Goal: Task Accomplishment & Management: Manage account settings

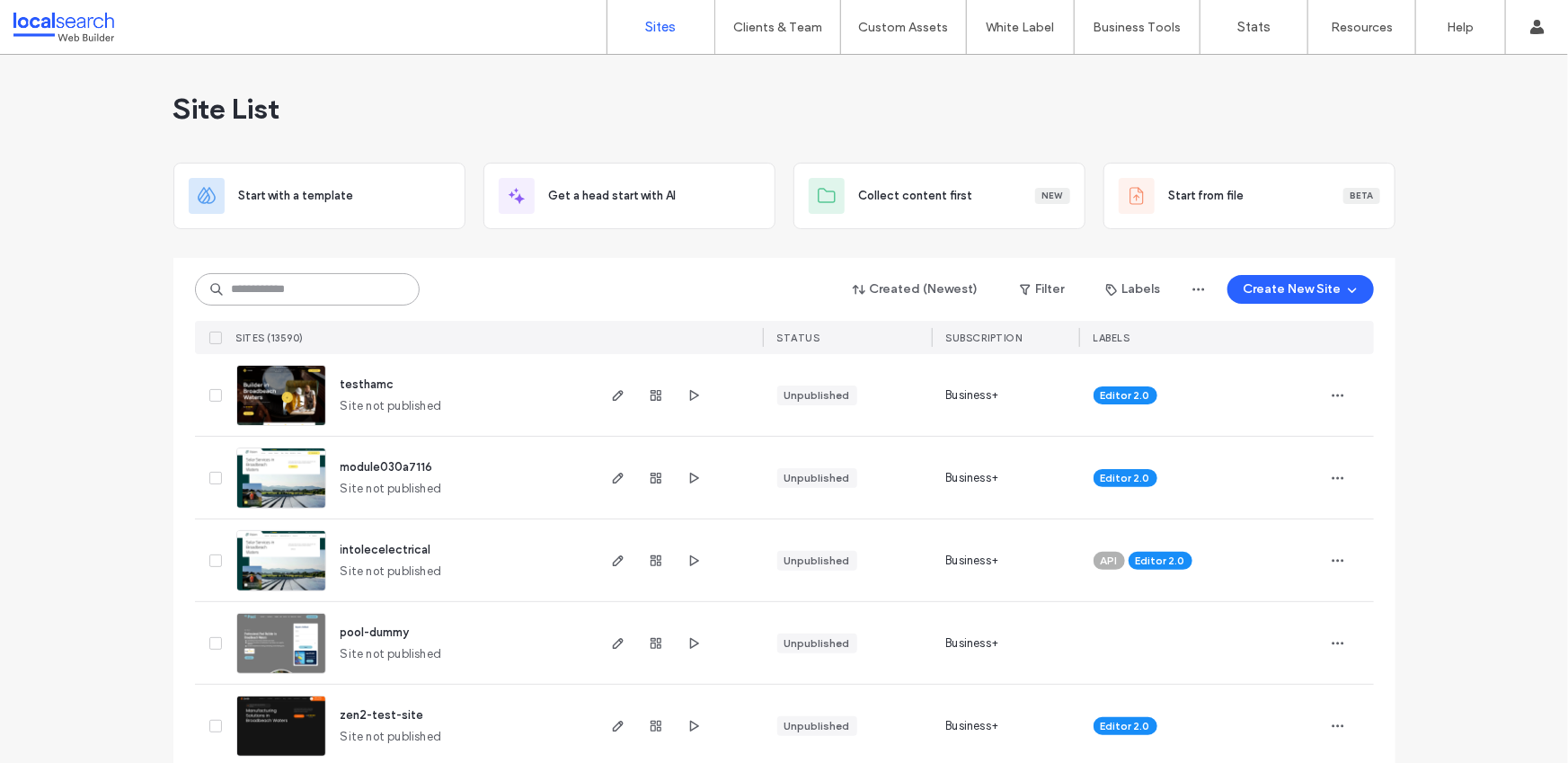
paste input "********"
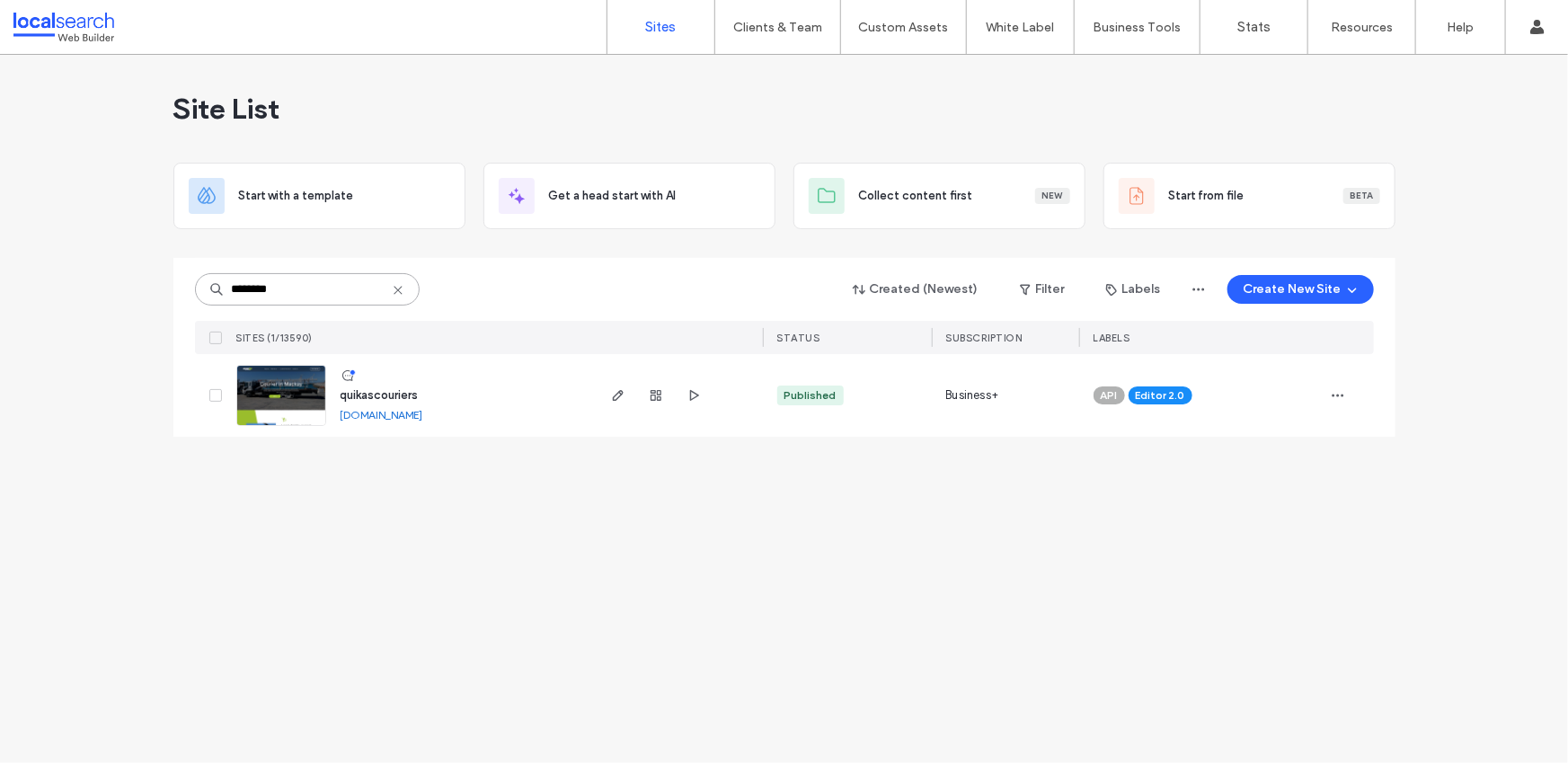
type input "********"
click at [615, 395] on use "button" at bounding box center [617, 395] width 10 height 10
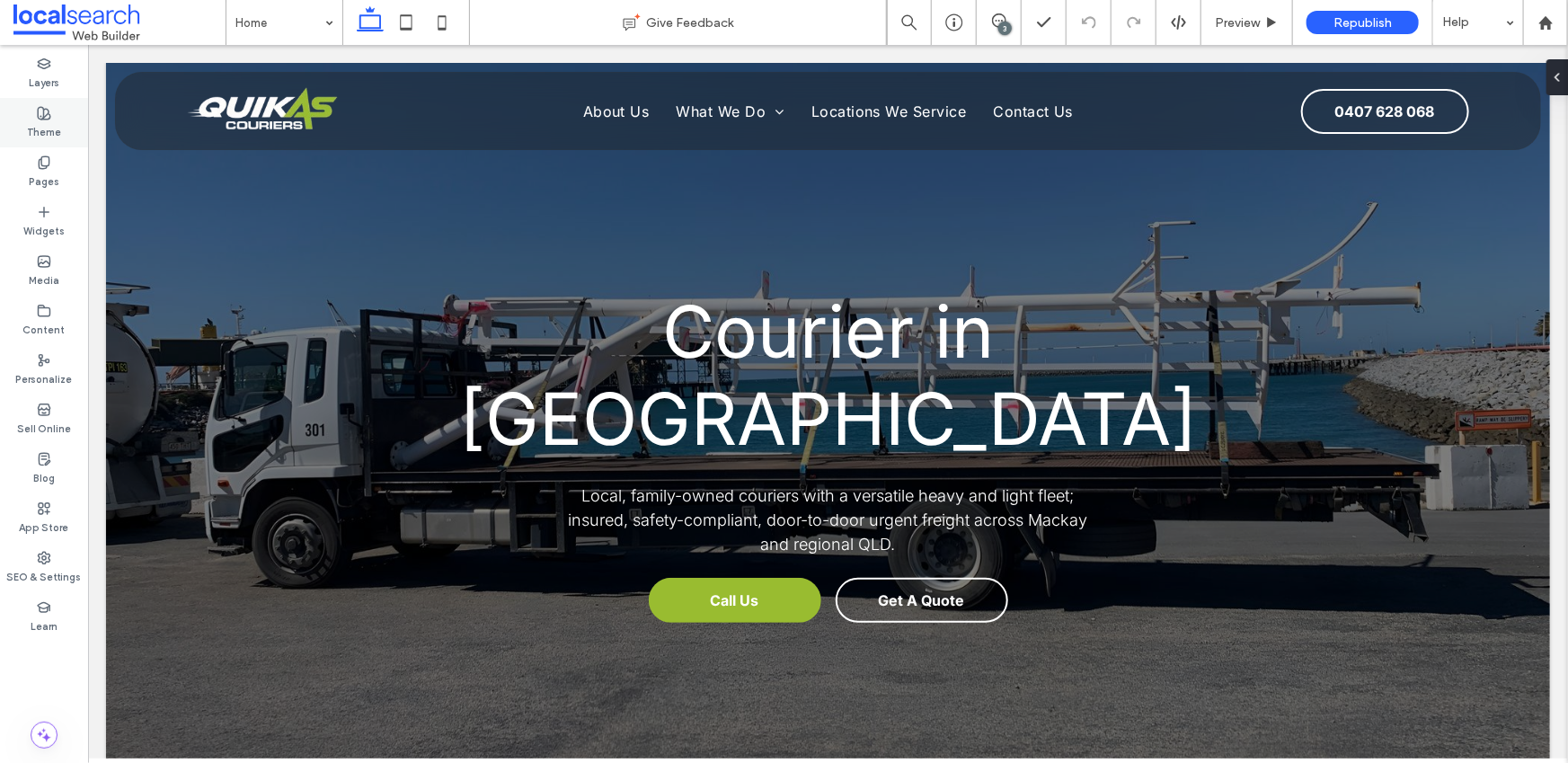
click at [46, 113] on icon at bounding box center [44, 113] width 14 height 14
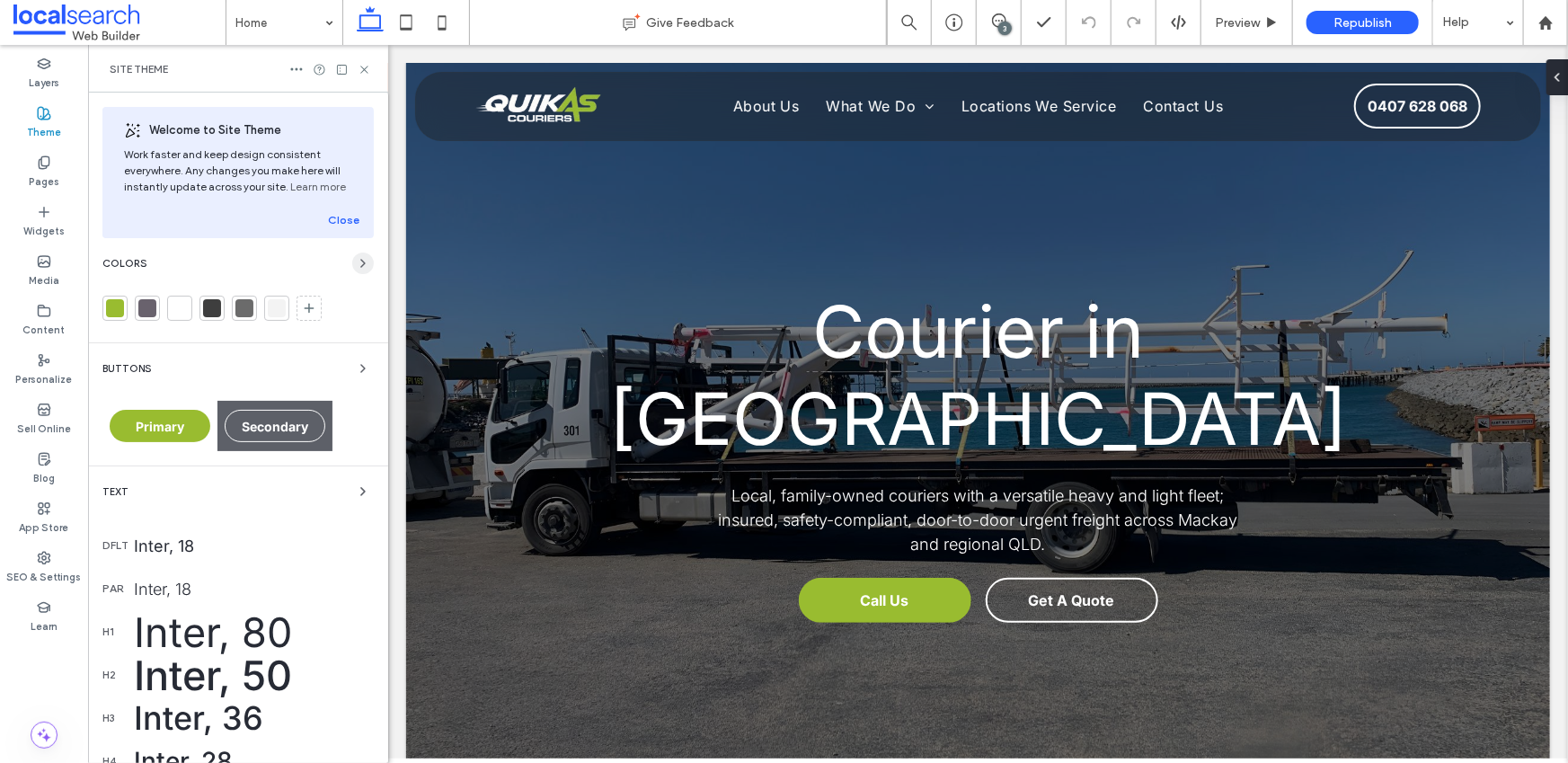
click at [356, 267] on icon "button" at bounding box center [362, 263] width 14 height 14
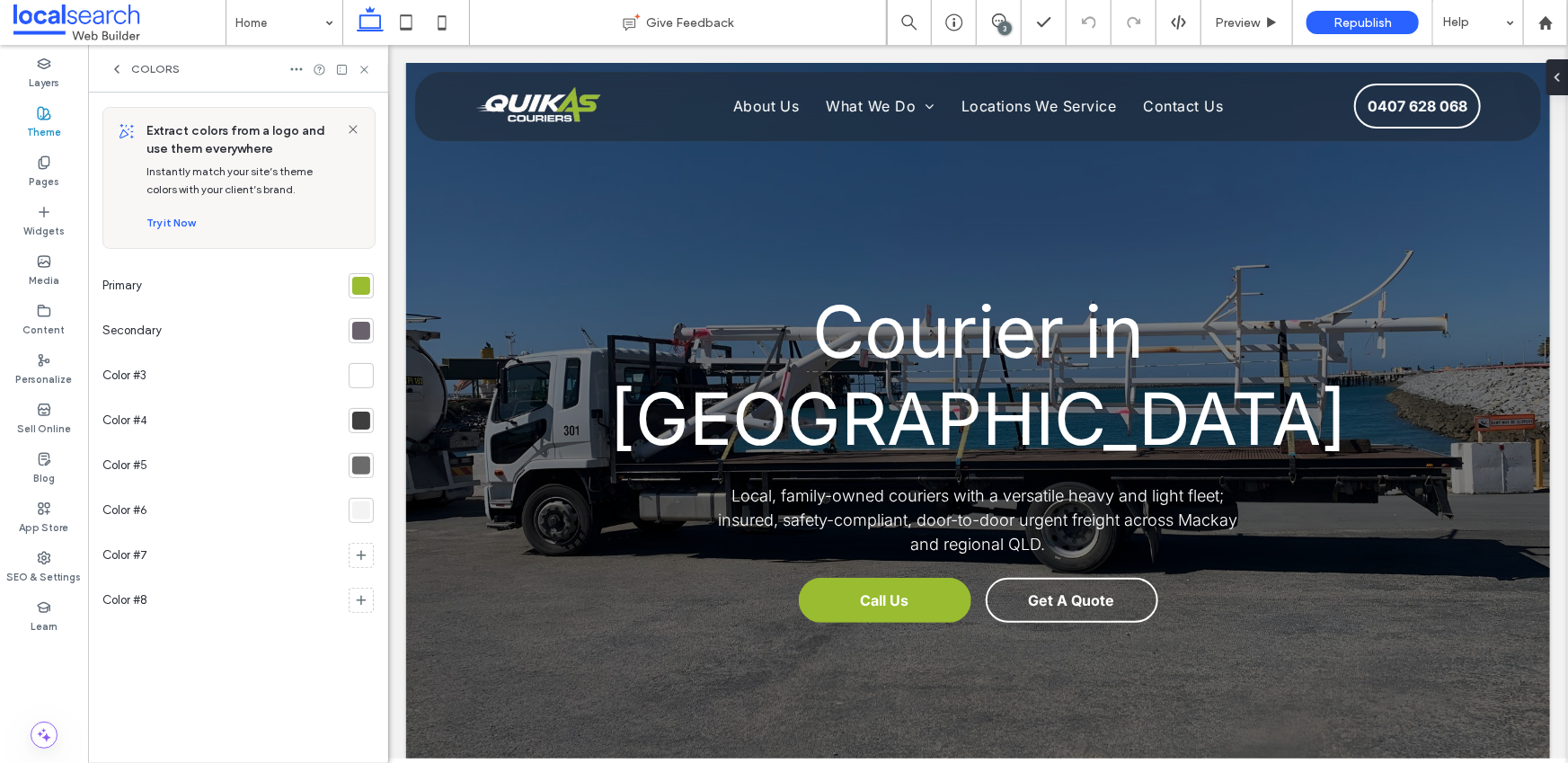
click at [352, 285] on div at bounding box center [360, 285] width 18 height 18
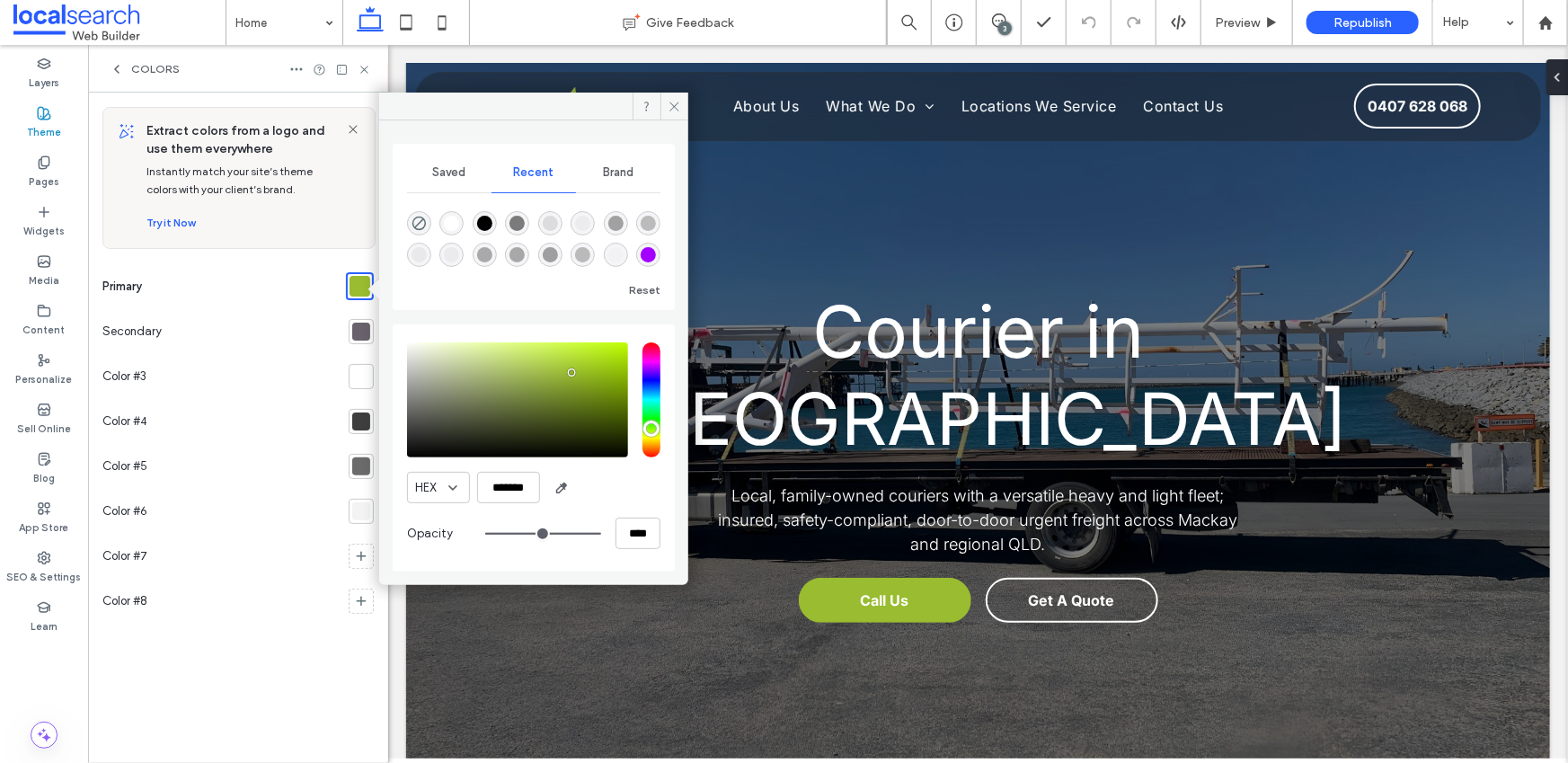
click at [358, 336] on div at bounding box center [360, 331] width 18 height 18
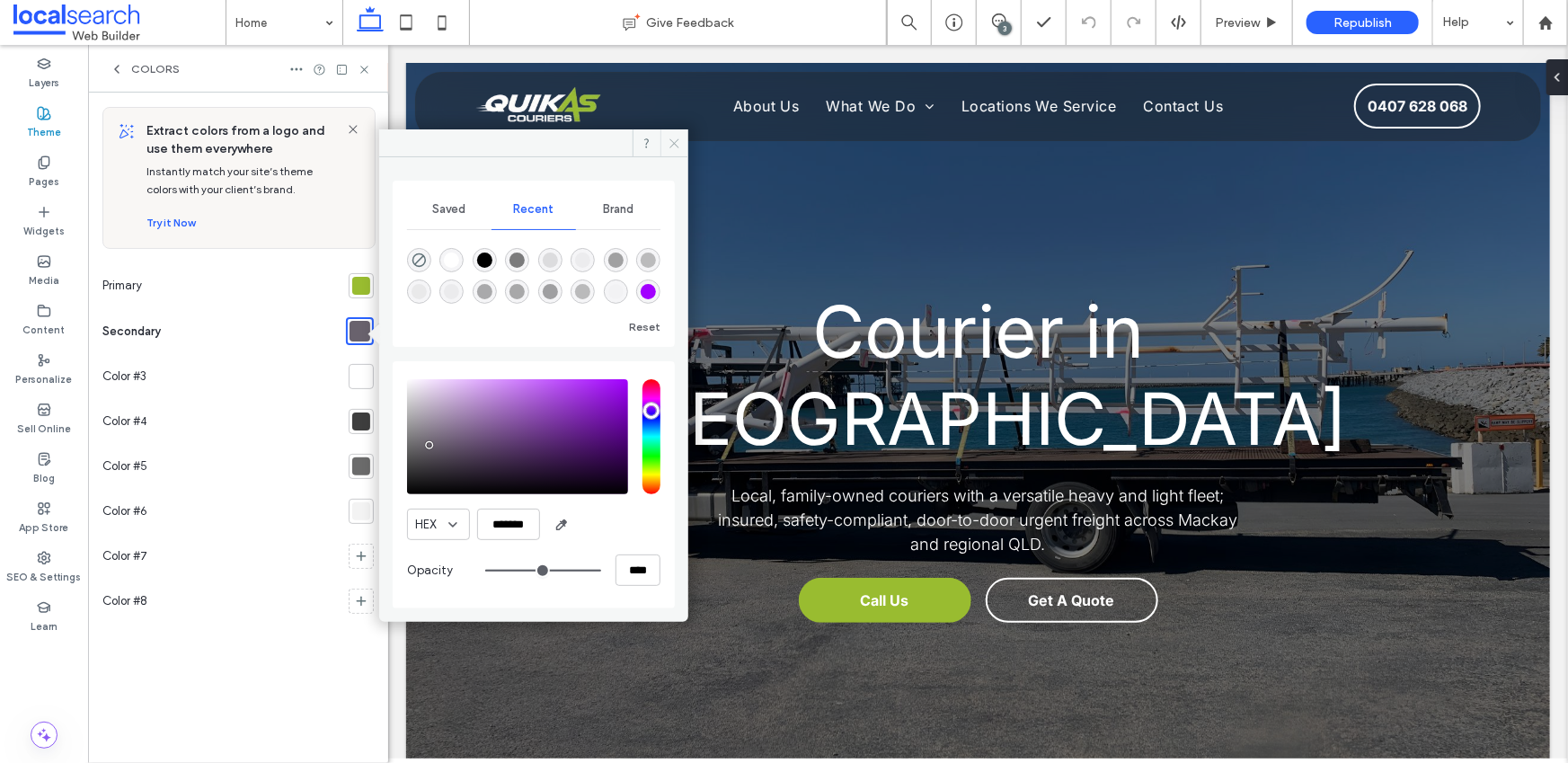
click at [672, 147] on icon at bounding box center [674, 144] width 13 height 13
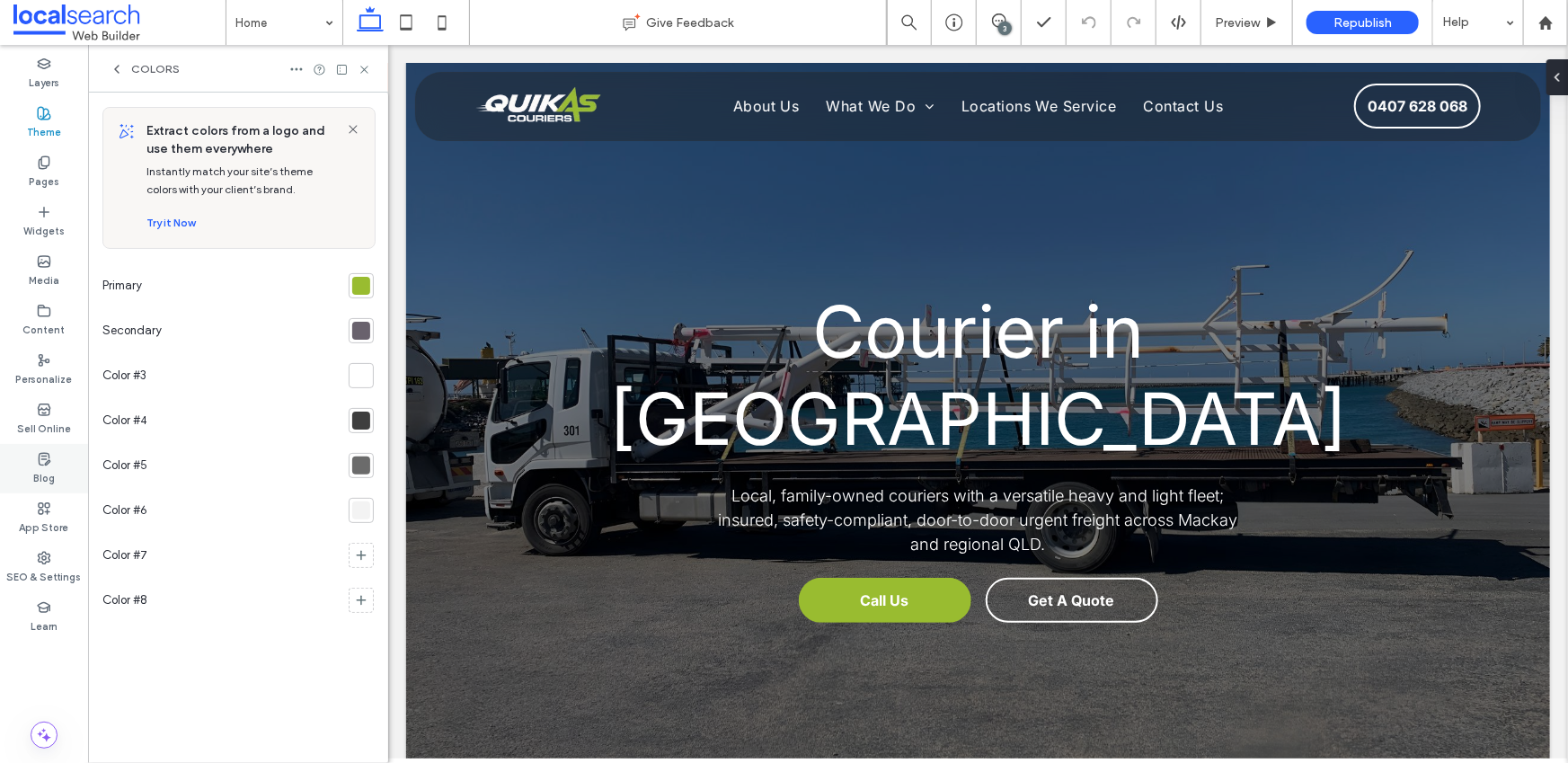
click at [41, 551] on icon at bounding box center [44, 558] width 14 height 14
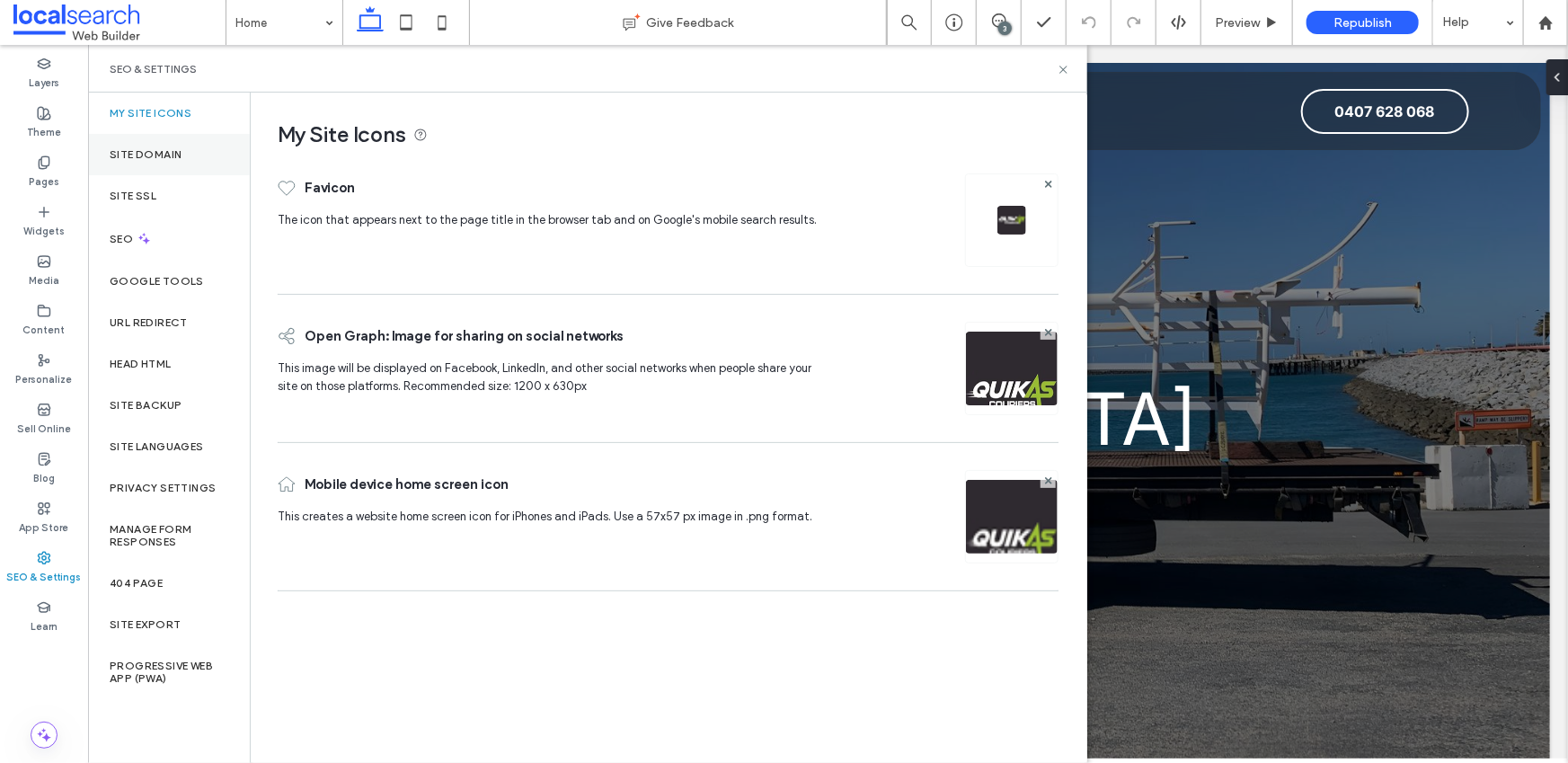
click at [160, 159] on label "Site Domain" at bounding box center [145, 154] width 72 height 12
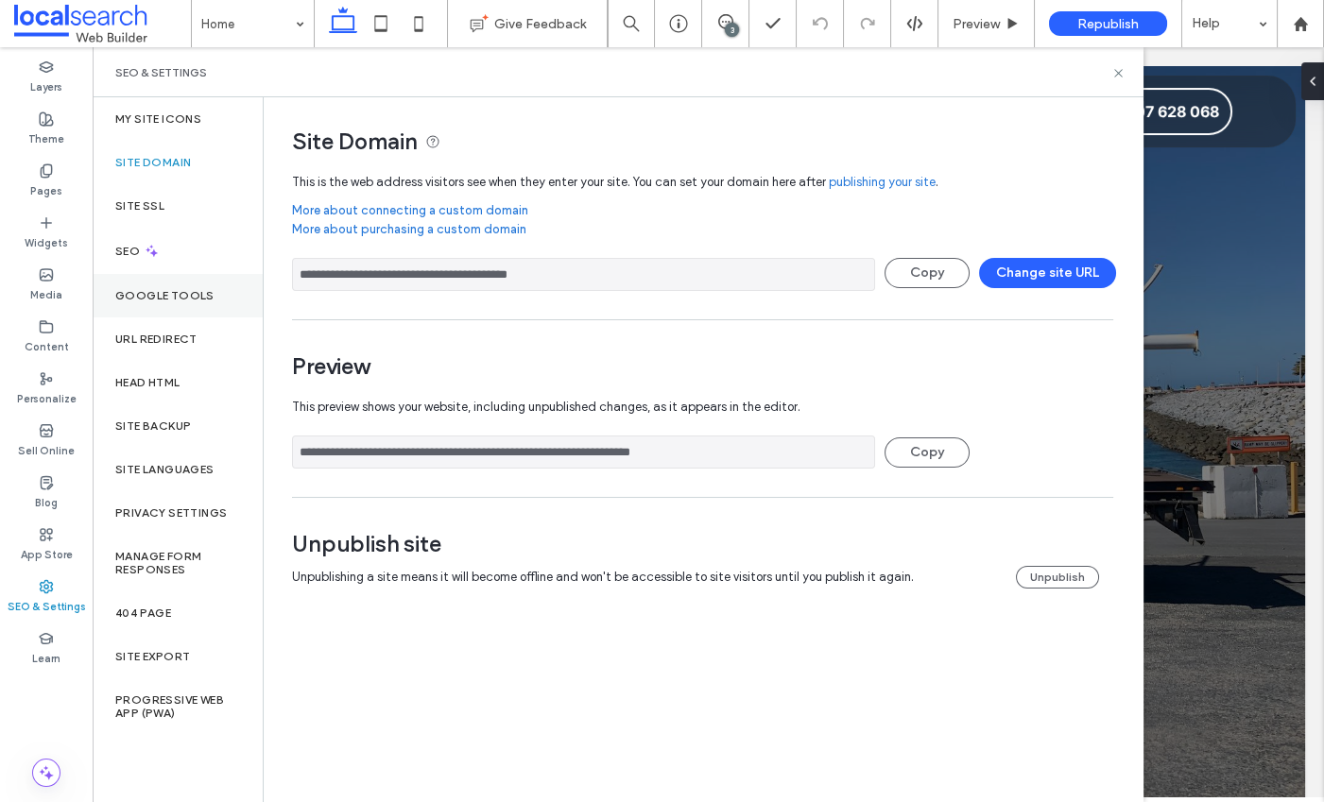
drag, startPoint x: 597, startPoint y: 272, endPoint x: 258, endPoint y: 279, distance: 339.3
click at [258, 279] on div "**********" at bounding box center [618, 449] width 1051 height 705
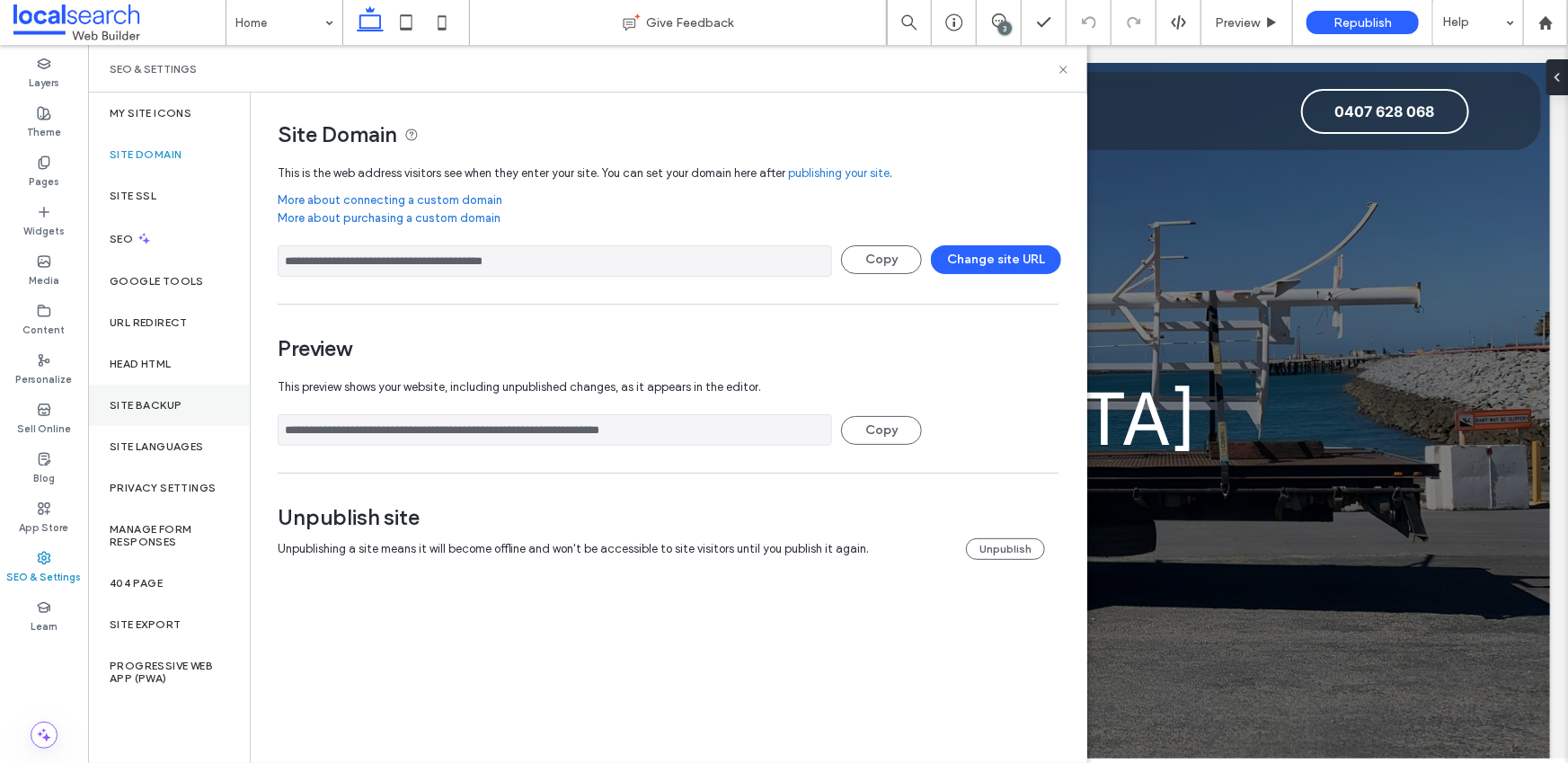
click at [178, 401] on label "Site Backup" at bounding box center [145, 405] width 72 height 12
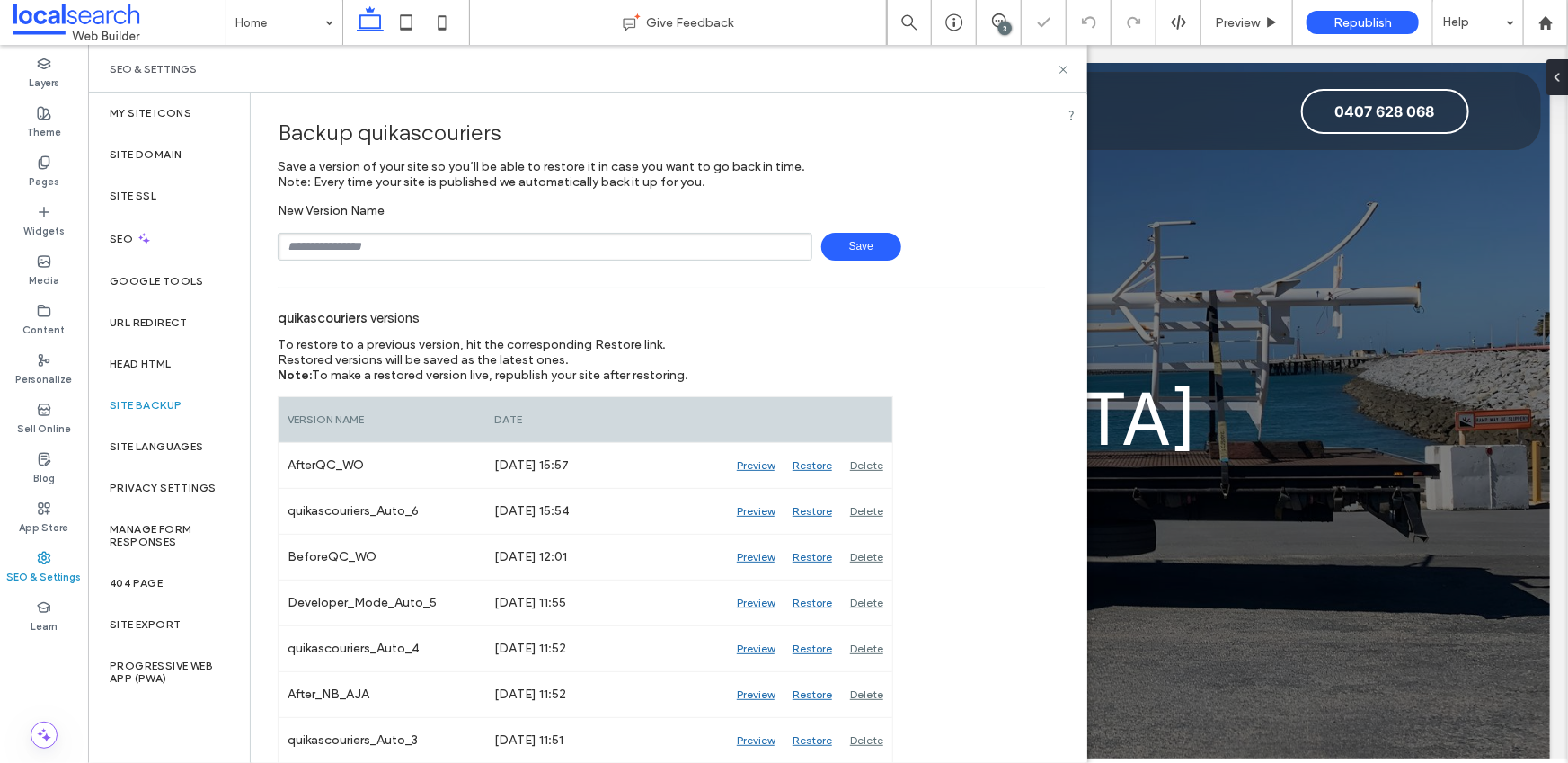
click at [422, 228] on div "New Version Name Save" at bounding box center [661, 232] width 767 height 57
click at [425, 240] on input "text" at bounding box center [545, 246] width 534 height 28
type input "********"
click at [843, 248] on span "Save" at bounding box center [861, 246] width 80 height 28
drag, startPoint x: 970, startPoint y: 28, endPoint x: 1060, endPoint y: 68, distance: 98.5
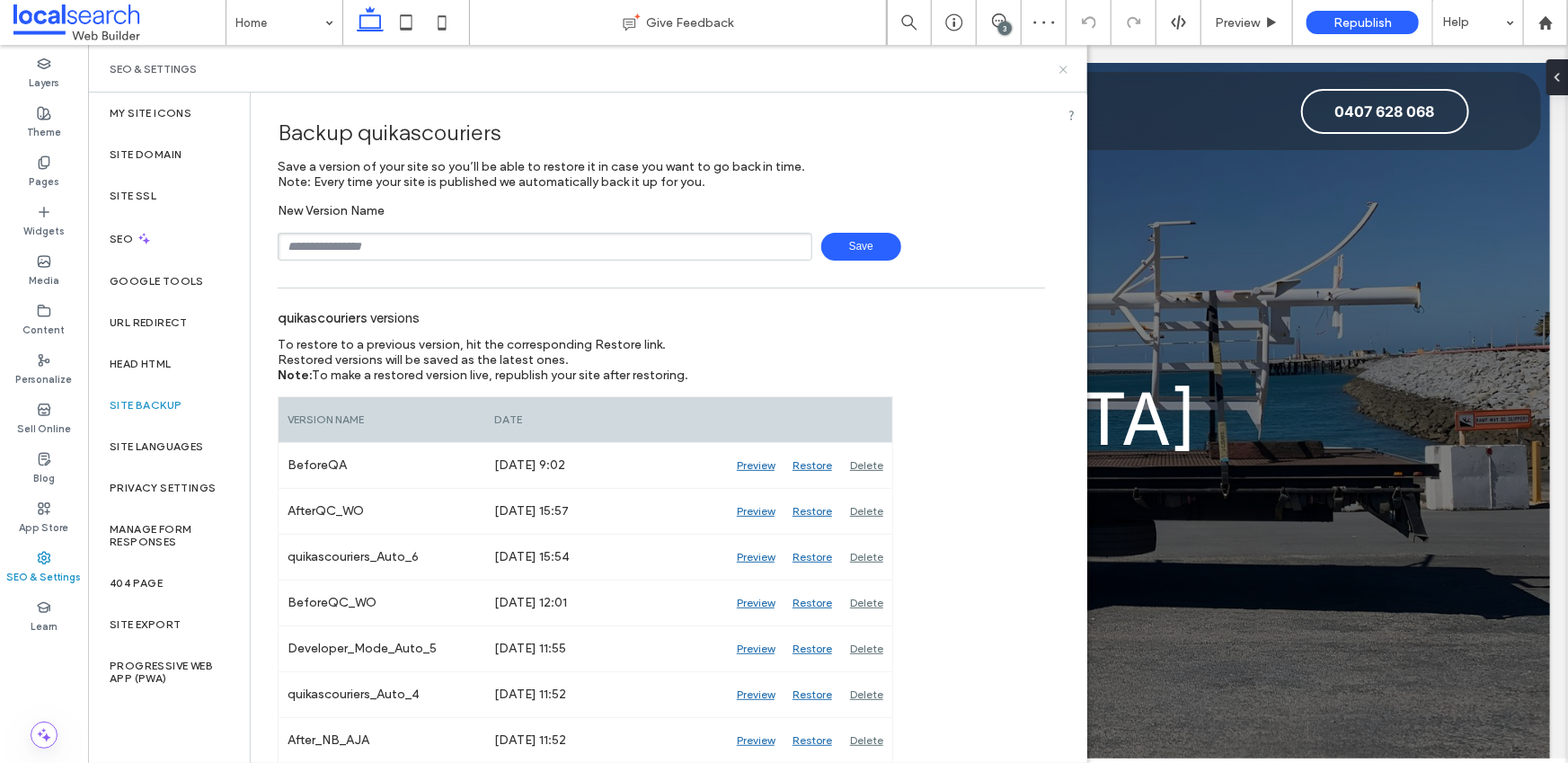
click at [1060, 68] on icon at bounding box center [1063, 69] width 13 height 13
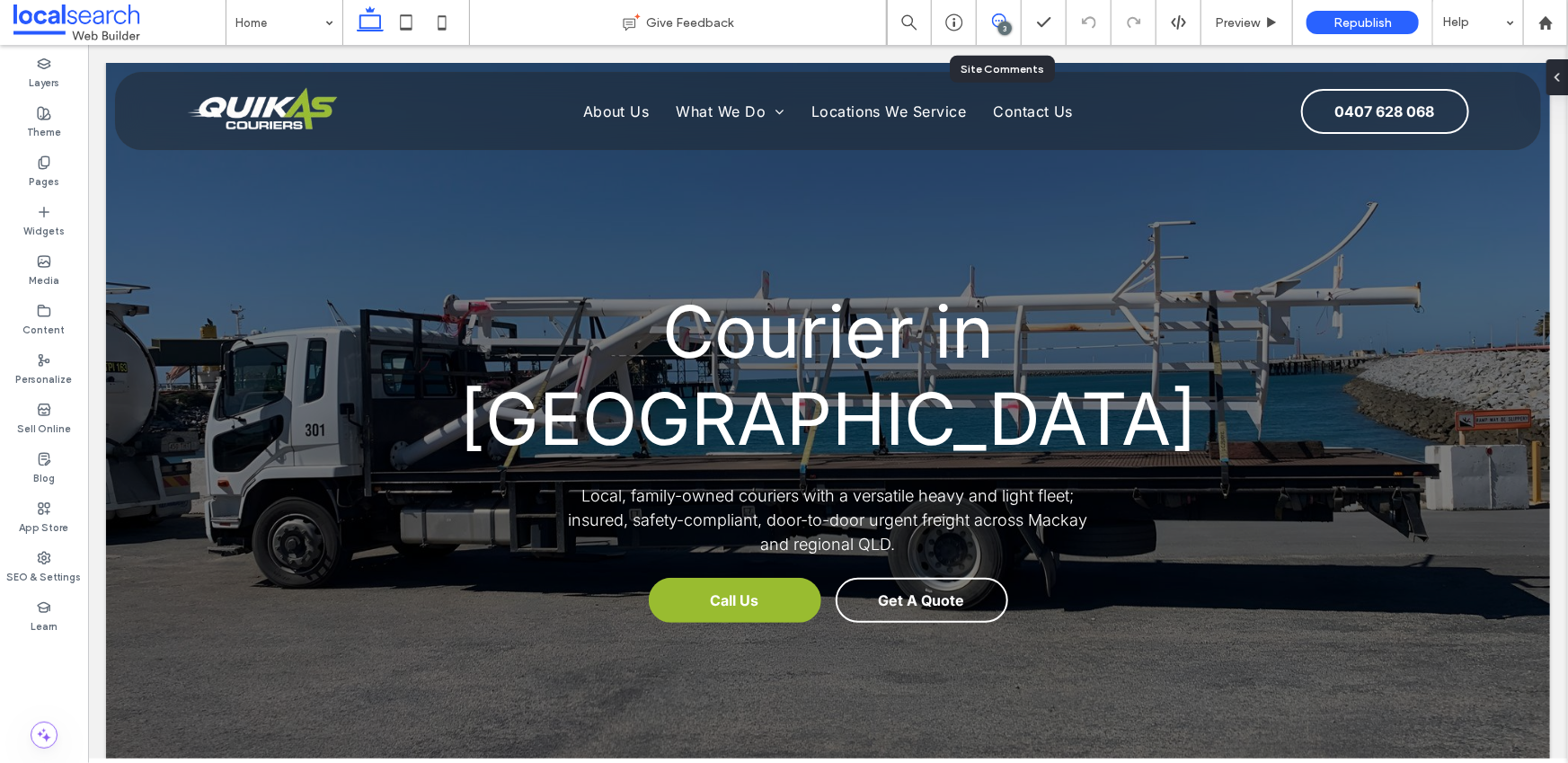
click at [988, 29] on div "3" at bounding box center [998, 22] width 44 height 18
click at [1007, 24] on div "3" at bounding box center [1005, 29] width 13 height 13
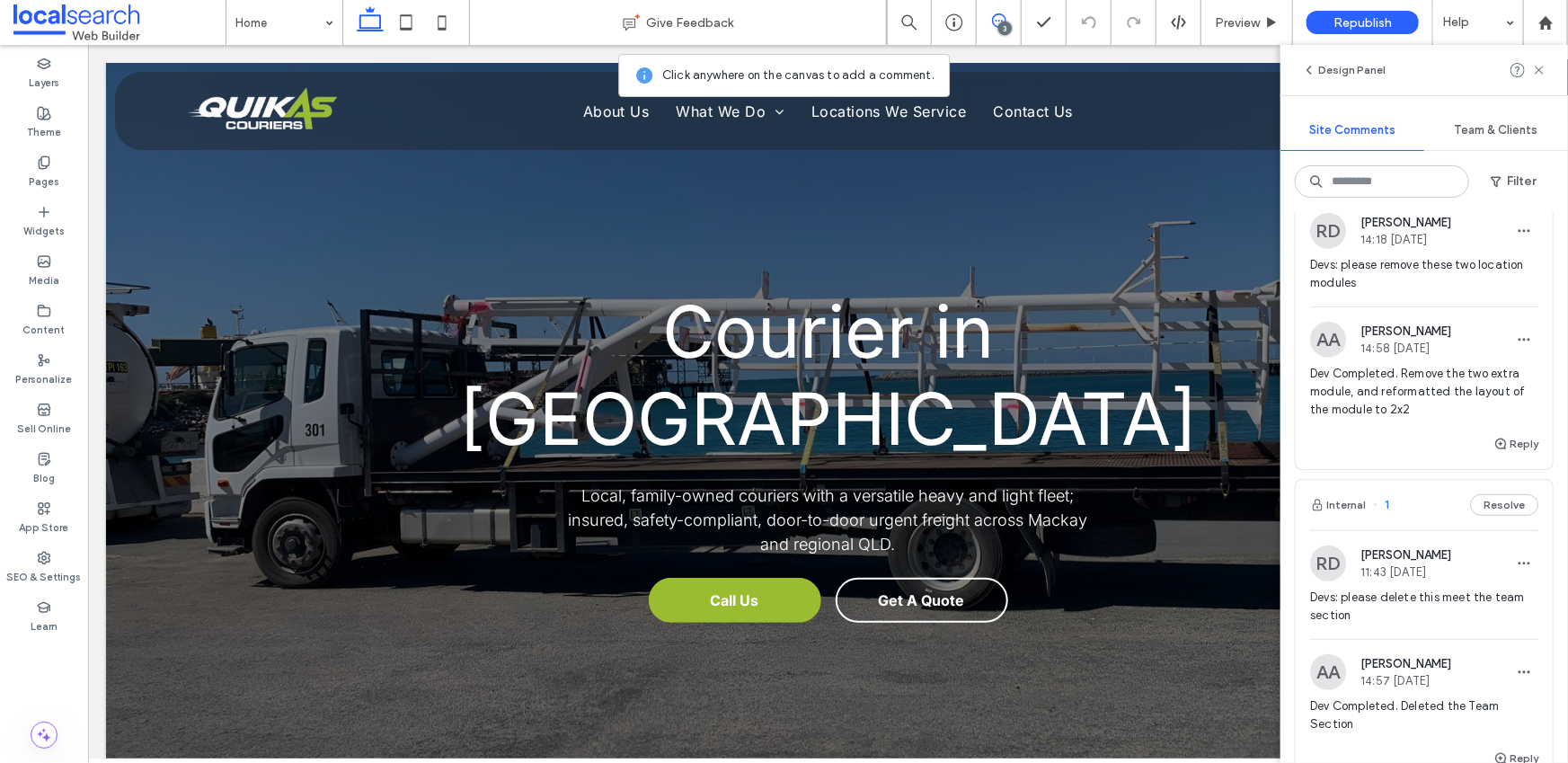
scroll to position [565, 0]
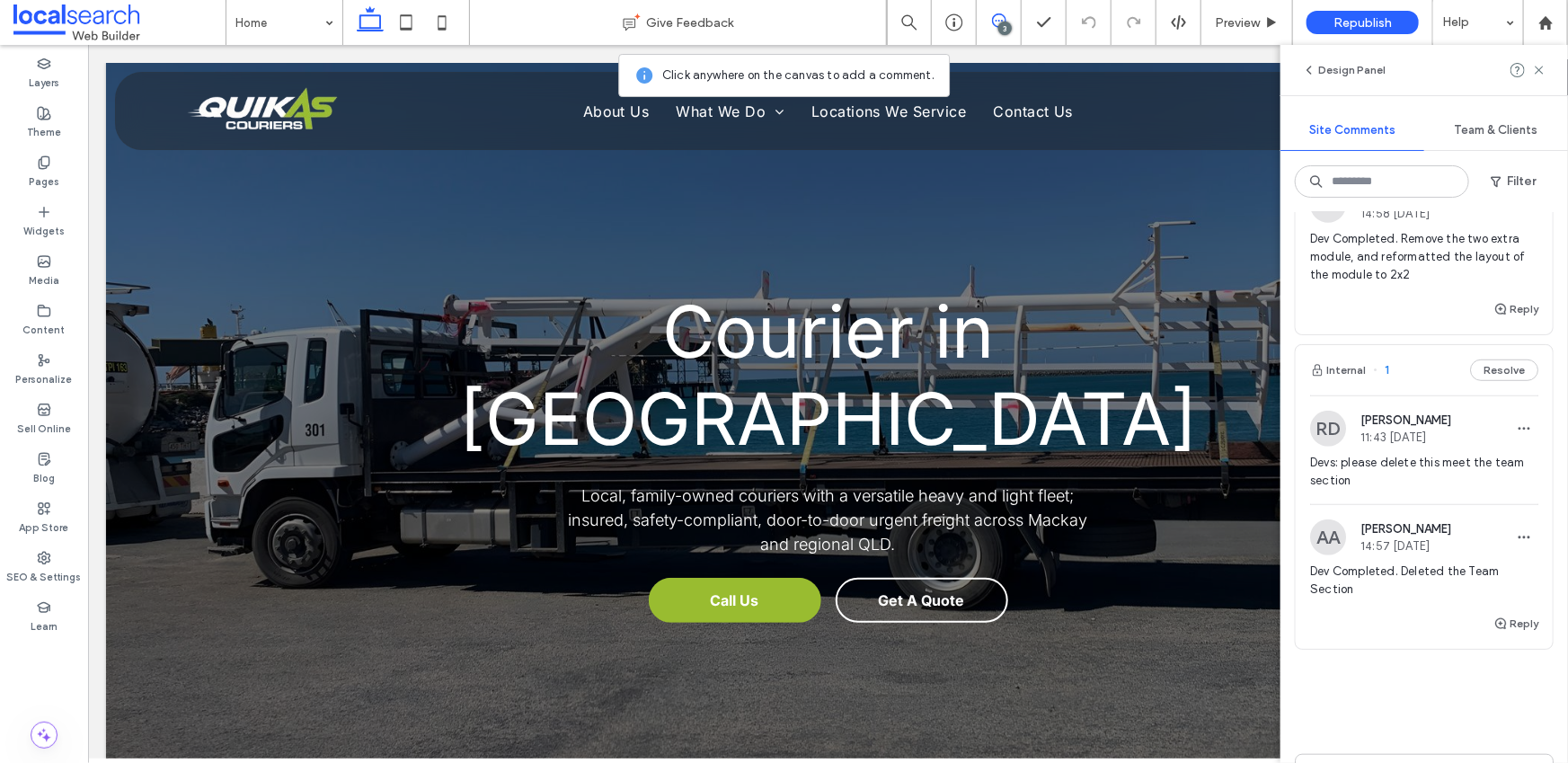
click at [1400, 467] on span "Devs: please delete this meet the team section" at bounding box center [1424, 472] width 228 height 36
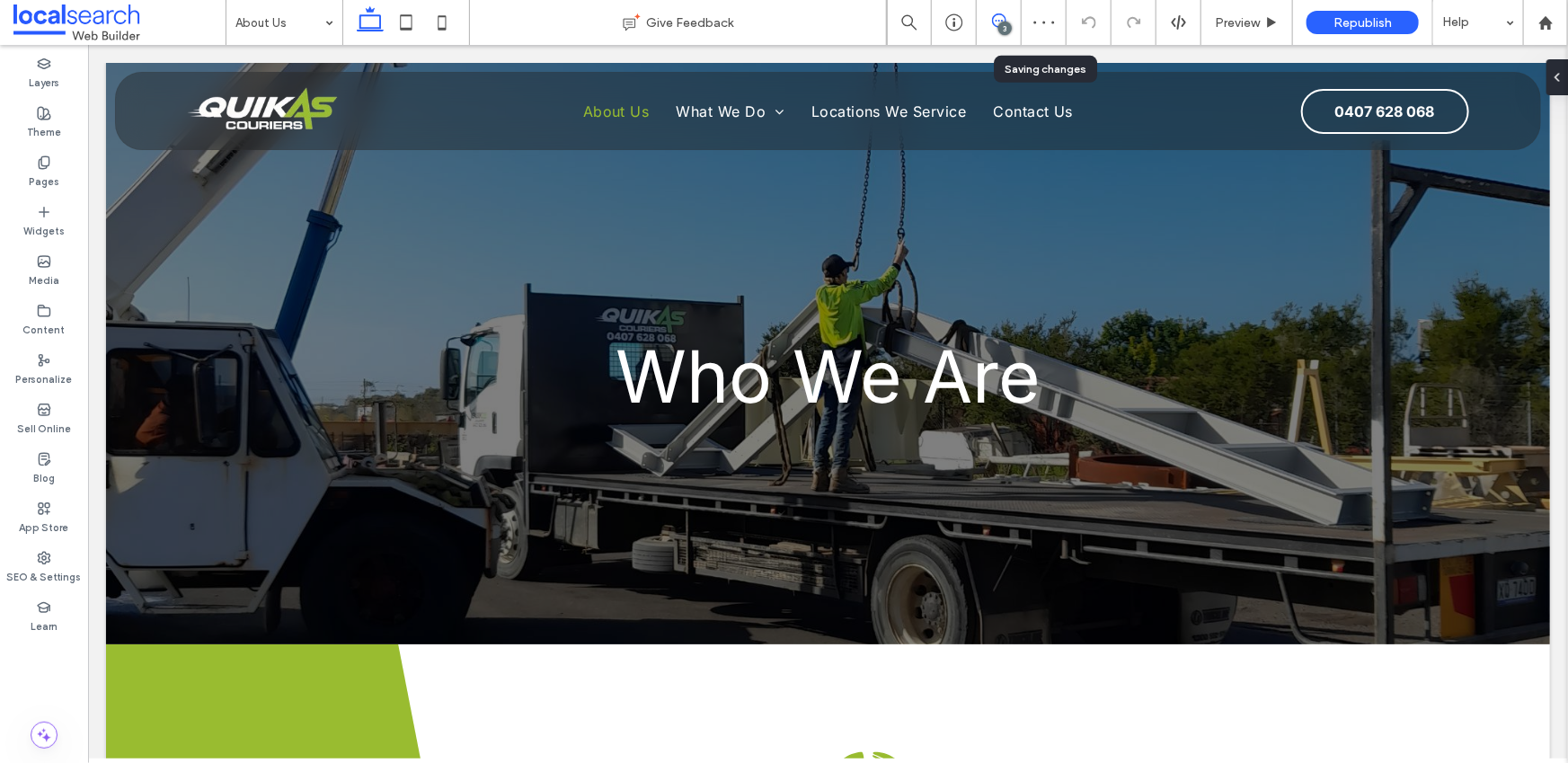
click at [1011, 22] on span at bounding box center [998, 20] width 44 height 14
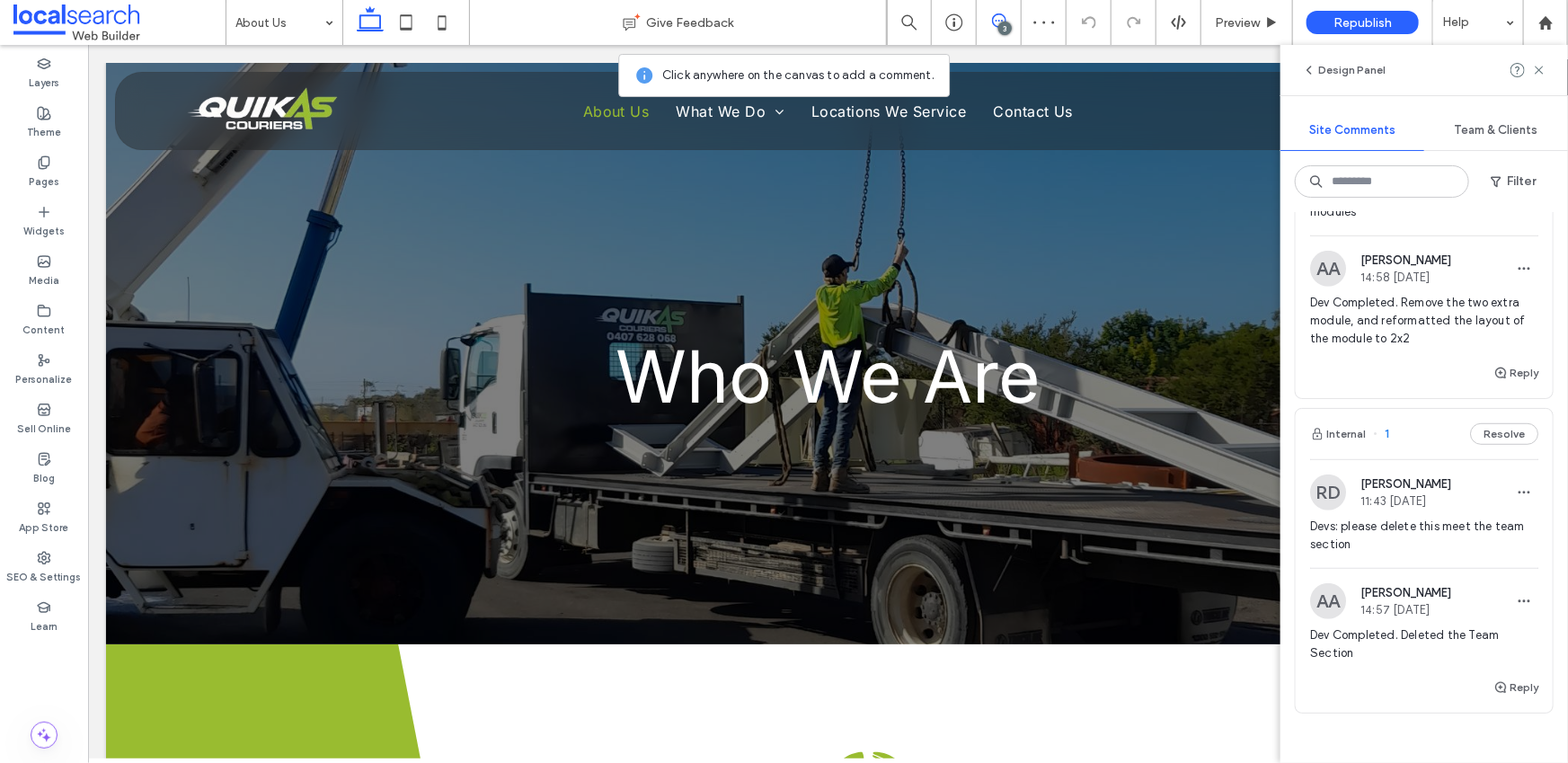
scroll to position [753, 0]
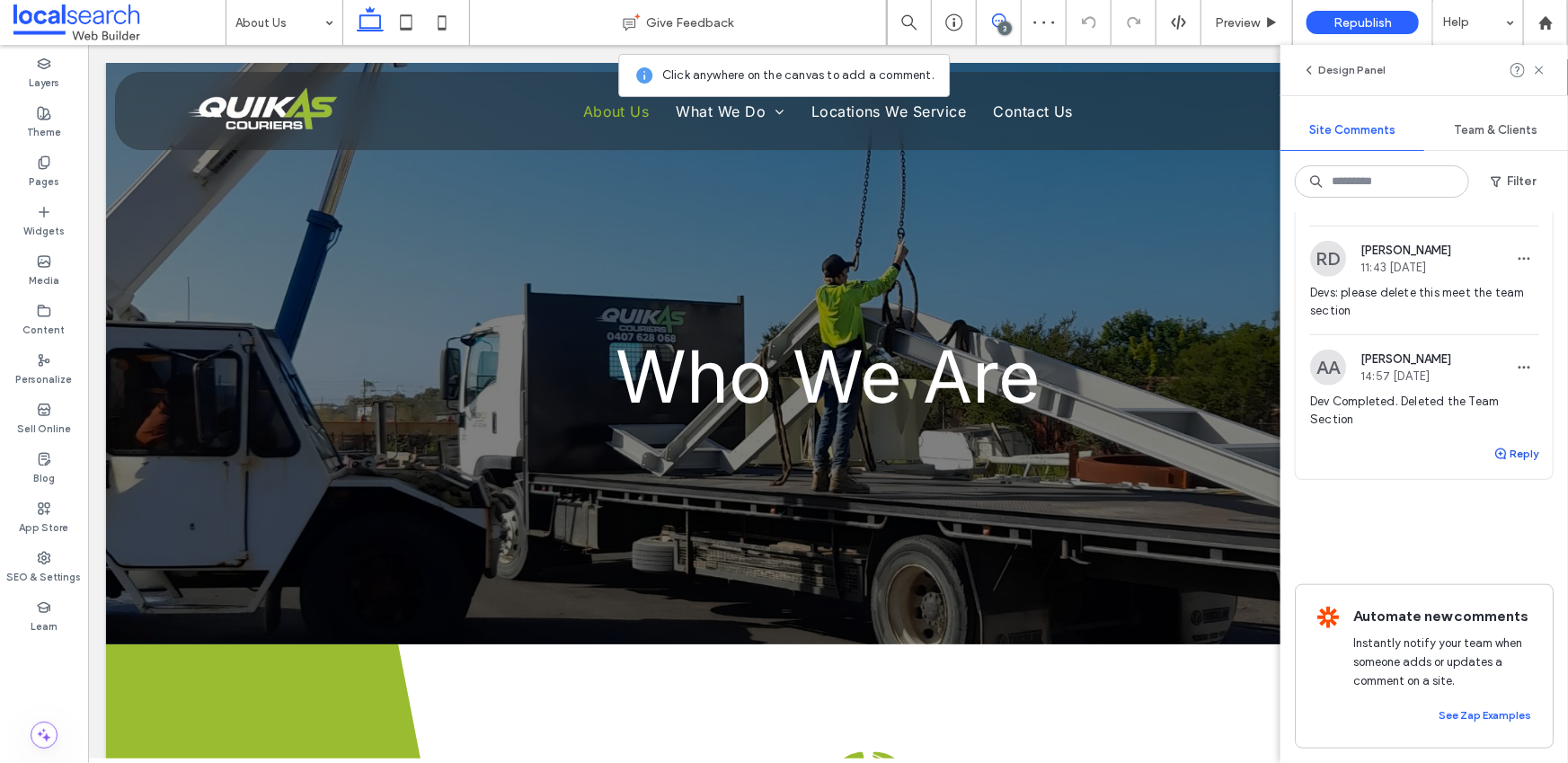
click at [1498, 443] on button "Reply" at bounding box center [1516, 454] width 45 height 22
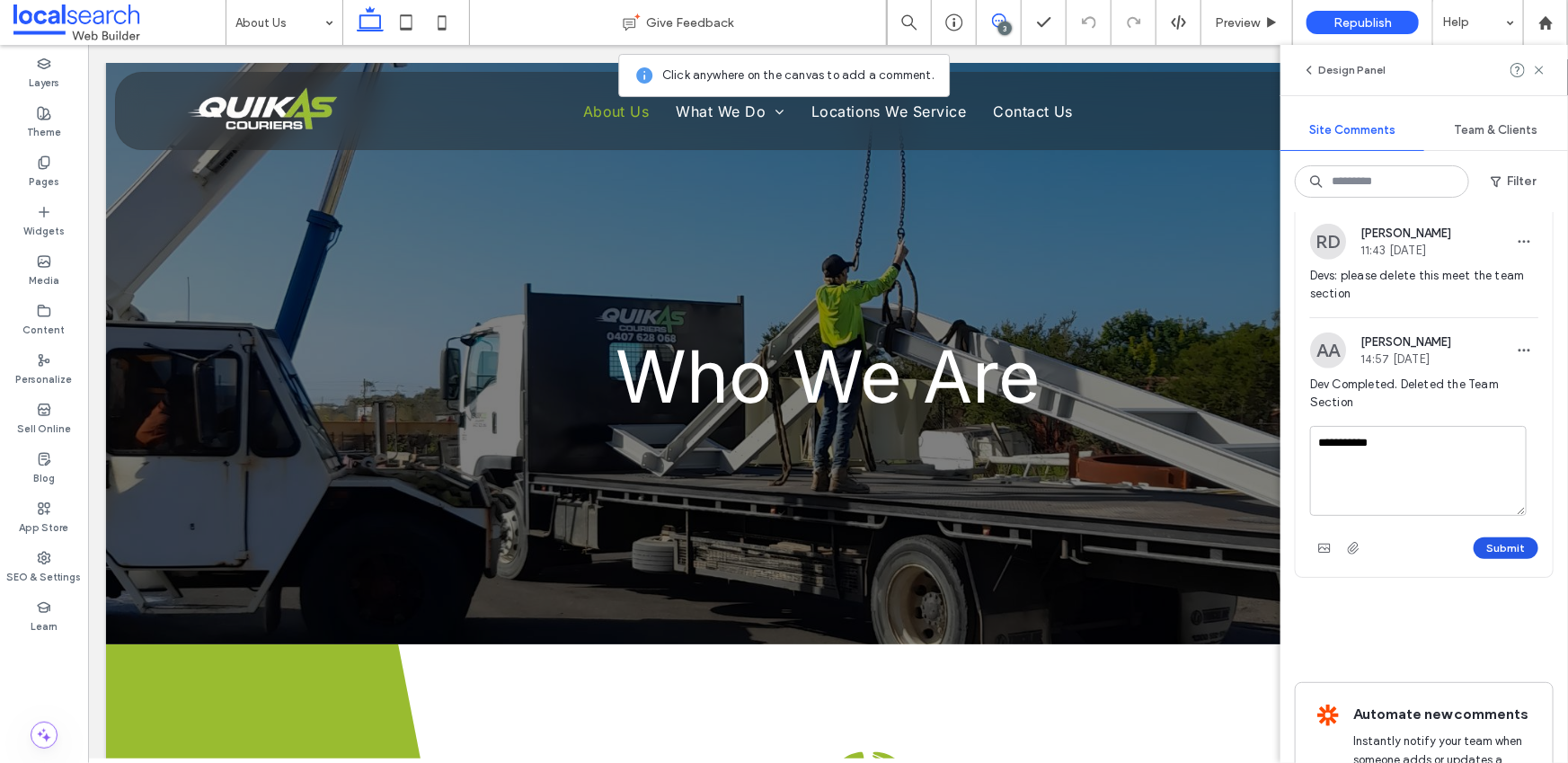
type textarea "**********"
click at [1490, 542] on button "Submit" at bounding box center [1506, 548] width 65 height 22
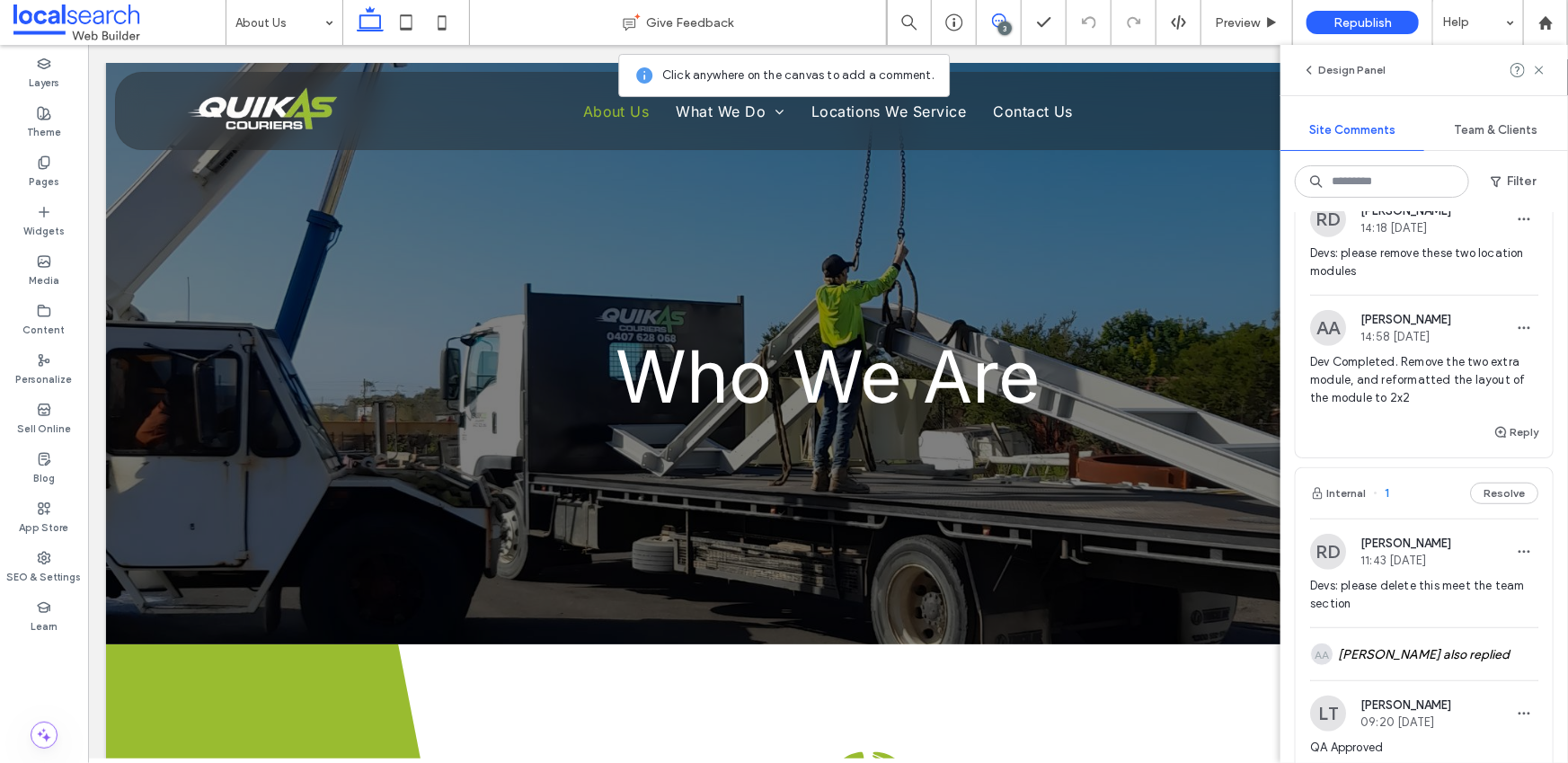
scroll to position [320, 0]
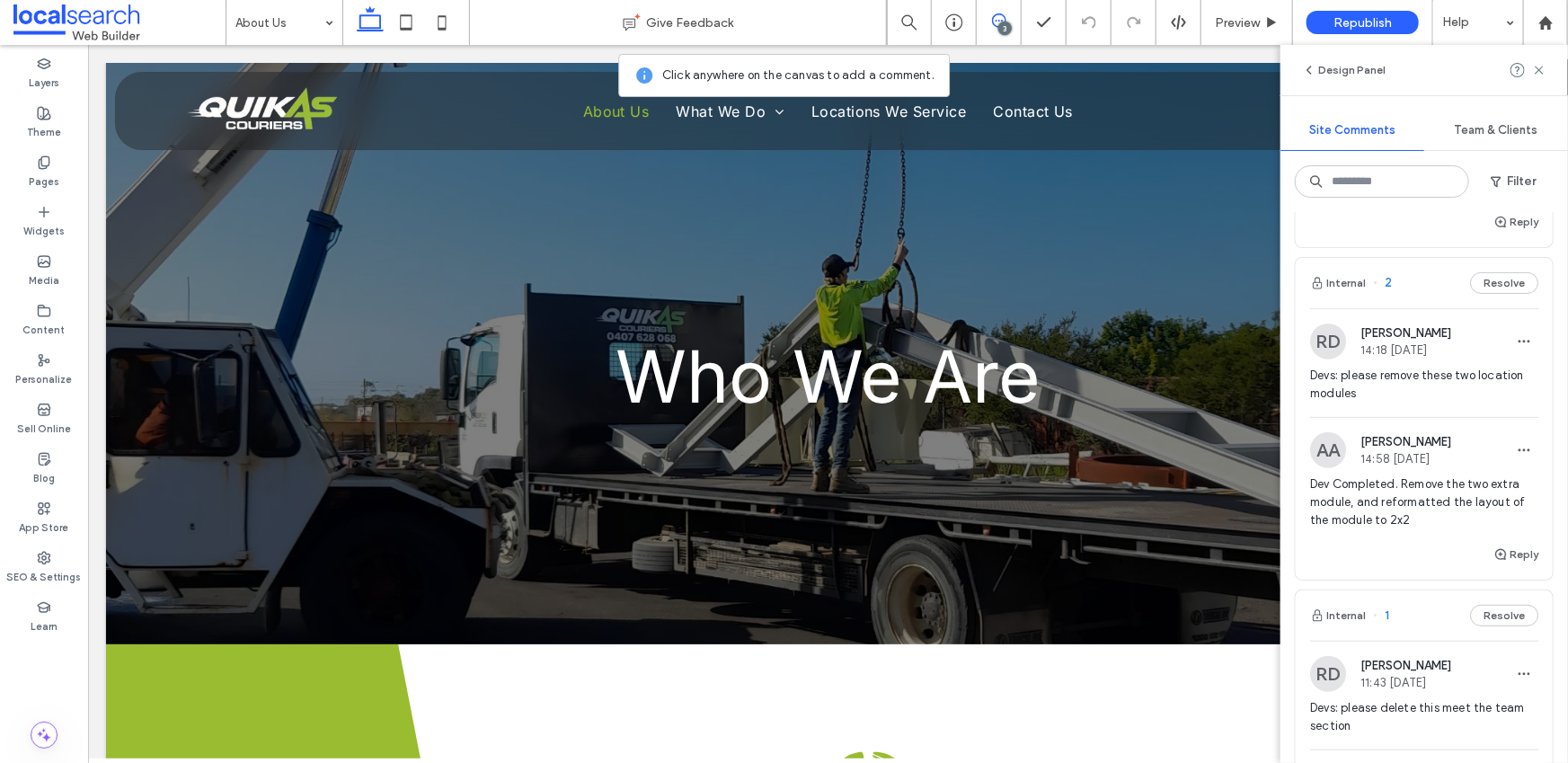
click at [1337, 379] on span "Devs: please remove these two location modules" at bounding box center [1424, 385] width 228 height 36
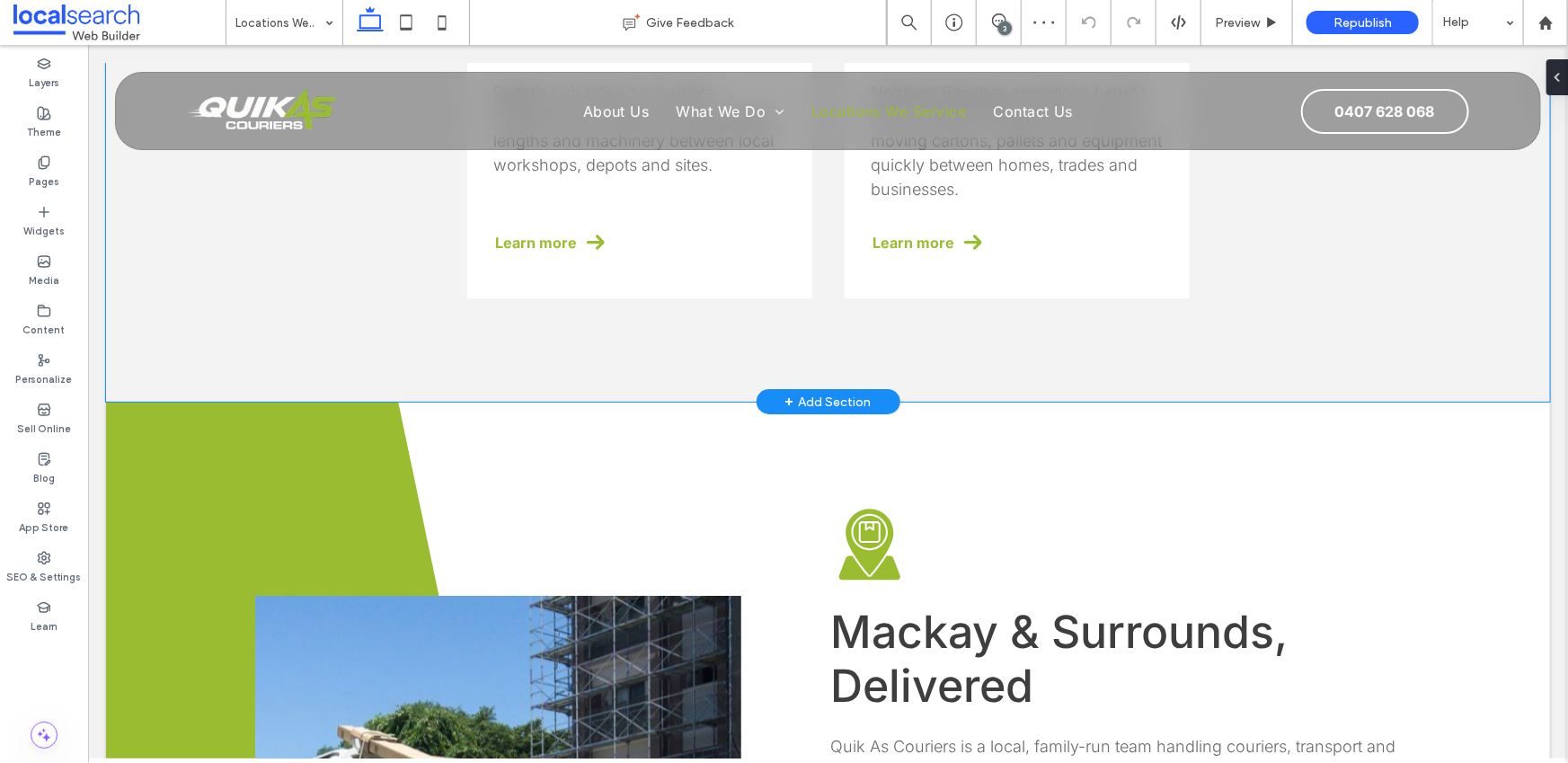
scroll to position [1337, 0]
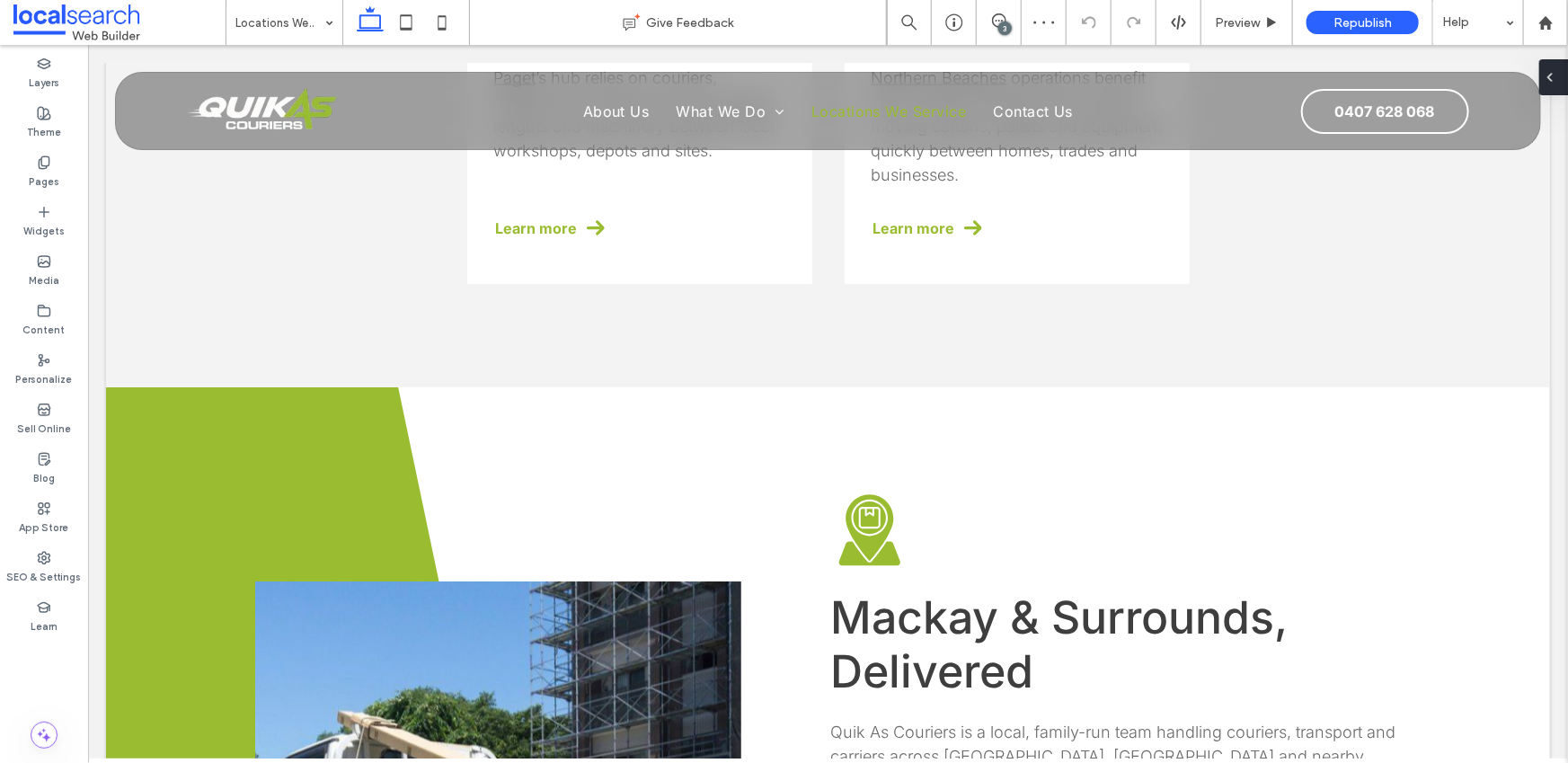
click at [1549, 79] on icon at bounding box center [1550, 77] width 14 height 14
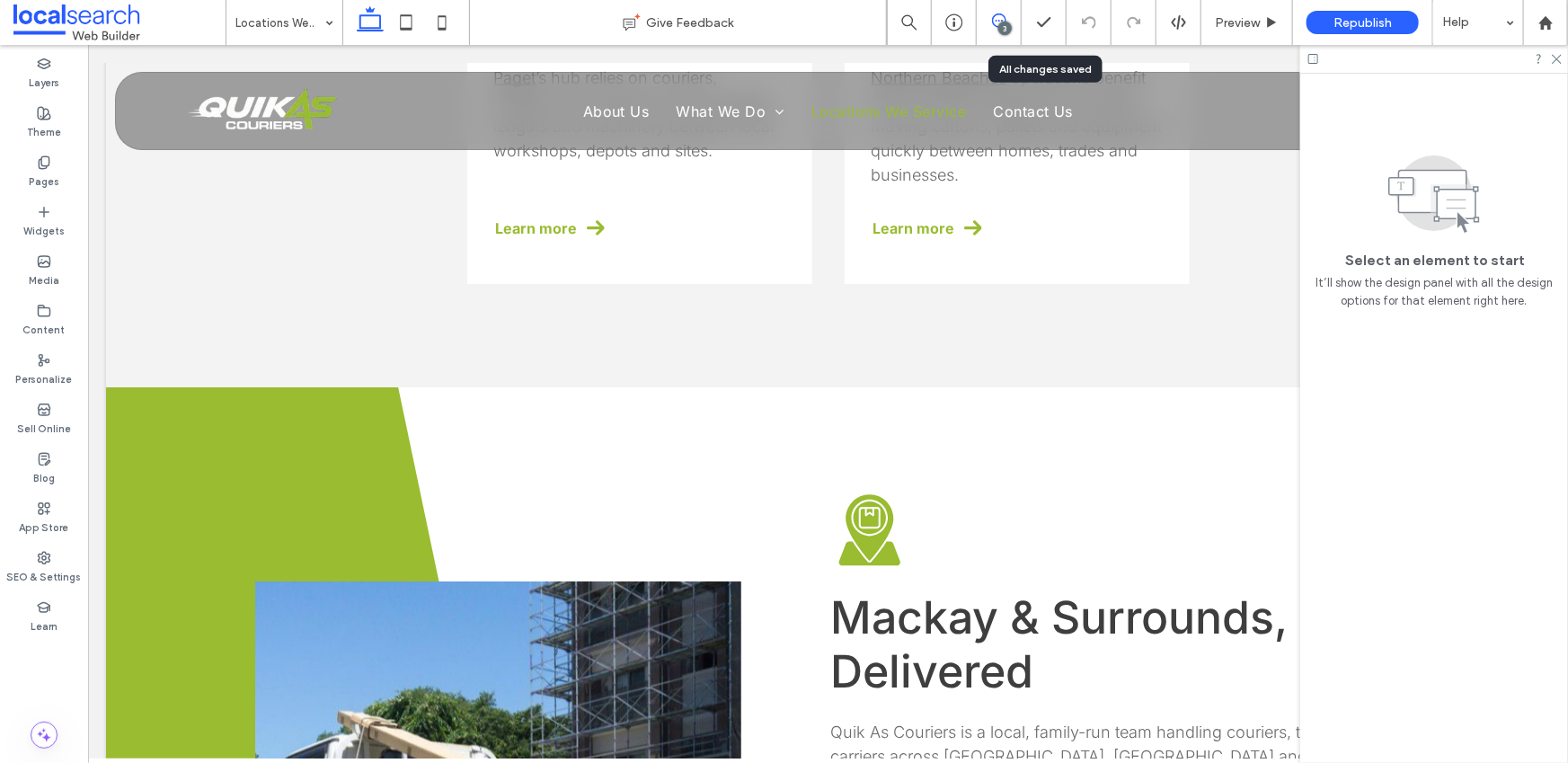
click at [1015, 23] on span at bounding box center [998, 20] width 44 height 14
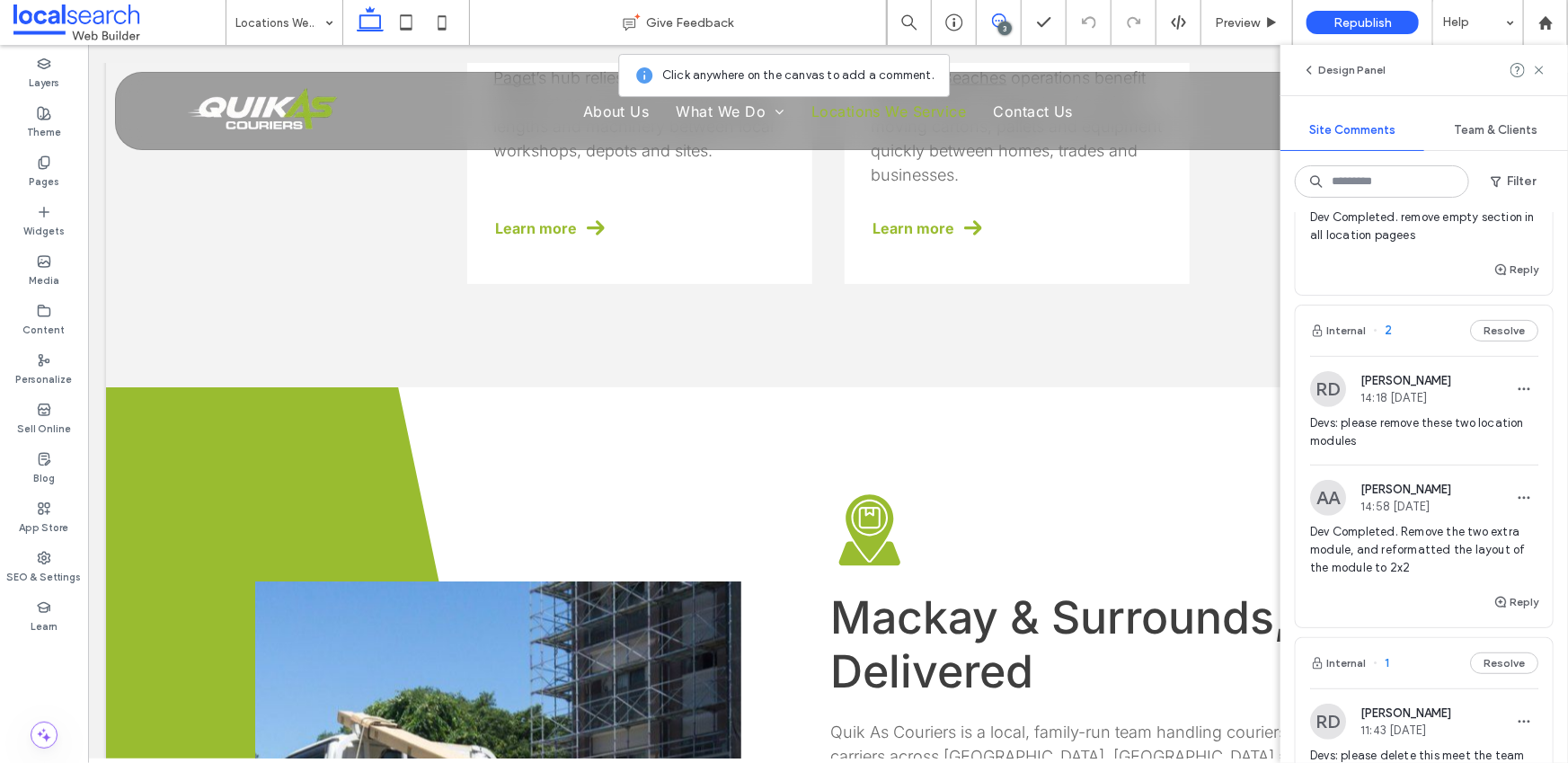
scroll to position [282, 0]
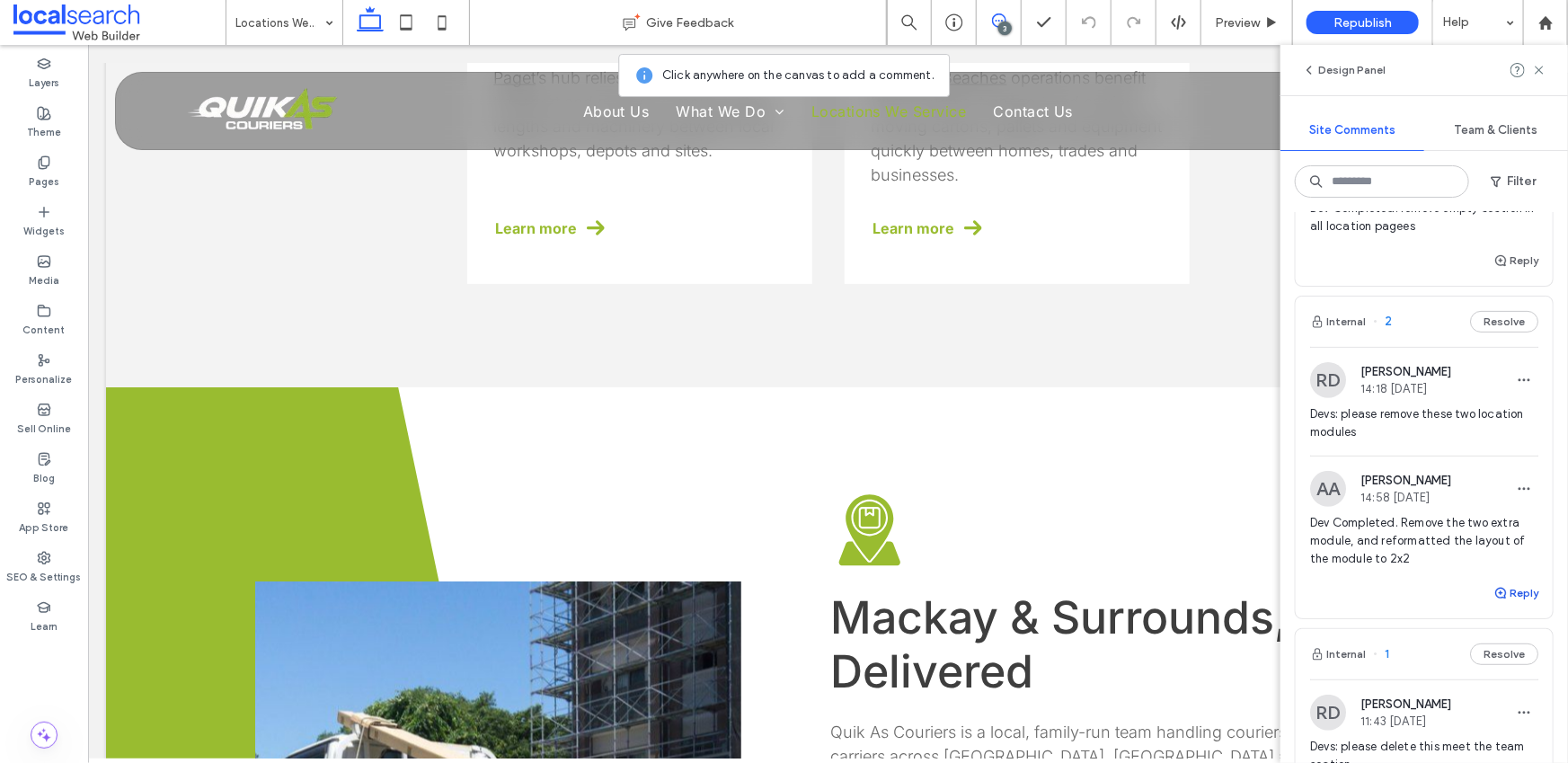
click at [1510, 589] on button "Reply" at bounding box center [1516, 593] width 45 height 22
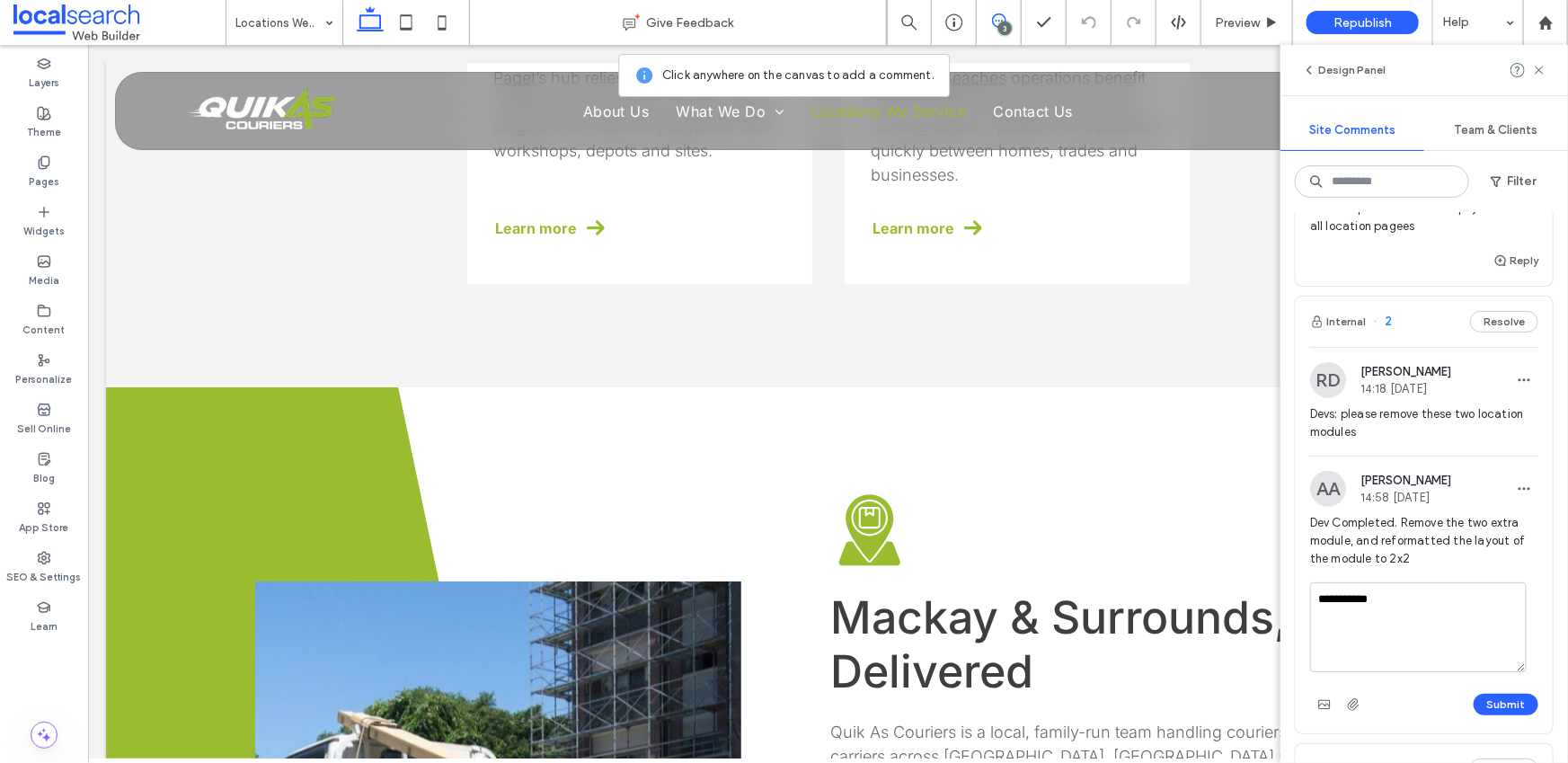
type textarea "**********"
click at [1495, 719] on div "**********" at bounding box center [1424, 657] width 257 height 151
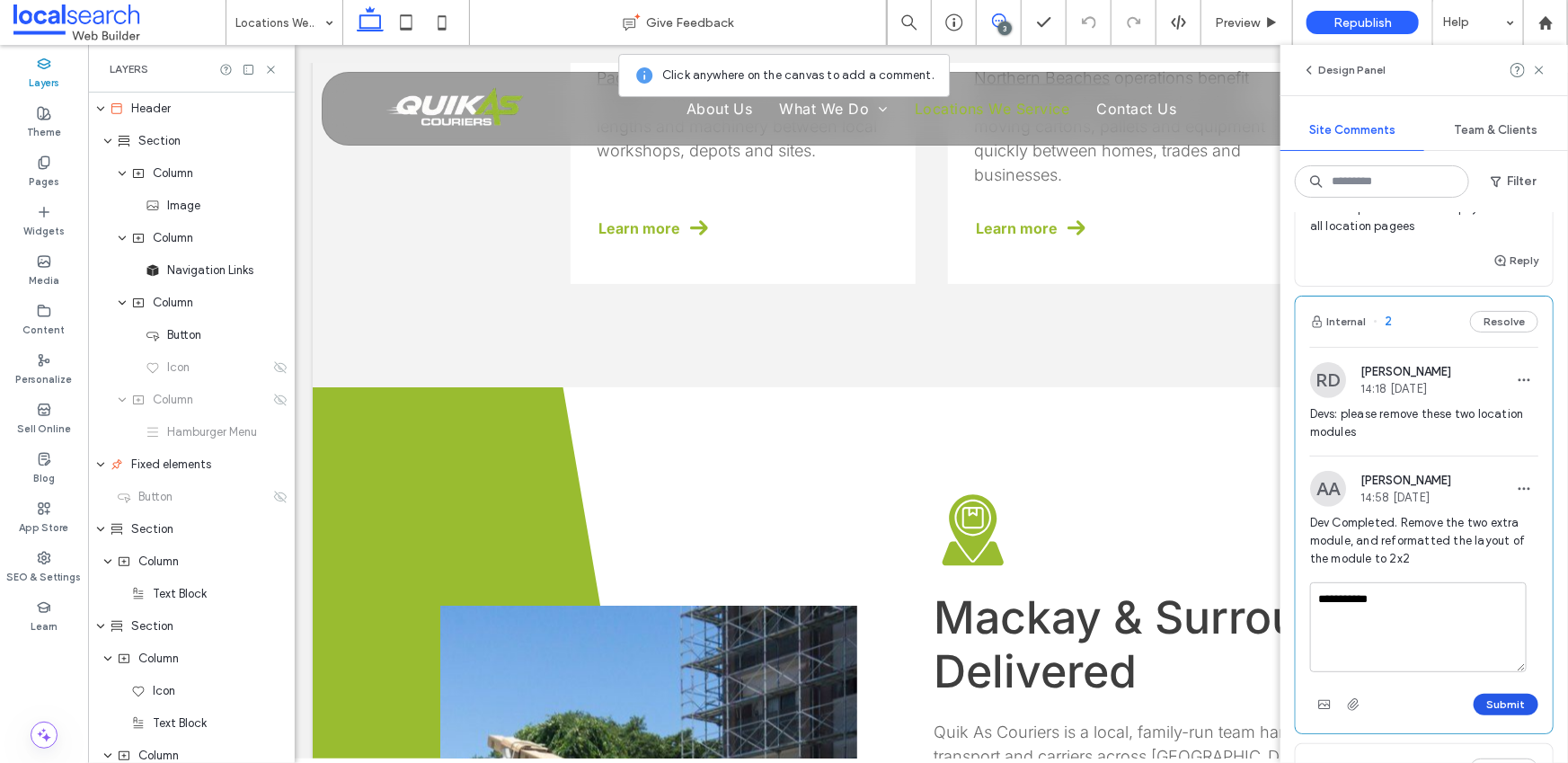
click at [1494, 712] on button "Submit" at bounding box center [1506, 705] width 65 height 22
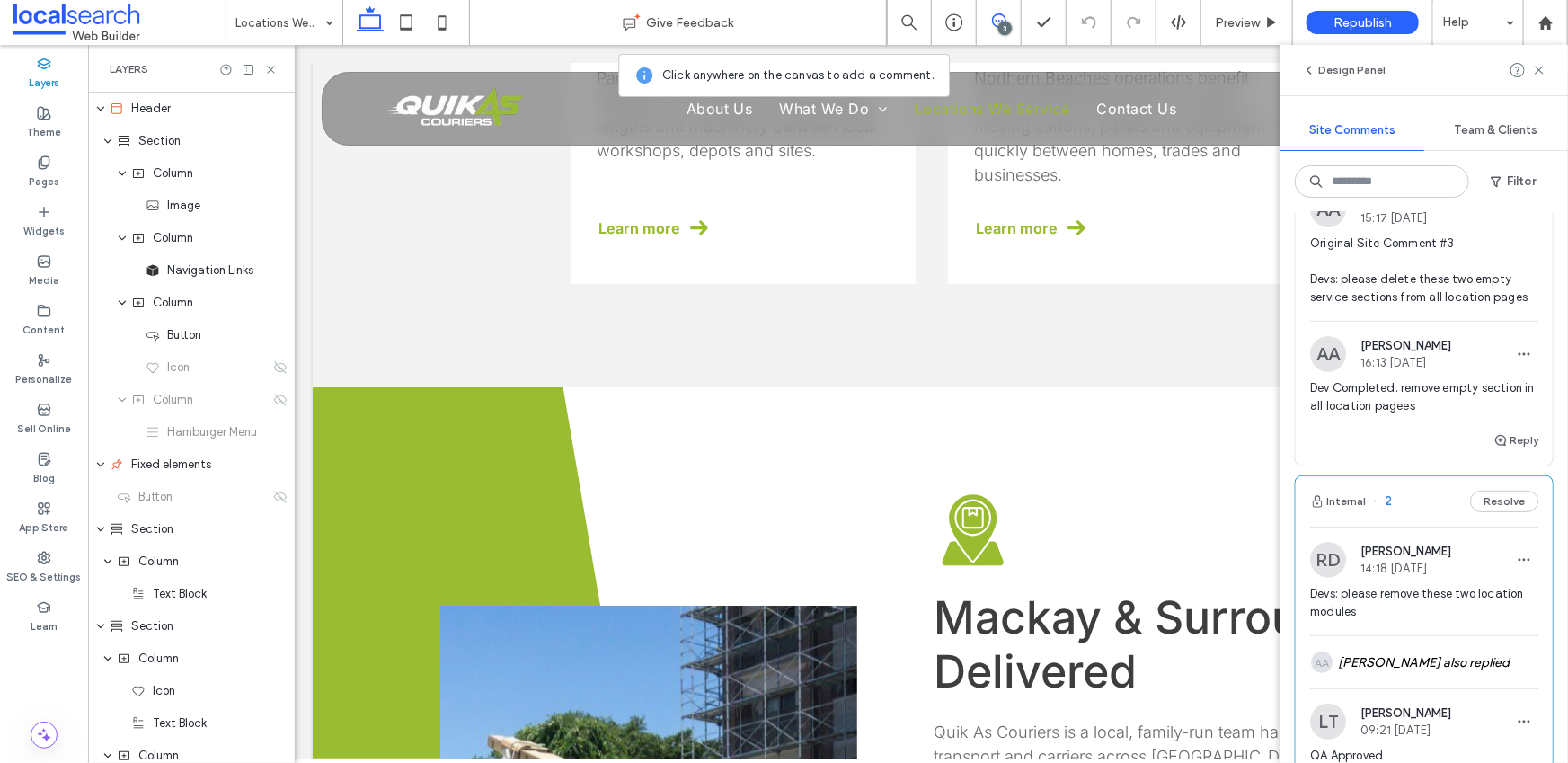
scroll to position [100, 0]
click at [270, 63] on icon at bounding box center [271, 69] width 13 height 13
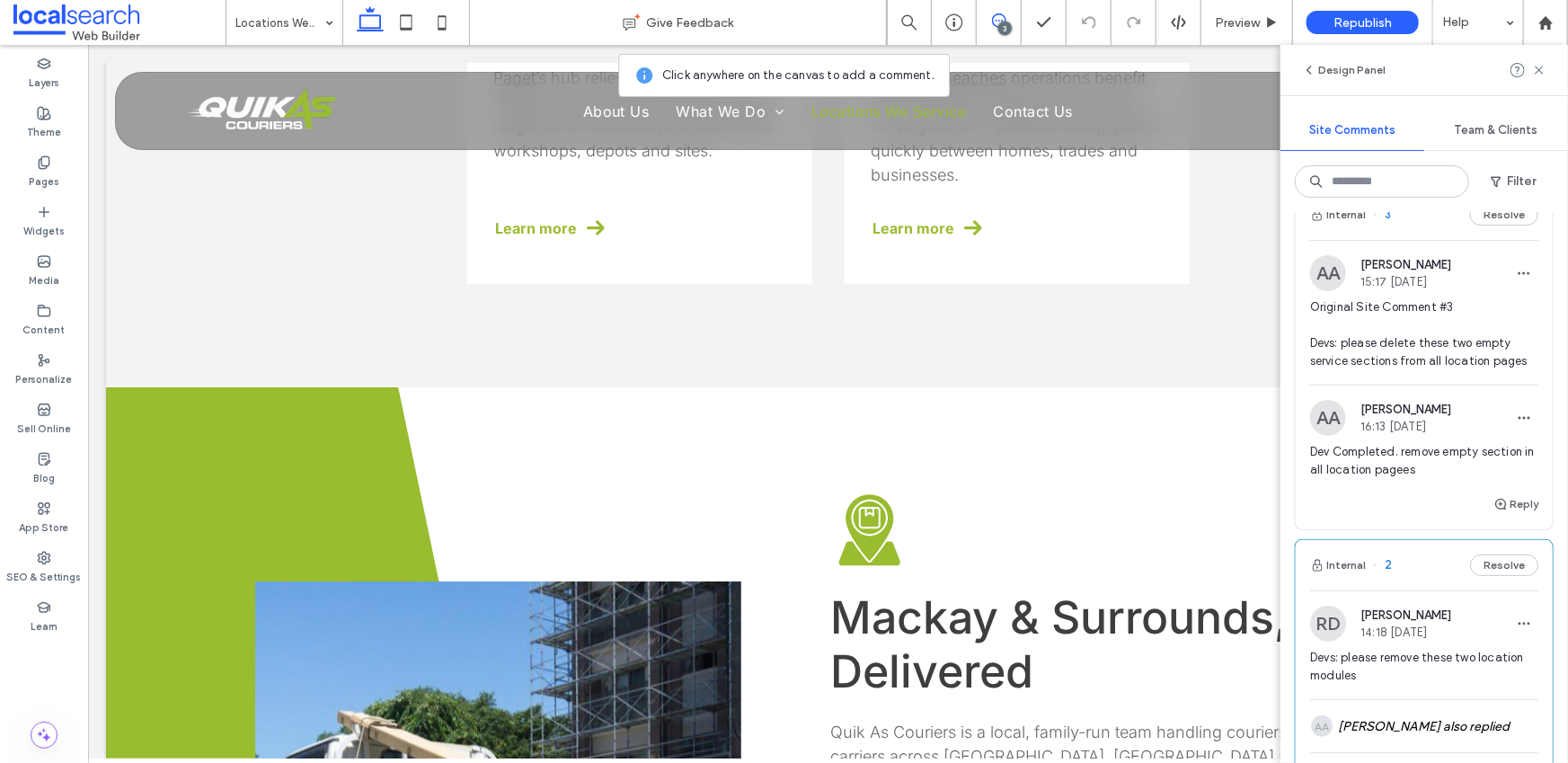
scroll to position [0, 0]
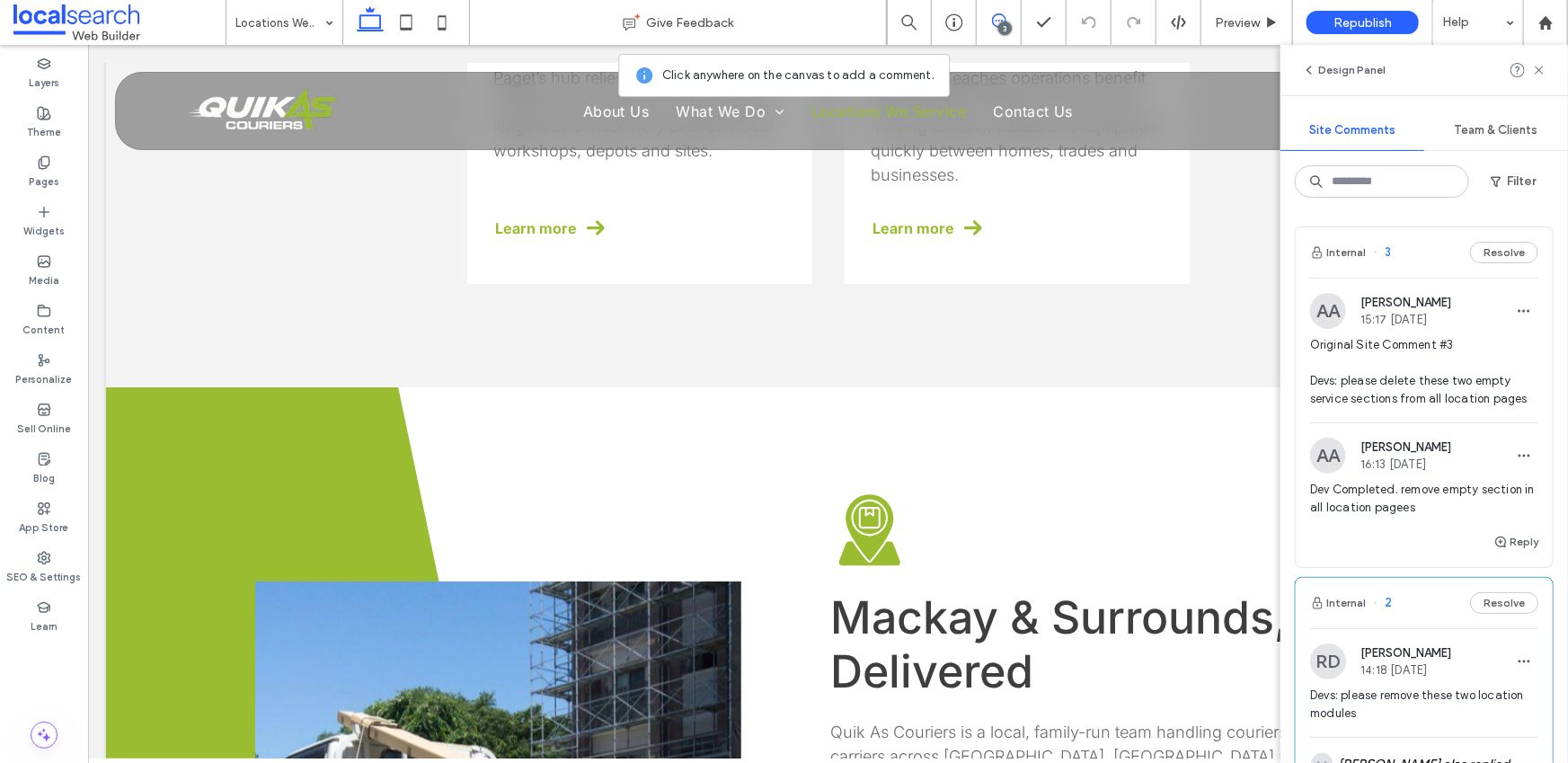
click at [1360, 380] on span "Original Site Comment #3 Devs: please delete these two empty service sections f…" at bounding box center [1424, 372] width 228 height 72
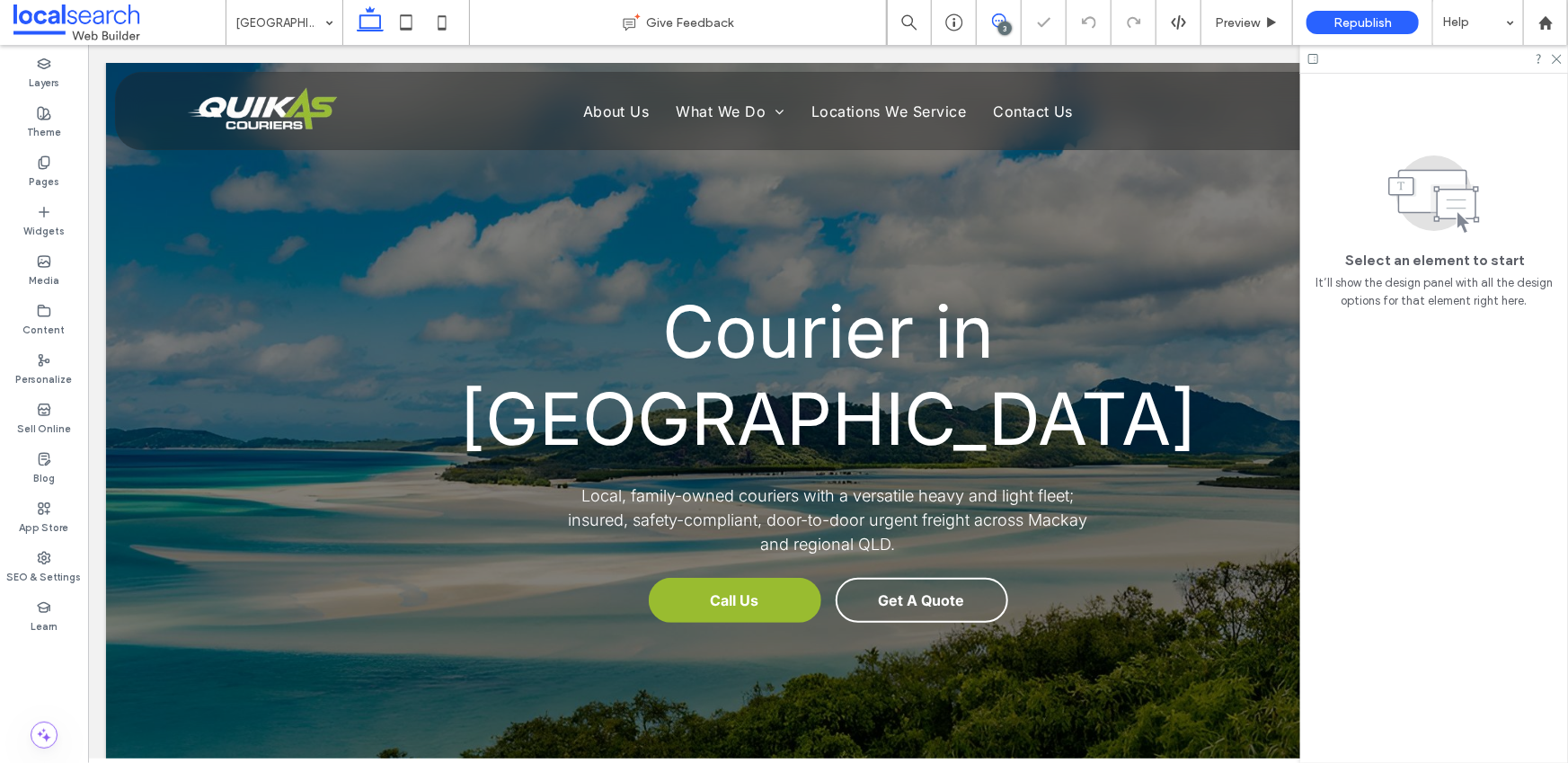
scroll to position [3126, 0]
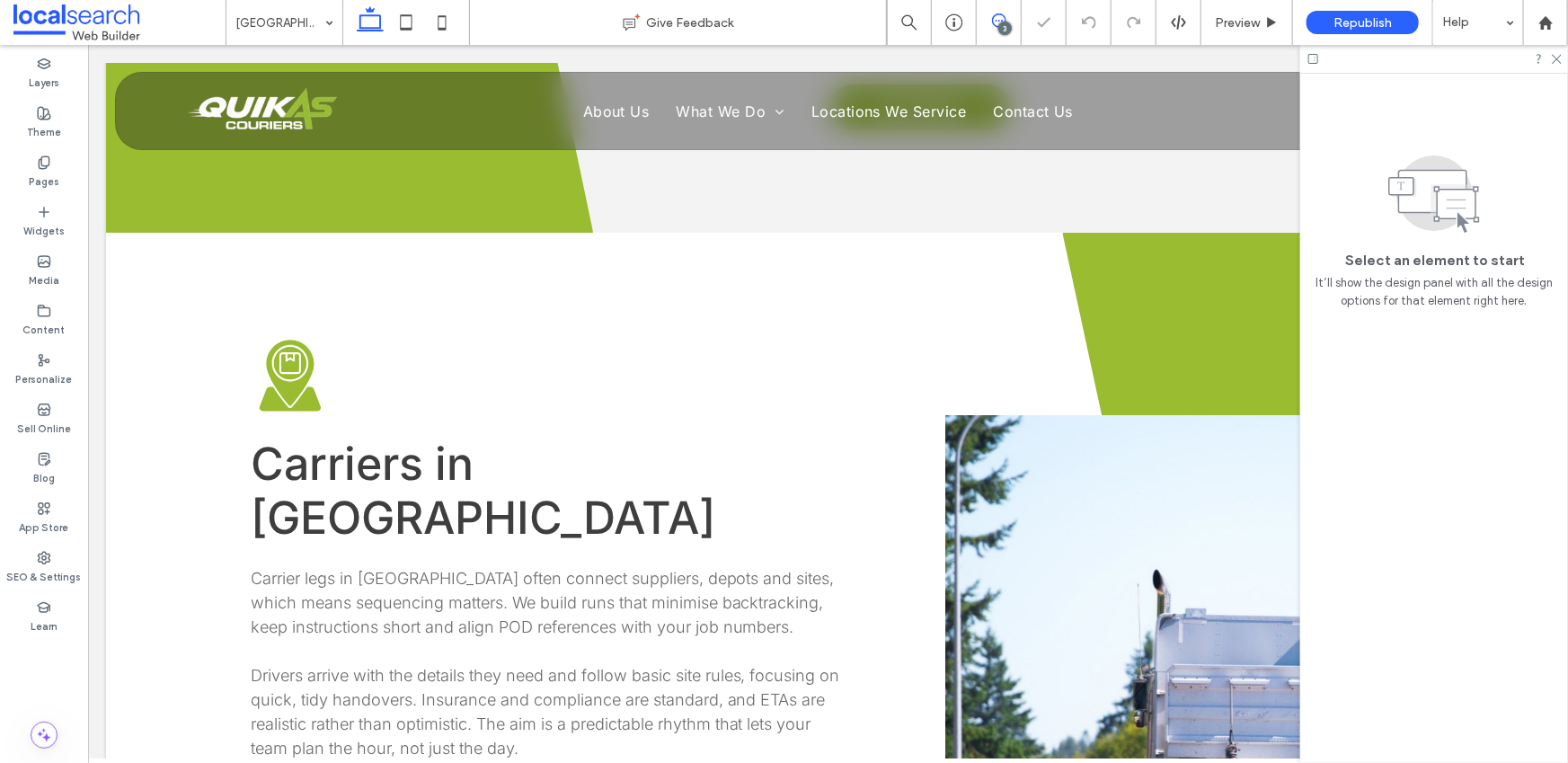
click at [1010, 22] on span at bounding box center [998, 20] width 44 height 14
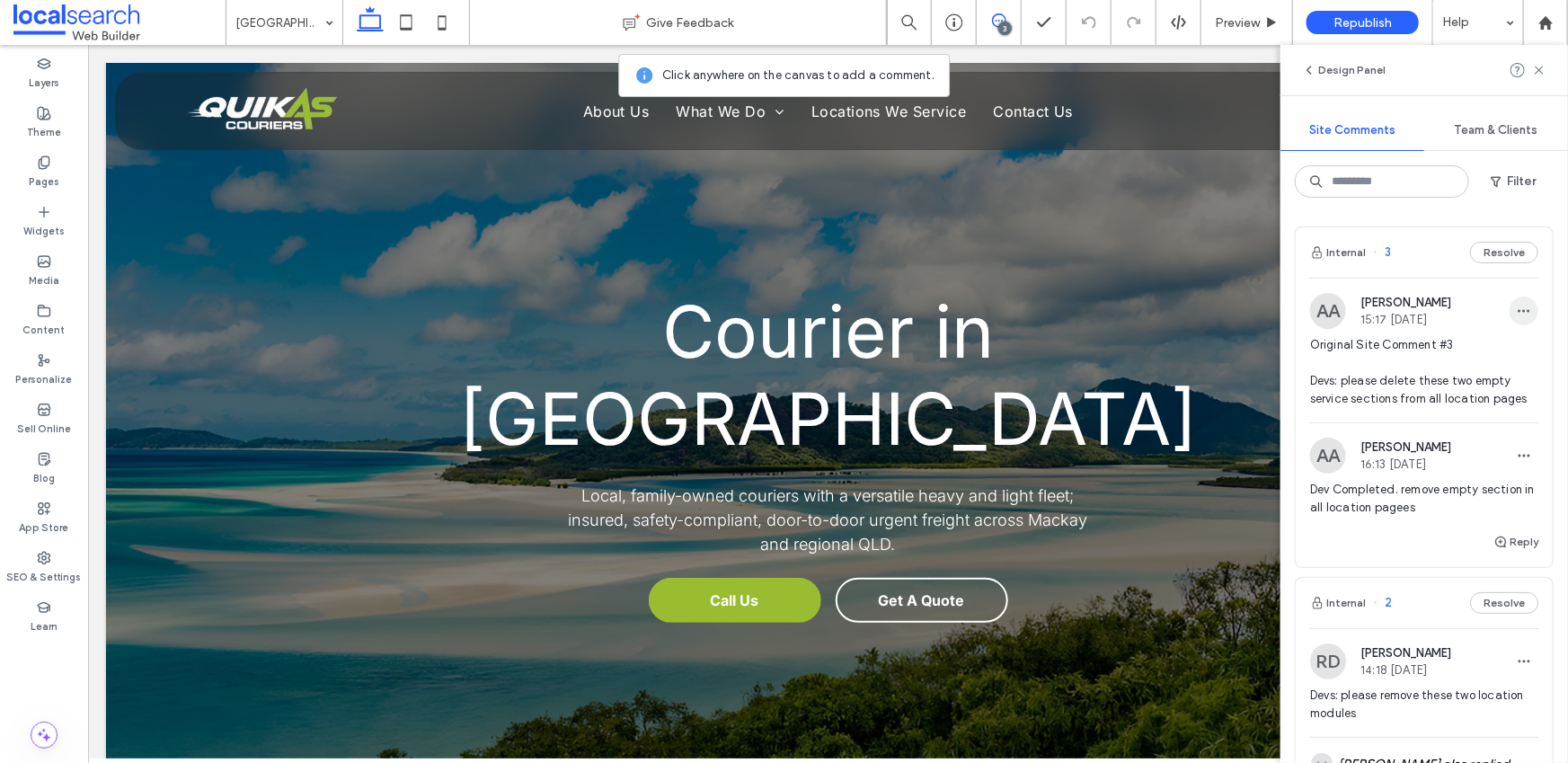
scroll to position [36, 0]
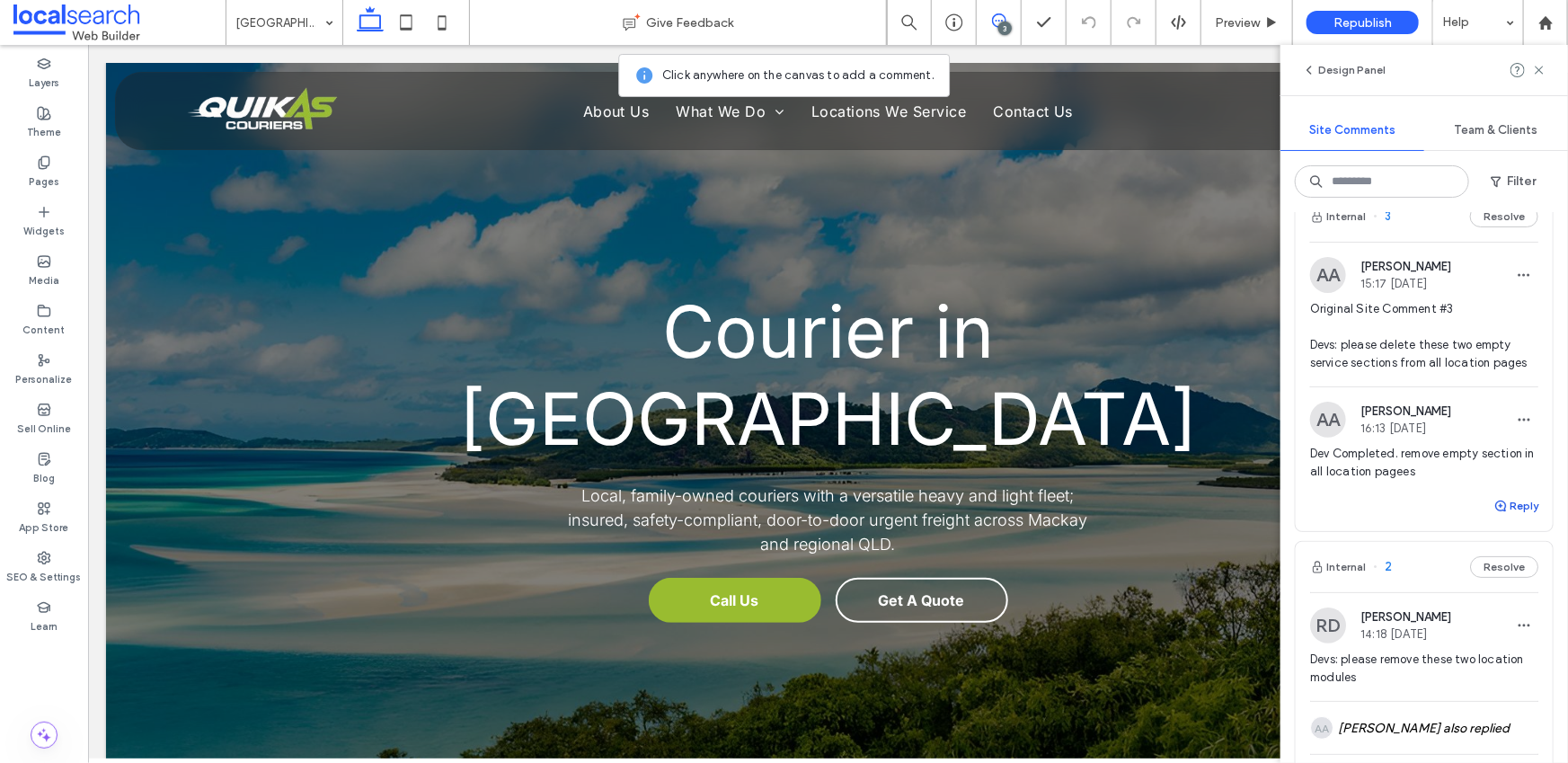
click at [1503, 507] on button "Reply" at bounding box center [1516, 506] width 45 height 22
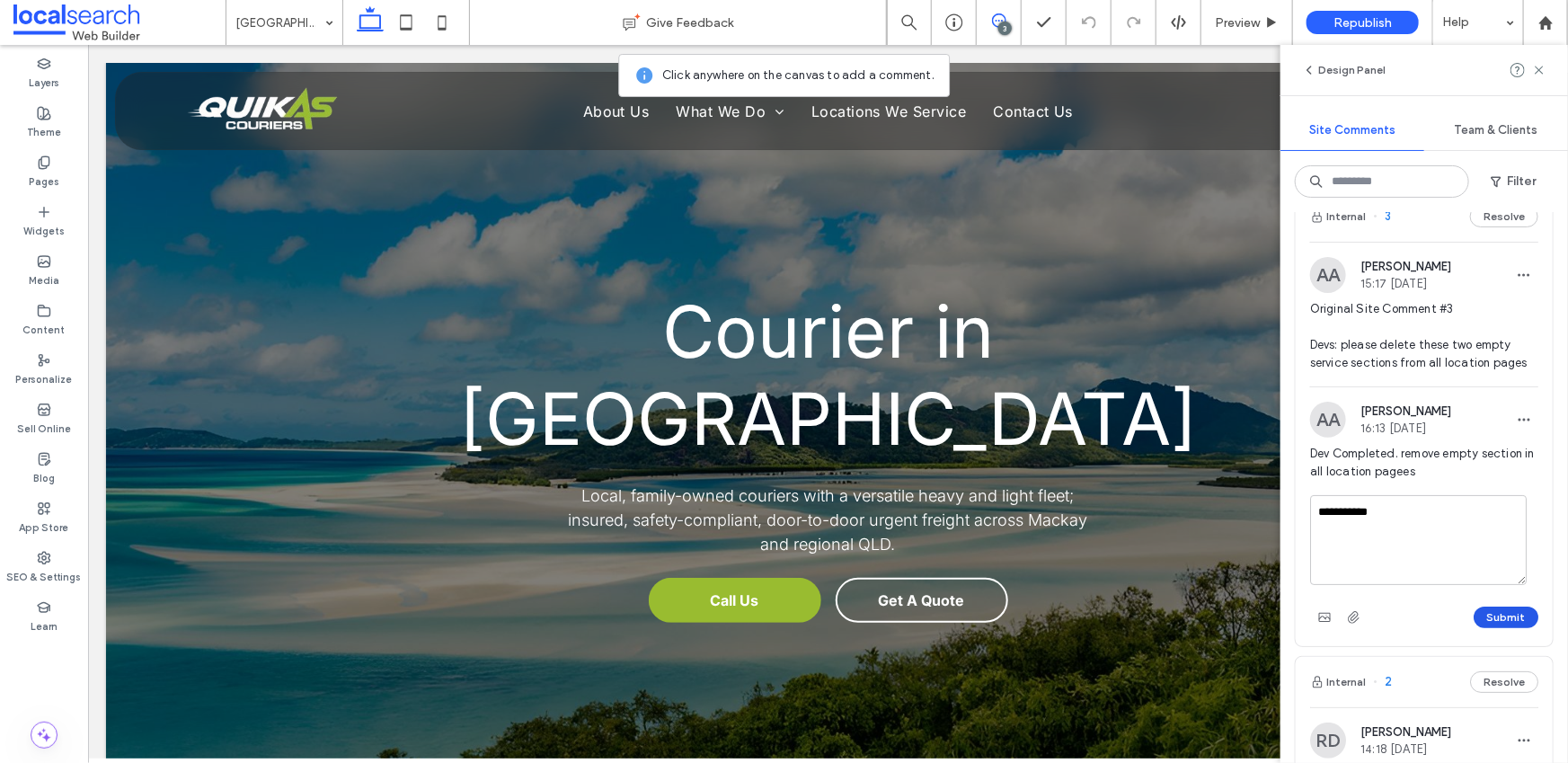
type textarea "**********"
drag, startPoint x: 1479, startPoint y: 613, endPoint x: 1489, endPoint y: 610, distance: 10.4
click at [1479, 613] on button "Submit" at bounding box center [1506, 617] width 65 height 22
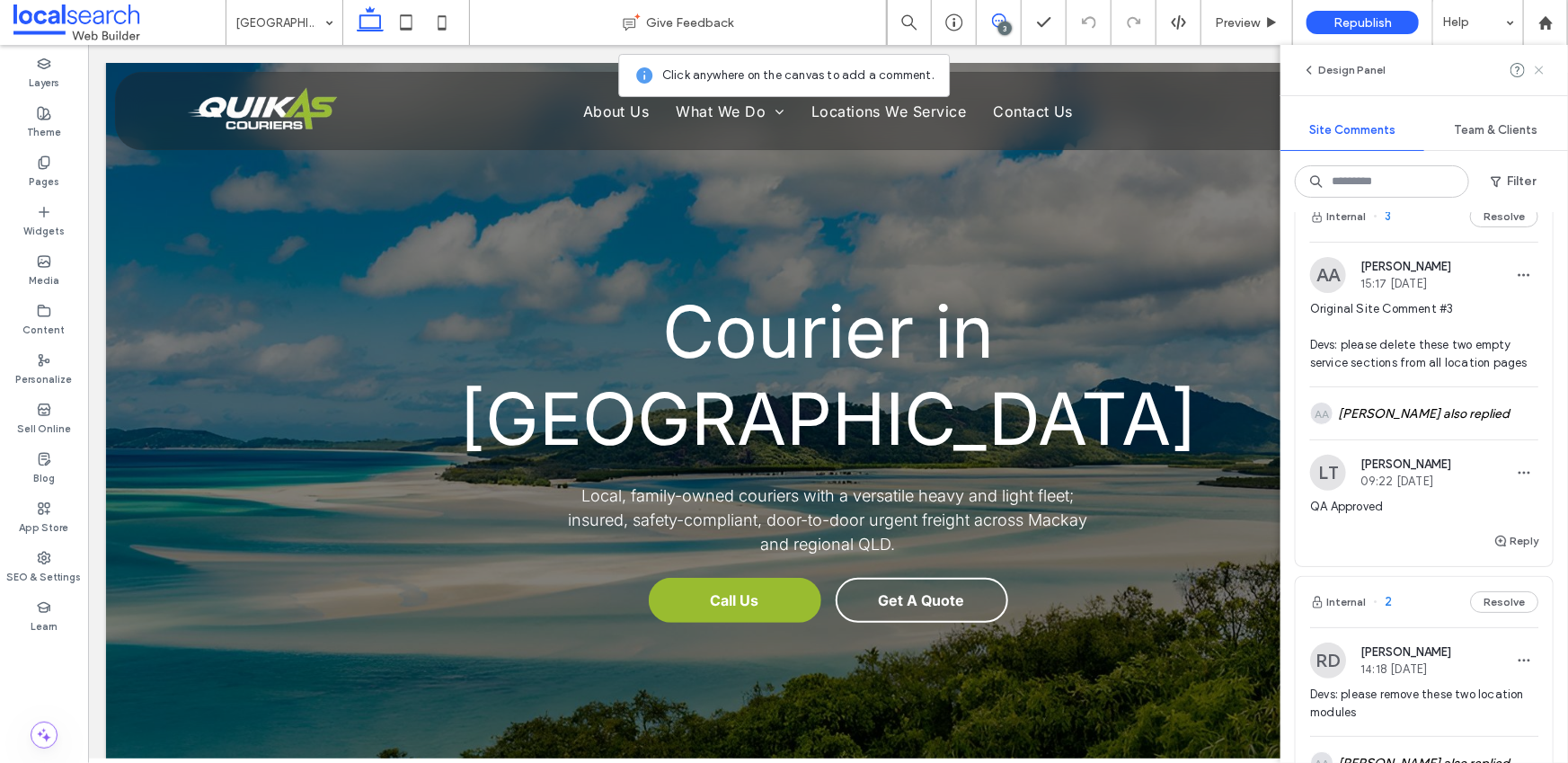
click at [1536, 73] on use at bounding box center [1539, 69] width 9 height 9
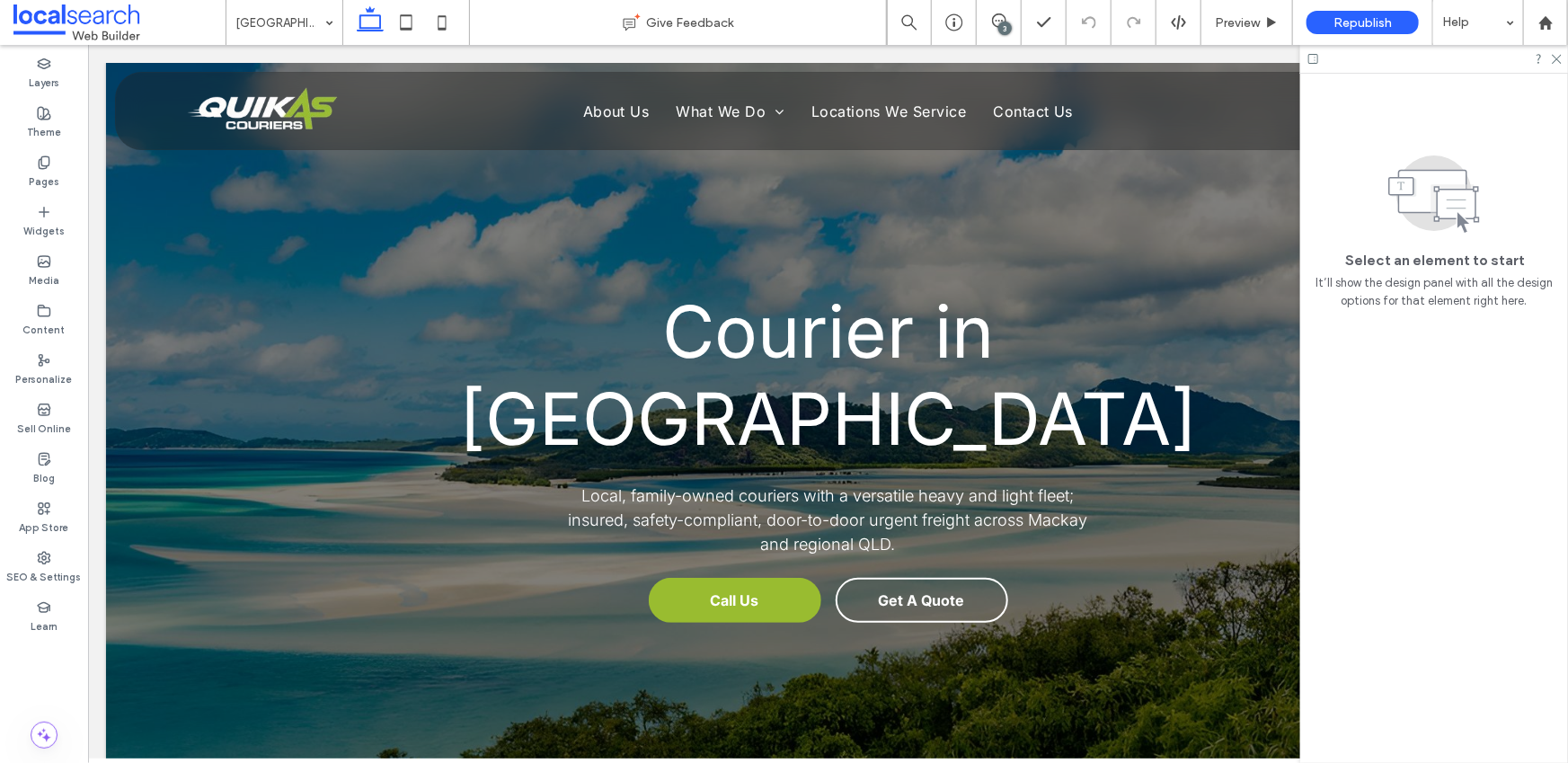
scroll to position [0, 0]
click at [1556, 58] on icon at bounding box center [1556, 58] width 11 height 11
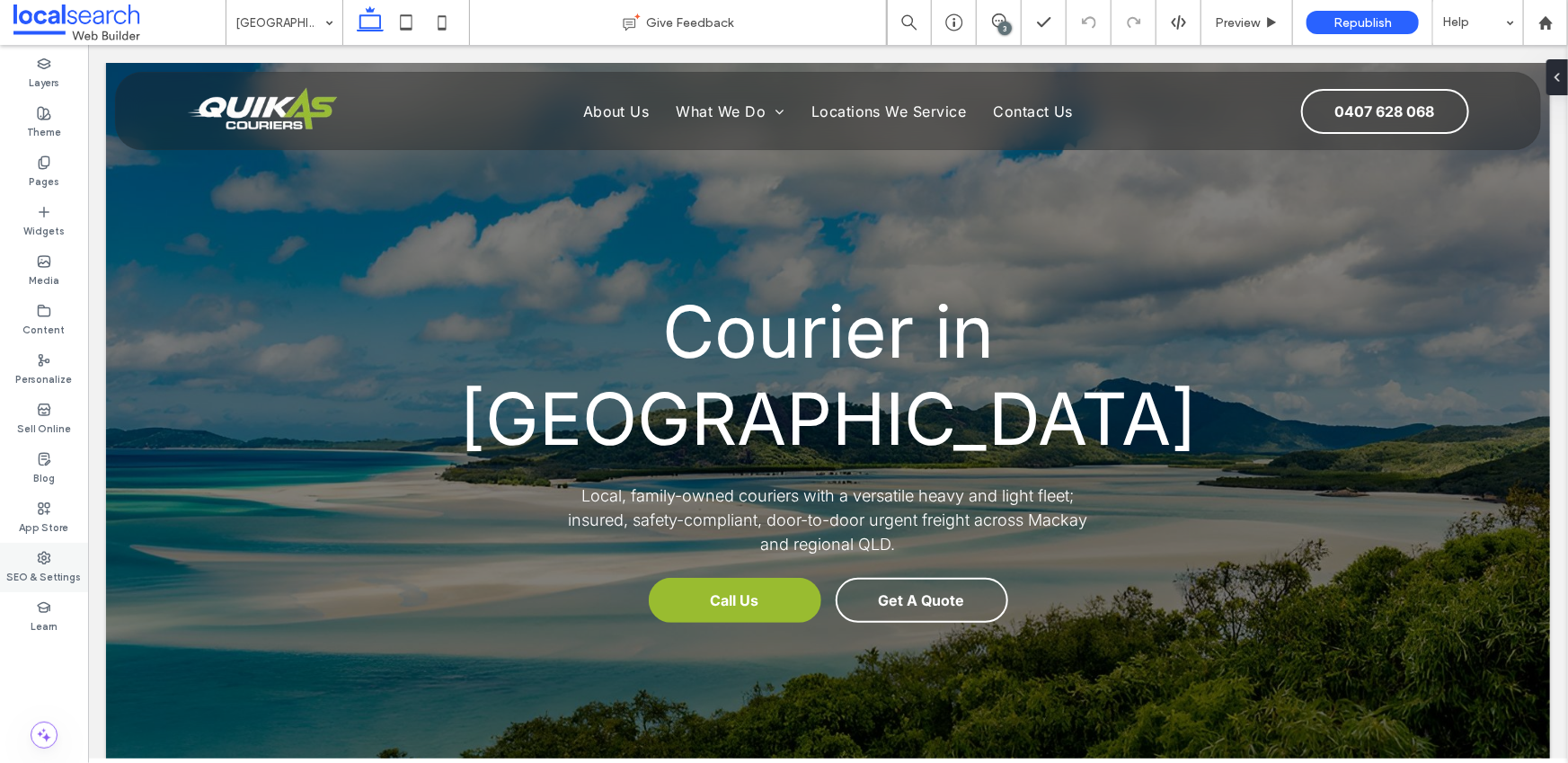
click at [44, 562] on icon at bounding box center [44, 558] width 14 height 14
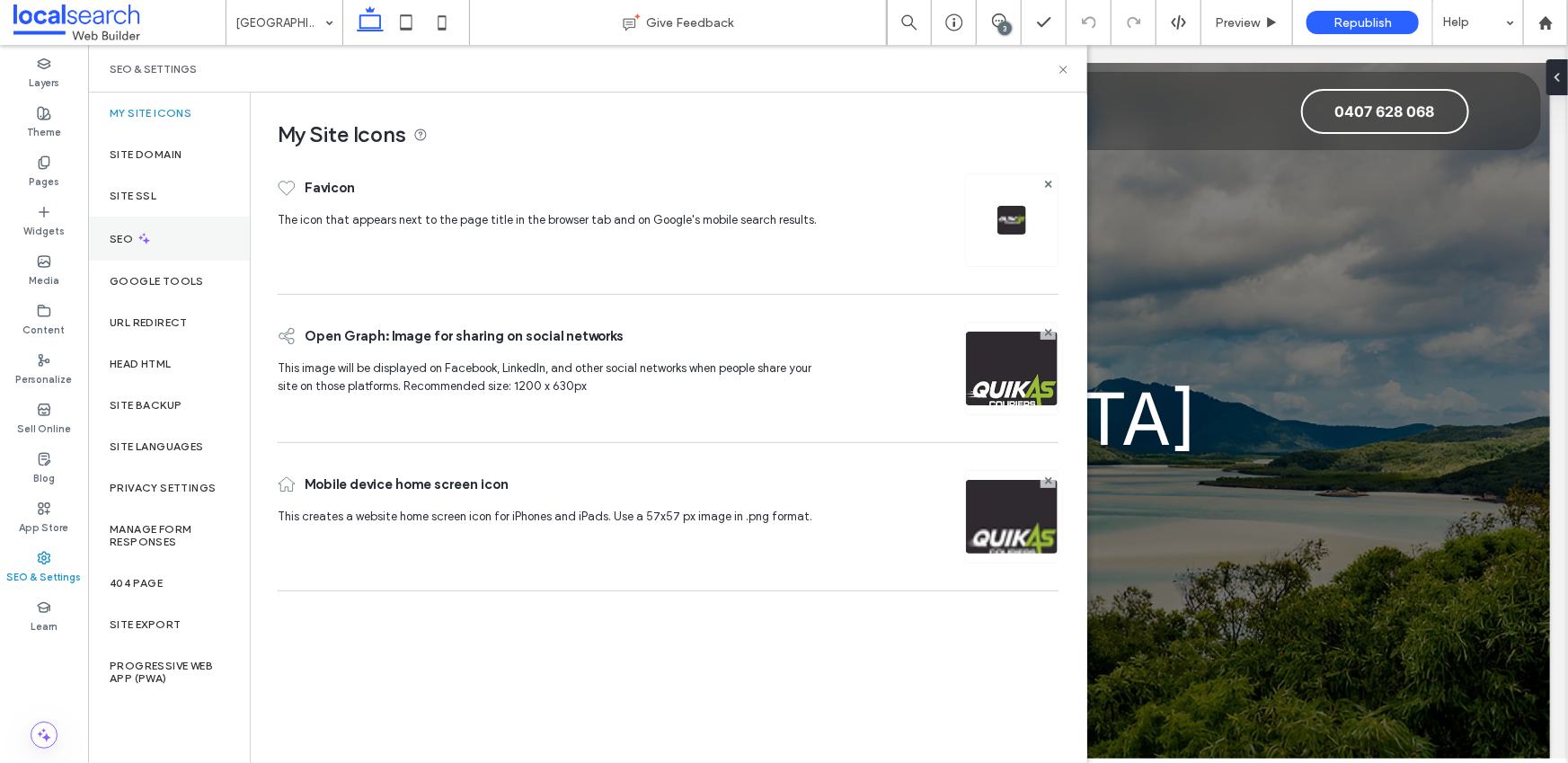
click at [181, 248] on div "SEO" at bounding box center [169, 239] width 162 height 44
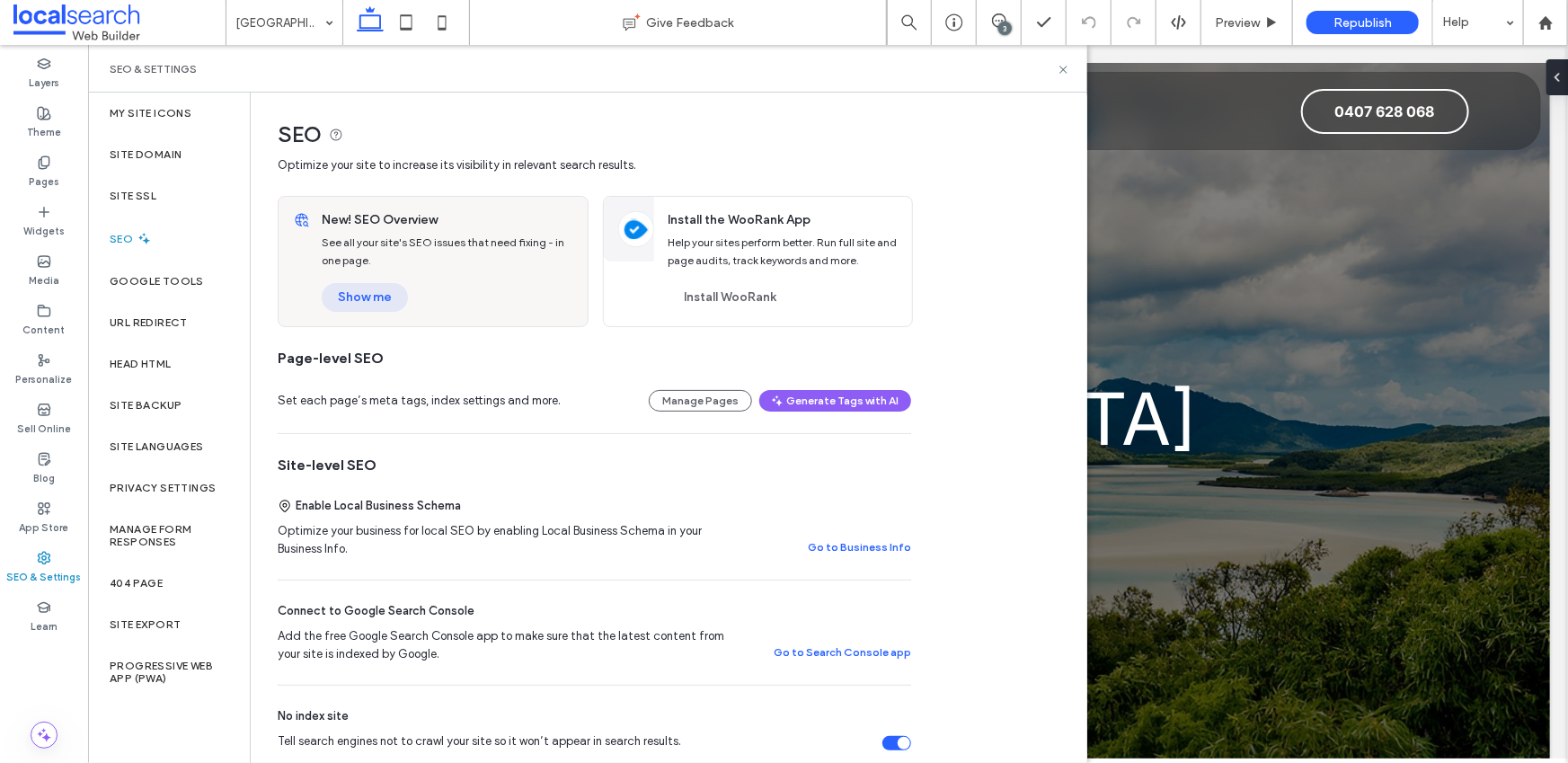
click at [364, 302] on button "Show me" at bounding box center [364, 298] width 87 height 29
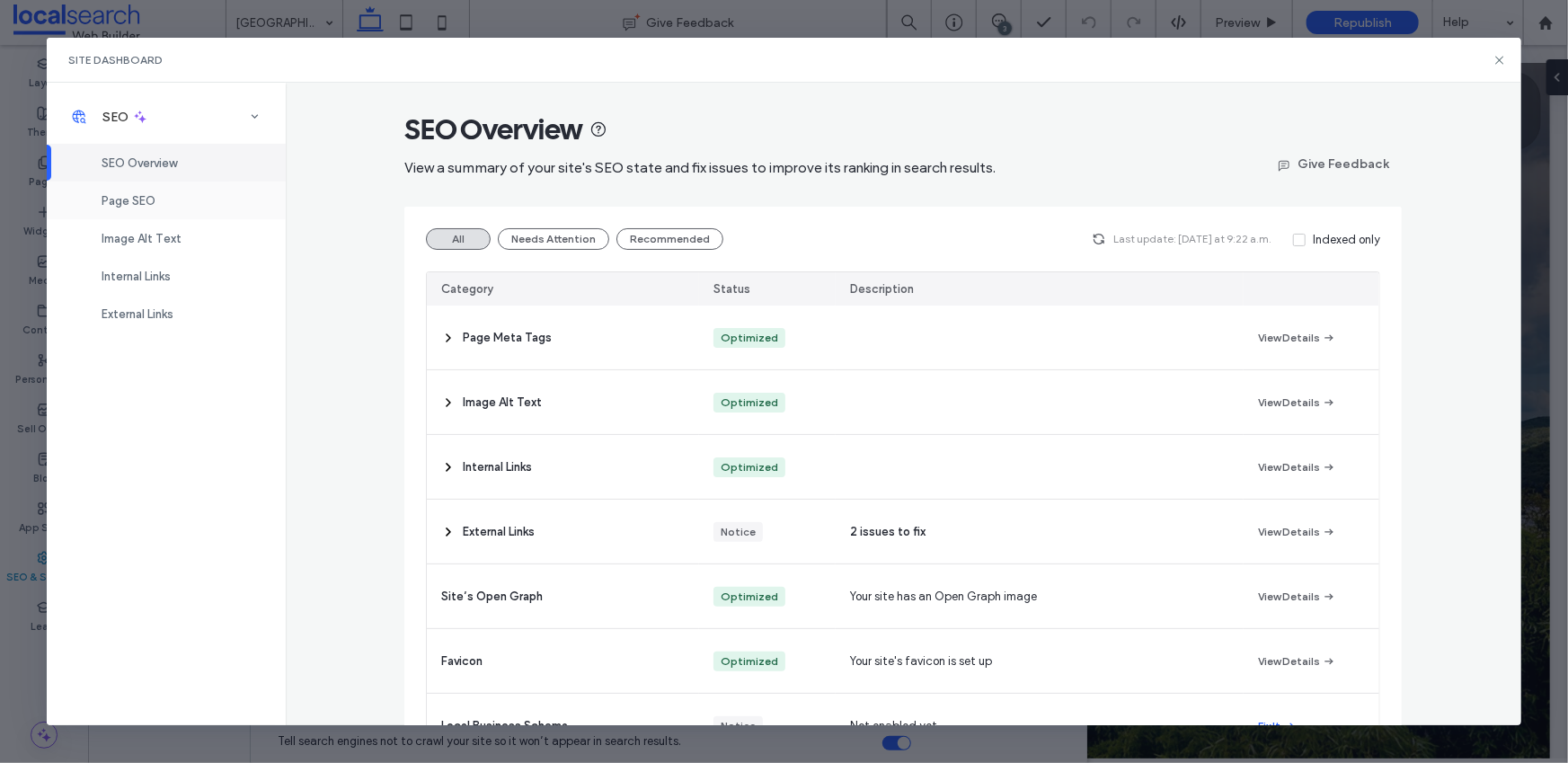
click at [150, 186] on div "Page SEO" at bounding box center [165, 201] width 239 height 38
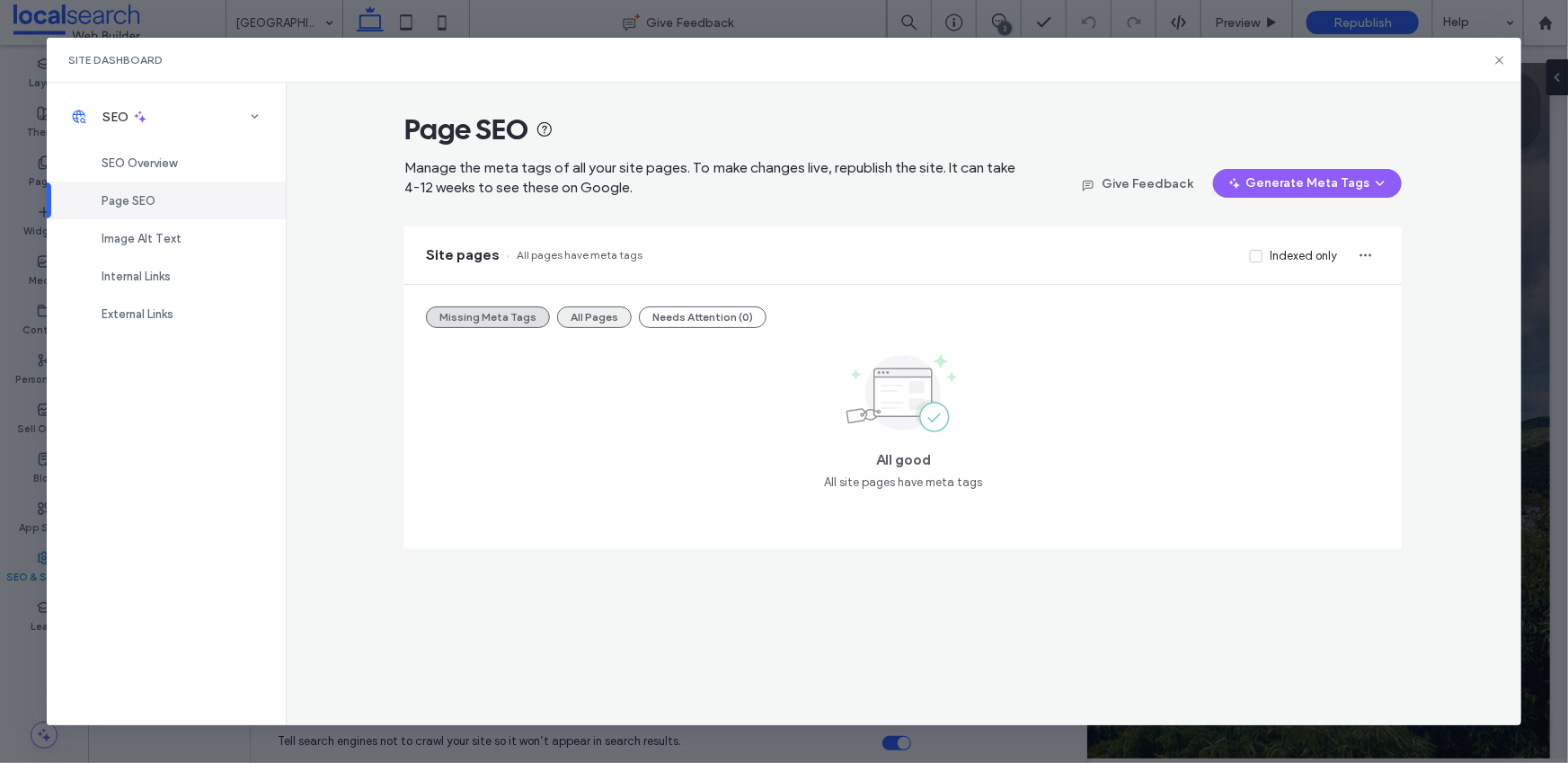
click at [594, 309] on button "All Pages" at bounding box center [594, 317] width 74 height 22
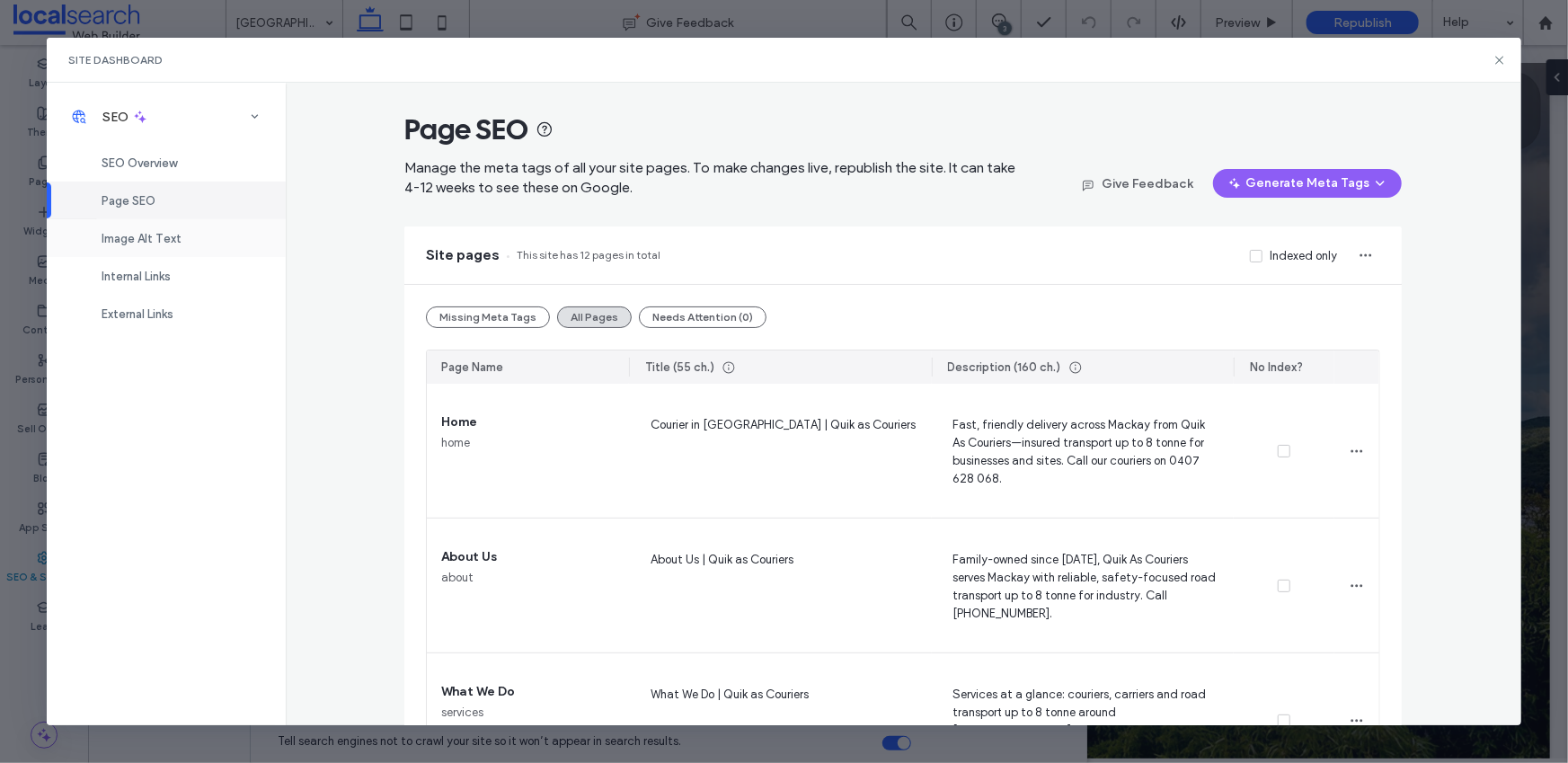
click at [118, 246] on div "Image Alt Text" at bounding box center [165, 239] width 239 height 38
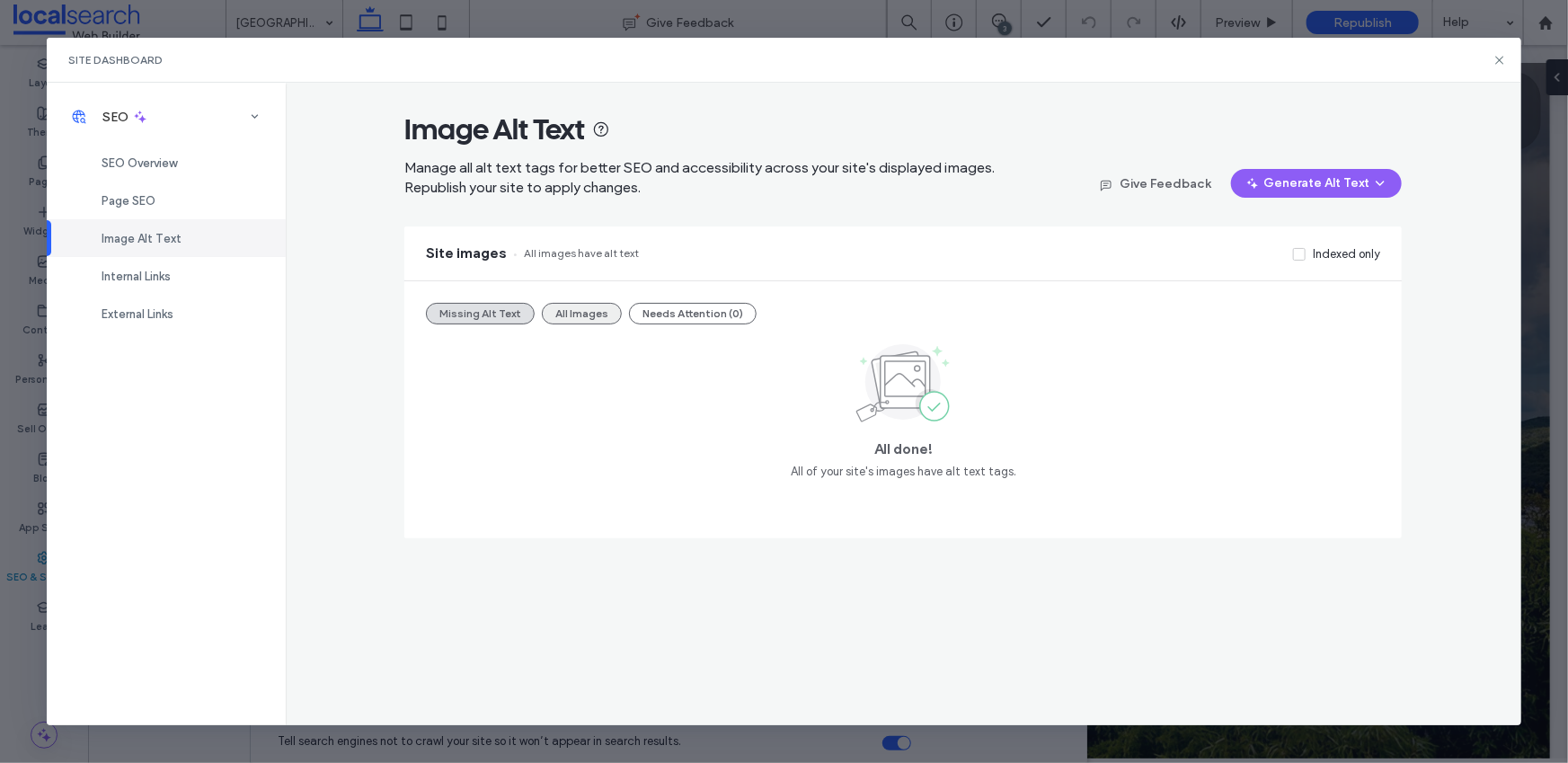
click at [594, 315] on button "All Images" at bounding box center [582, 313] width 80 height 22
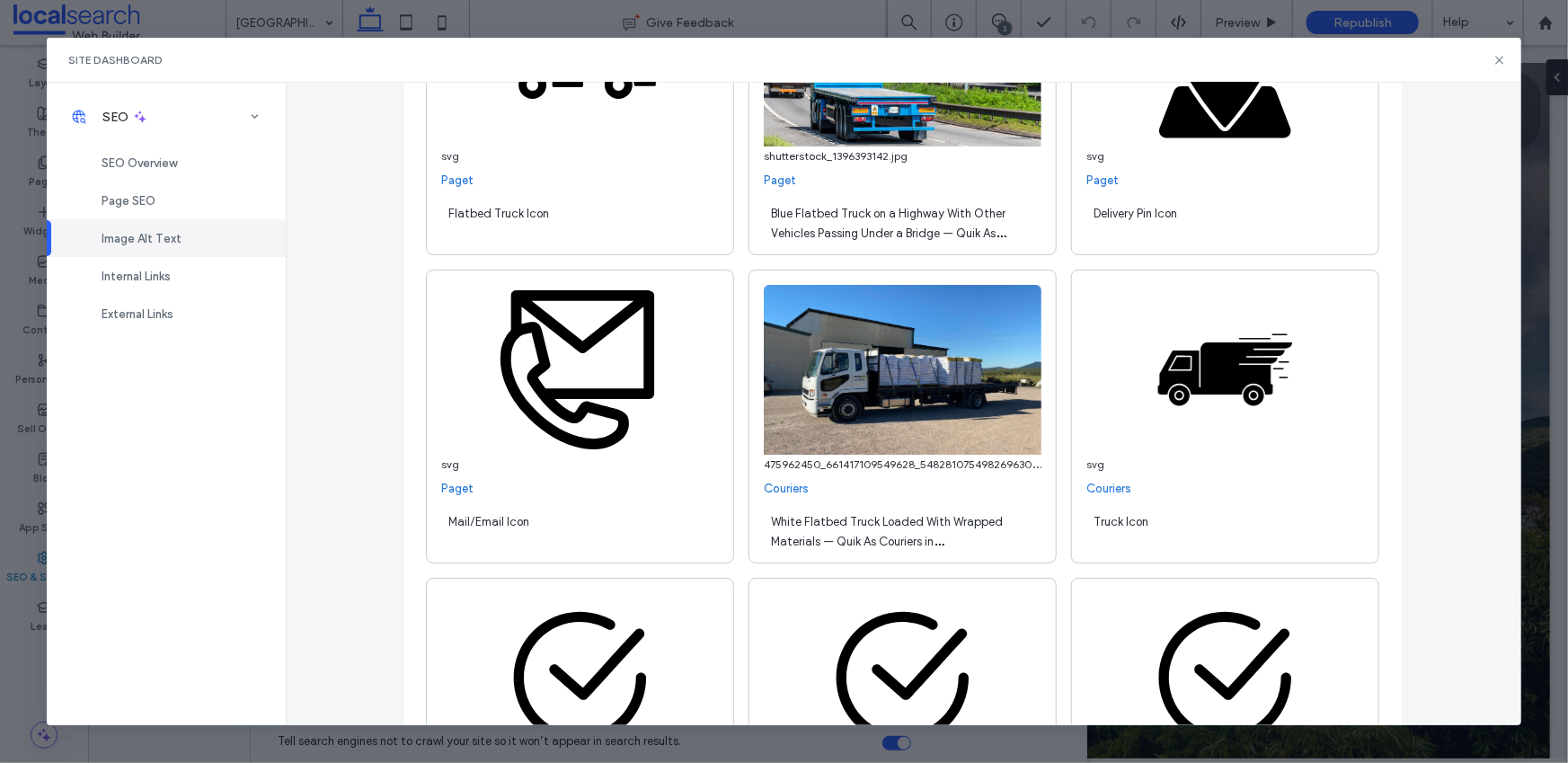
scroll to position [6598, 0]
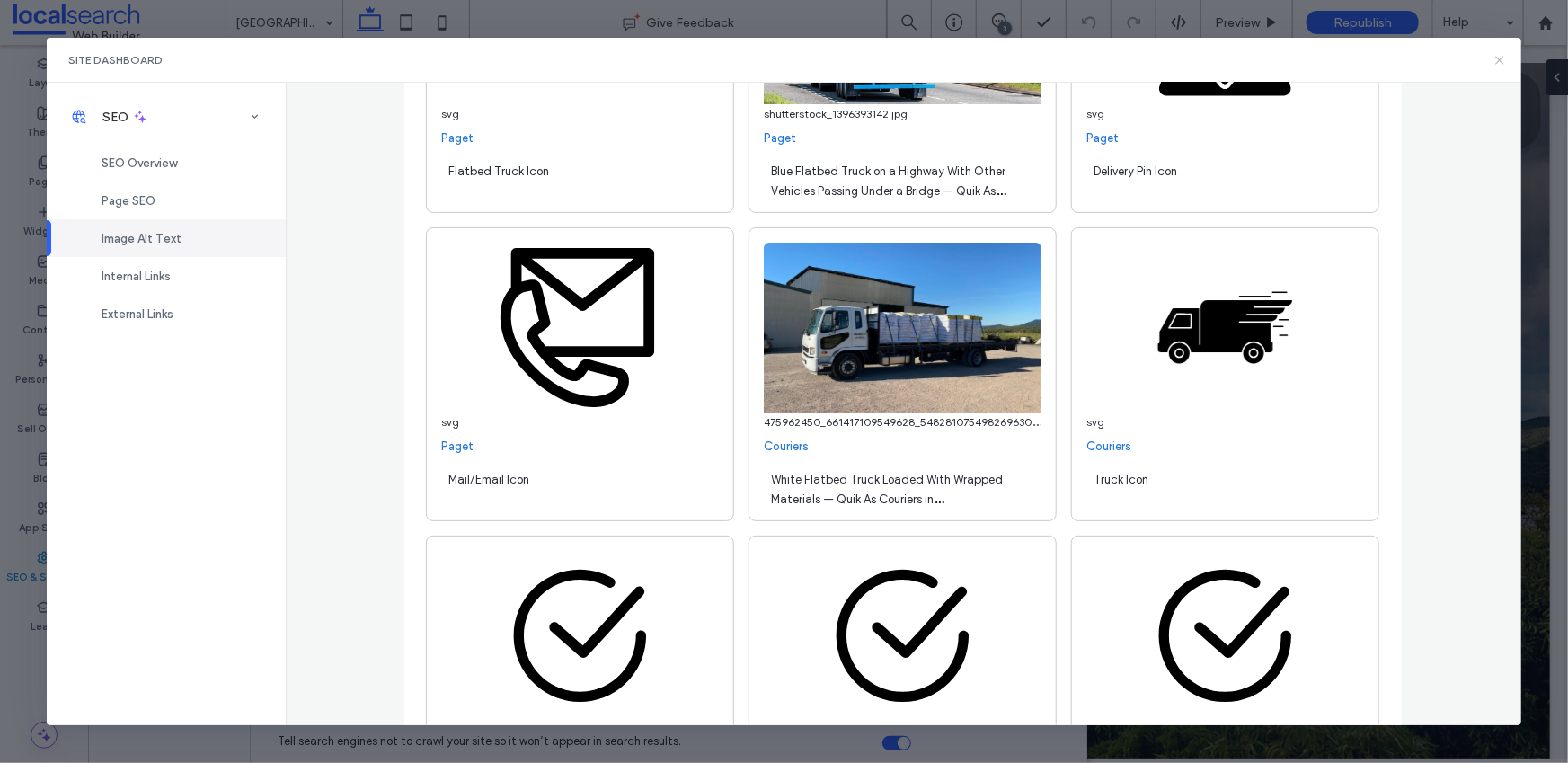
click at [1498, 60] on use at bounding box center [1499, 60] width 9 height 9
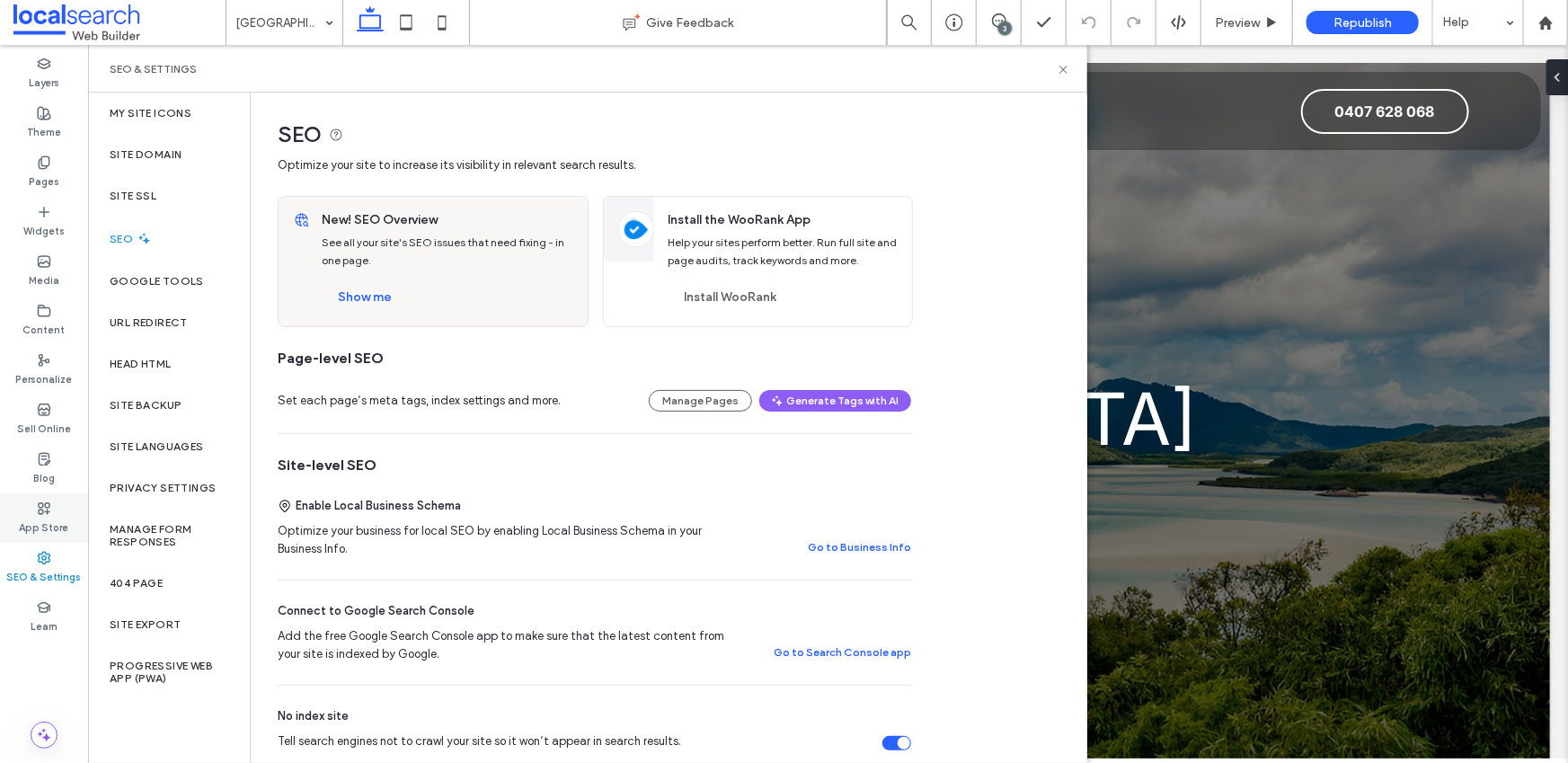
click at [46, 502] on use at bounding box center [44, 507] width 10 height 10
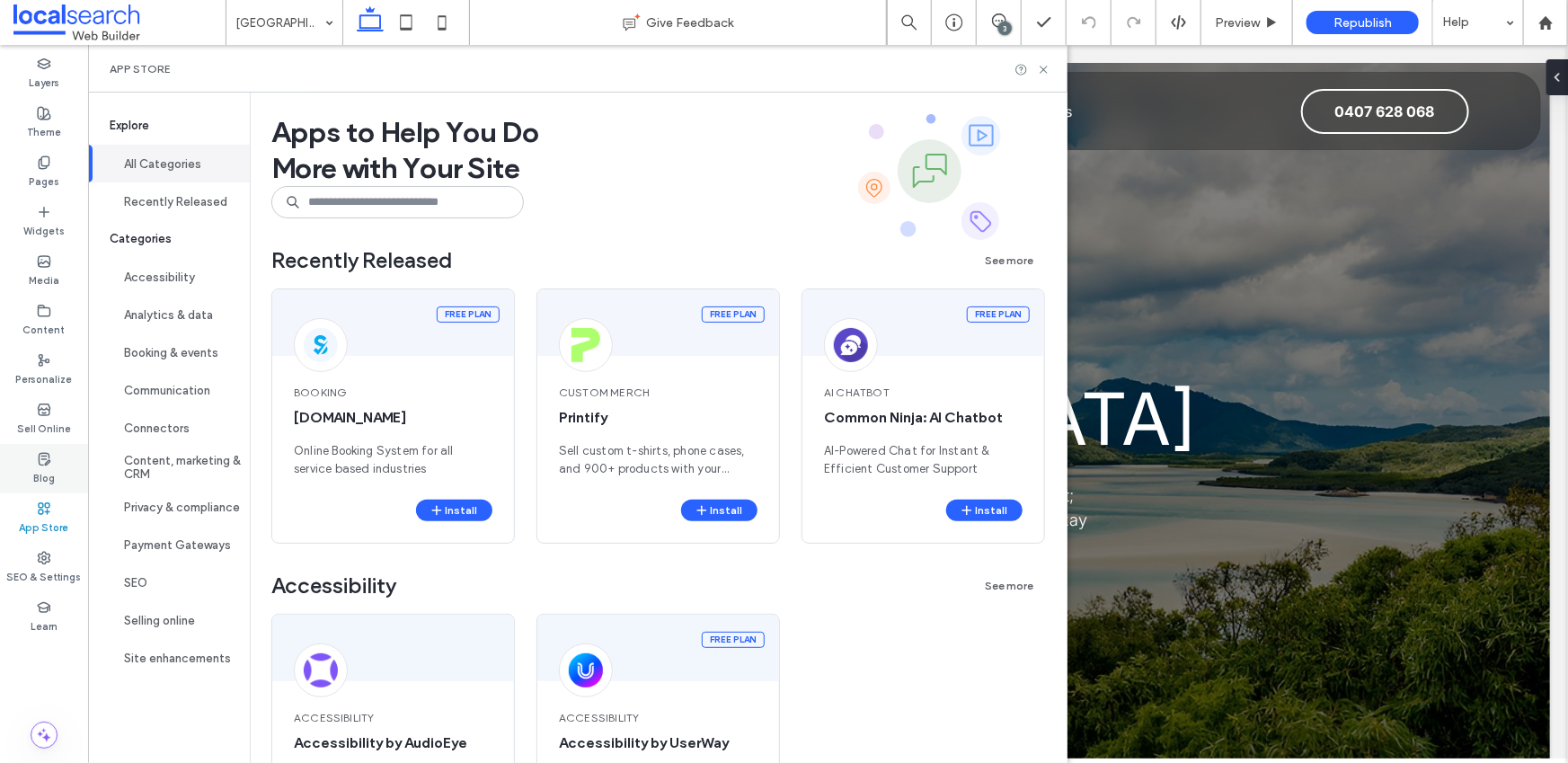
click at [49, 476] on label "Blog" at bounding box center [44, 476] width 22 height 20
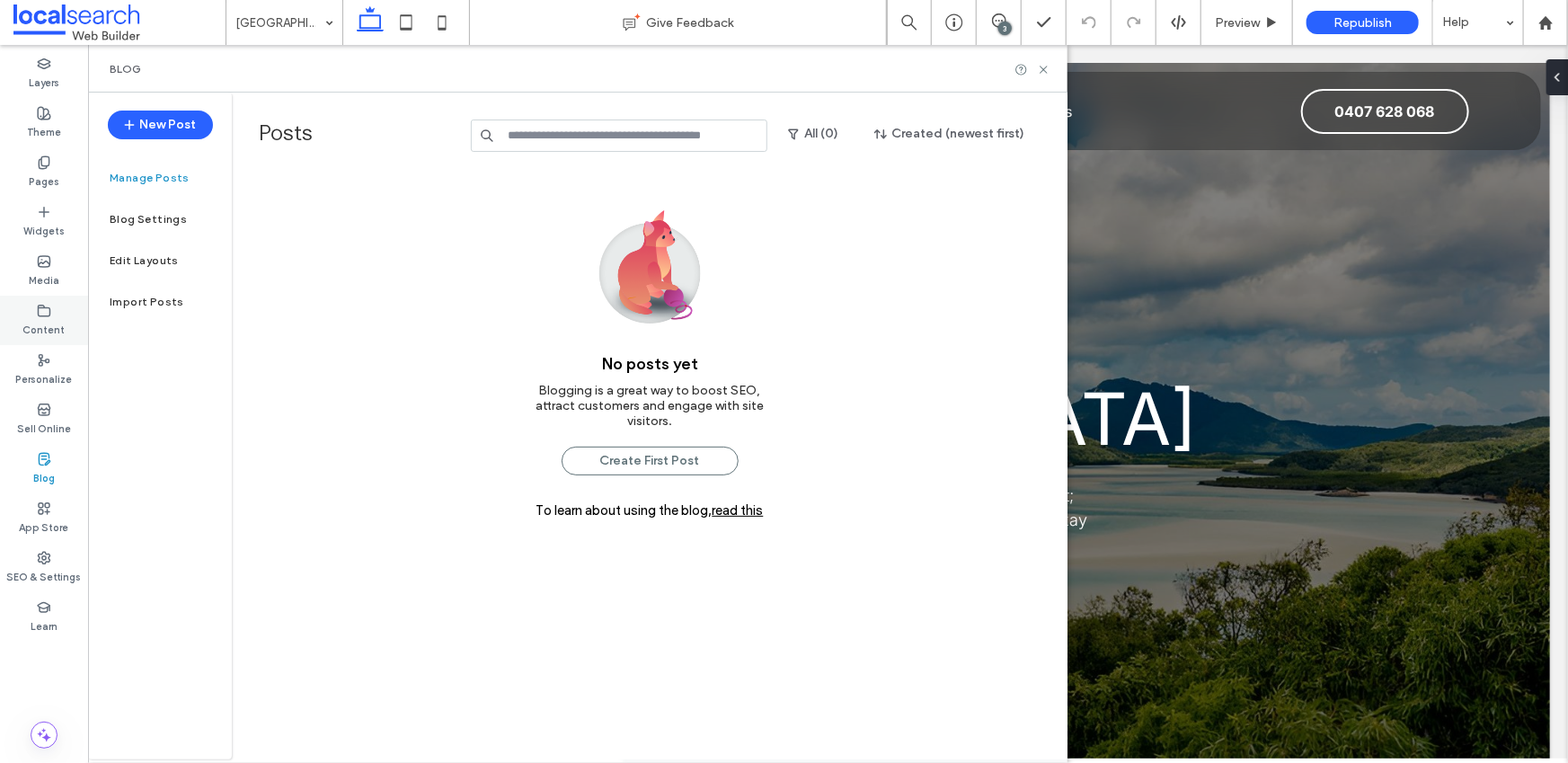
click at [41, 313] on icon at bounding box center [44, 310] width 14 height 14
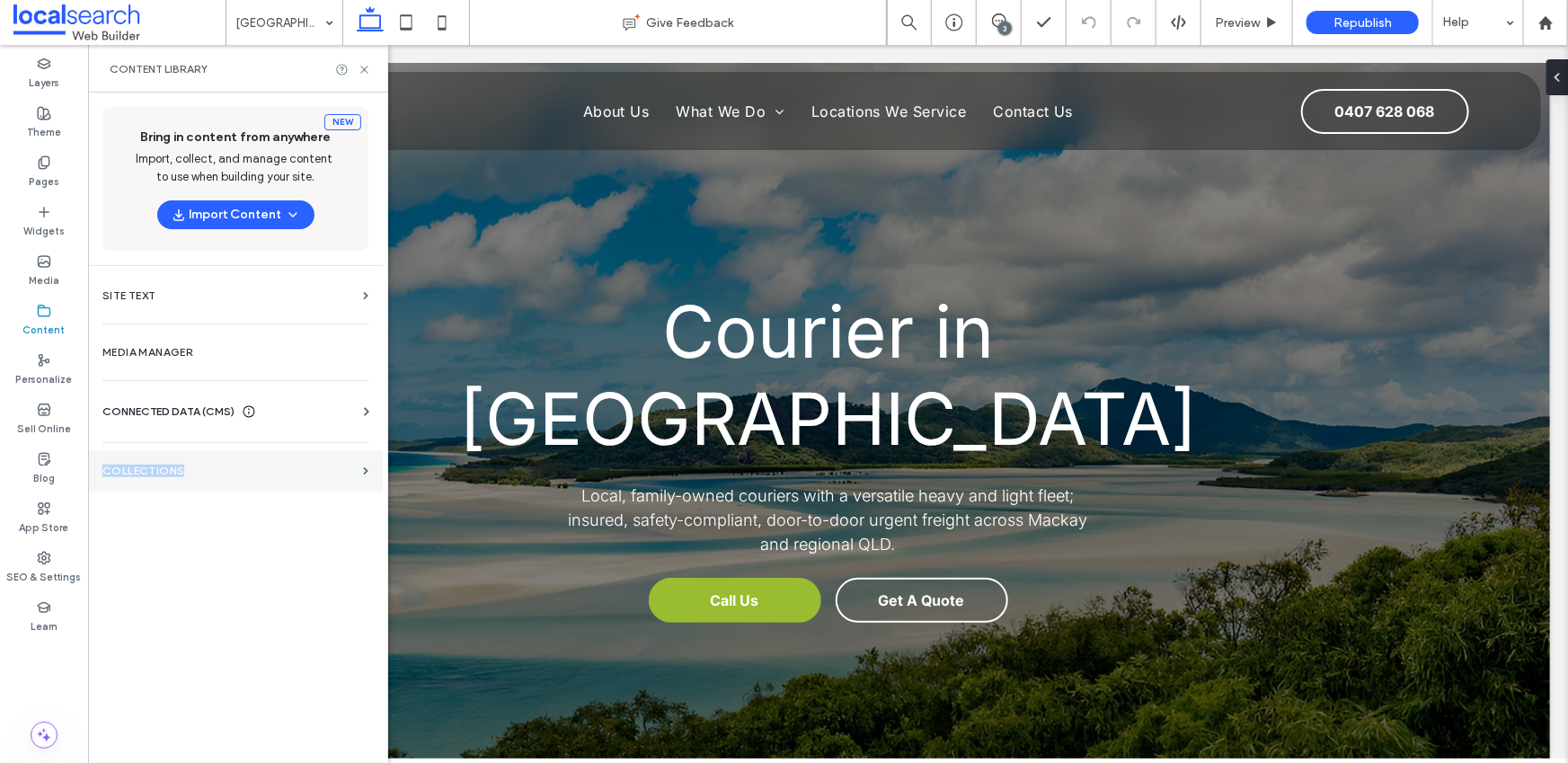
click at [141, 465] on label "Collections" at bounding box center [229, 471] width 253 height 12
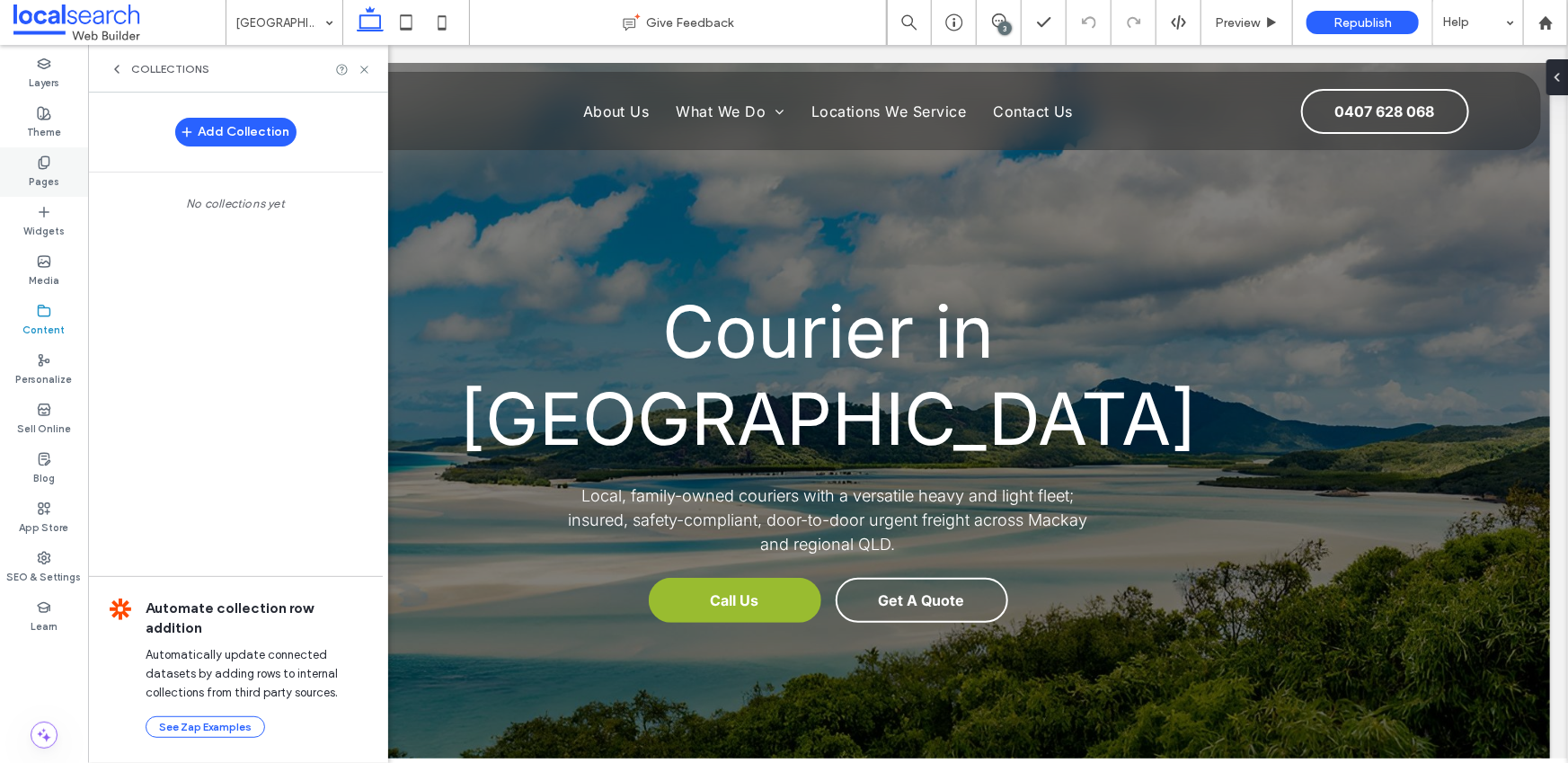
click at [25, 178] on div "Pages" at bounding box center [44, 172] width 88 height 49
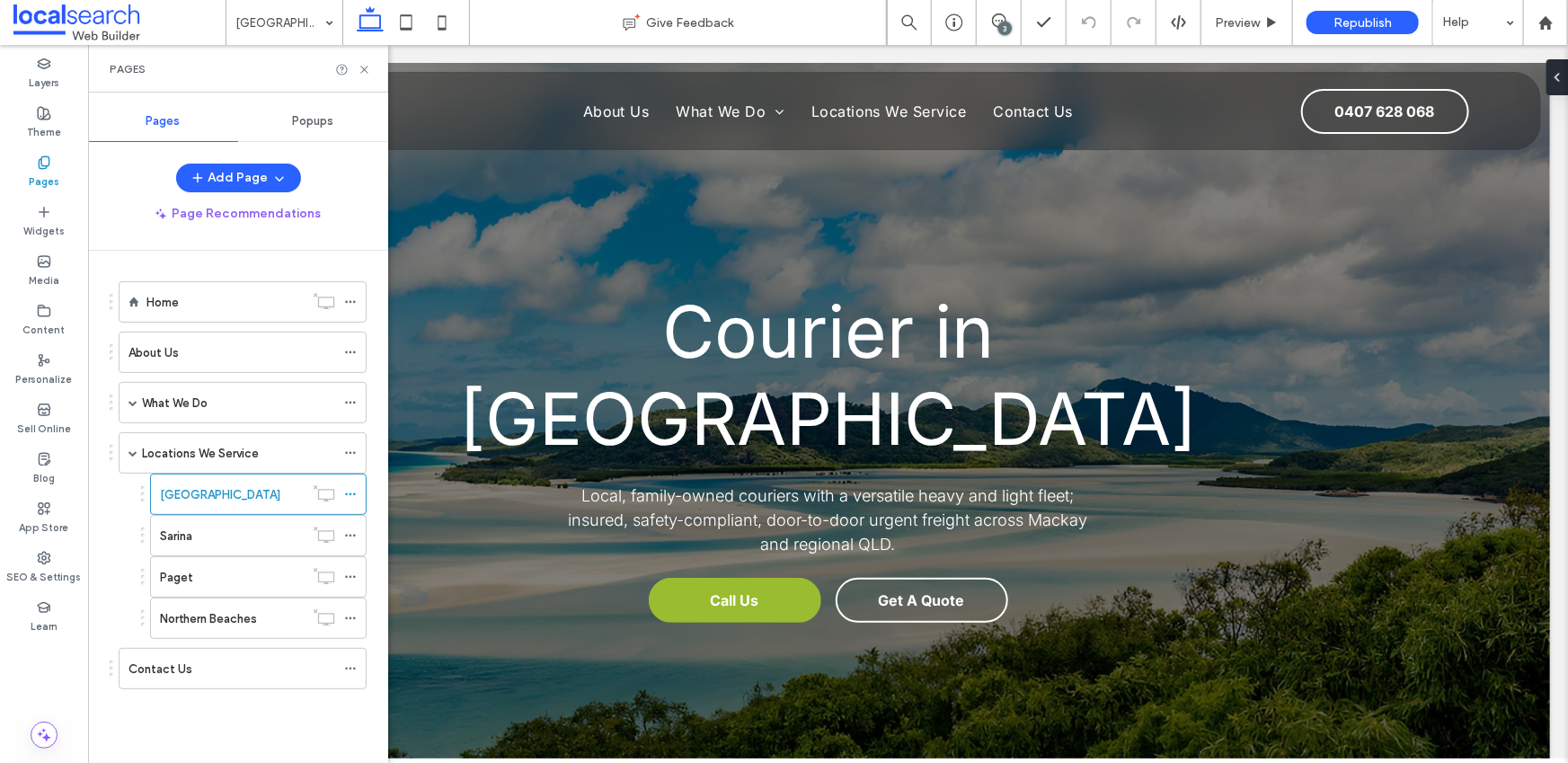
click at [320, 129] on div "Popups" at bounding box center [313, 122] width 150 height 40
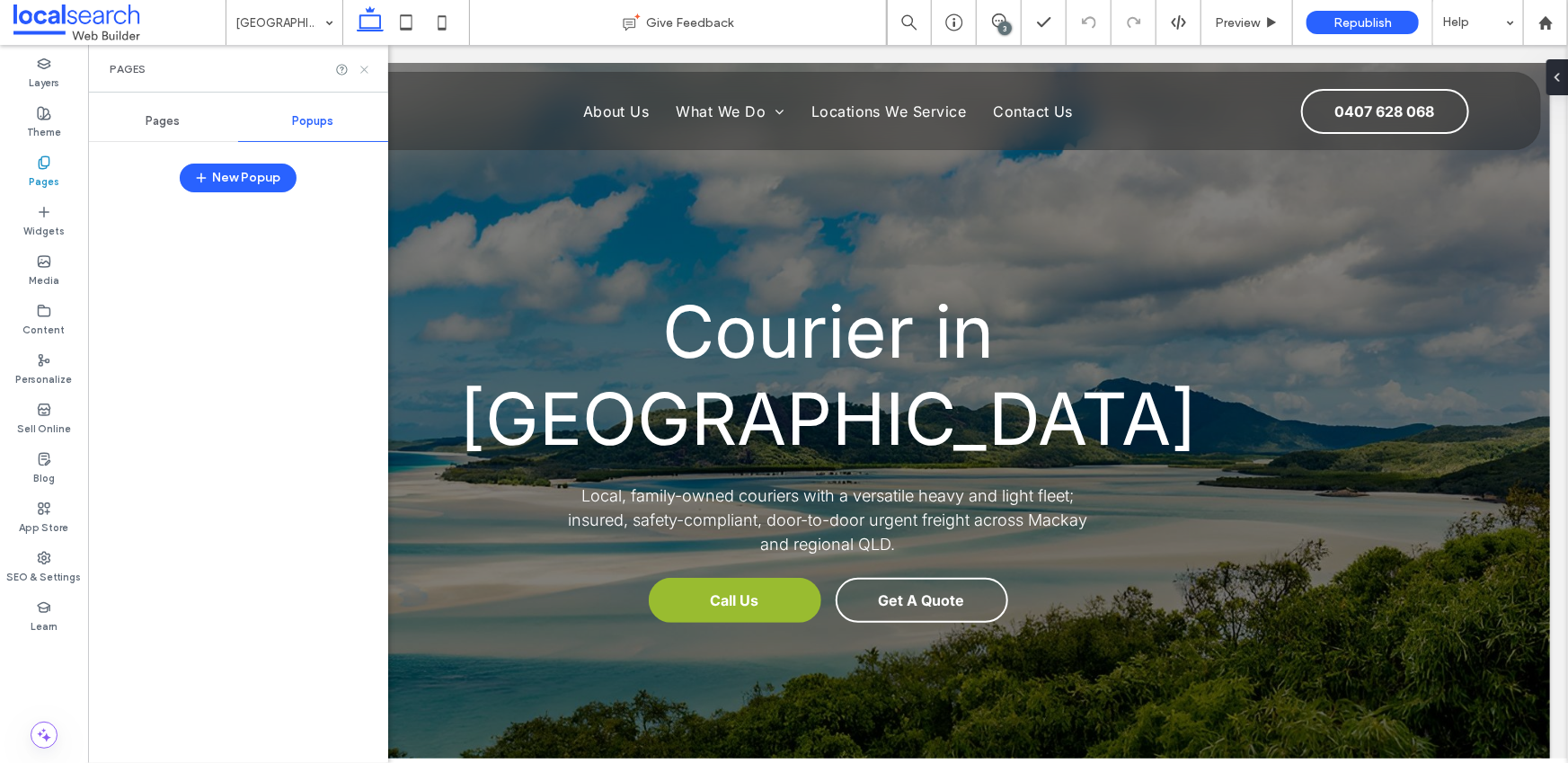
click at [365, 68] on use at bounding box center [364, 69] width 8 height 8
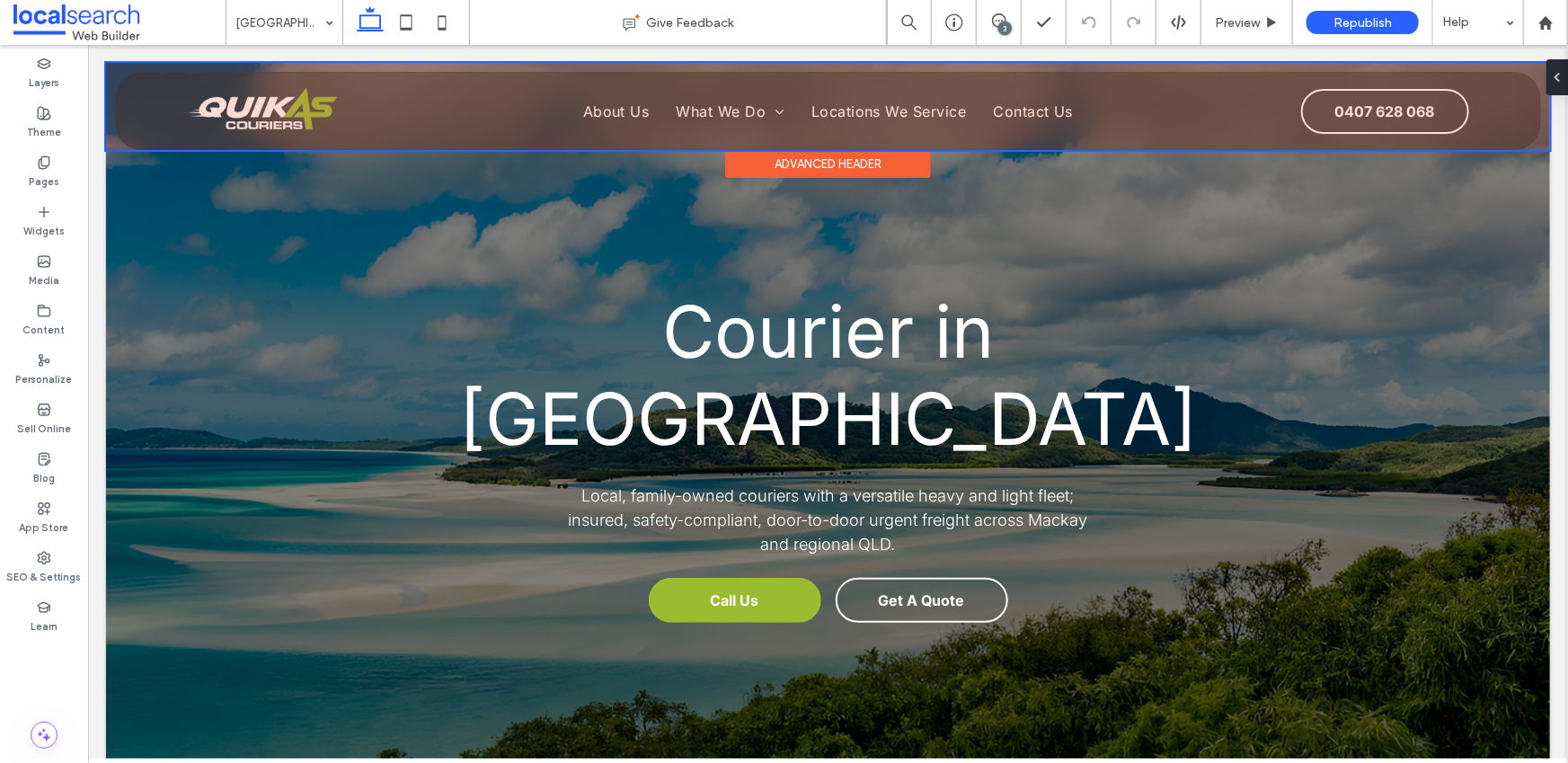
click at [252, 105] on div at bounding box center [827, 106] width 1444 height 88
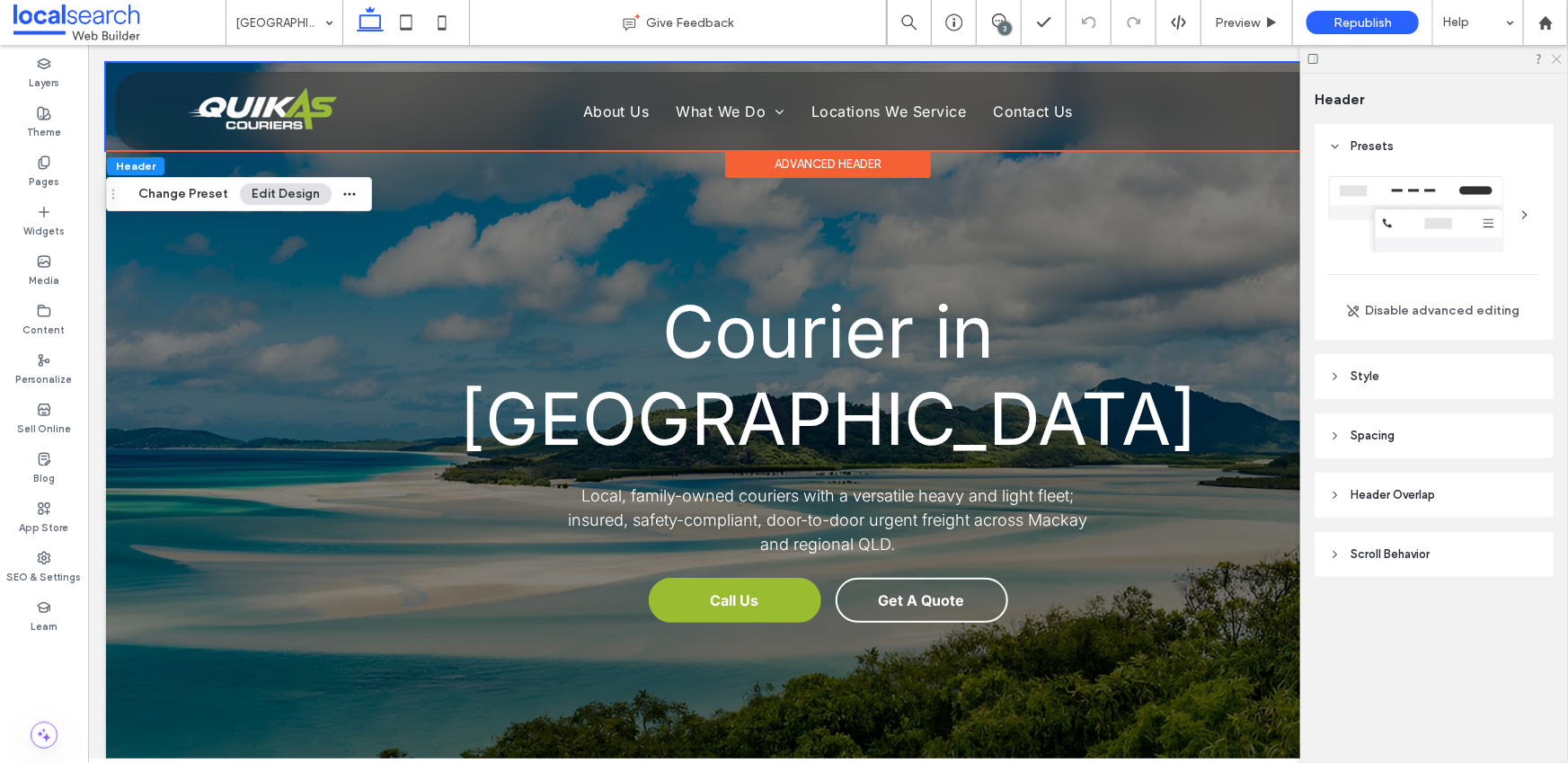
click at [1557, 57] on icon at bounding box center [1556, 58] width 11 height 11
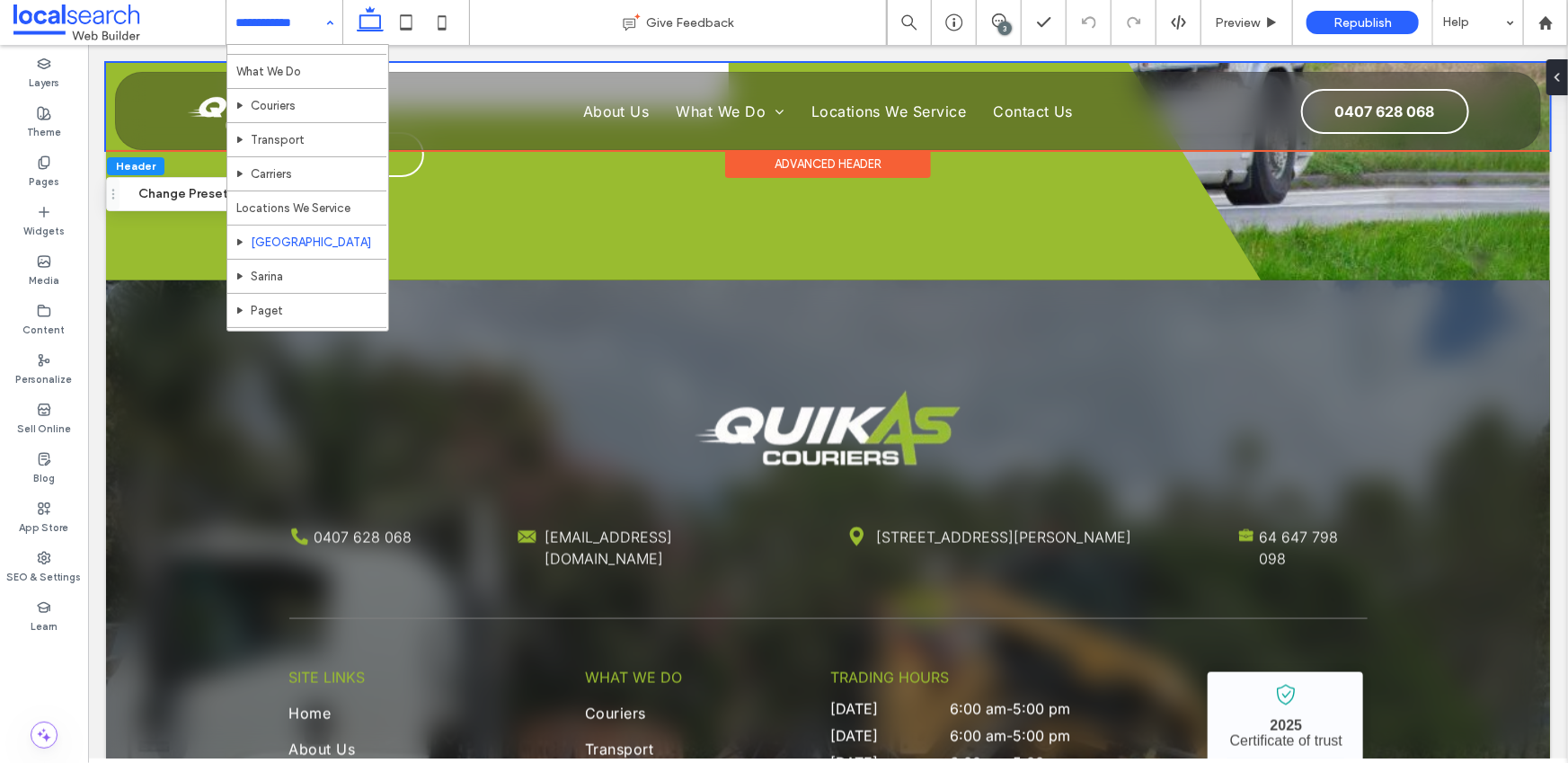
scroll to position [135, 0]
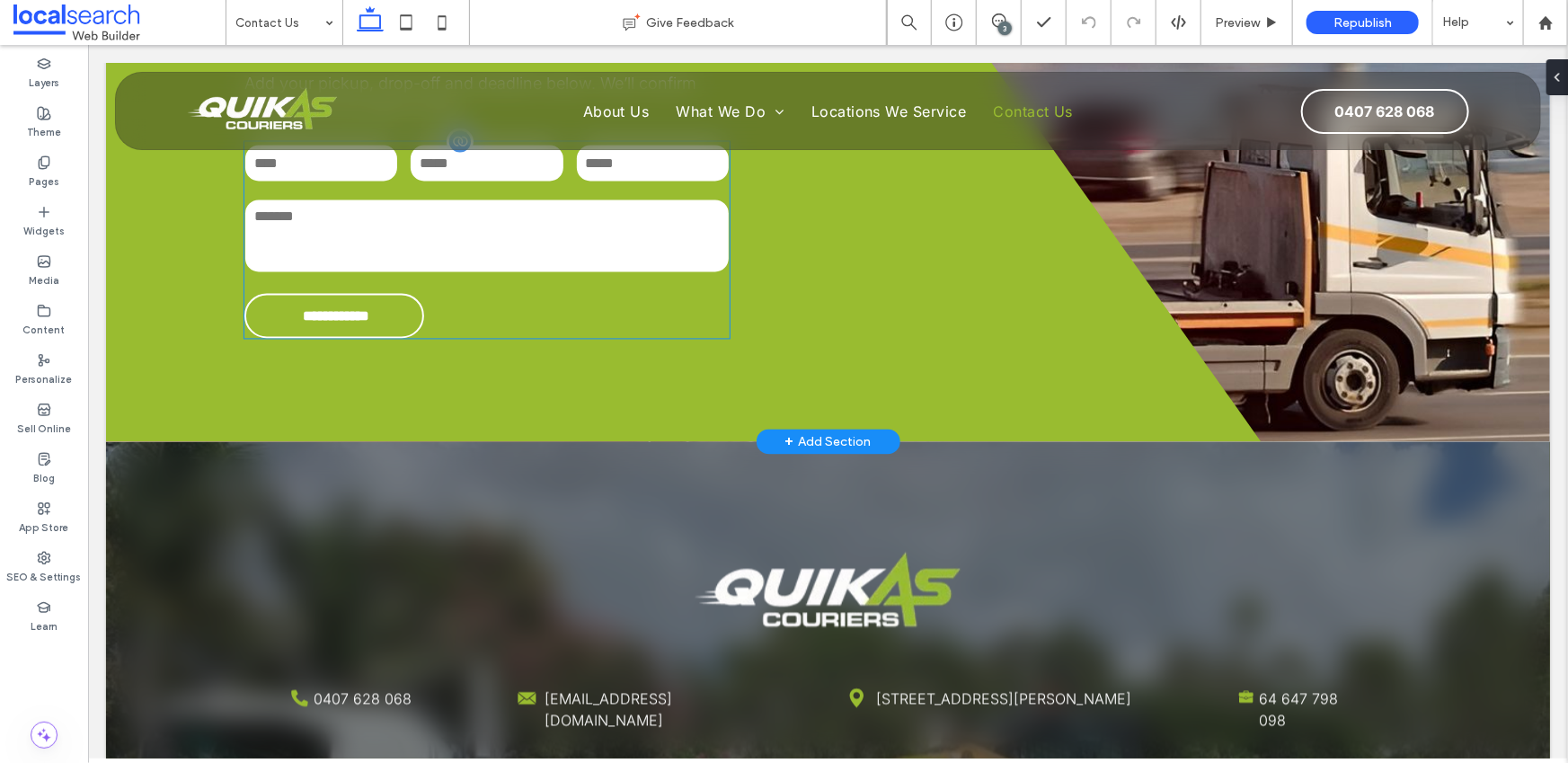
scroll to position [1365, 0]
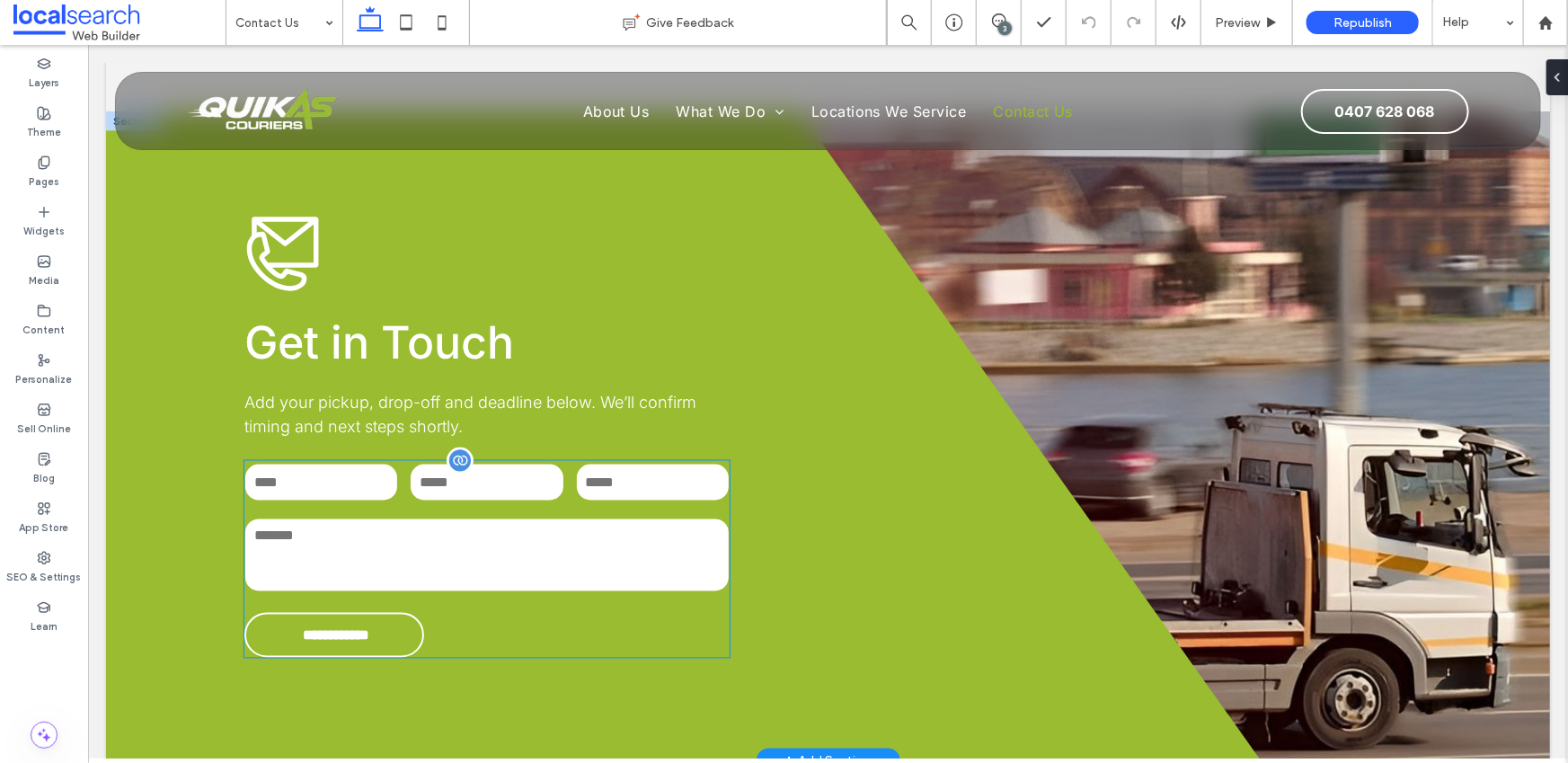
click at [513, 493] on input "tel" at bounding box center [486, 482] width 152 height 36
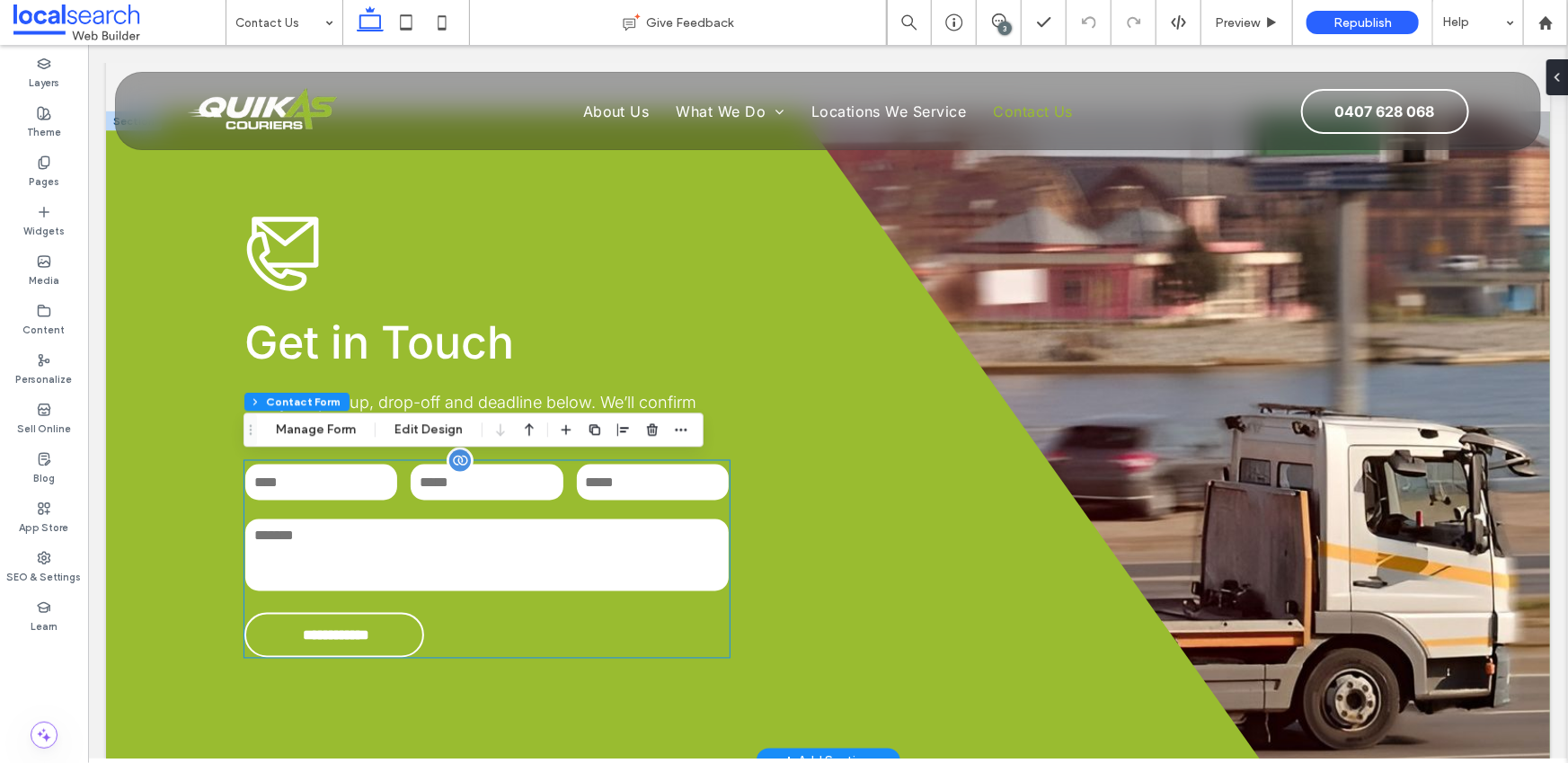
type input "**"
type input "*"
type input "***"
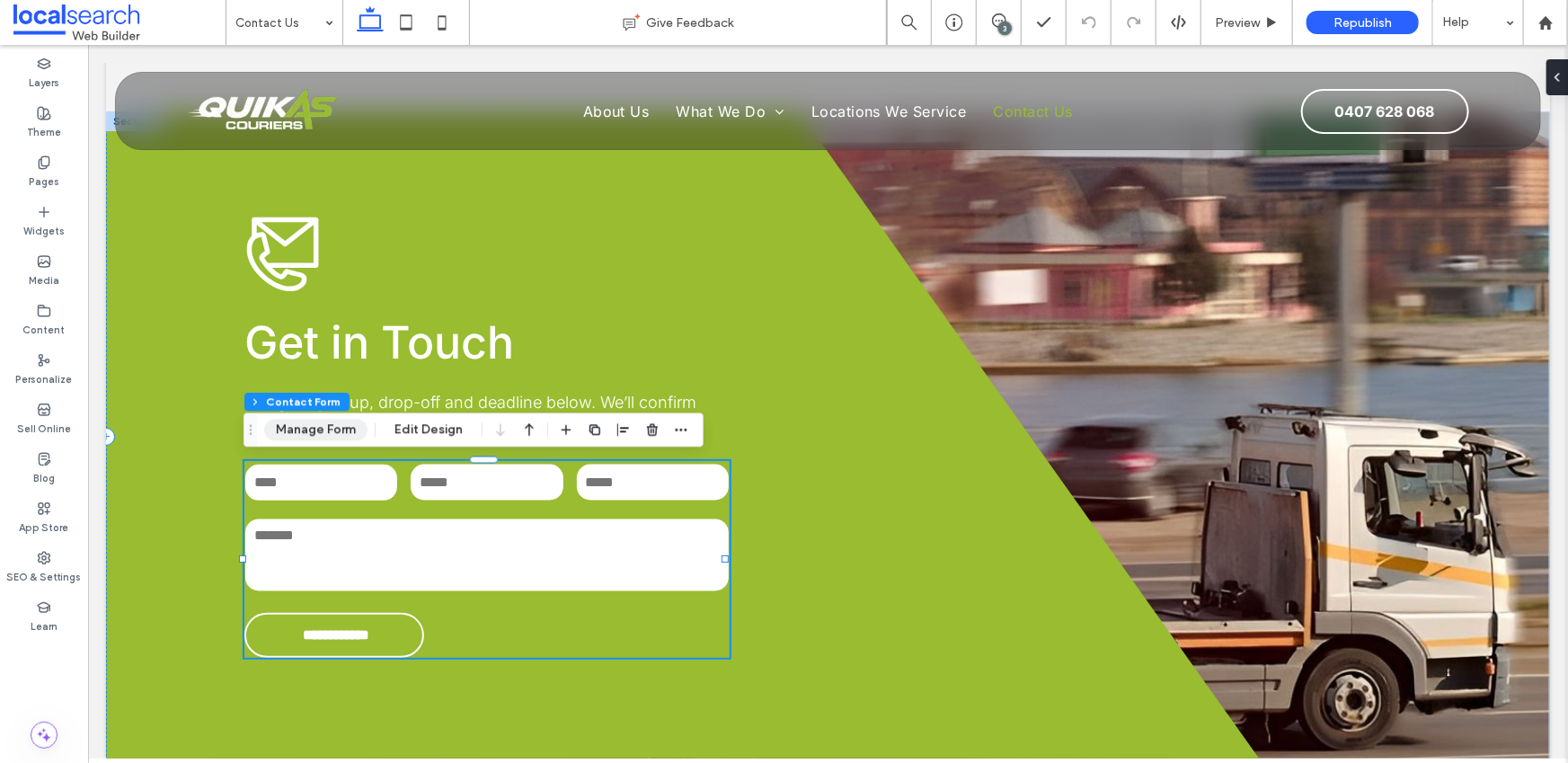
click at [323, 432] on button "Manage Form" at bounding box center [316, 429] width 104 height 22
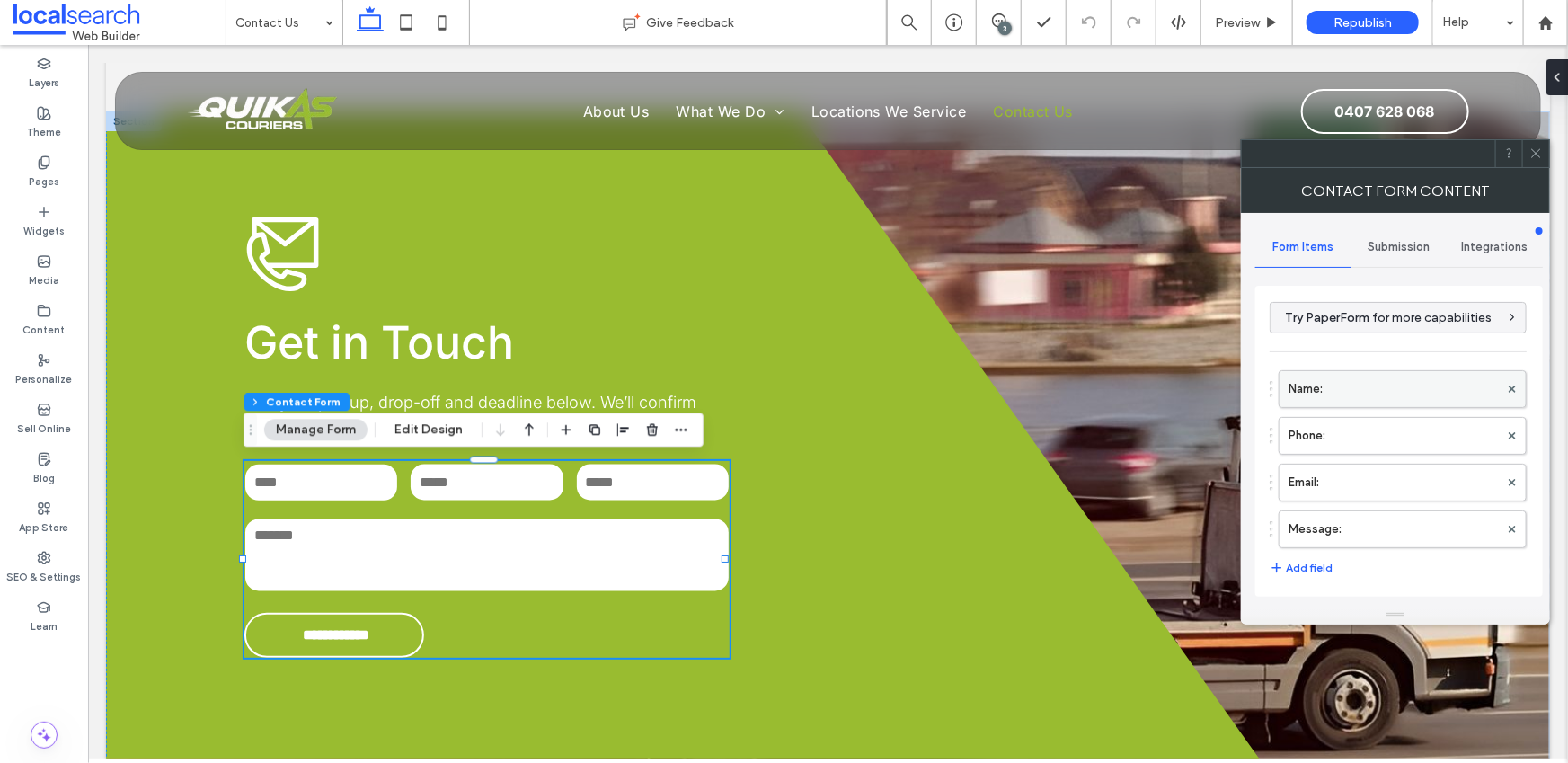
click at [1355, 383] on label "Name:" at bounding box center [1393, 389] width 210 height 36
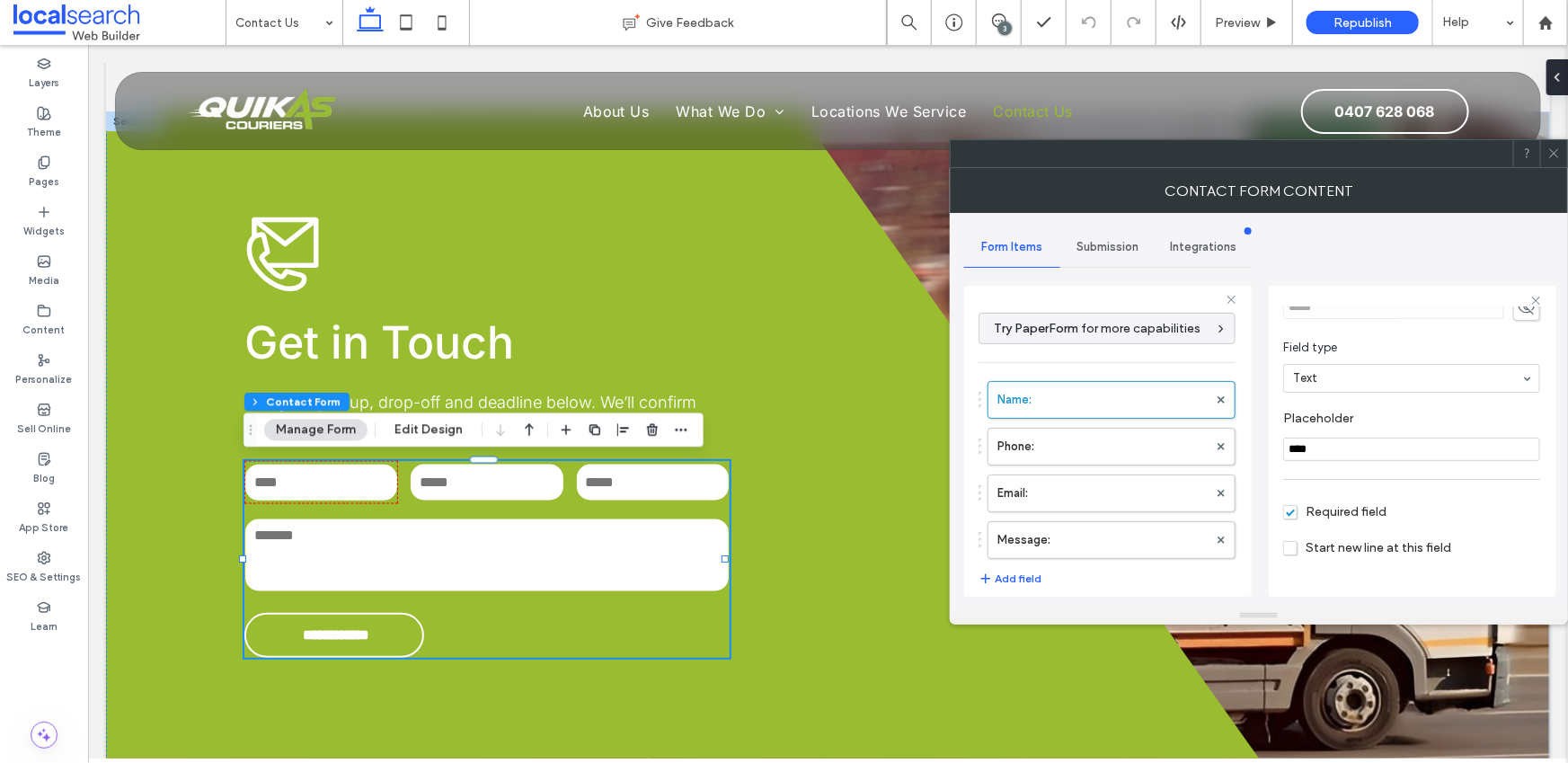
scroll to position [127, 0]
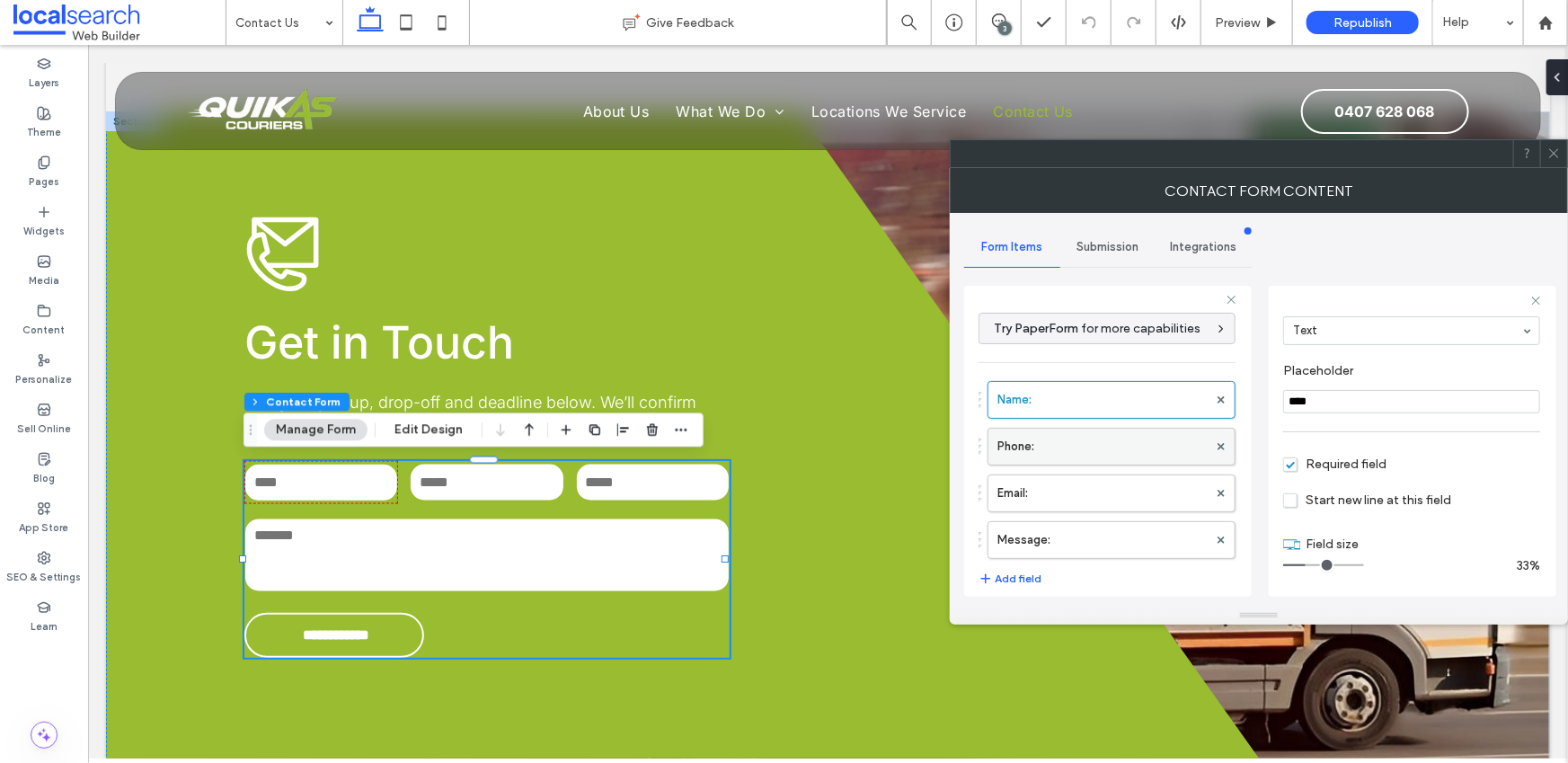
click at [1017, 440] on label "Phone:" at bounding box center [1102, 447] width 210 height 36
click at [1046, 498] on label "Email:" at bounding box center [1102, 494] width 210 height 36
click at [1059, 542] on label "Message:" at bounding box center [1102, 540] width 210 height 36
type input "**"
drag, startPoint x: 1102, startPoint y: 232, endPoint x: 1113, endPoint y: 253, distance: 23.7
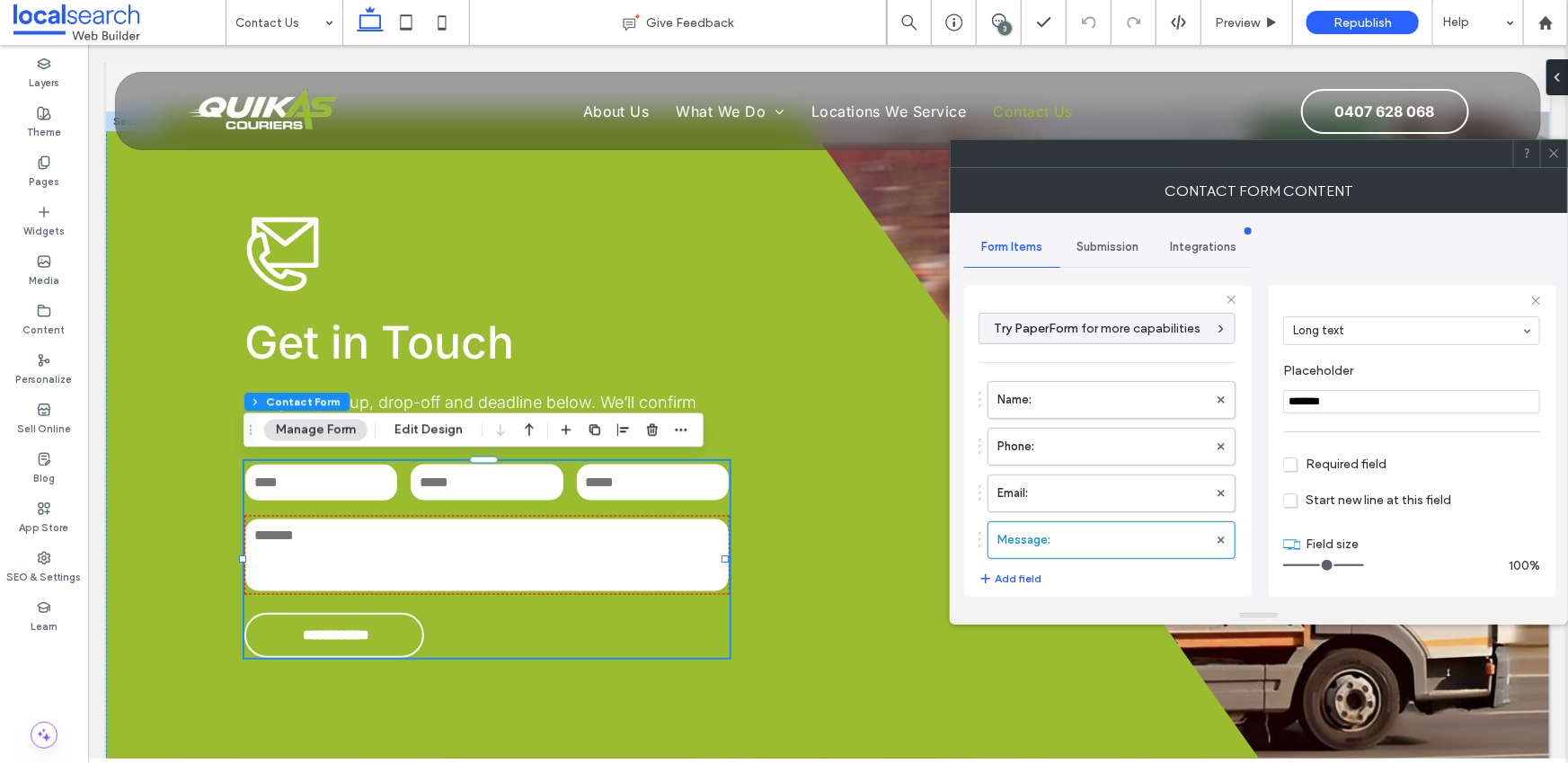
click at [1103, 232] on div "Submission" at bounding box center [1108, 247] width 96 height 40
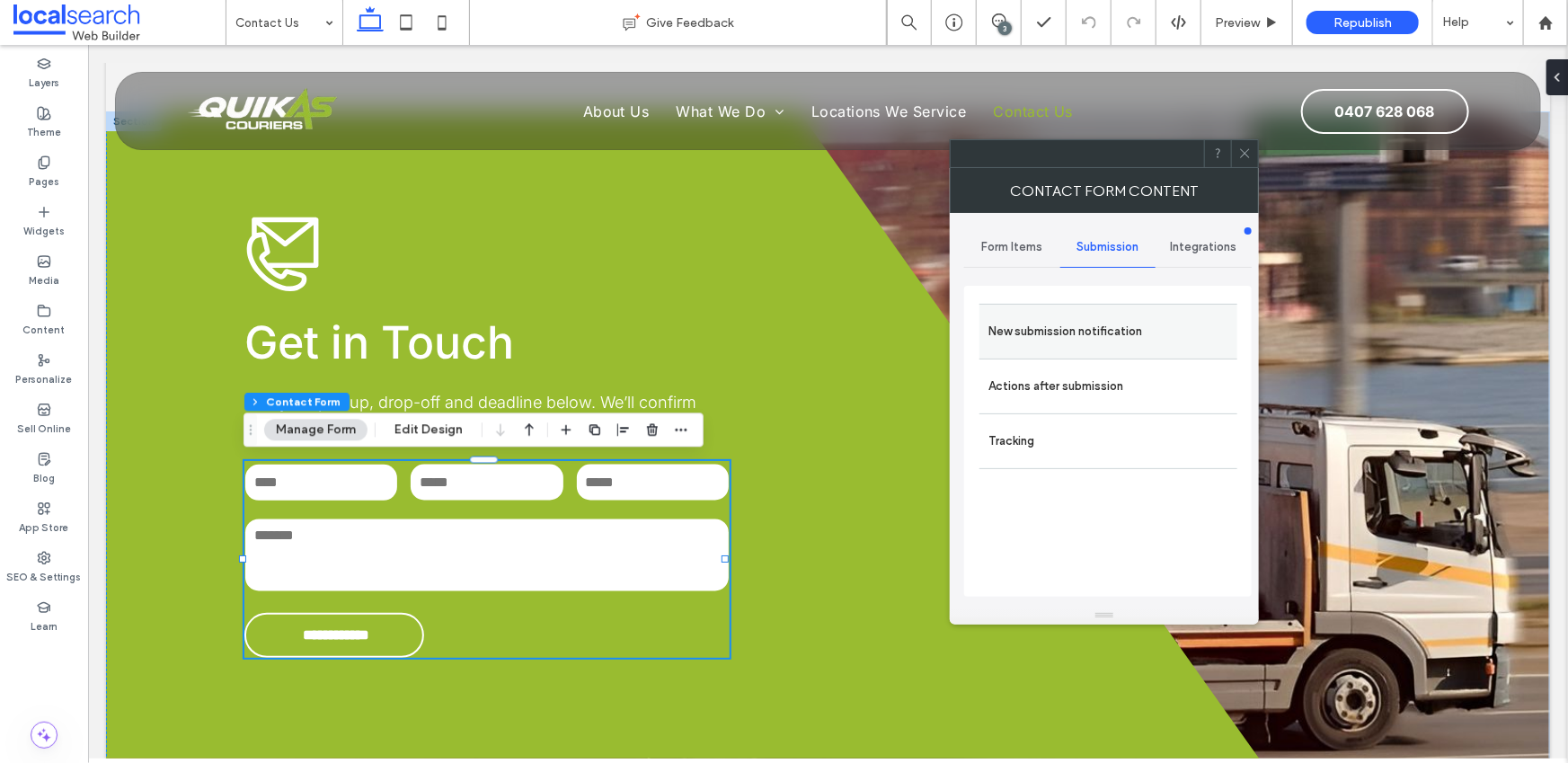
click at [1107, 356] on div "New submission notification" at bounding box center [1108, 331] width 258 height 55
click at [1112, 334] on label "New submission notification" at bounding box center [1109, 332] width 240 height 36
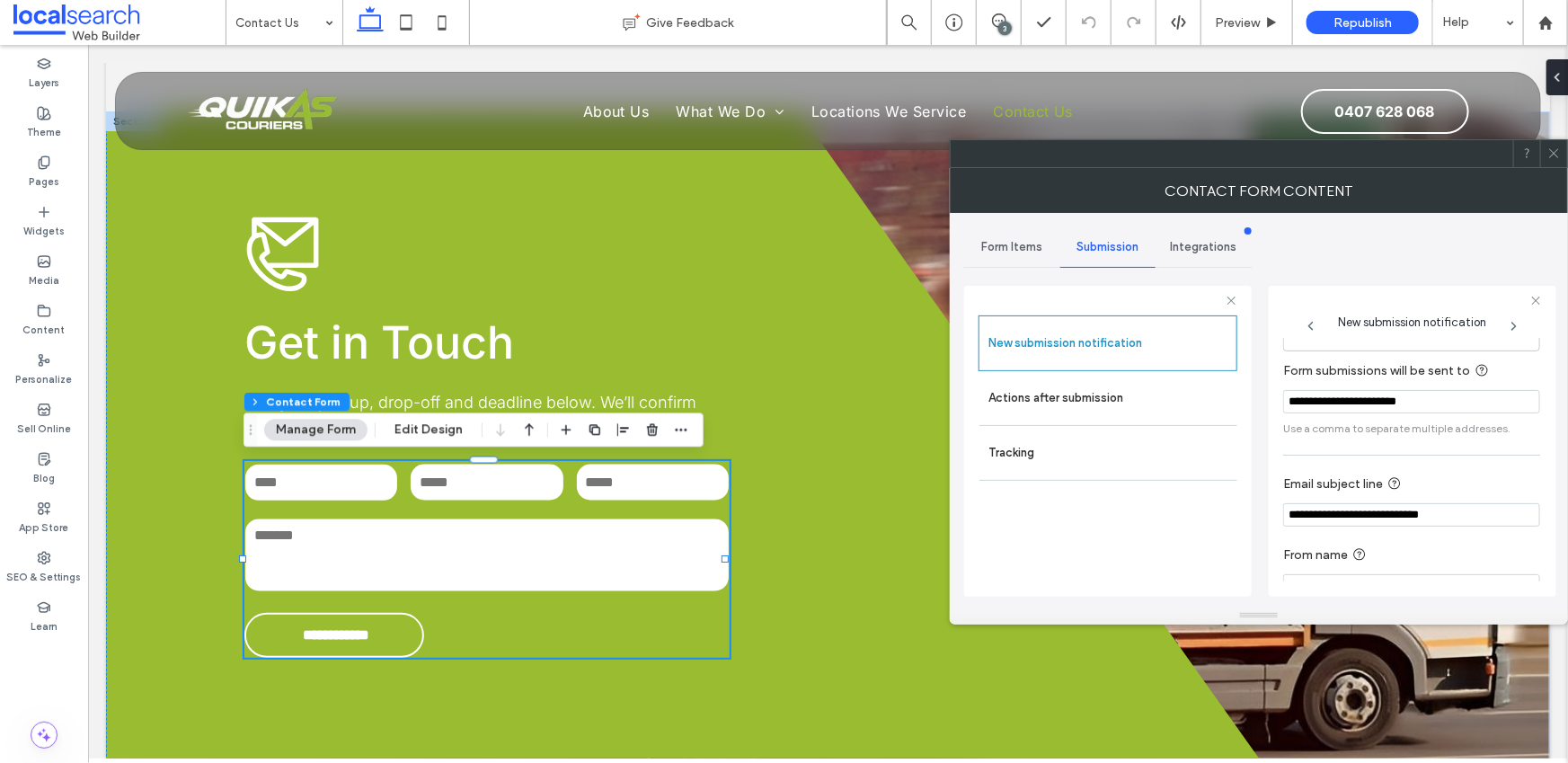
scroll to position [95, 0]
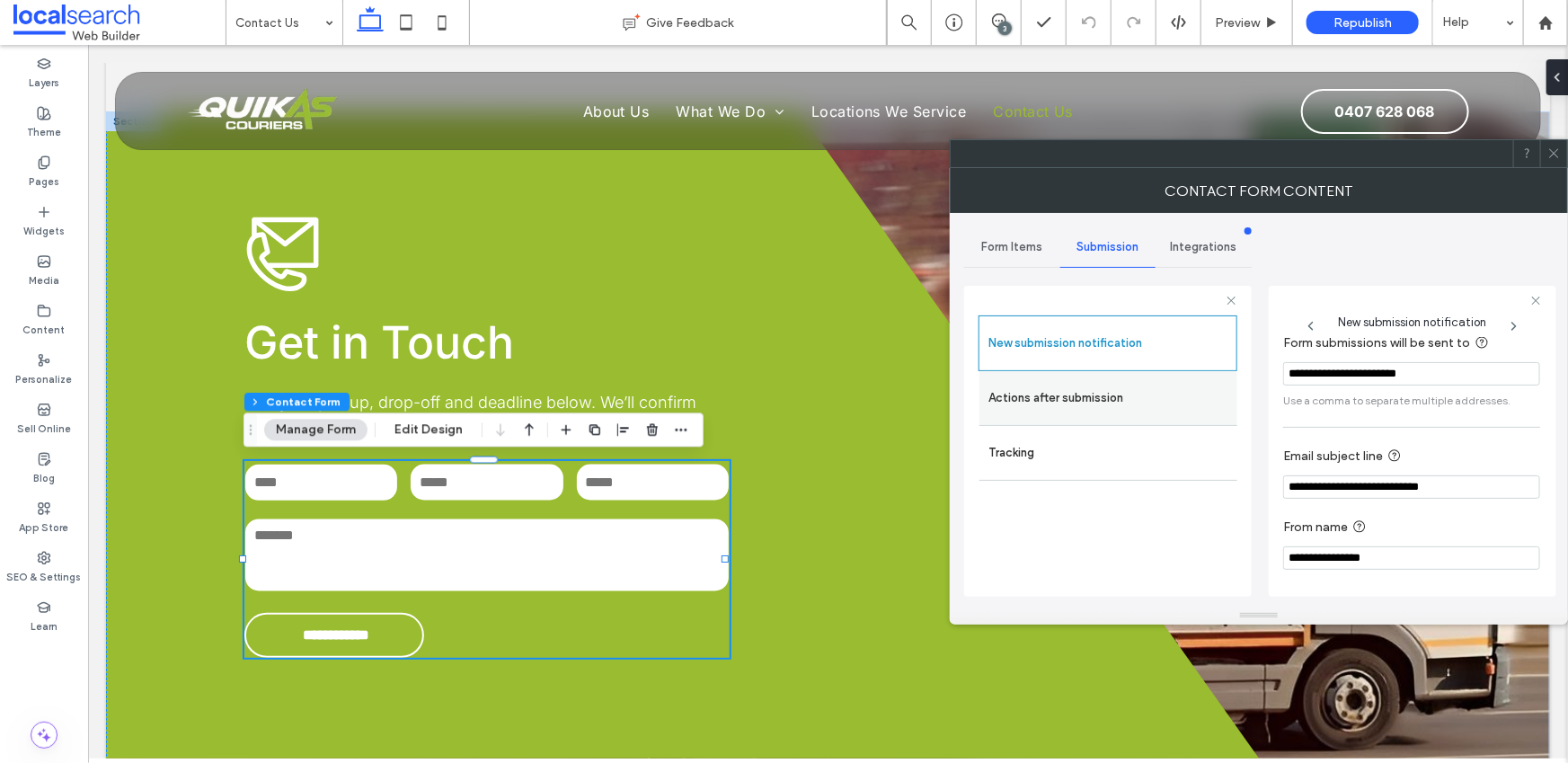
click at [1094, 408] on label "Actions after submission" at bounding box center [1109, 399] width 240 height 36
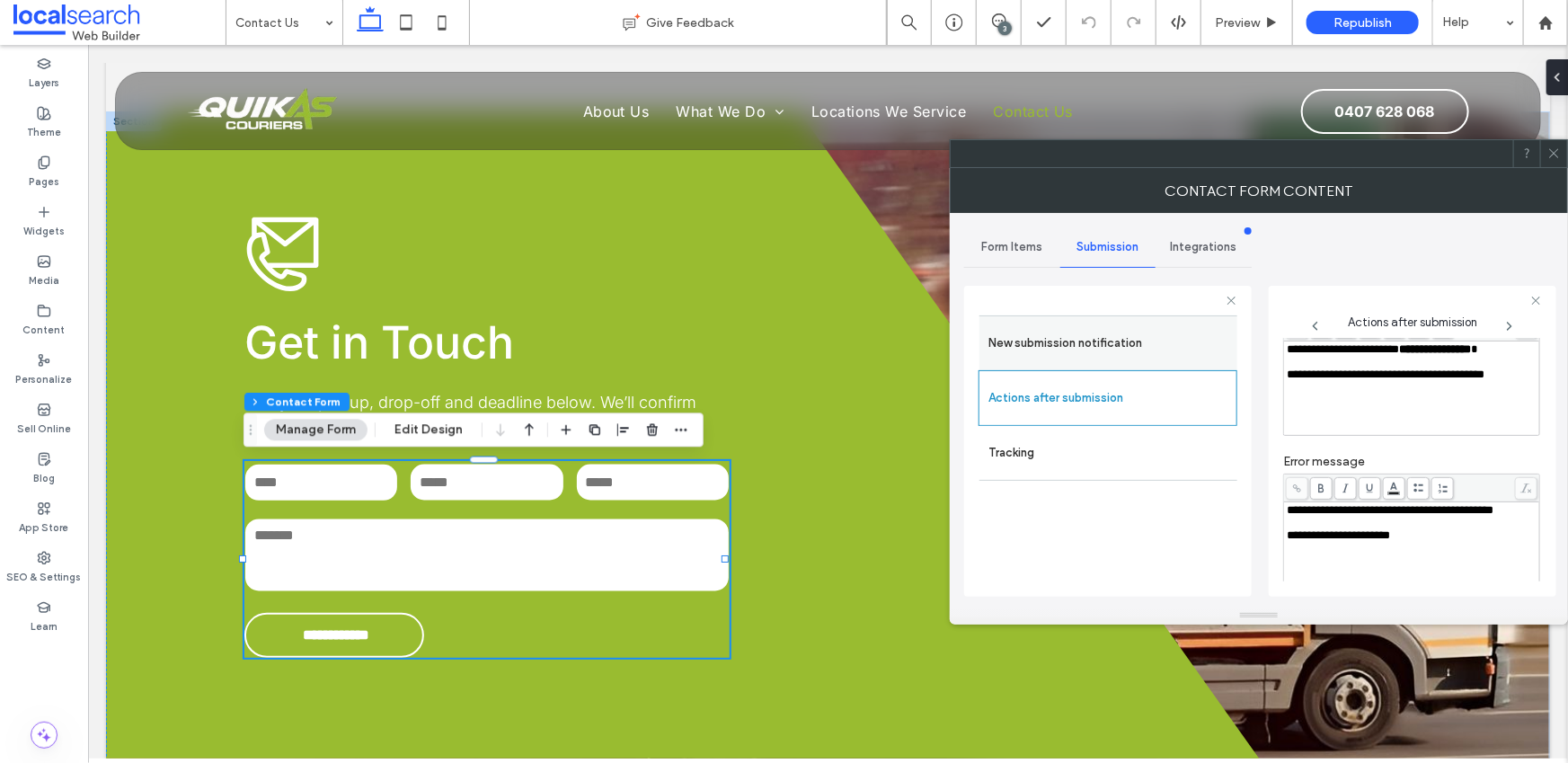
click at [1126, 340] on label "New submission notification" at bounding box center [1109, 343] width 240 height 36
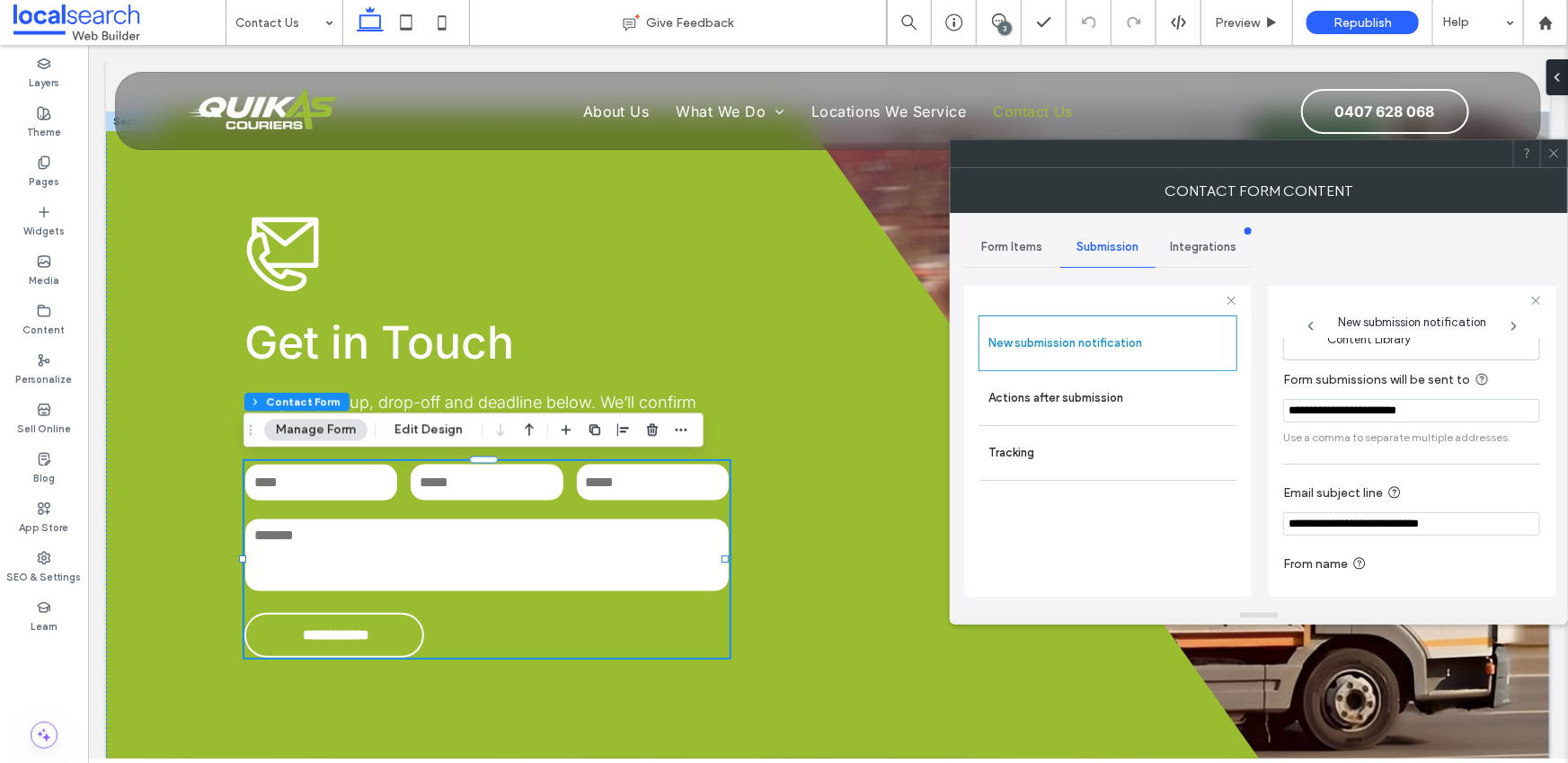
scroll to position [0, 0]
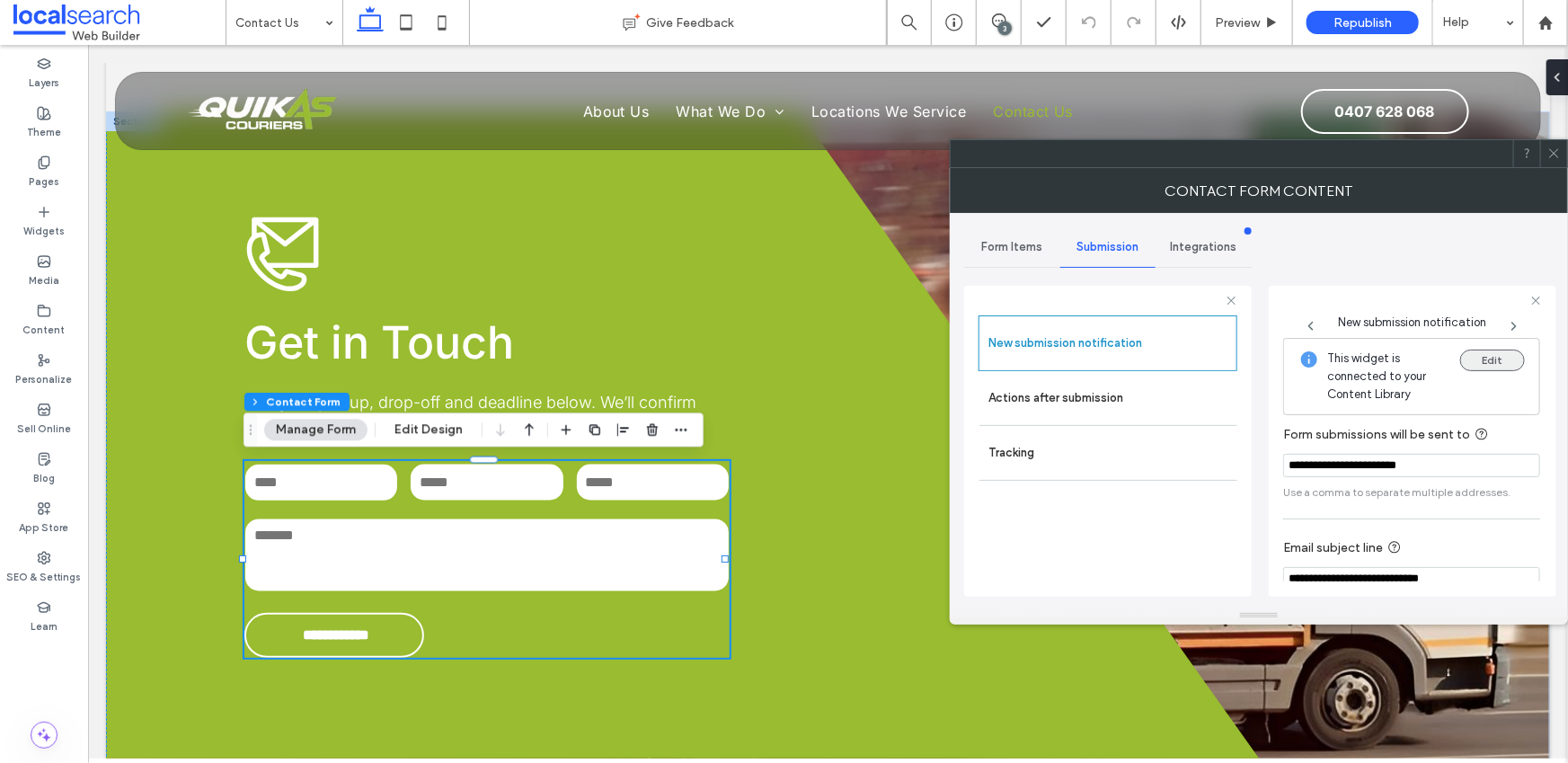
click at [1495, 362] on button "Edit" at bounding box center [1493, 361] width 65 height 22
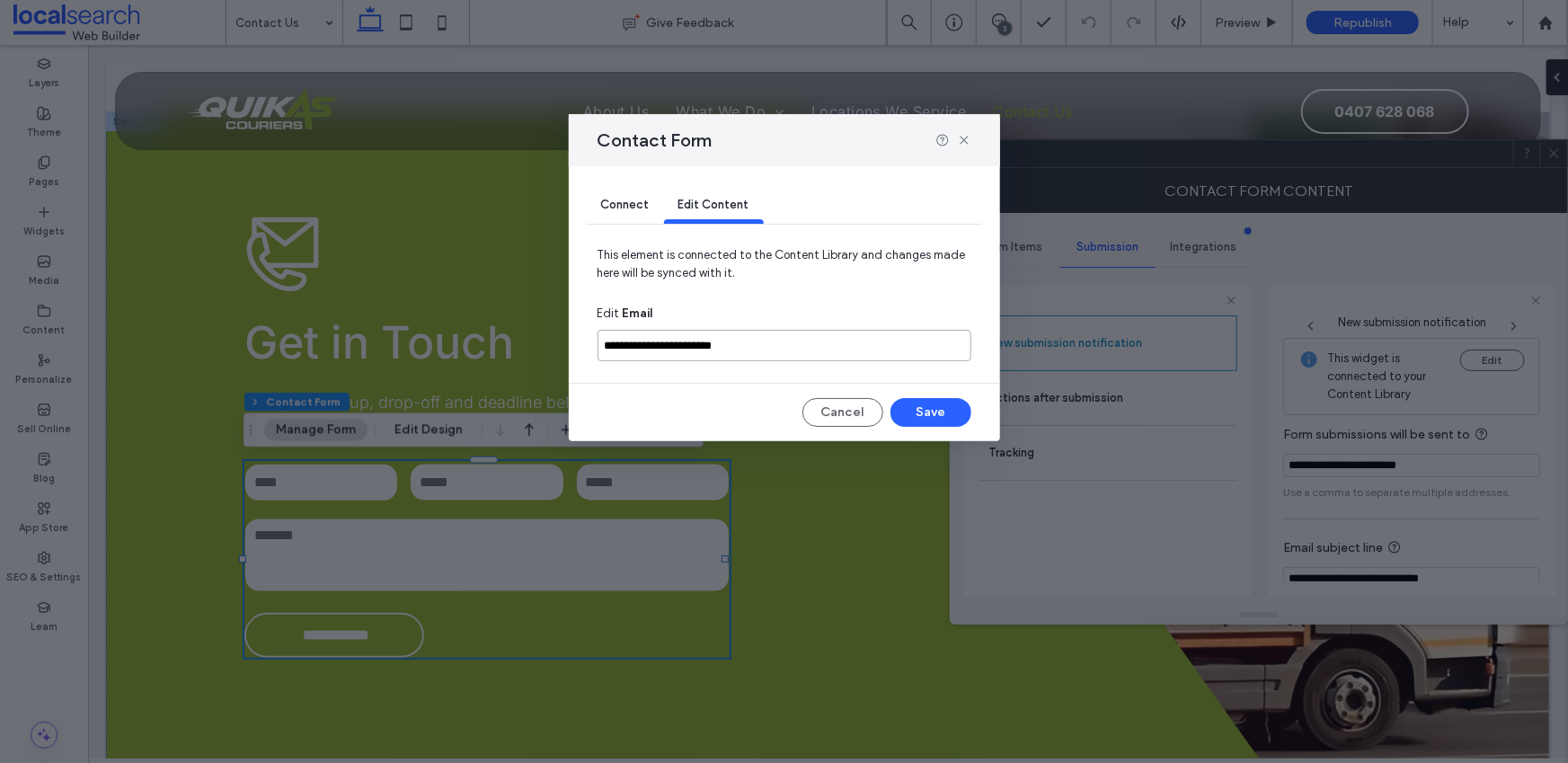
drag, startPoint x: 844, startPoint y: 355, endPoint x: 558, endPoint y: 348, distance: 286.1
click at [555, 350] on div "**********" at bounding box center [784, 382] width 1568 height 763
drag, startPoint x: 759, startPoint y: 347, endPoint x: 566, endPoint y: 350, distance: 193.0
click at [566, 350] on div "**********" at bounding box center [784, 382] width 1568 height 763
type input "**********"
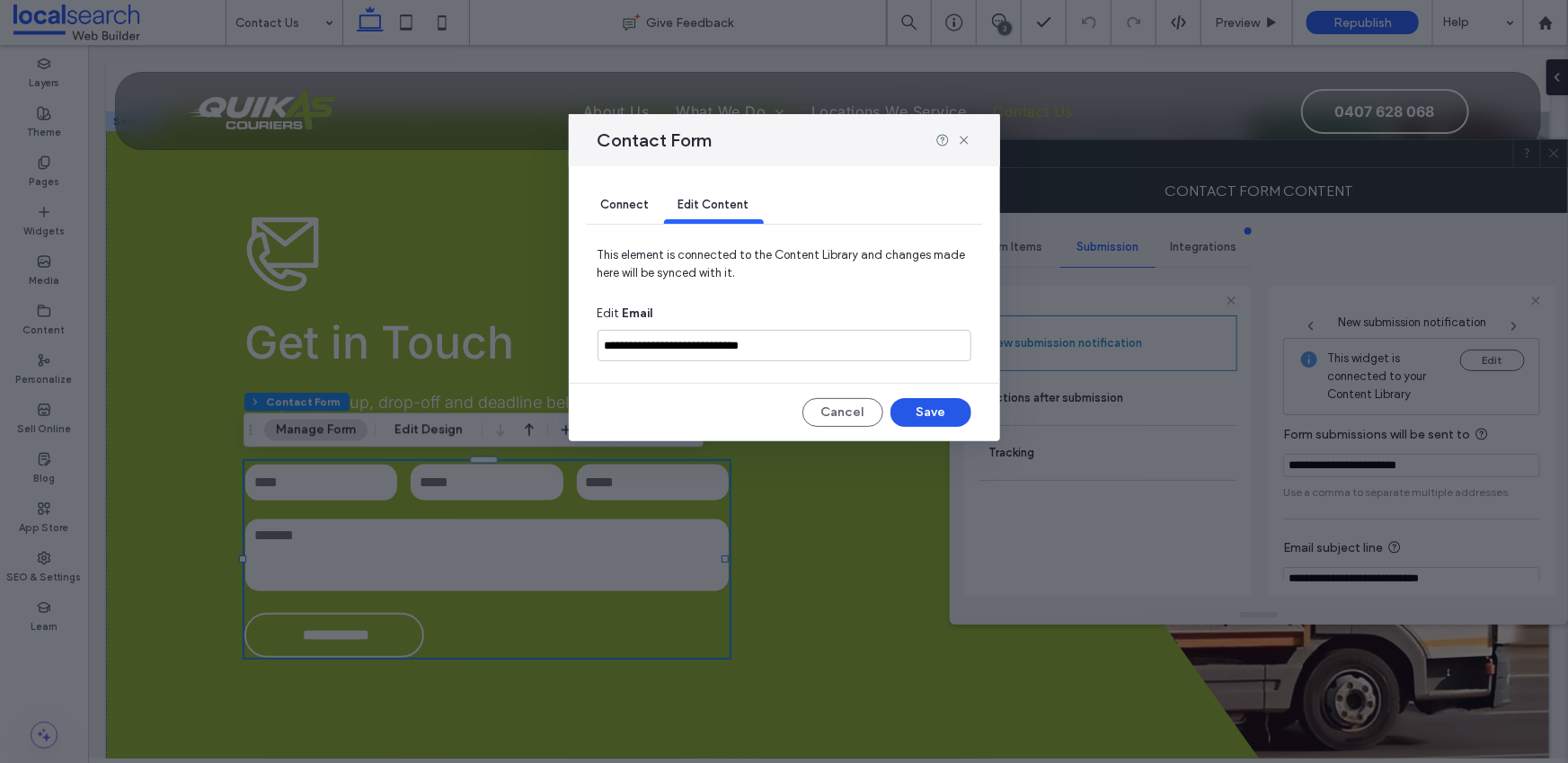
click at [934, 413] on button "Save" at bounding box center [931, 413] width 81 height 29
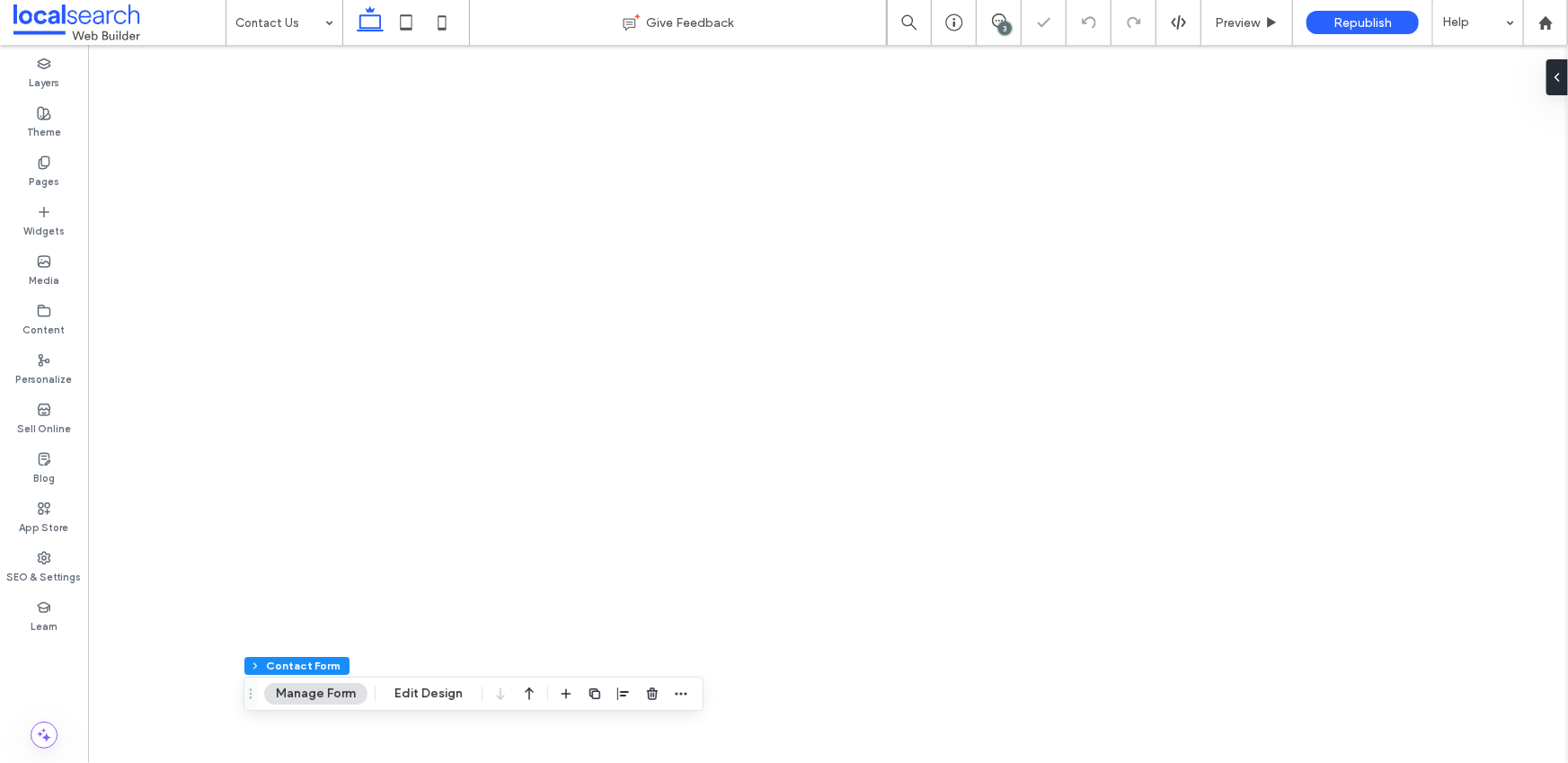
type input "**"
type input "*"
type input "***"
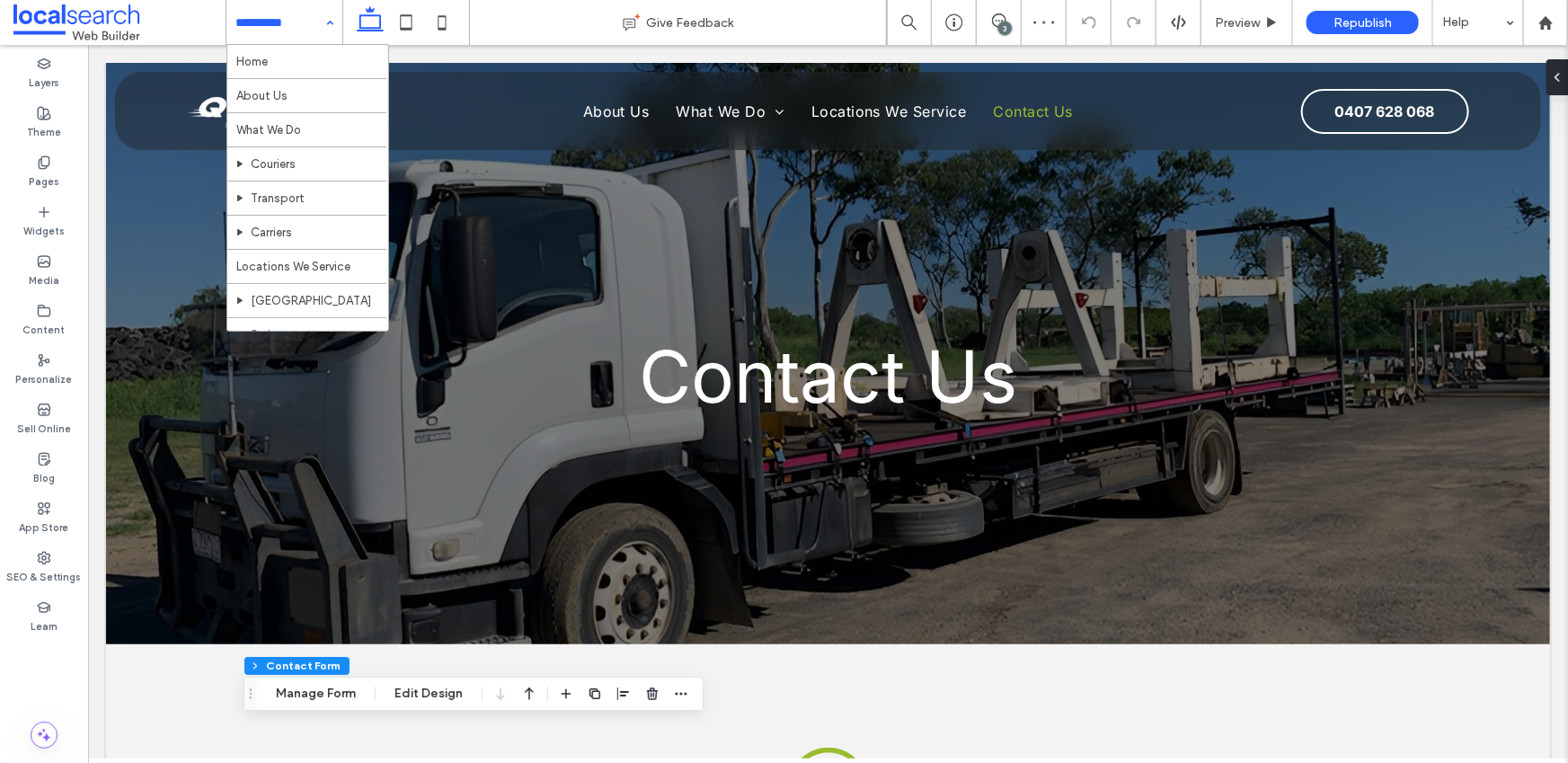
drag, startPoint x: 254, startPoint y: 24, endPoint x: 284, endPoint y: 37, distance: 32.7
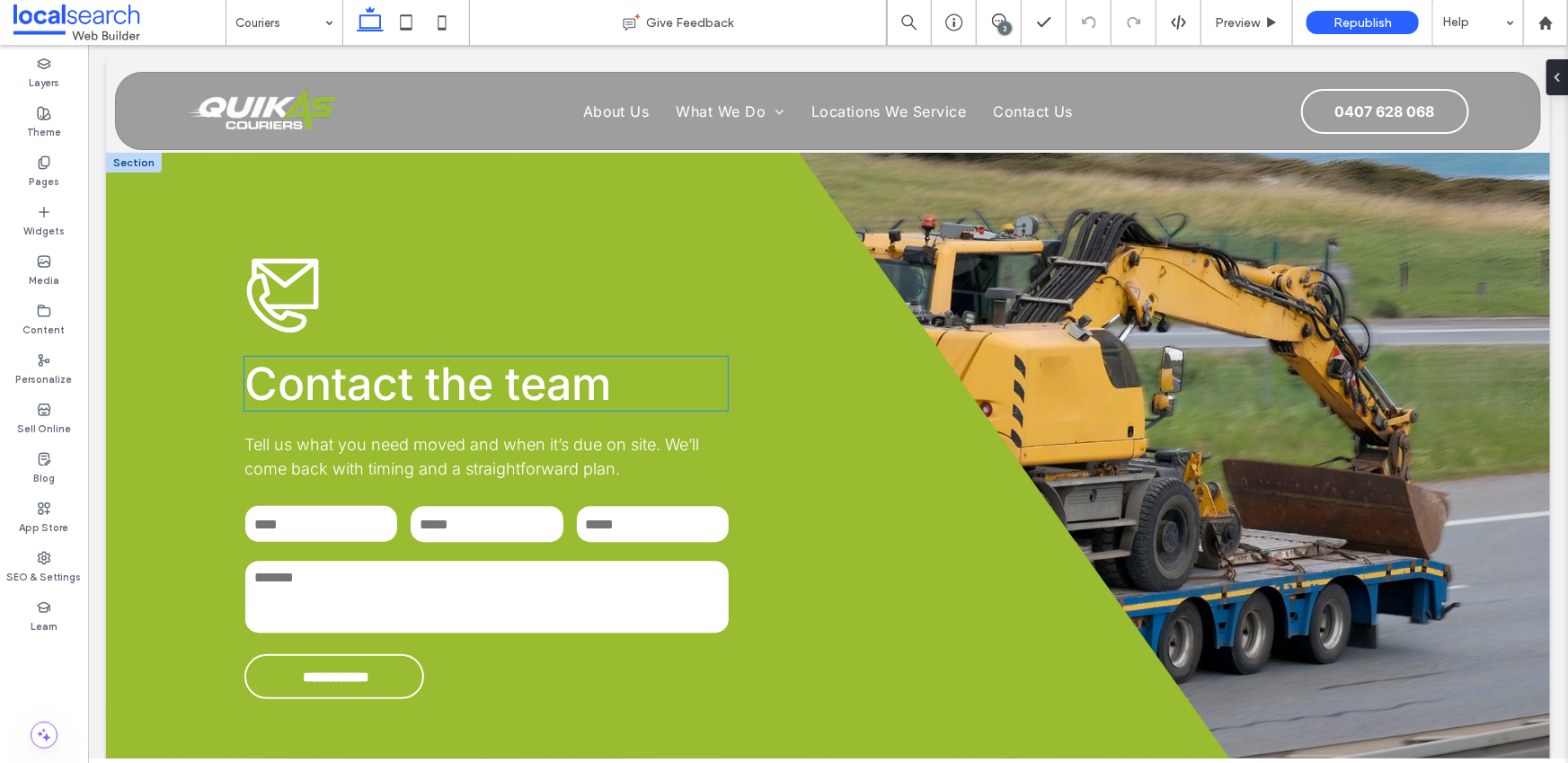
scroll to position [2209, 0]
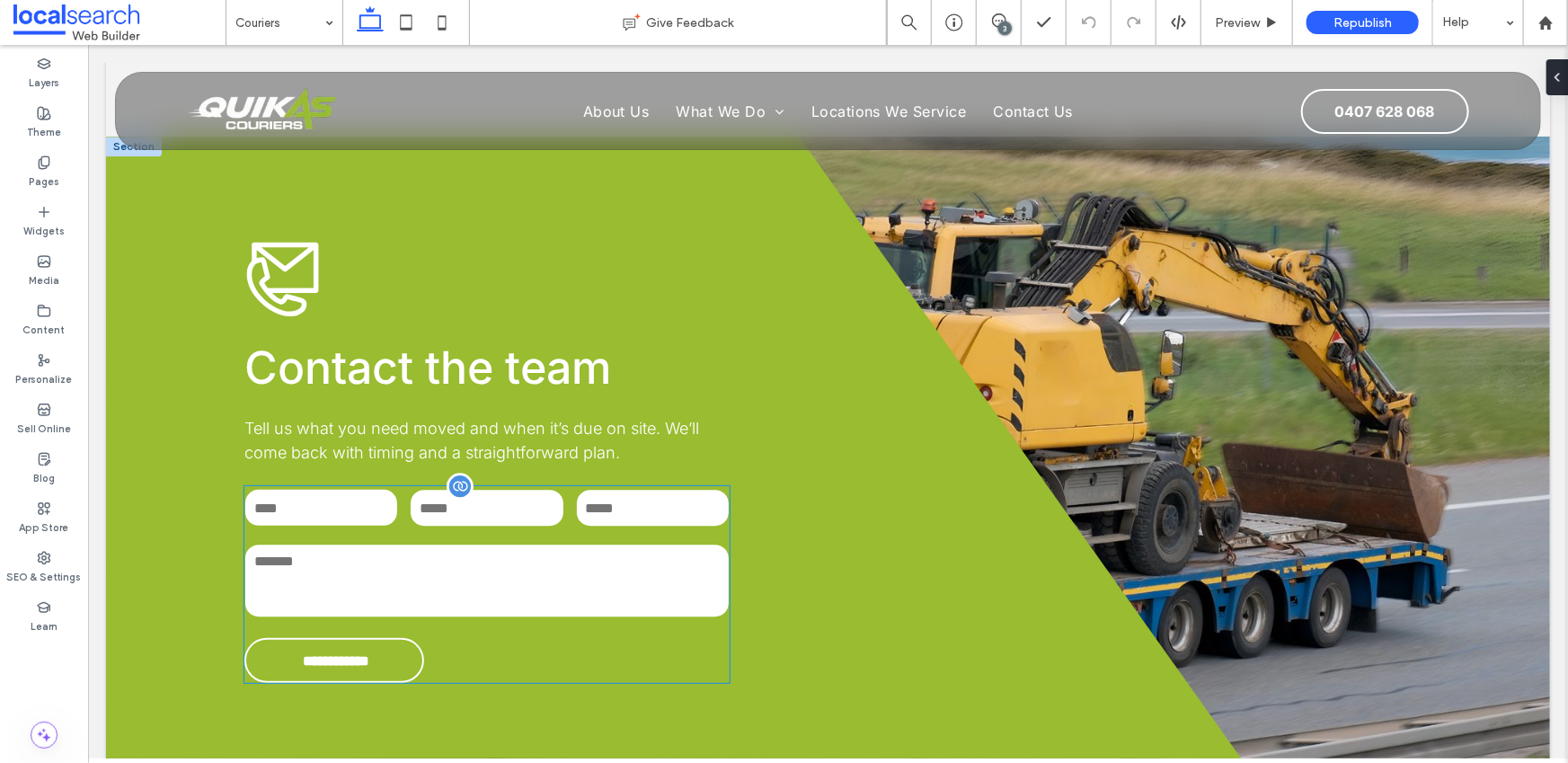
click at [485, 480] on div "Phone:" at bounding box center [486, 508] width 165 height 55
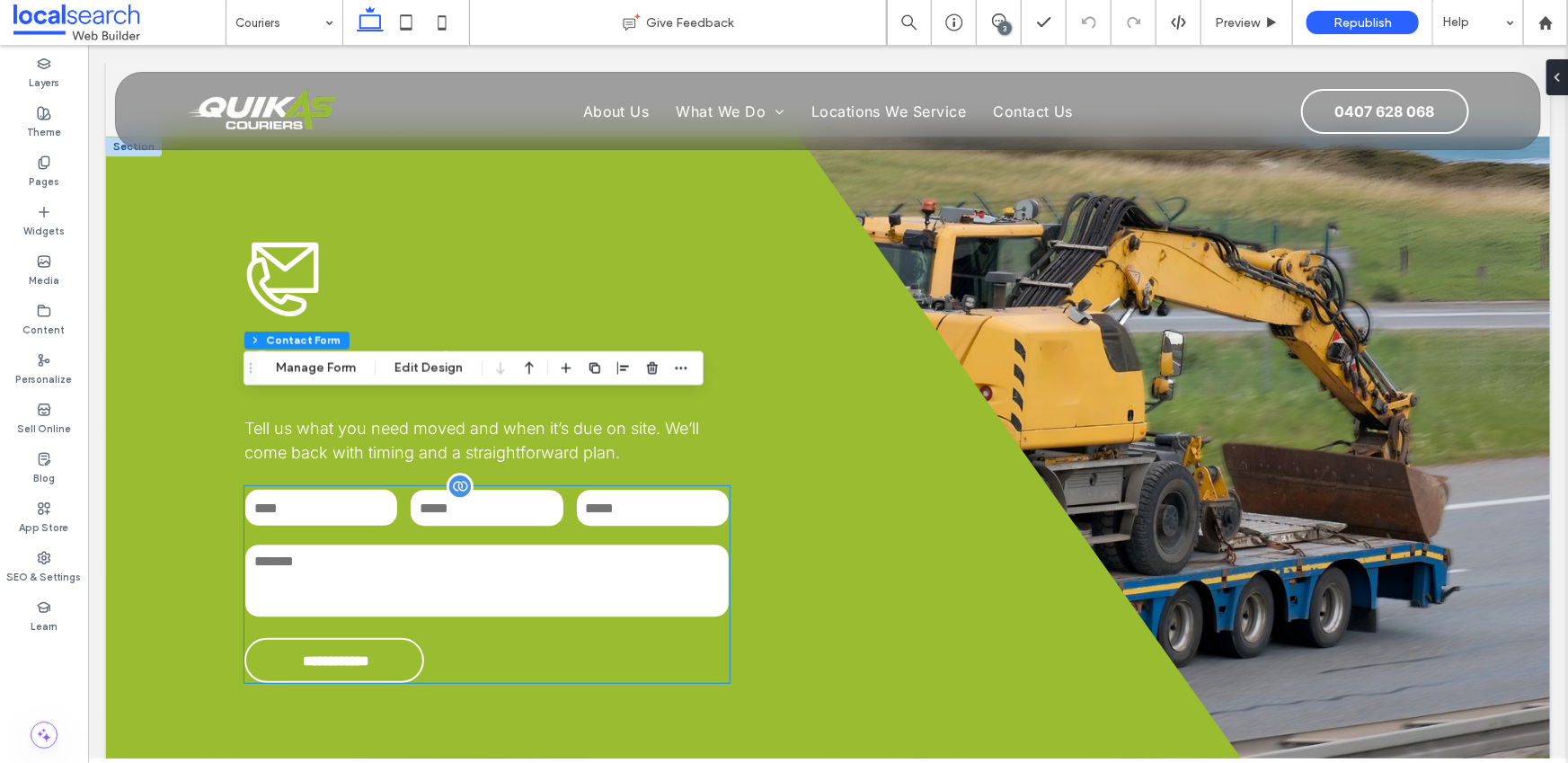
type input "**"
type input "*"
type input "***"
click at [304, 371] on button "Manage Form" at bounding box center [316, 368] width 104 height 22
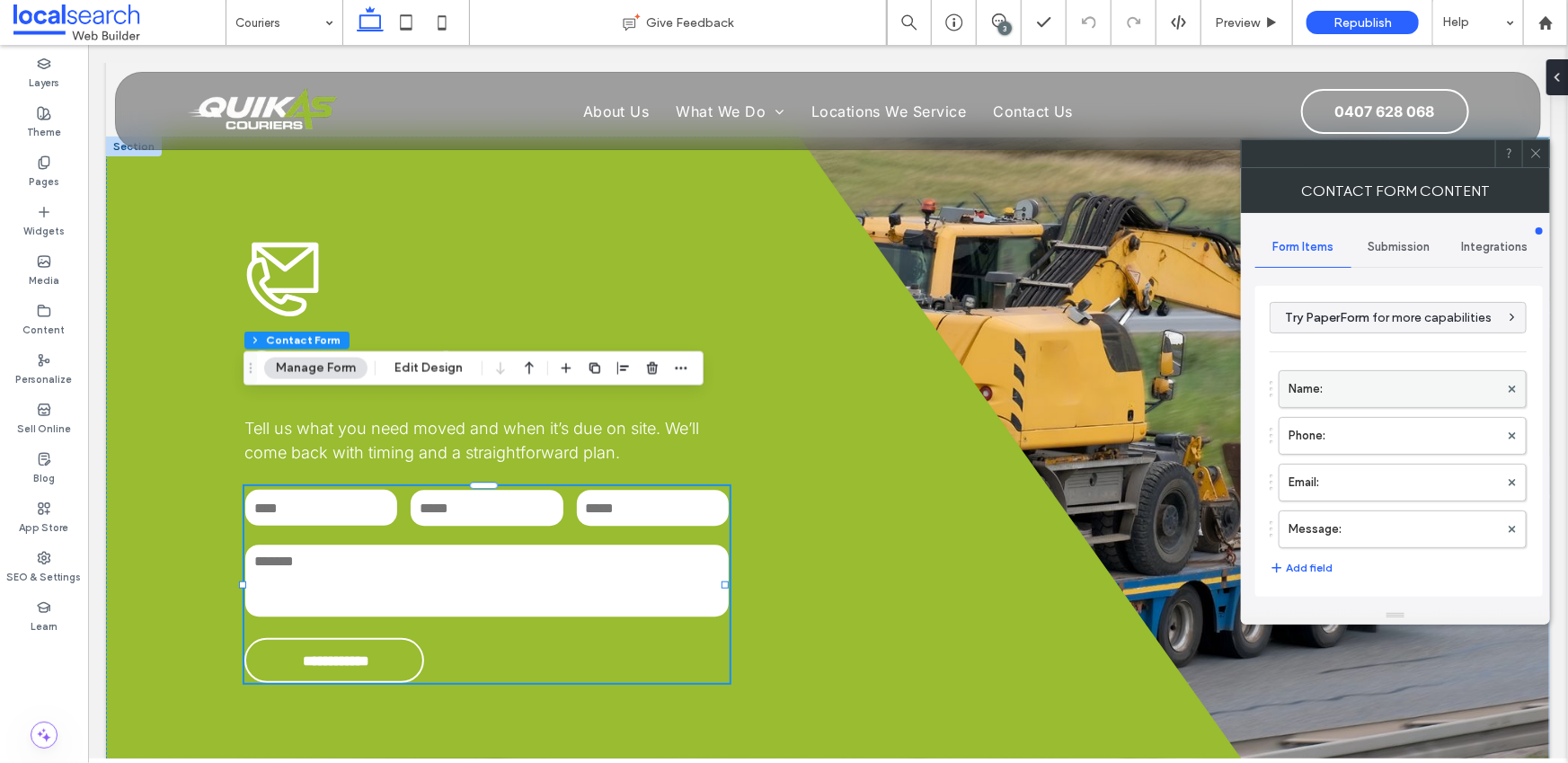
click at [1355, 382] on label "Name:" at bounding box center [1393, 389] width 210 height 36
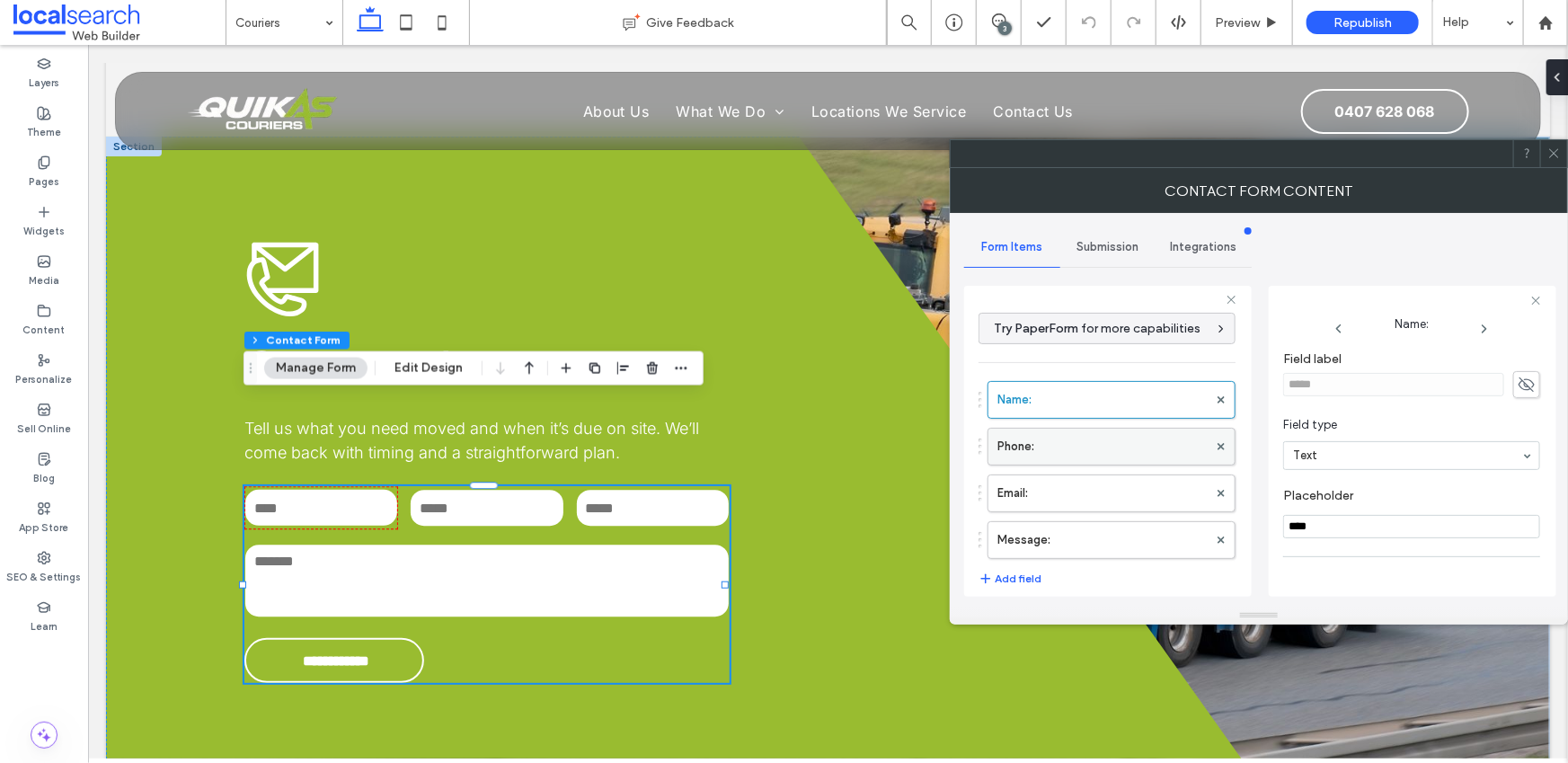
click at [1125, 448] on label "Phone:" at bounding box center [1102, 447] width 210 height 36
click at [1102, 488] on label "Email:" at bounding box center [1102, 494] width 210 height 36
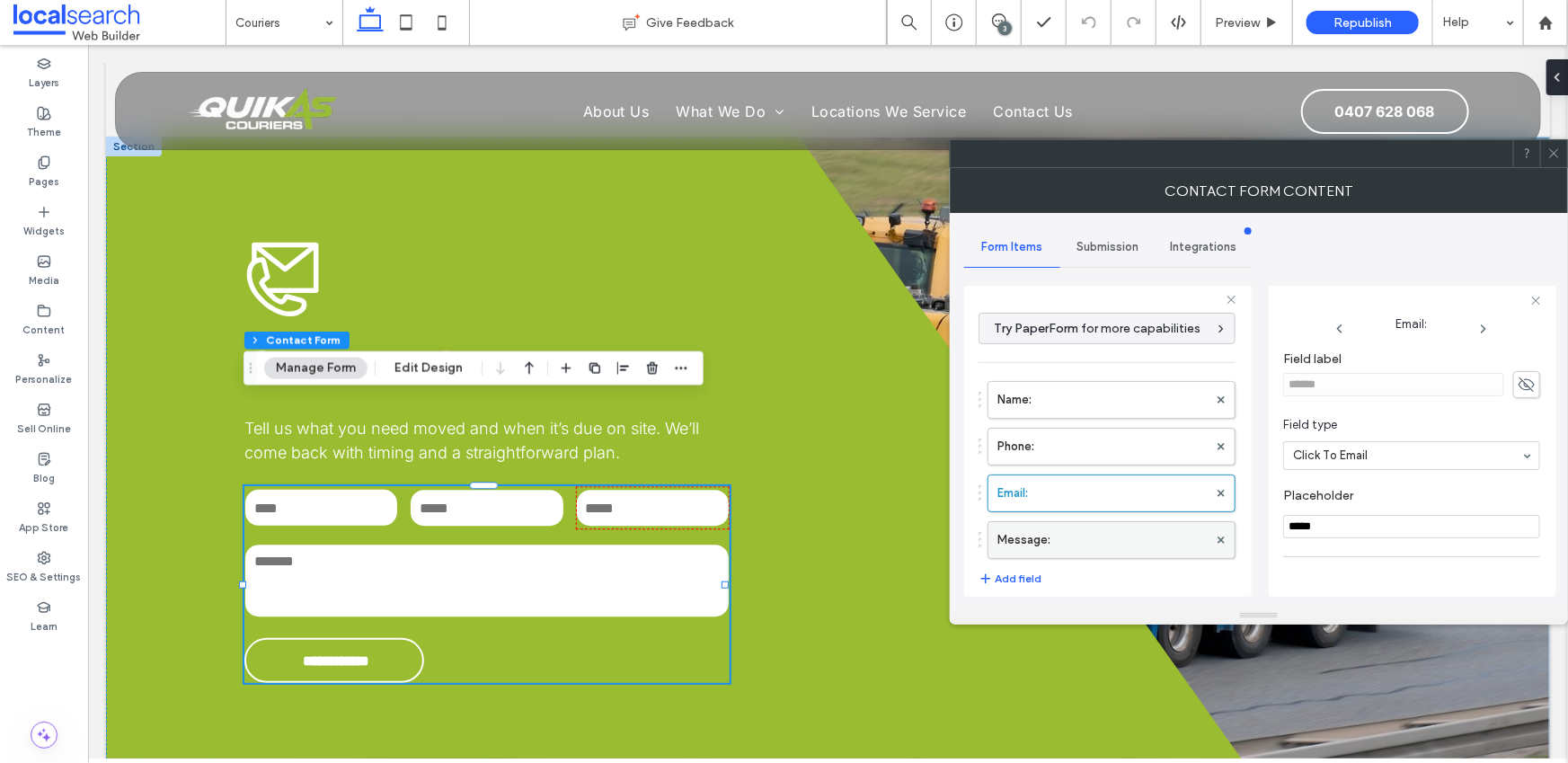
click at [1100, 533] on label "Message:" at bounding box center [1102, 540] width 210 height 36
type input "**"
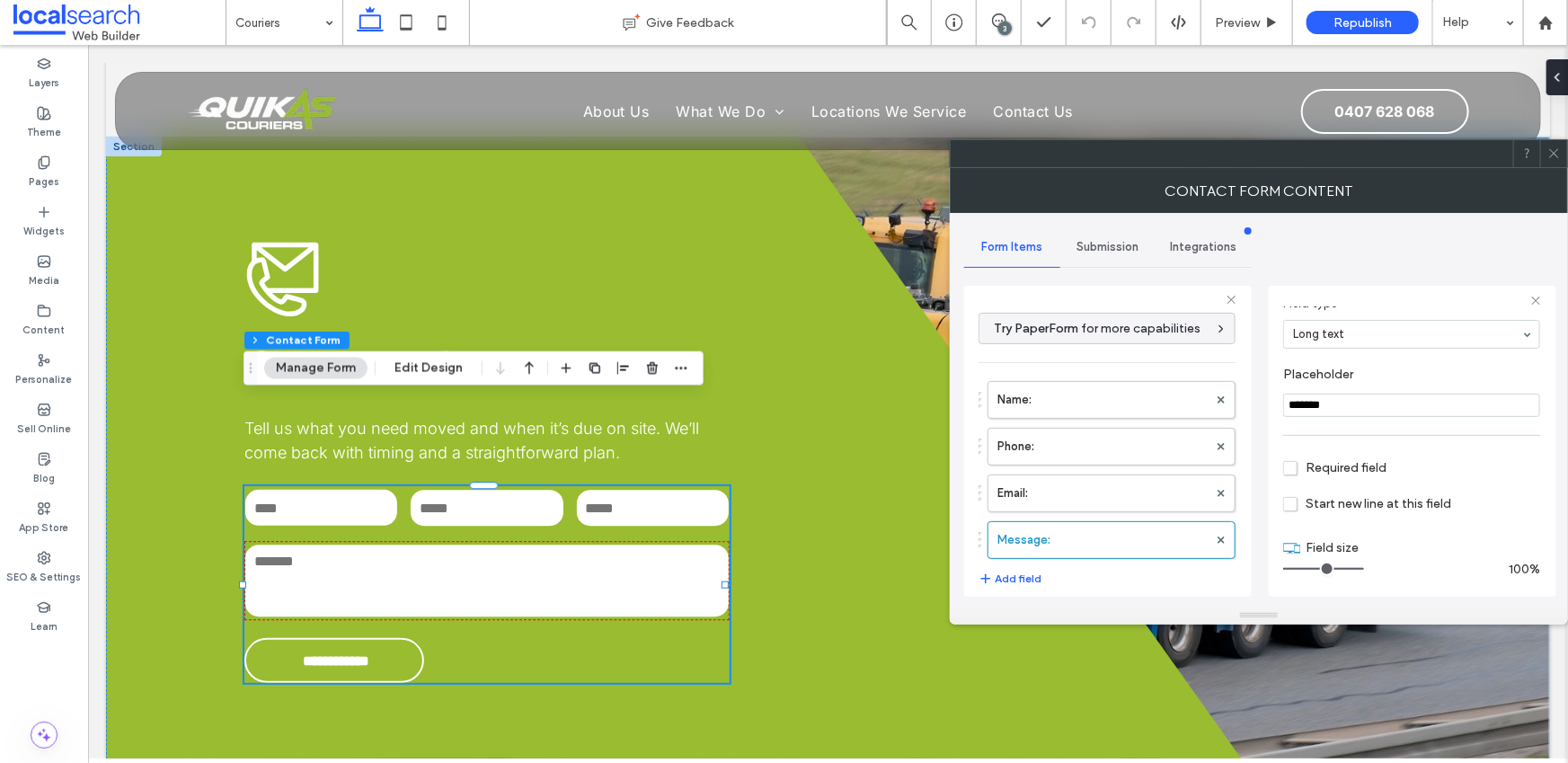
scroll to position [123, 0]
click at [1082, 255] on div "Submission" at bounding box center [1108, 247] width 96 height 40
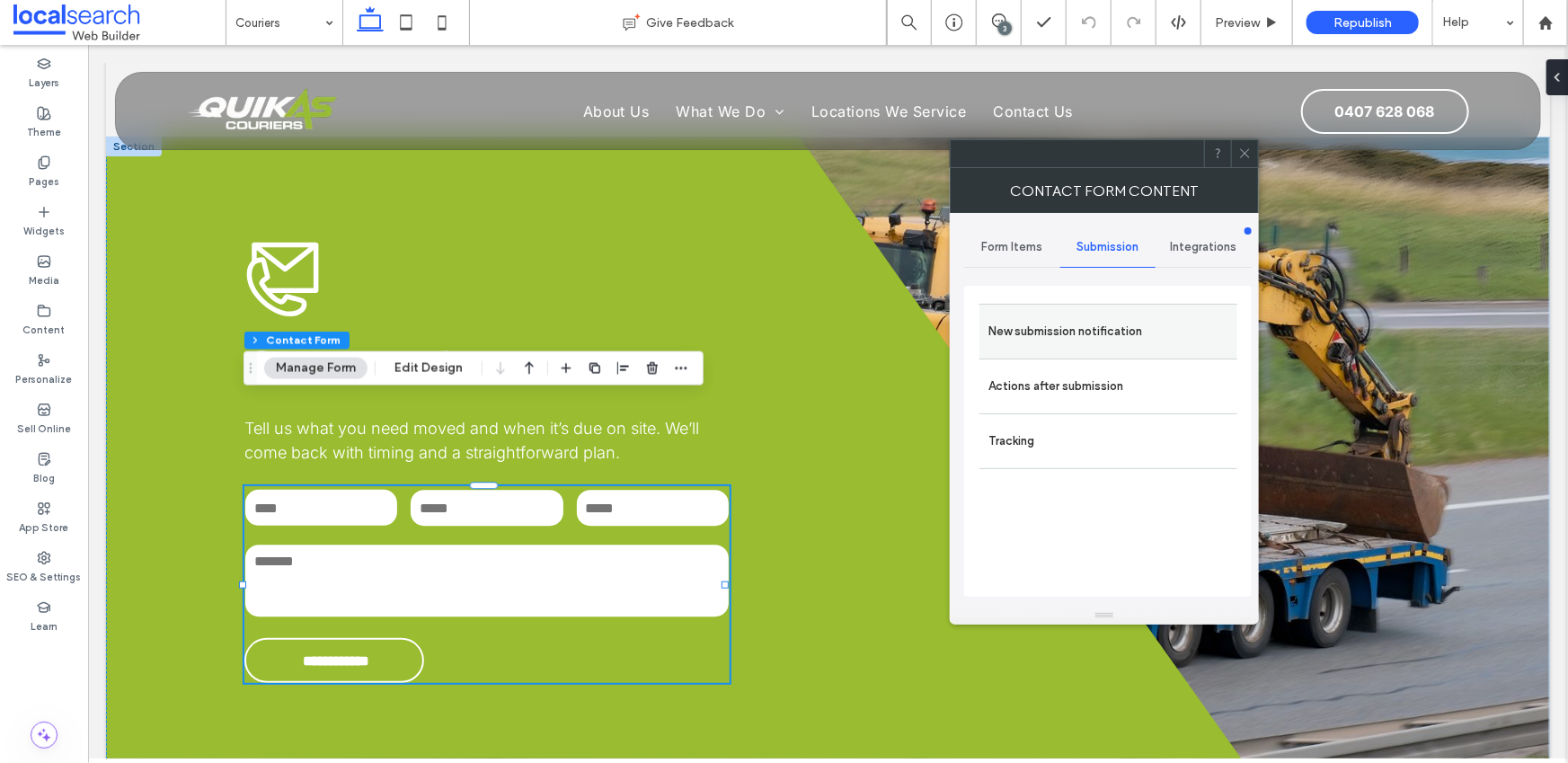
click at [1089, 326] on label "New submission notification" at bounding box center [1109, 332] width 240 height 36
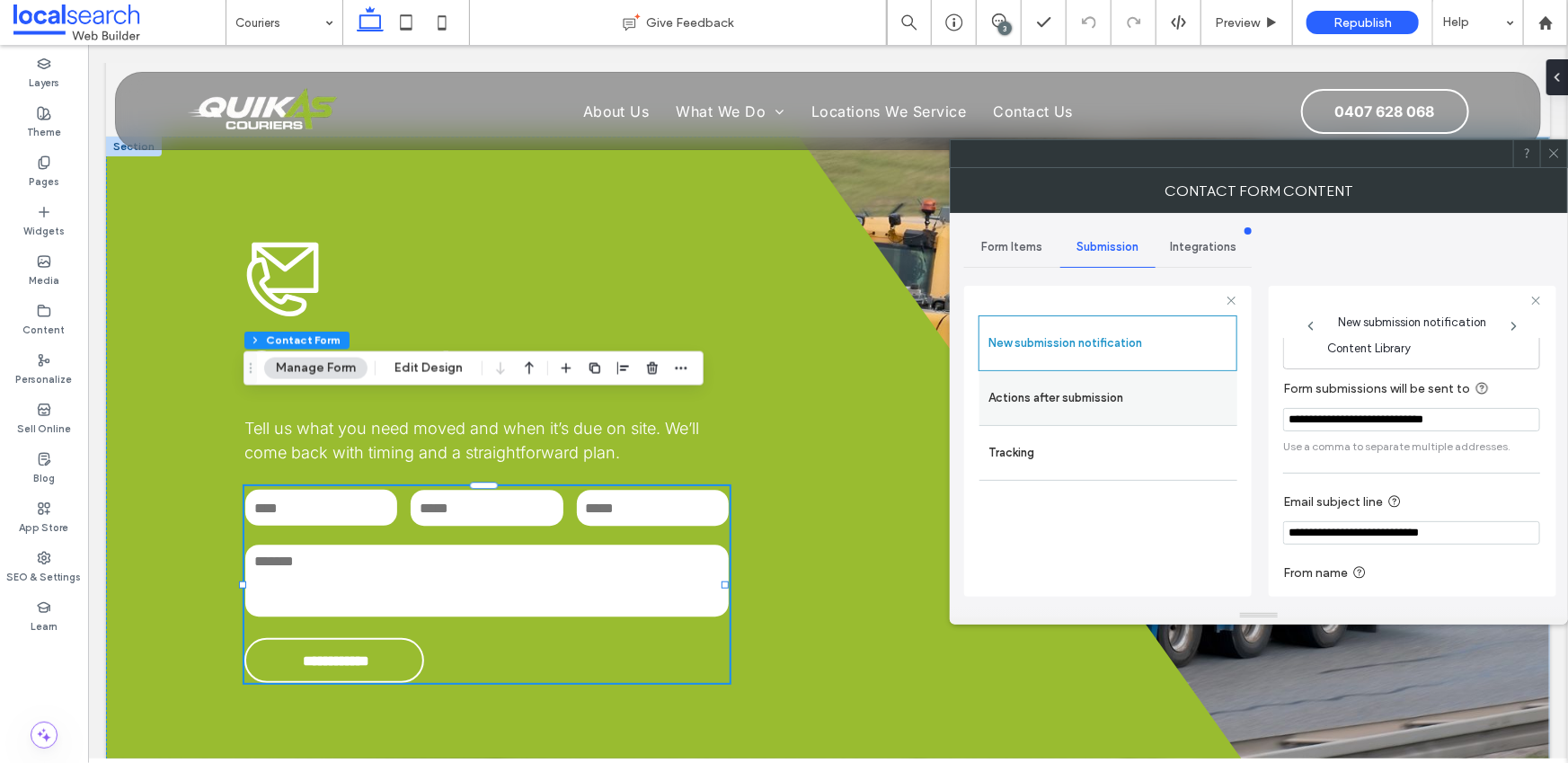
scroll to position [95, 0]
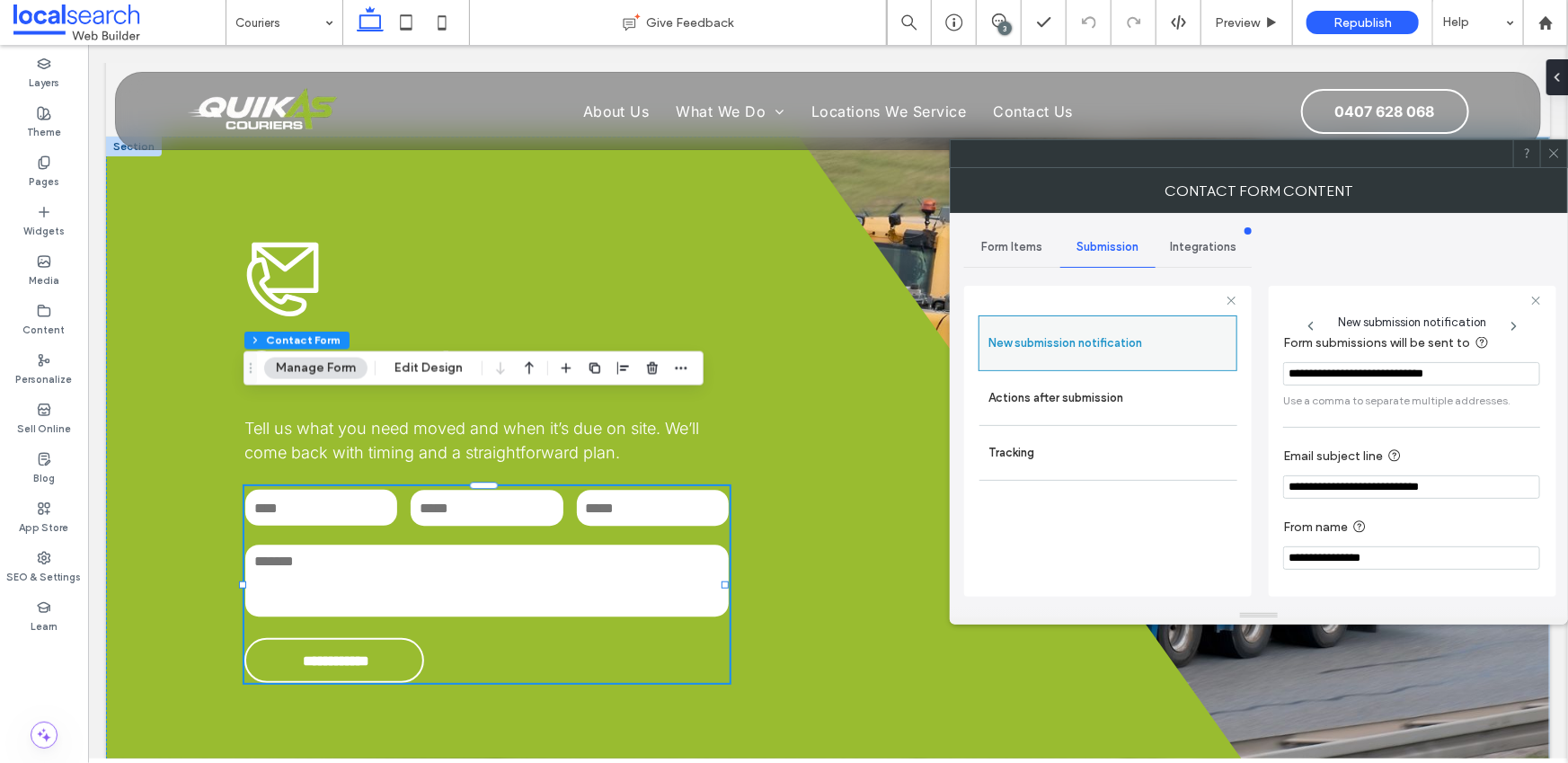
click at [1152, 367] on div "New submission notification" at bounding box center [1108, 343] width 259 height 56
click at [1137, 407] on label "Actions after submission" at bounding box center [1109, 399] width 240 height 36
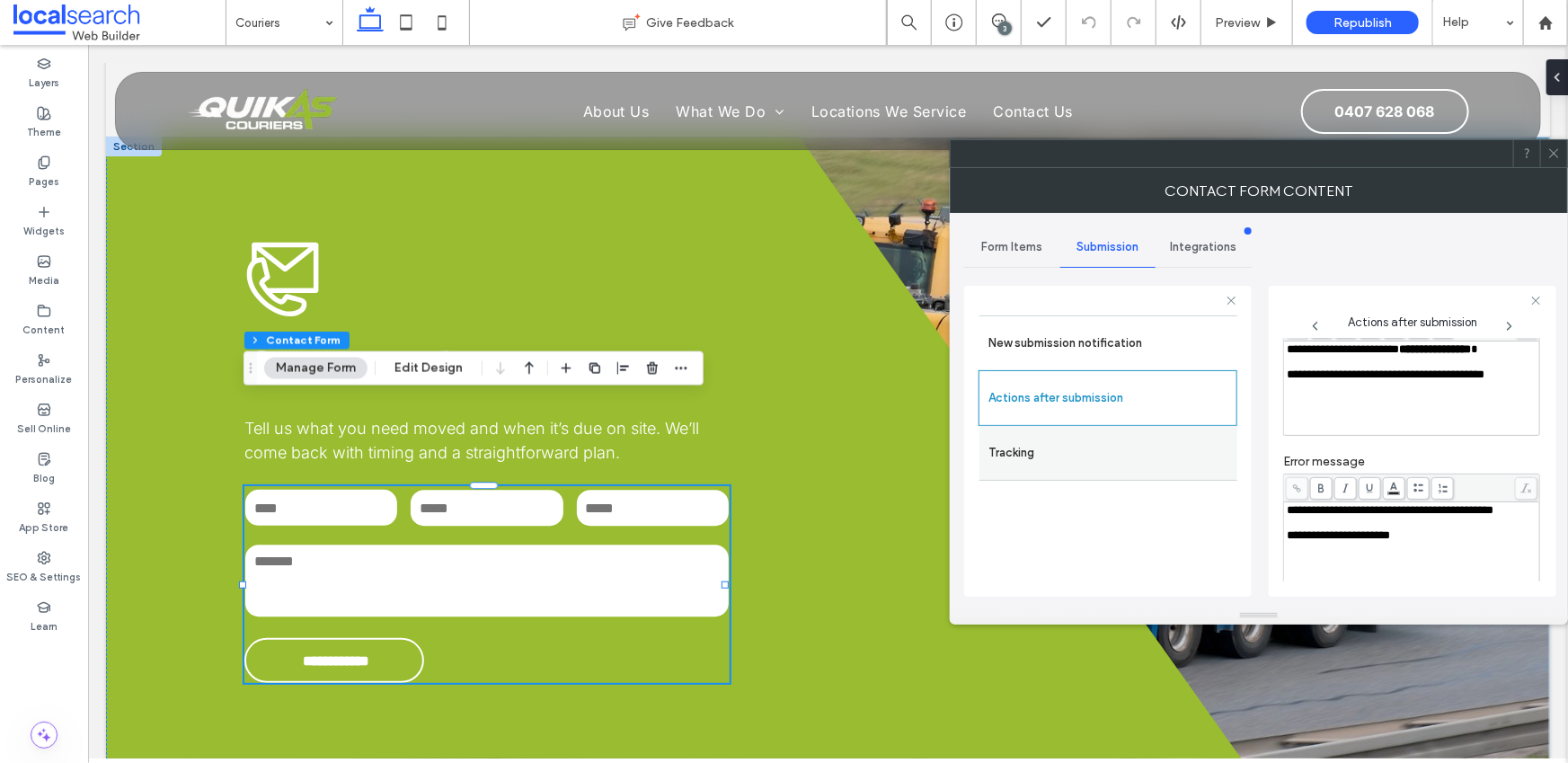
click at [1109, 441] on label "Tracking" at bounding box center [1109, 453] width 240 height 36
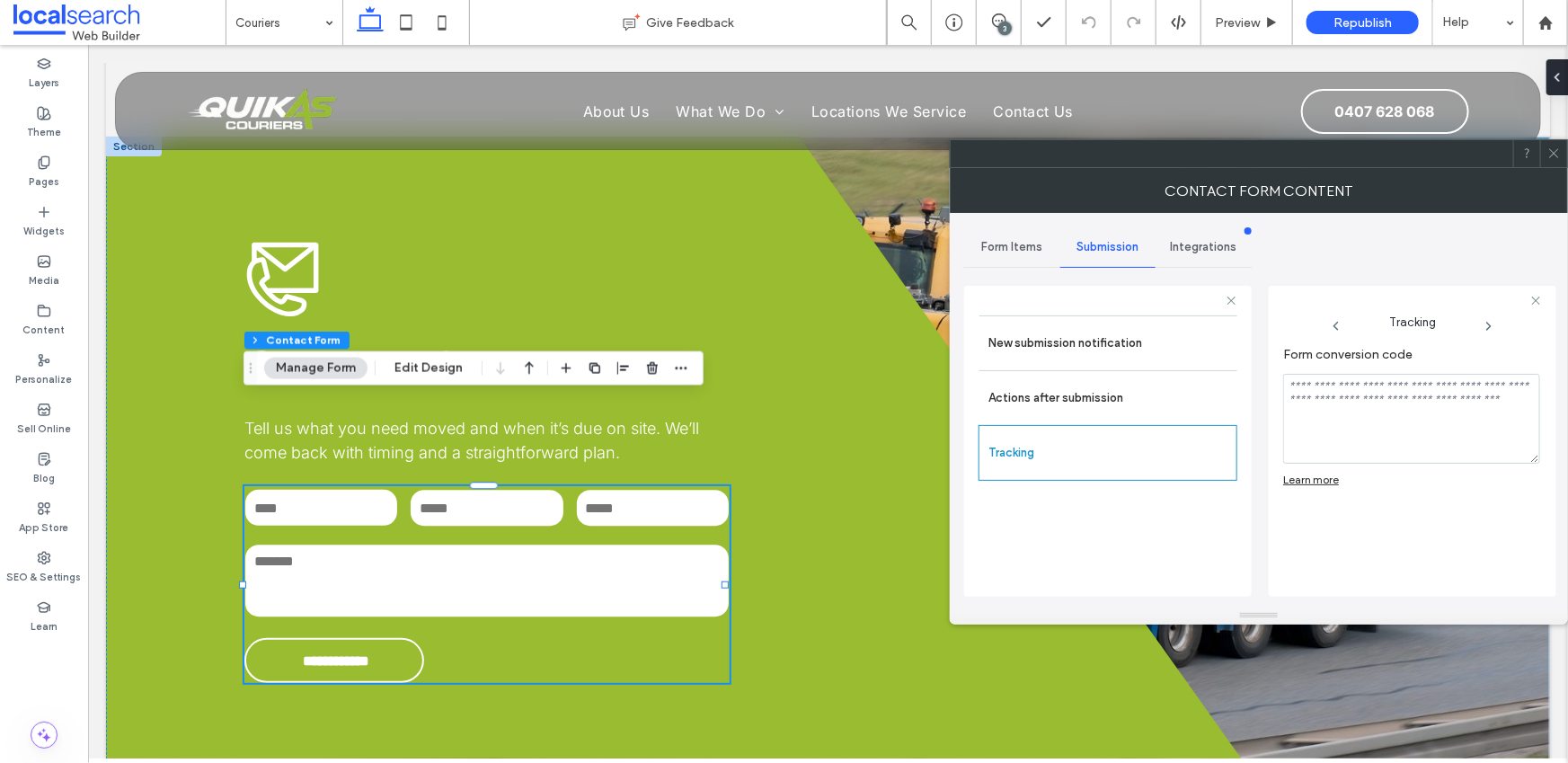
scroll to position [0, 0]
drag, startPoint x: 1547, startPoint y: 156, endPoint x: 1525, endPoint y: 149, distance: 23.1
click at [1544, 154] on div at bounding box center [1554, 153] width 27 height 27
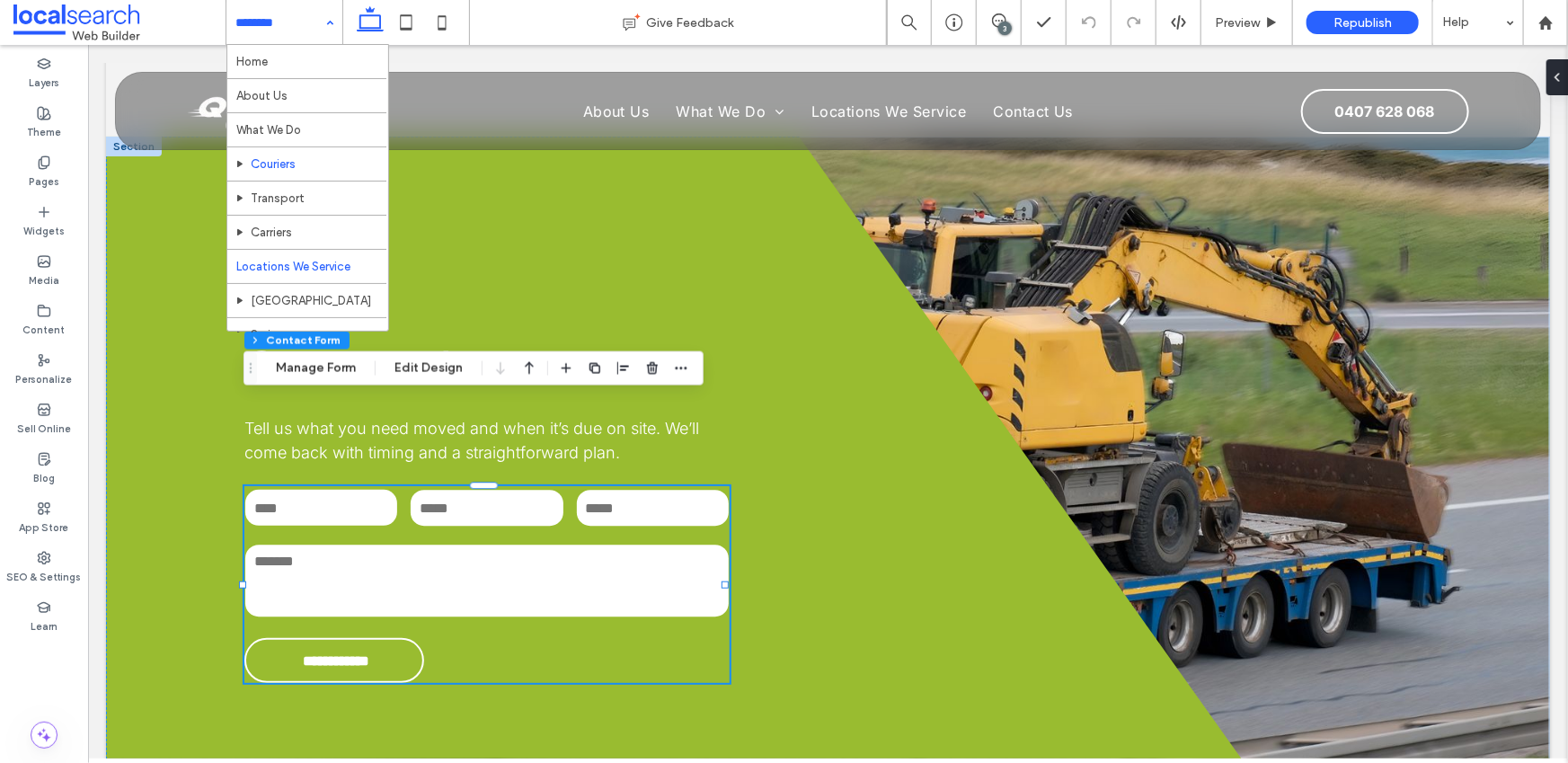
scroll to position [3, 0]
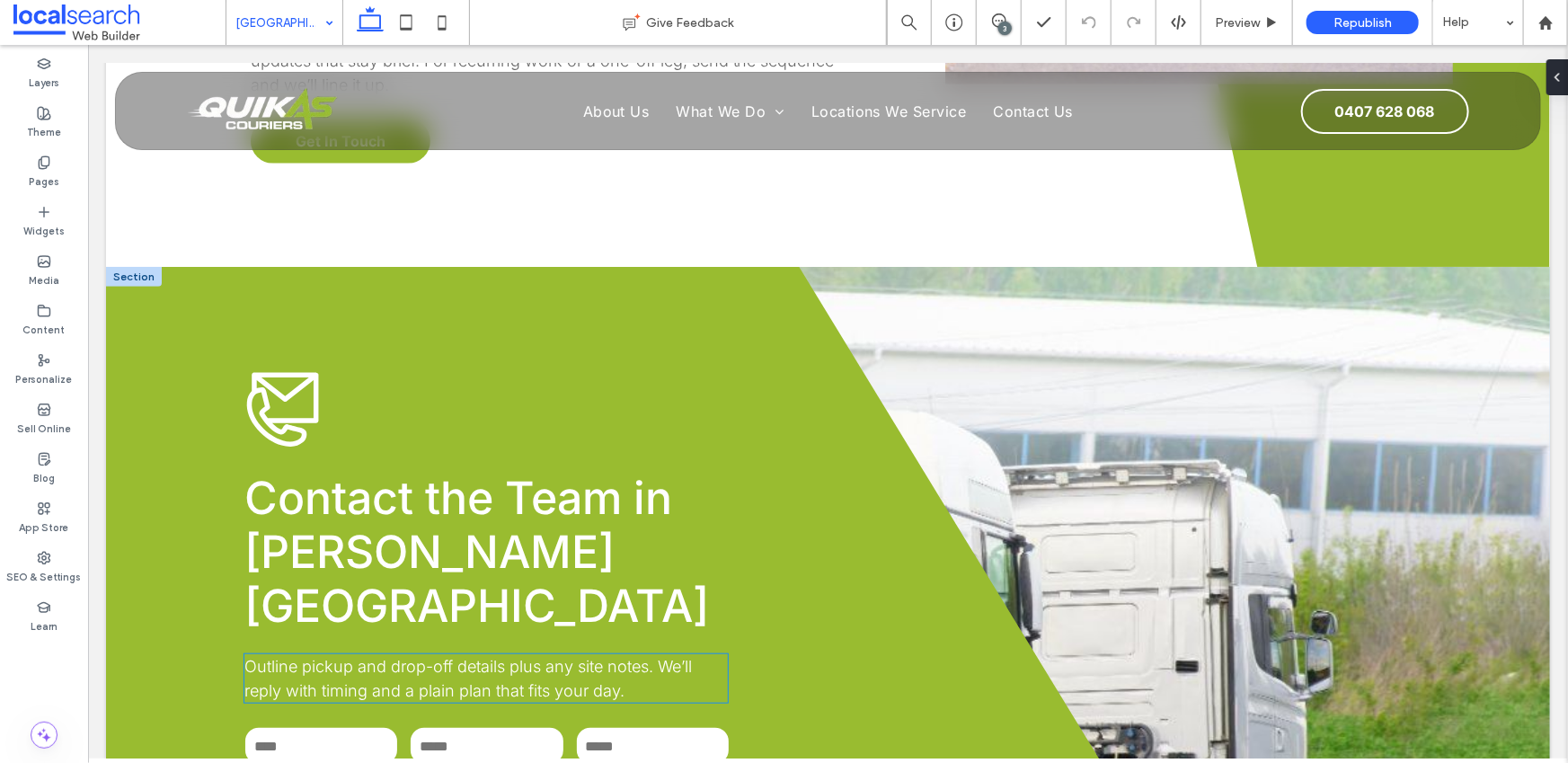
scroll to position [4071, 0]
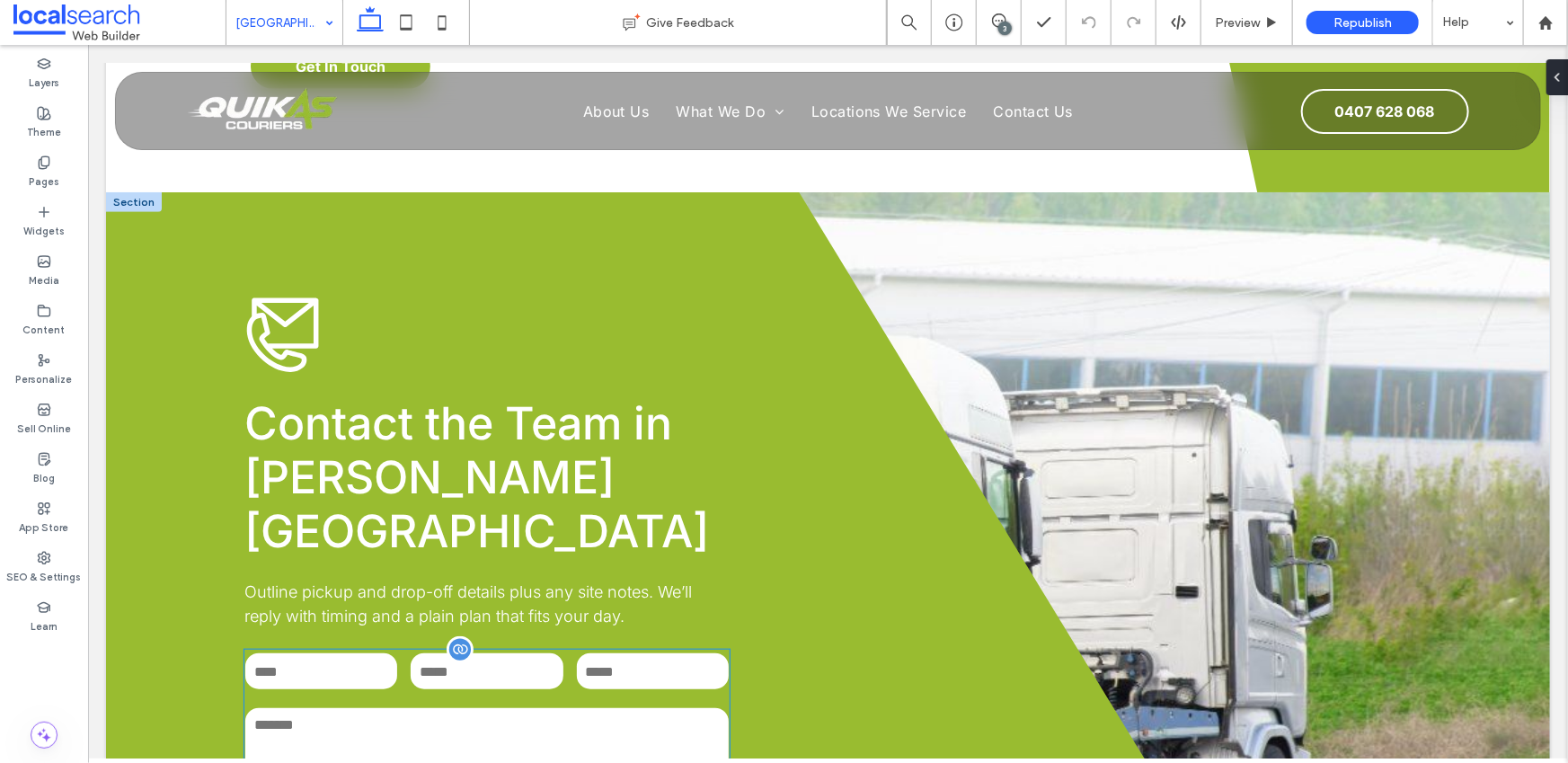
click at [529, 708] on textarea at bounding box center [486, 744] width 483 height 72
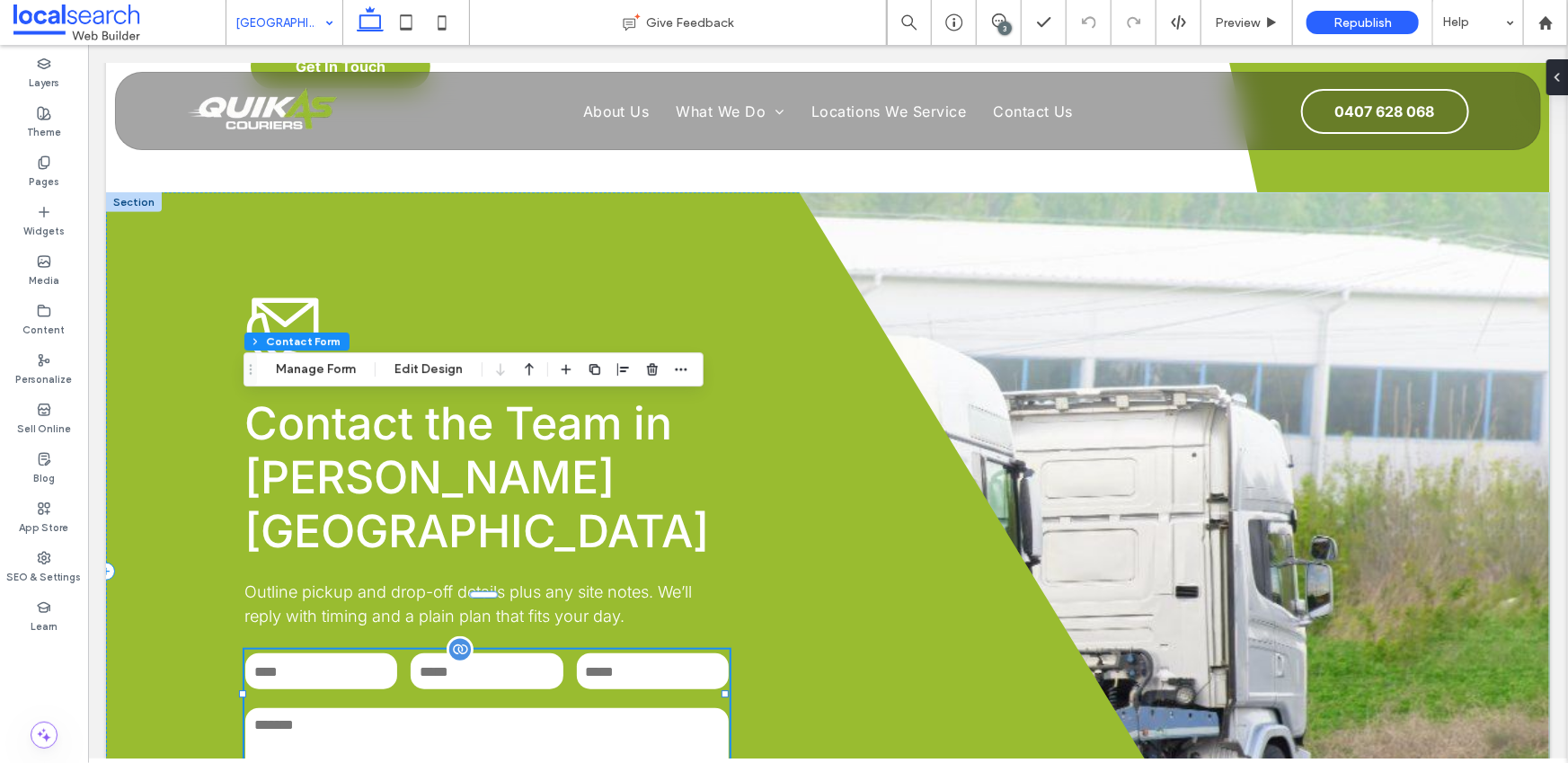
type input "**"
type input "*"
type input "***"
drag, startPoint x: 301, startPoint y: 374, endPoint x: 316, endPoint y: 373, distance: 15.0
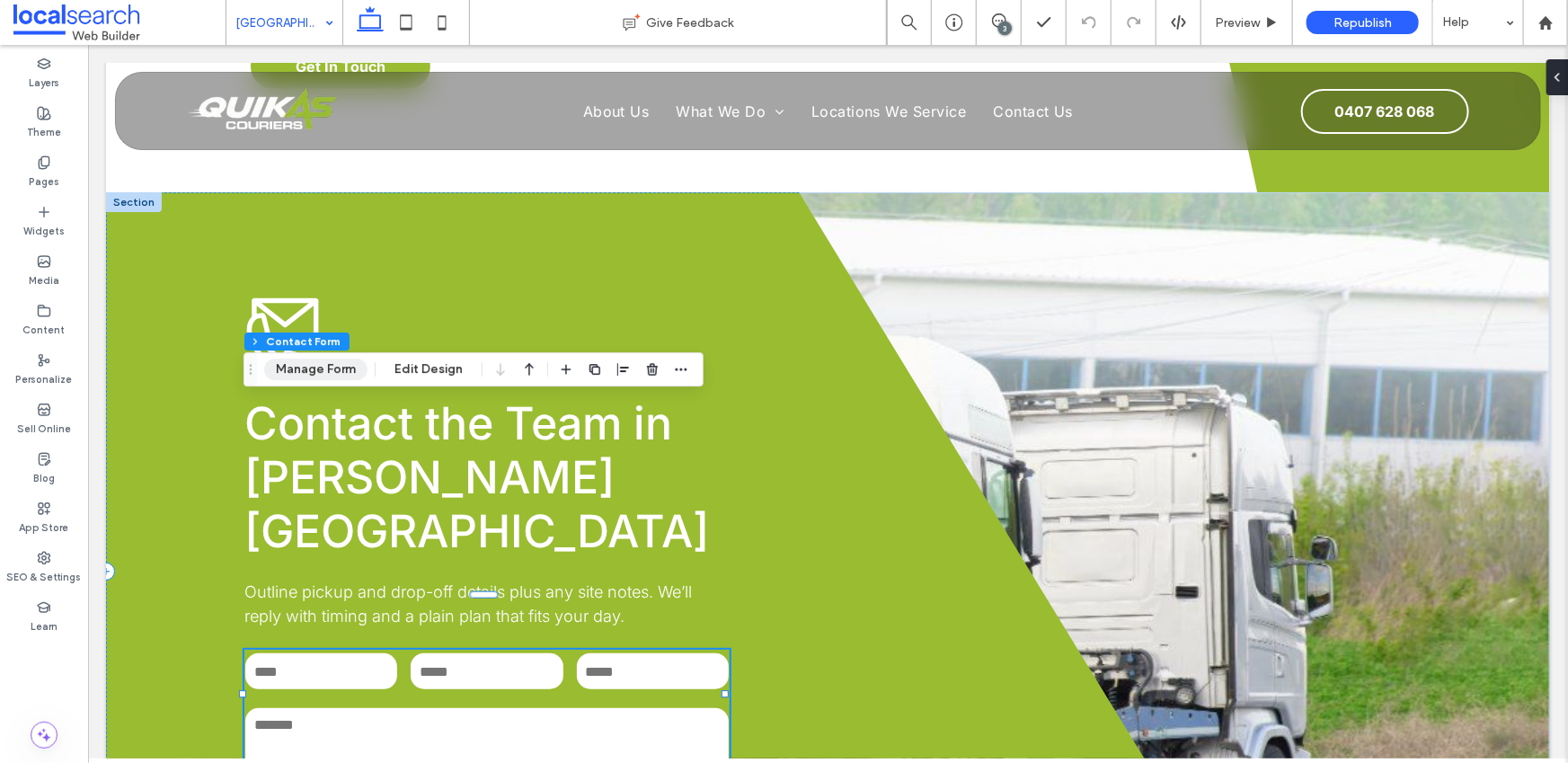
click at [301, 374] on button "Manage Form" at bounding box center [316, 369] width 104 height 22
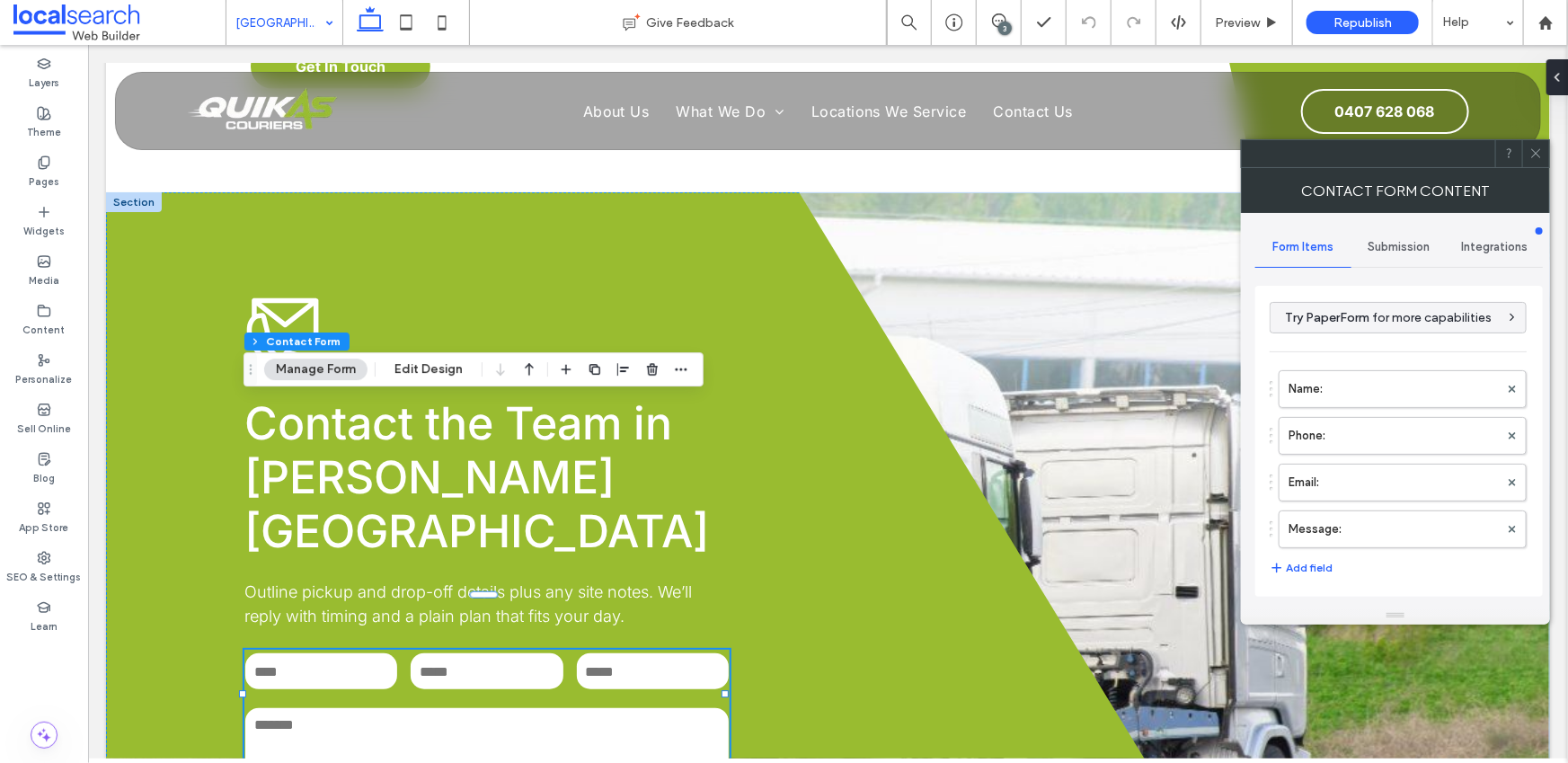
click at [1296, 366] on div "Name: Phone: Email: Message:" at bounding box center [1398, 455] width 257 height 187
click at [1306, 384] on label "Name:" at bounding box center [1393, 389] width 210 height 36
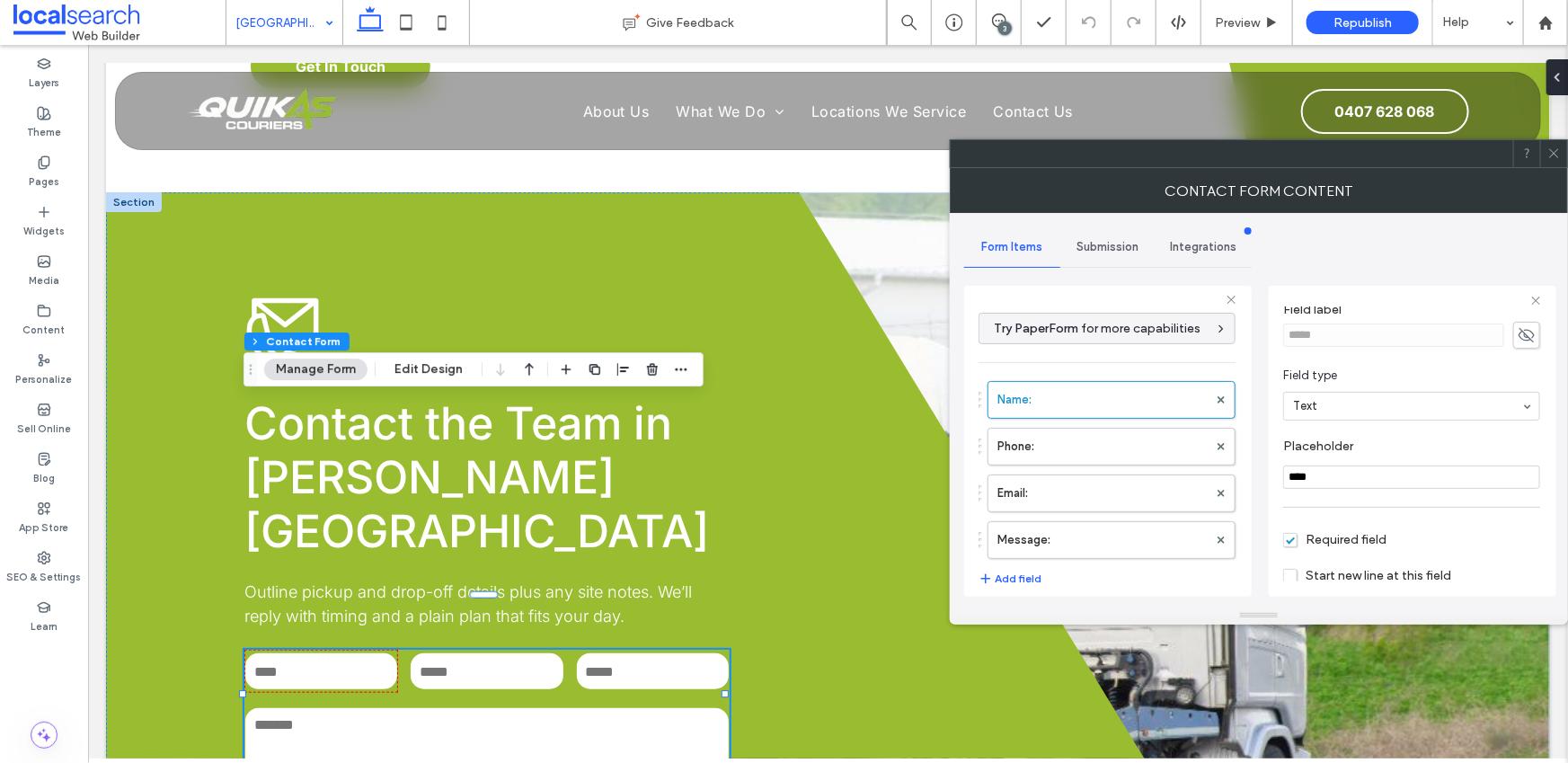
scroll to position [127, 0]
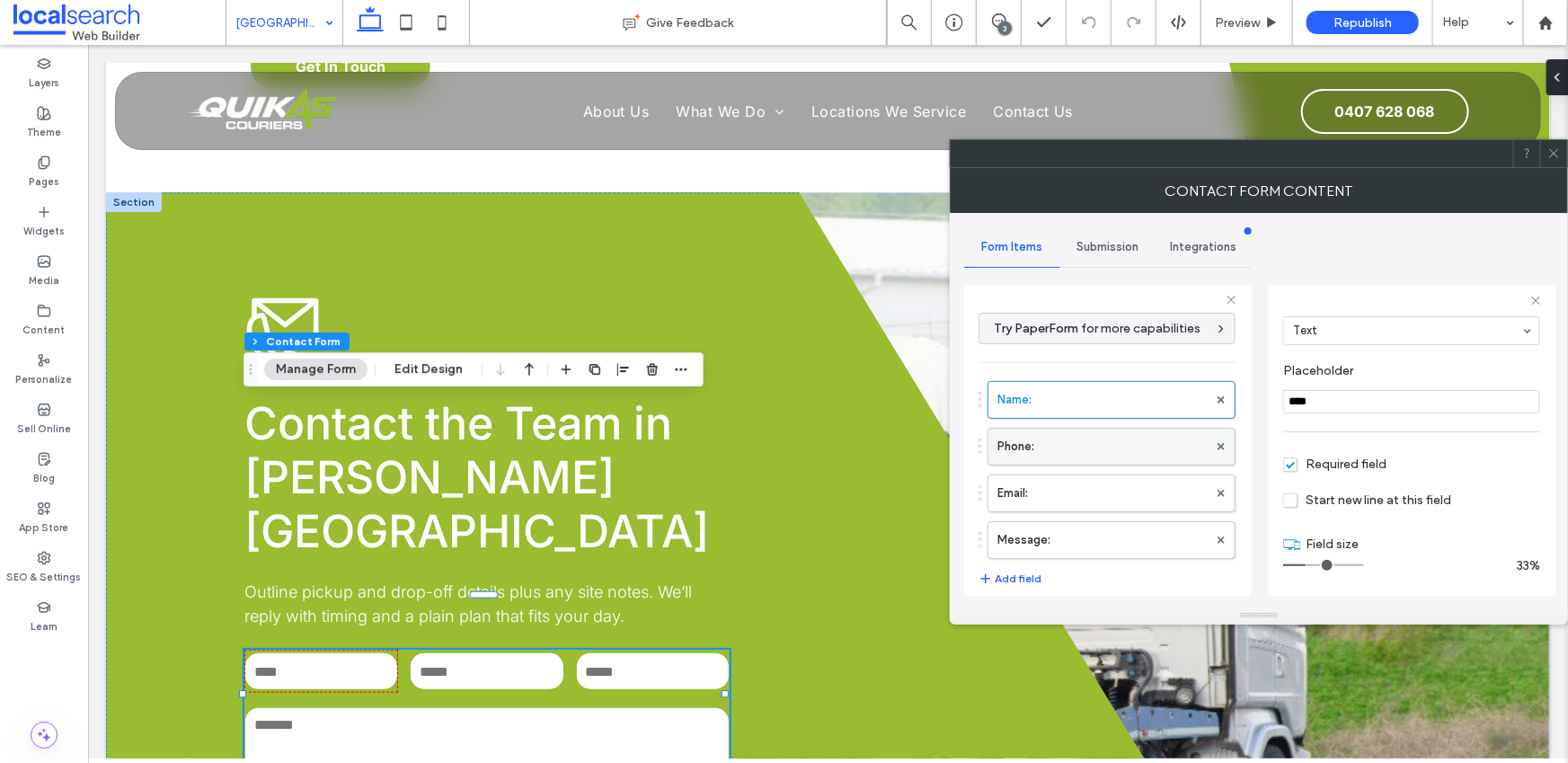
click at [1097, 450] on label "Phone:" at bounding box center [1102, 447] width 210 height 36
click at [1094, 489] on label "Email:" at bounding box center [1102, 494] width 210 height 36
drag, startPoint x: 1086, startPoint y: 541, endPoint x: 1103, endPoint y: 536, distance: 17.7
click at [1086, 541] on label "Message:" at bounding box center [1102, 540] width 210 height 36
type input "**"
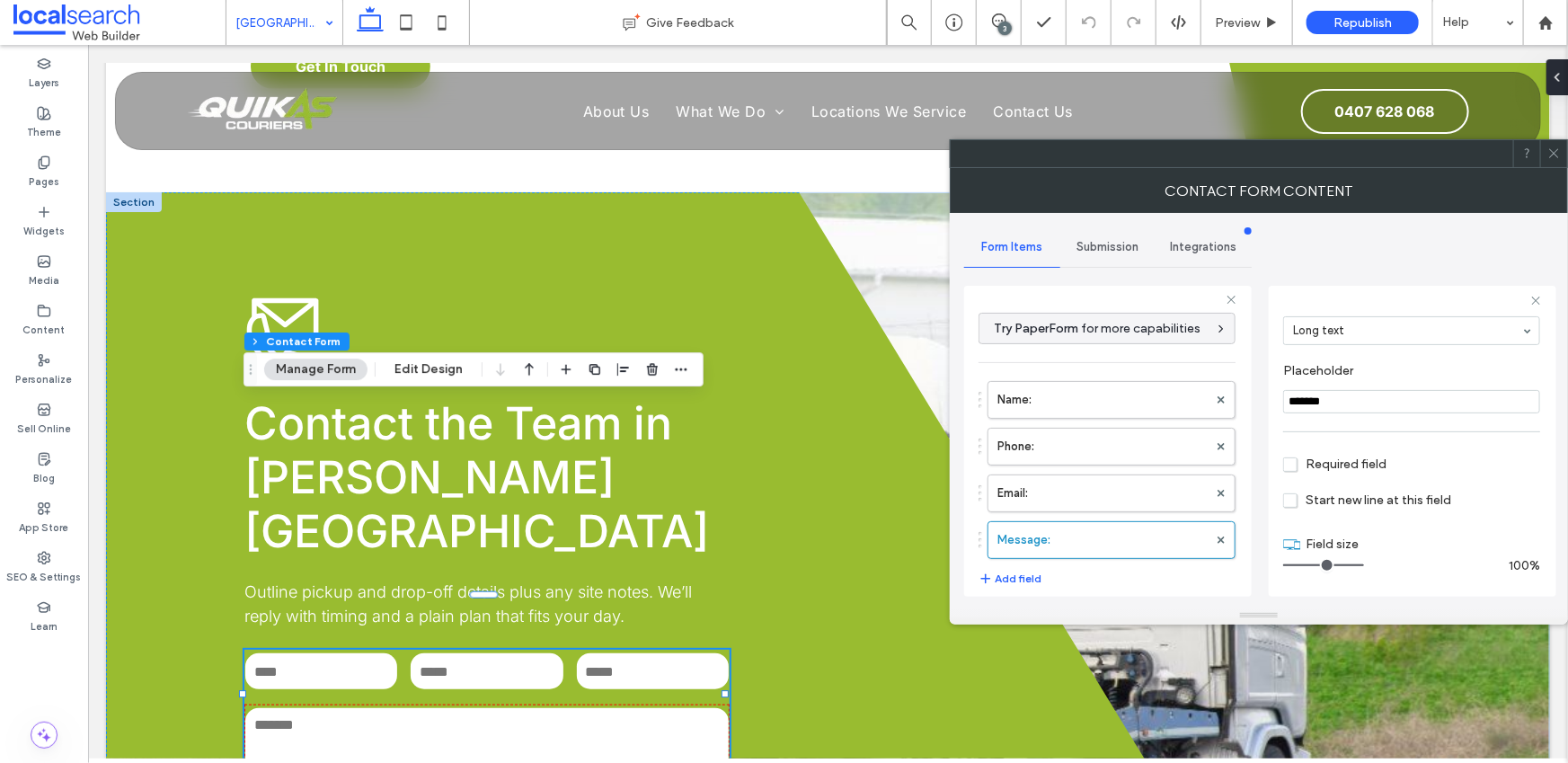
click at [1087, 256] on div "Submission" at bounding box center [1108, 247] width 96 height 40
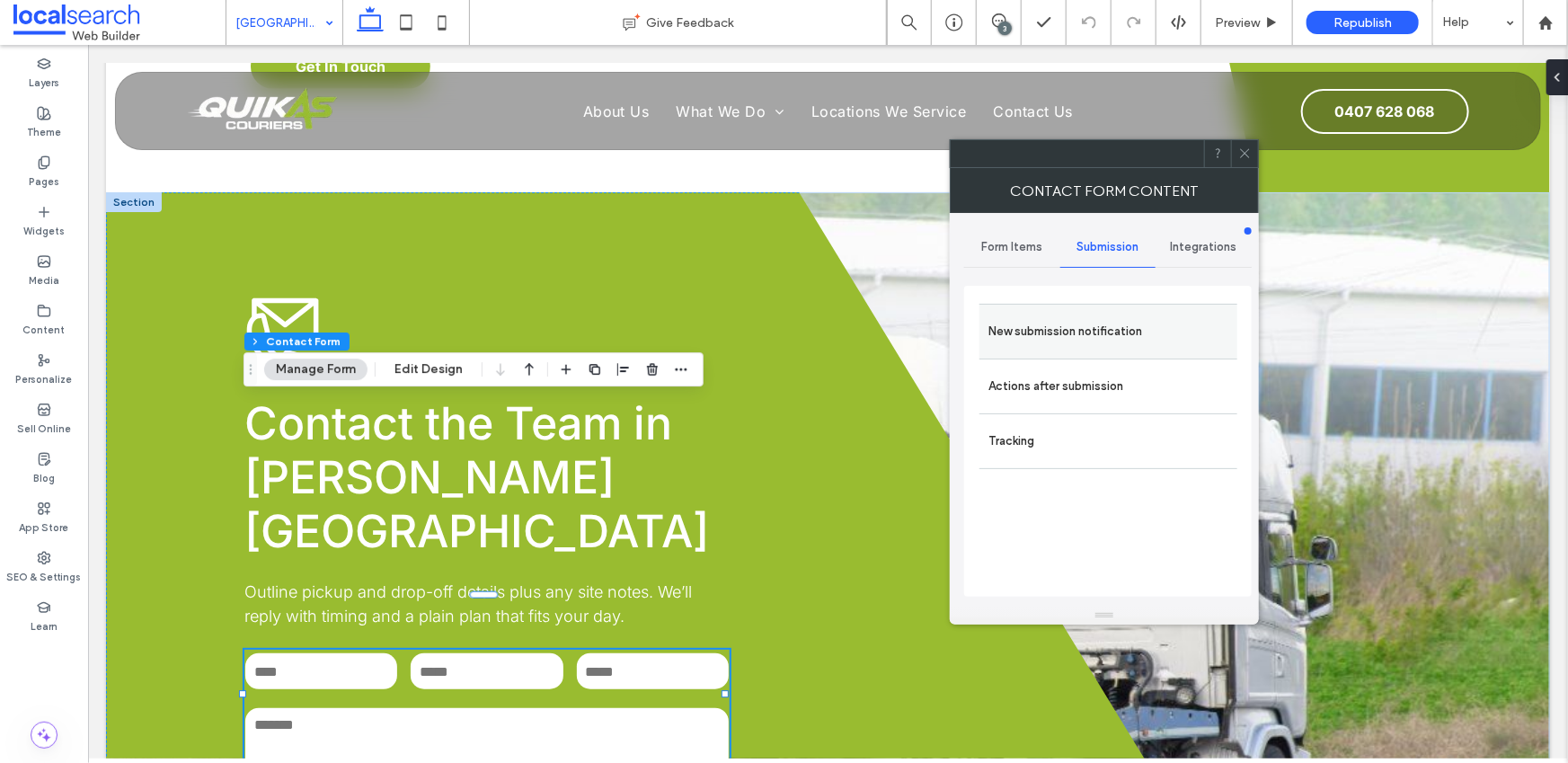
click at [1033, 323] on label "New submission notification" at bounding box center [1109, 332] width 240 height 36
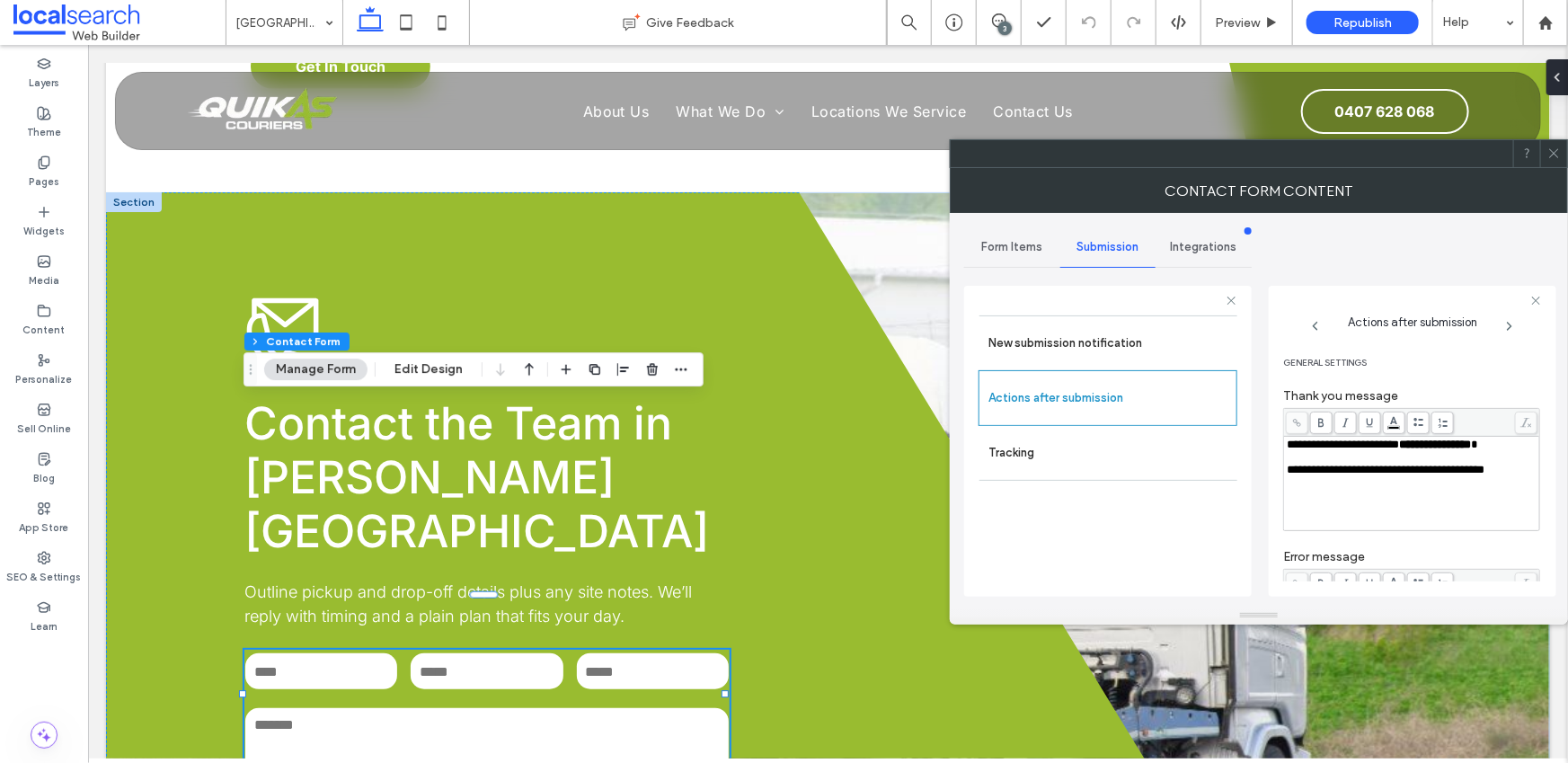
scroll to position [33, 0]
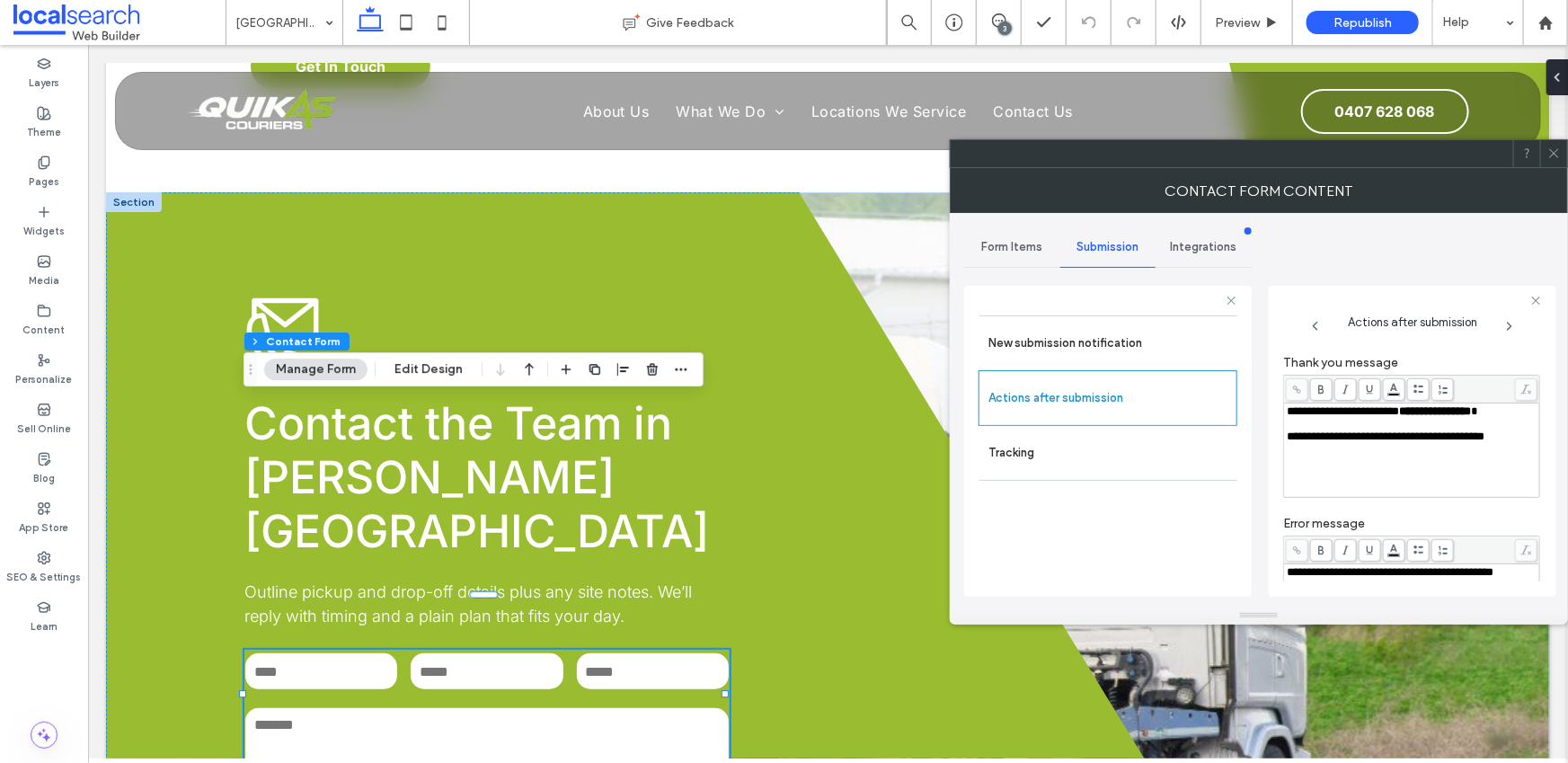
click at [1551, 159] on icon at bounding box center [1554, 153] width 13 height 13
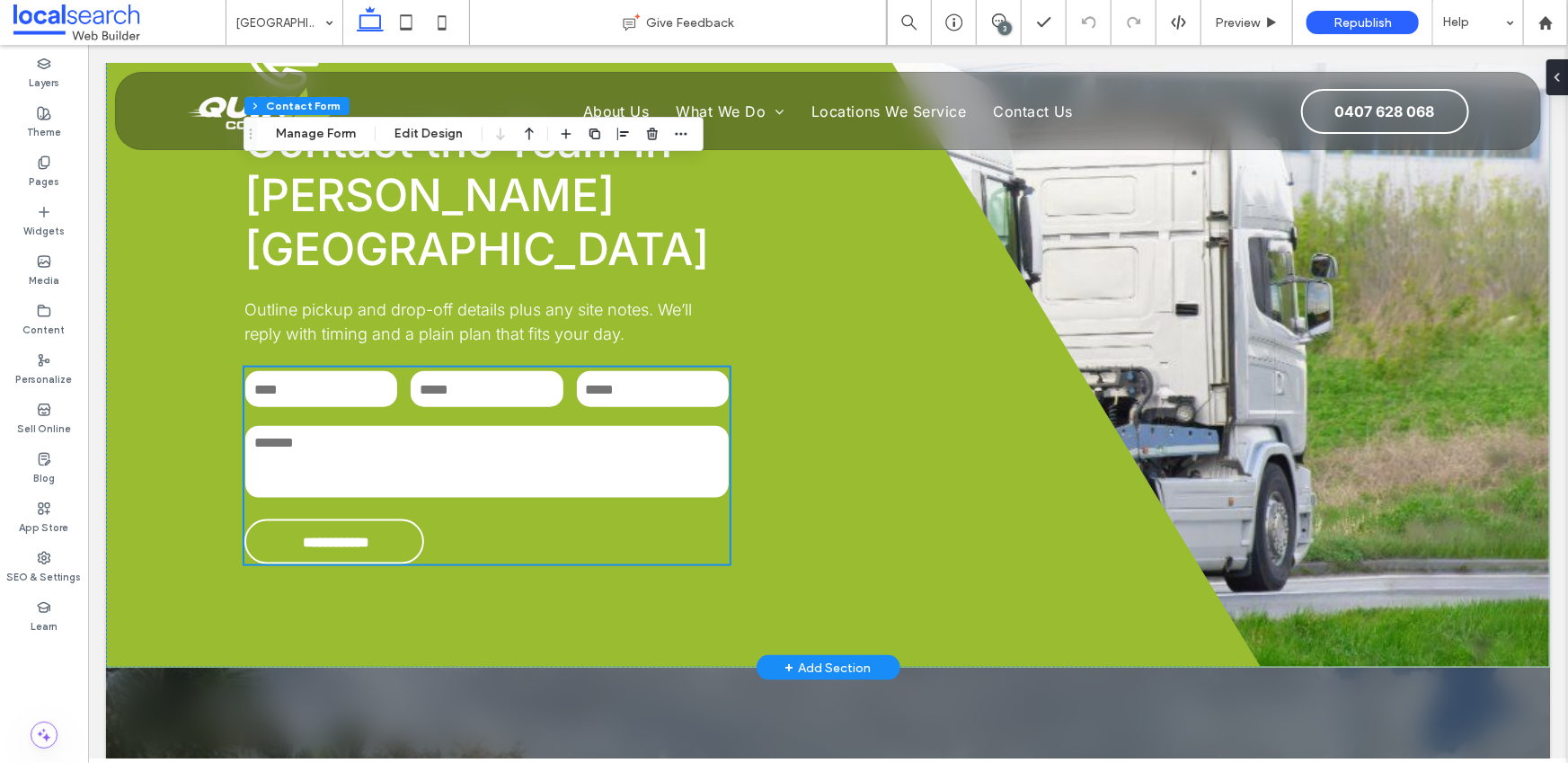
scroll to position [4848, 0]
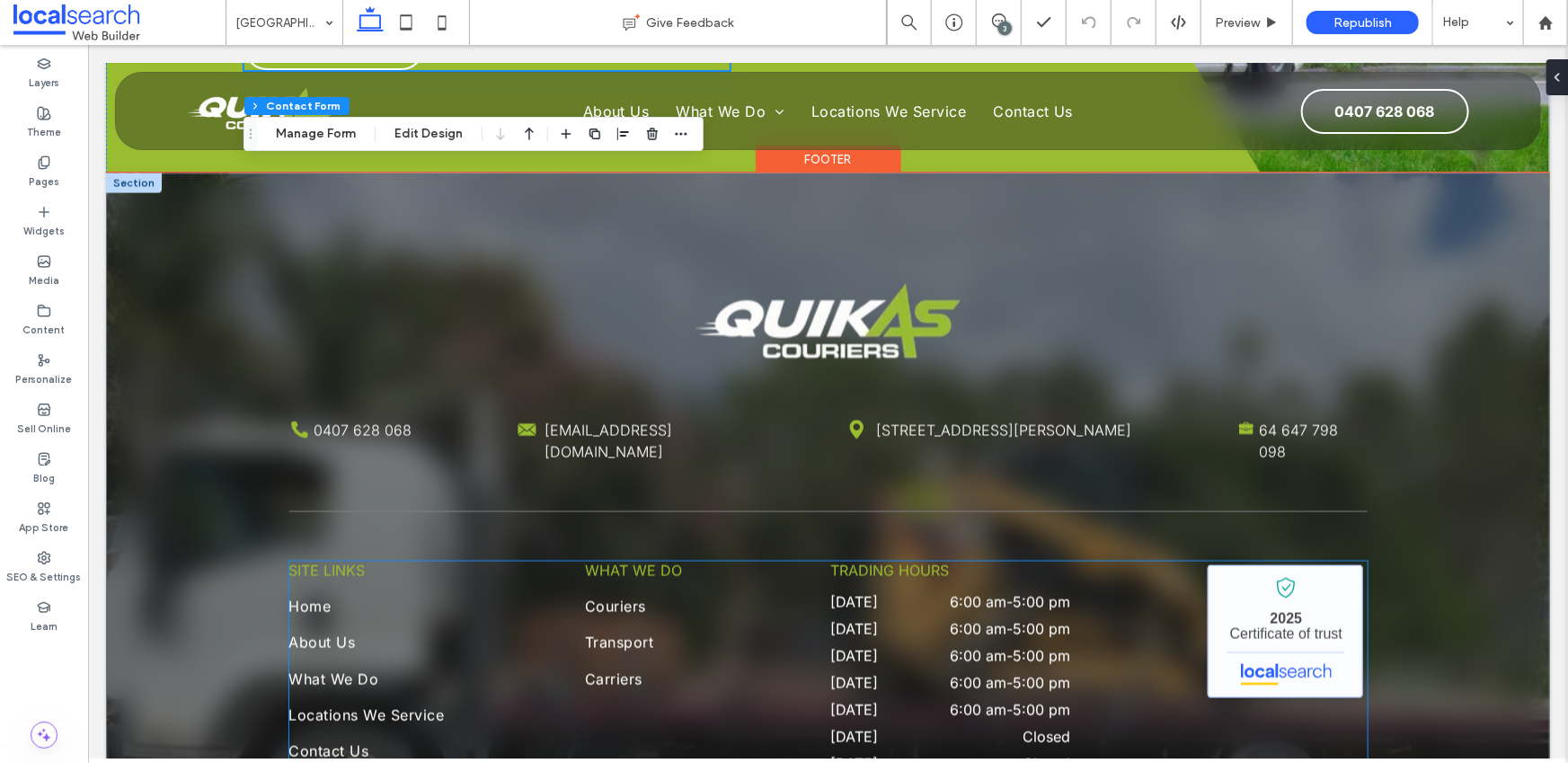
click at [1236, 564] on link "Quik As Couriers - Localsearch verified business" at bounding box center [1284, 631] width 155 height 133
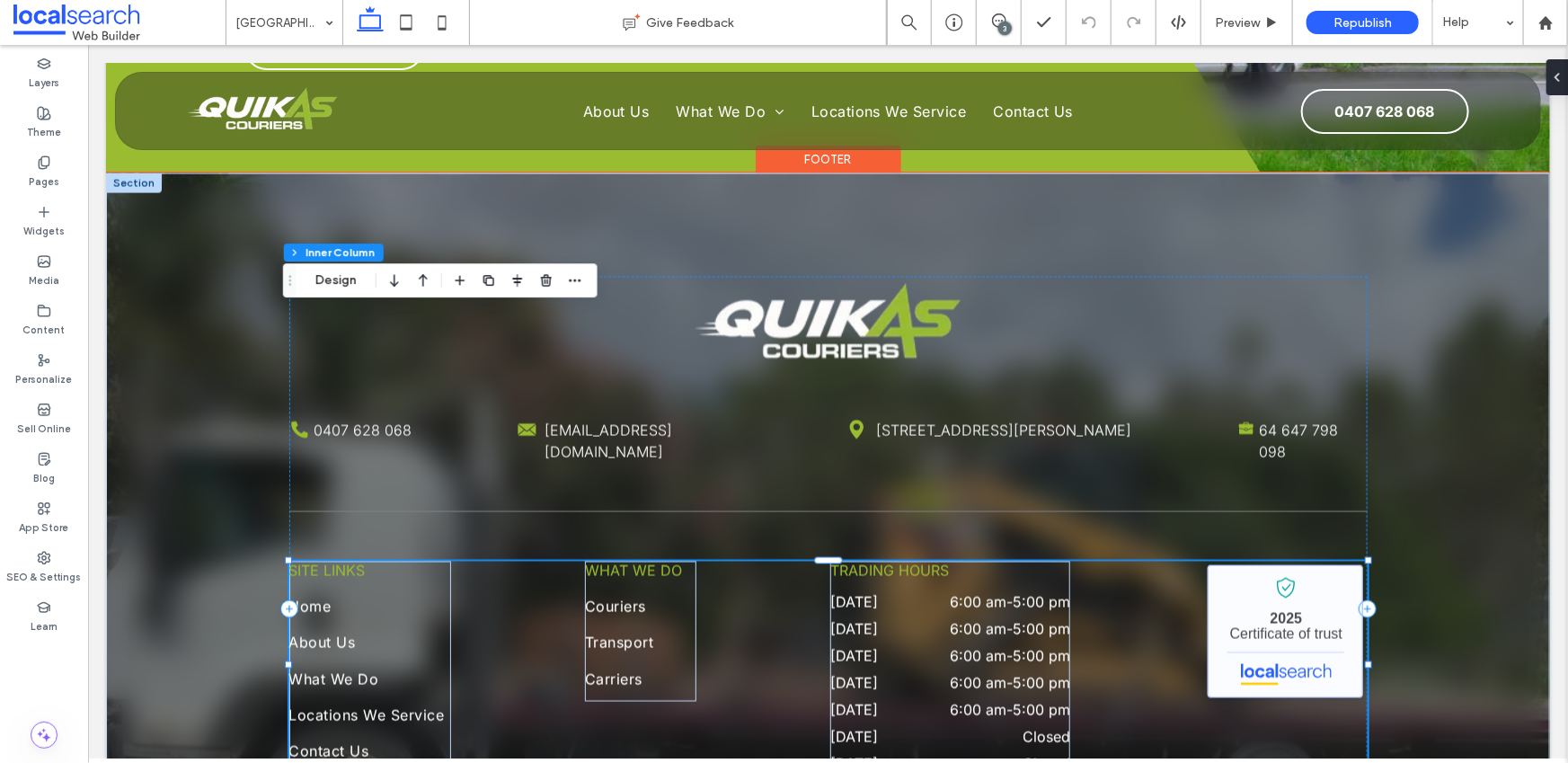
click at [1236, 564] on link "Quik As Couriers - Localsearch verified business" at bounding box center [1284, 631] width 155 height 133
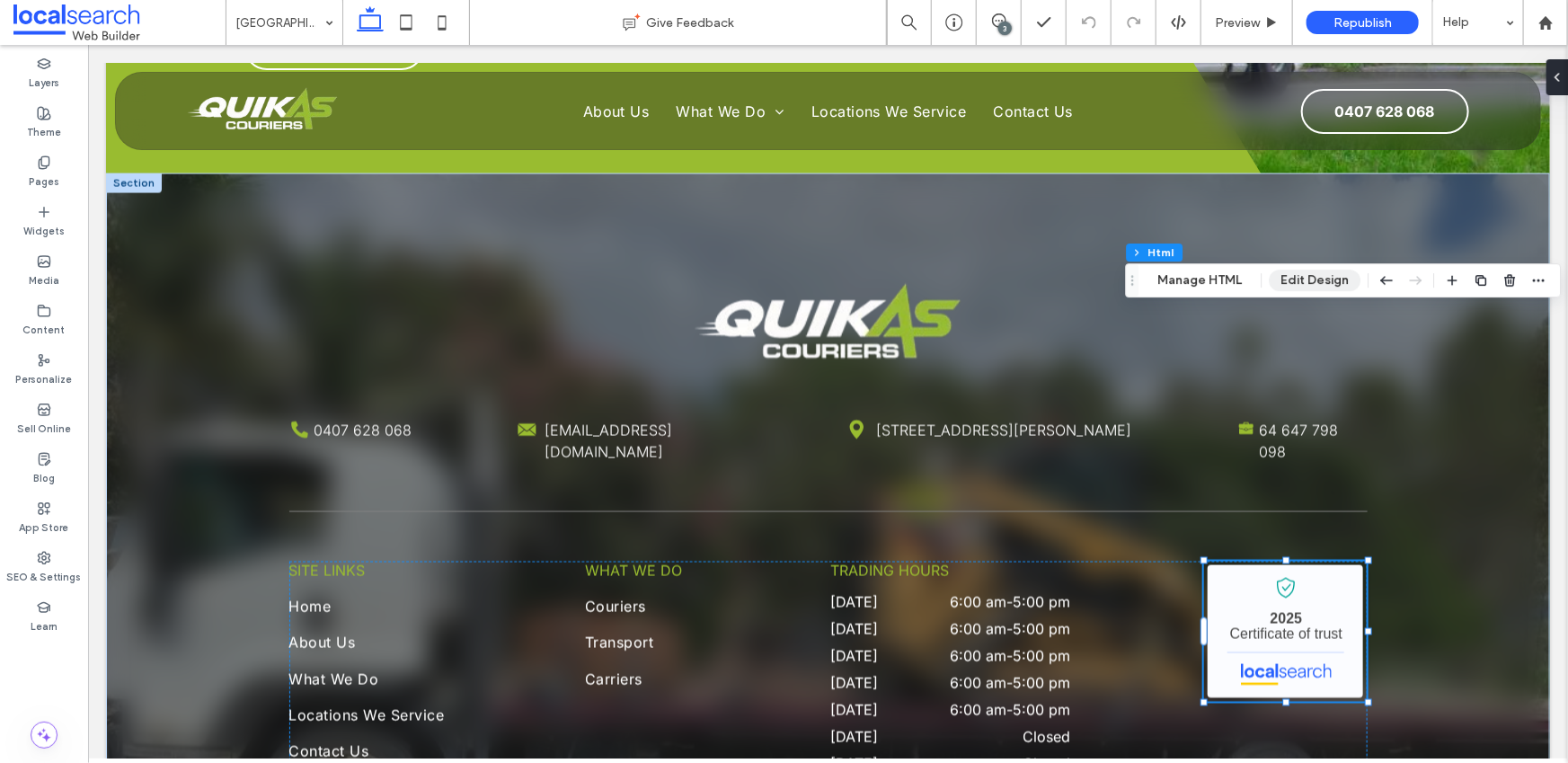
click at [1305, 276] on button "Edit Design" at bounding box center [1314, 281] width 91 height 22
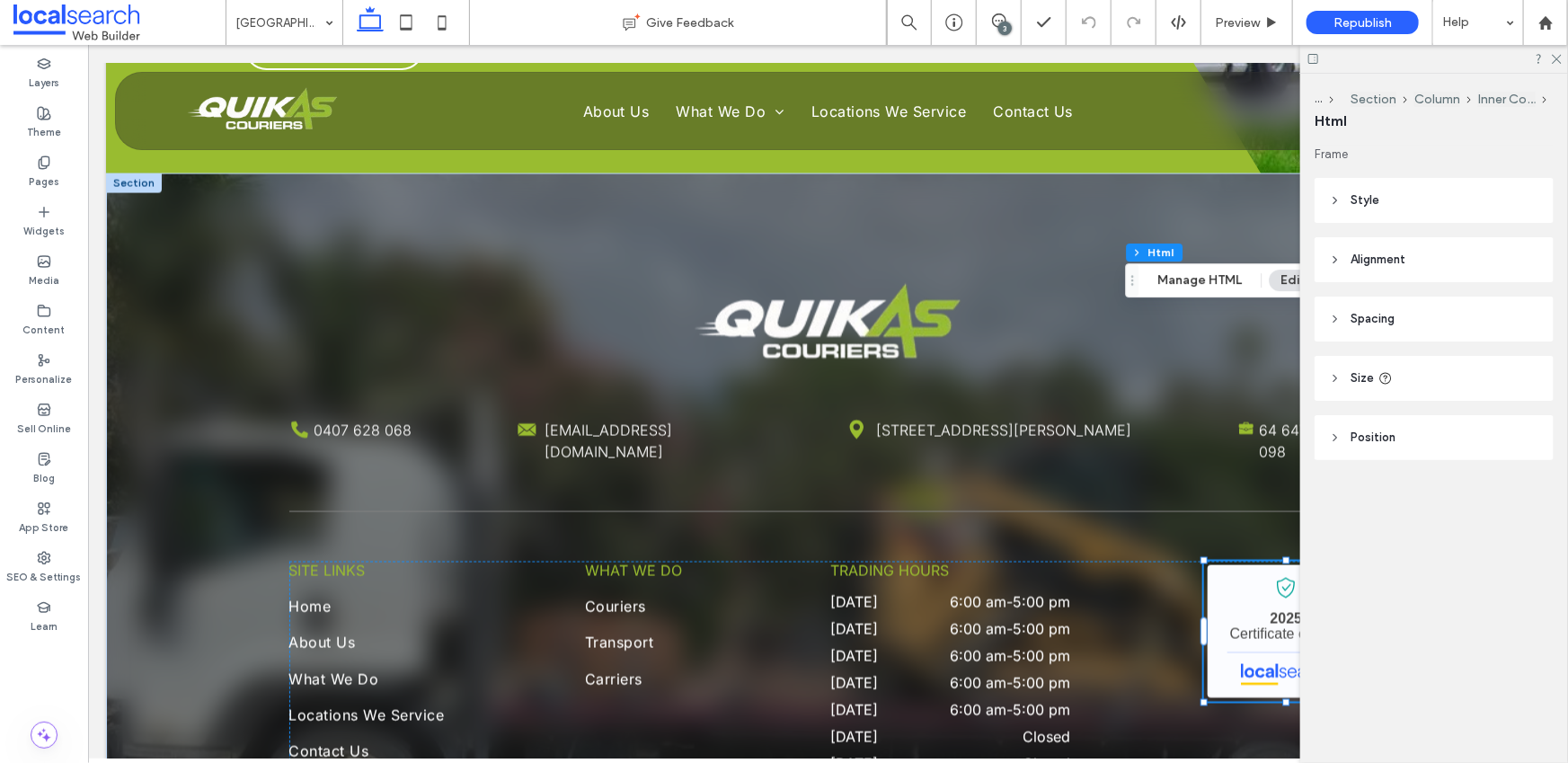
click at [1358, 389] on header "Size" at bounding box center [1434, 378] width 239 height 45
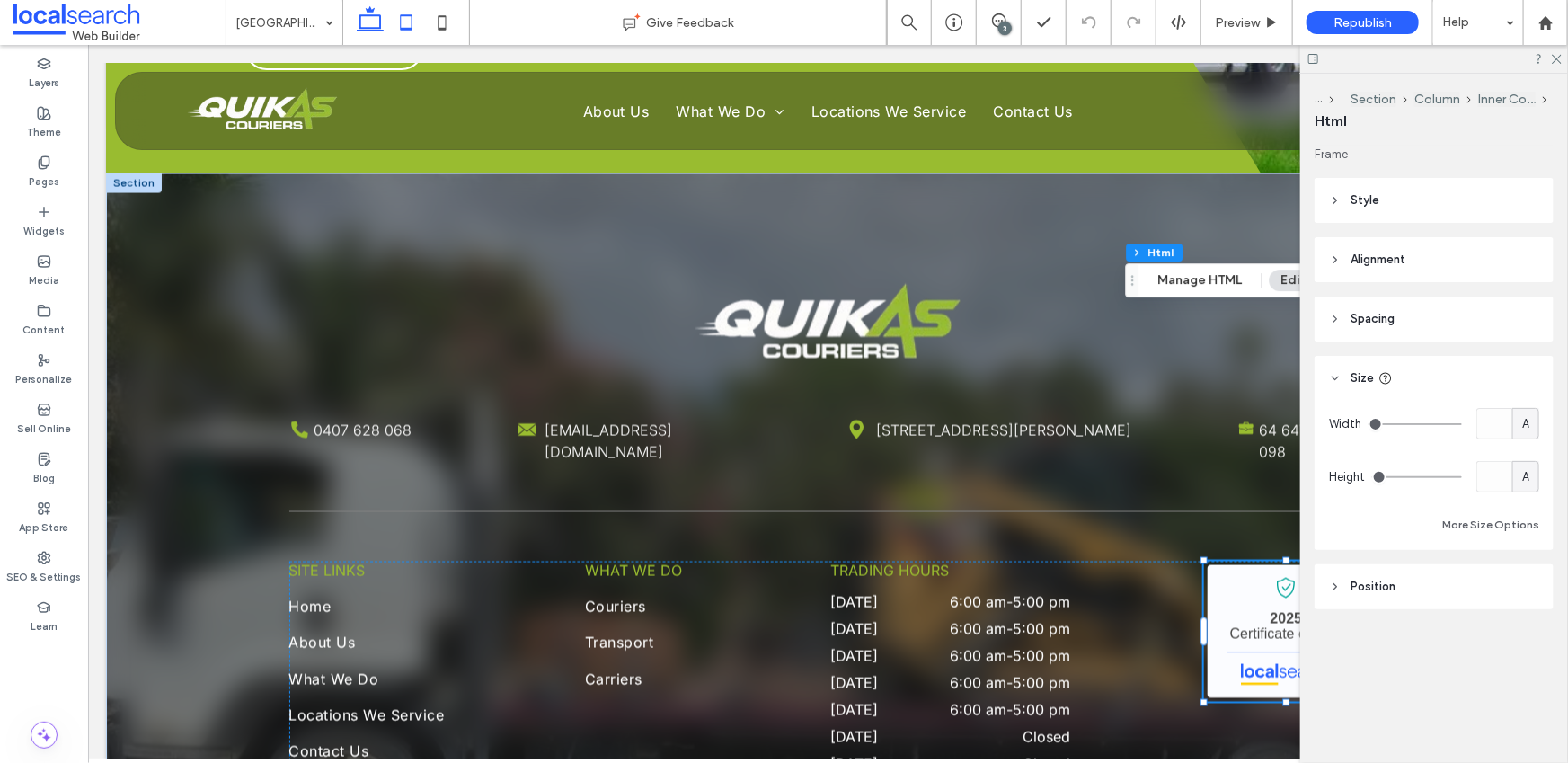
click at [392, 25] on icon at bounding box center [406, 23] width 36 height 36
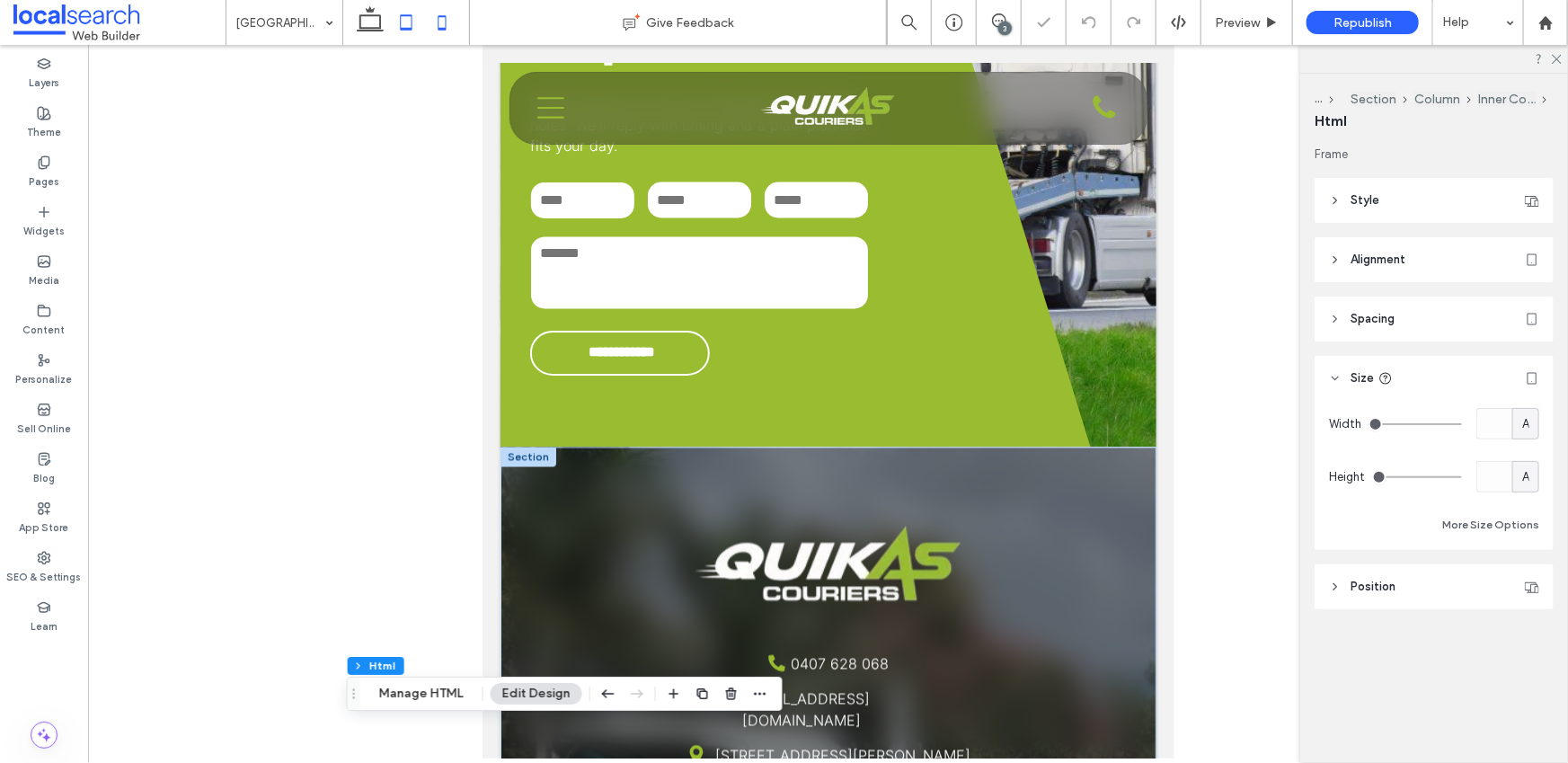
click at [445, 18] on icon at bounding box center [442, 23] width 36 height 36
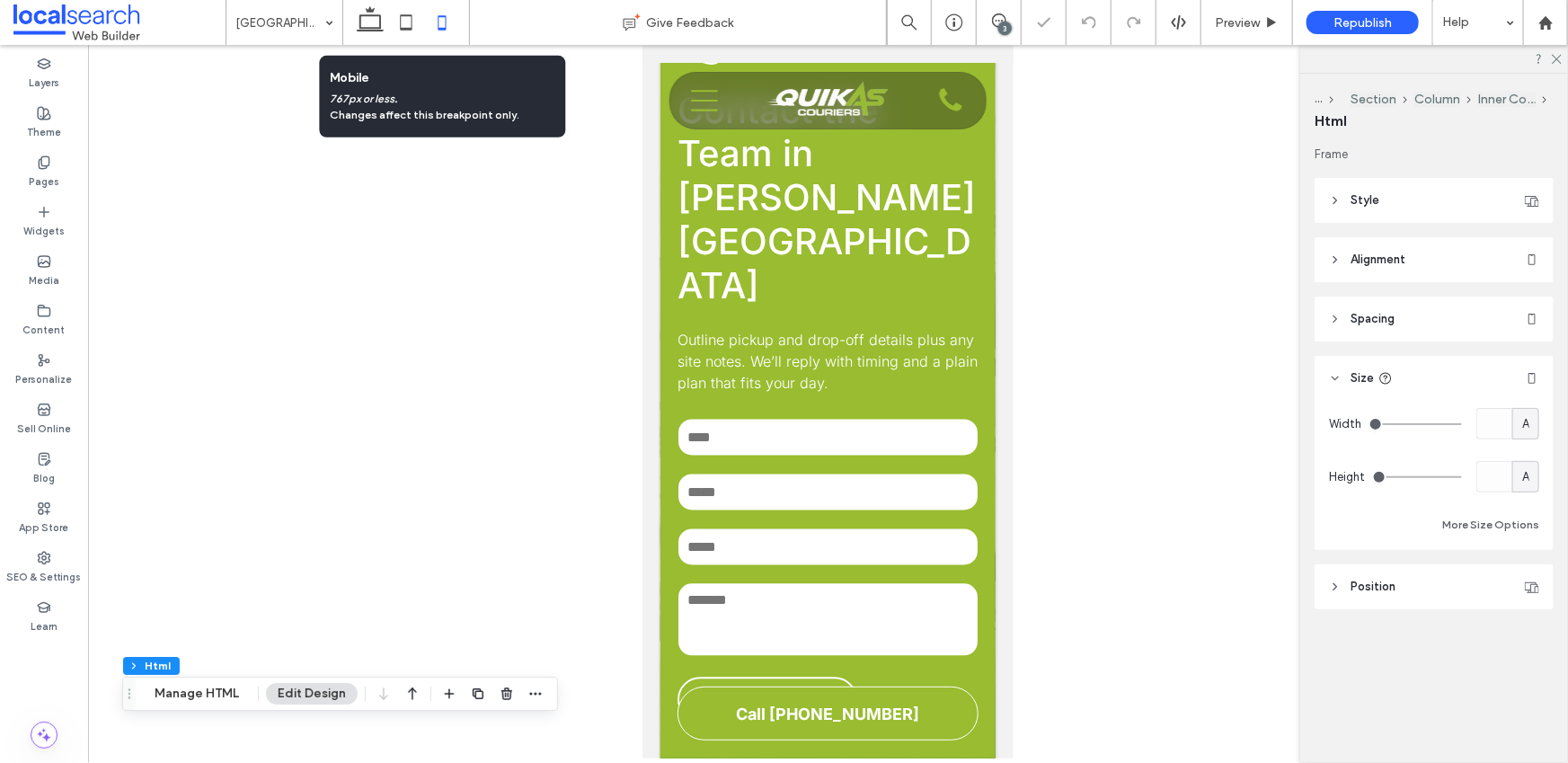
scroll to position [5472, 0]
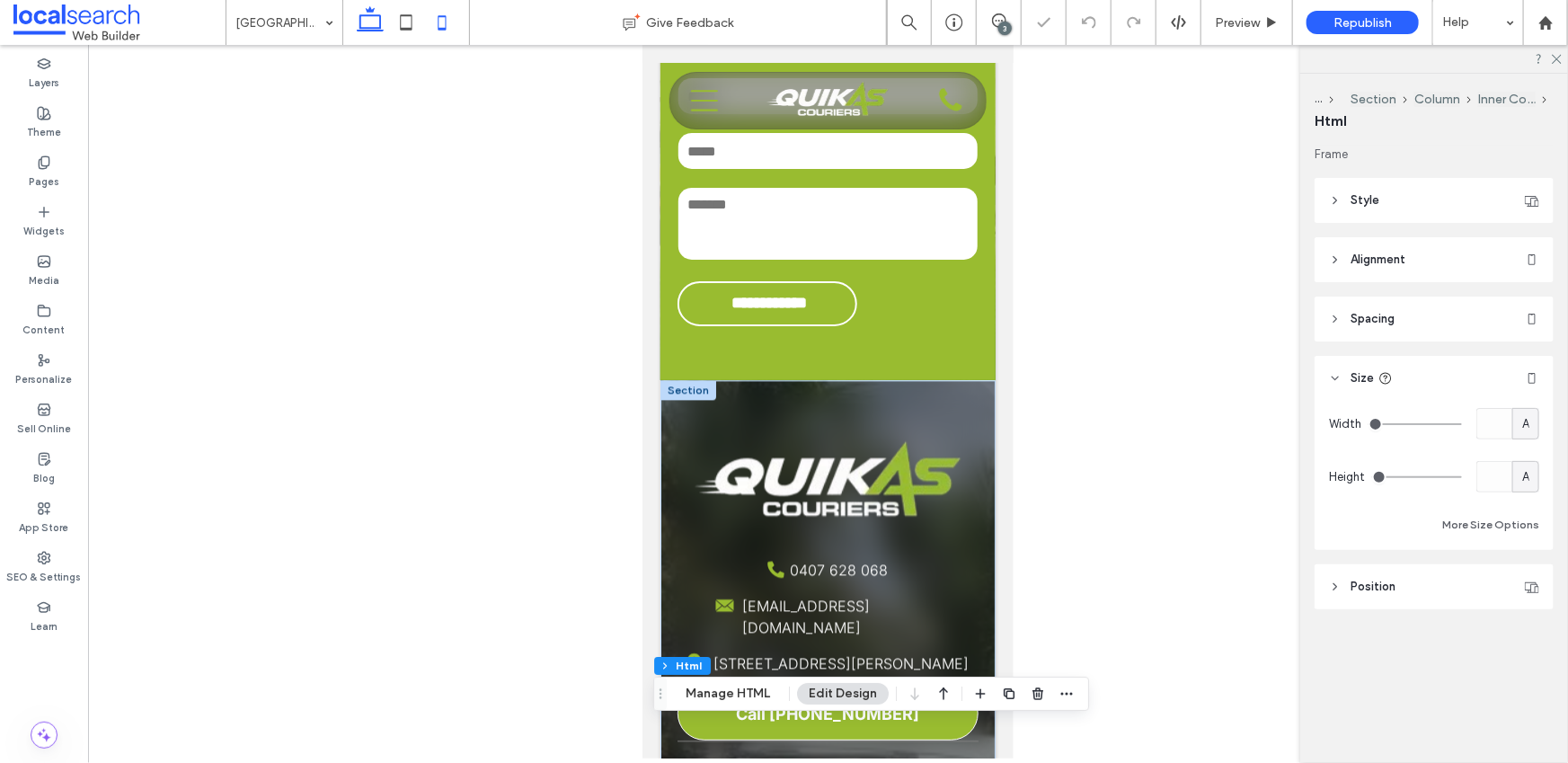
click at [368, 26] on icon at bounding box center [370, 23] width 36 height 36
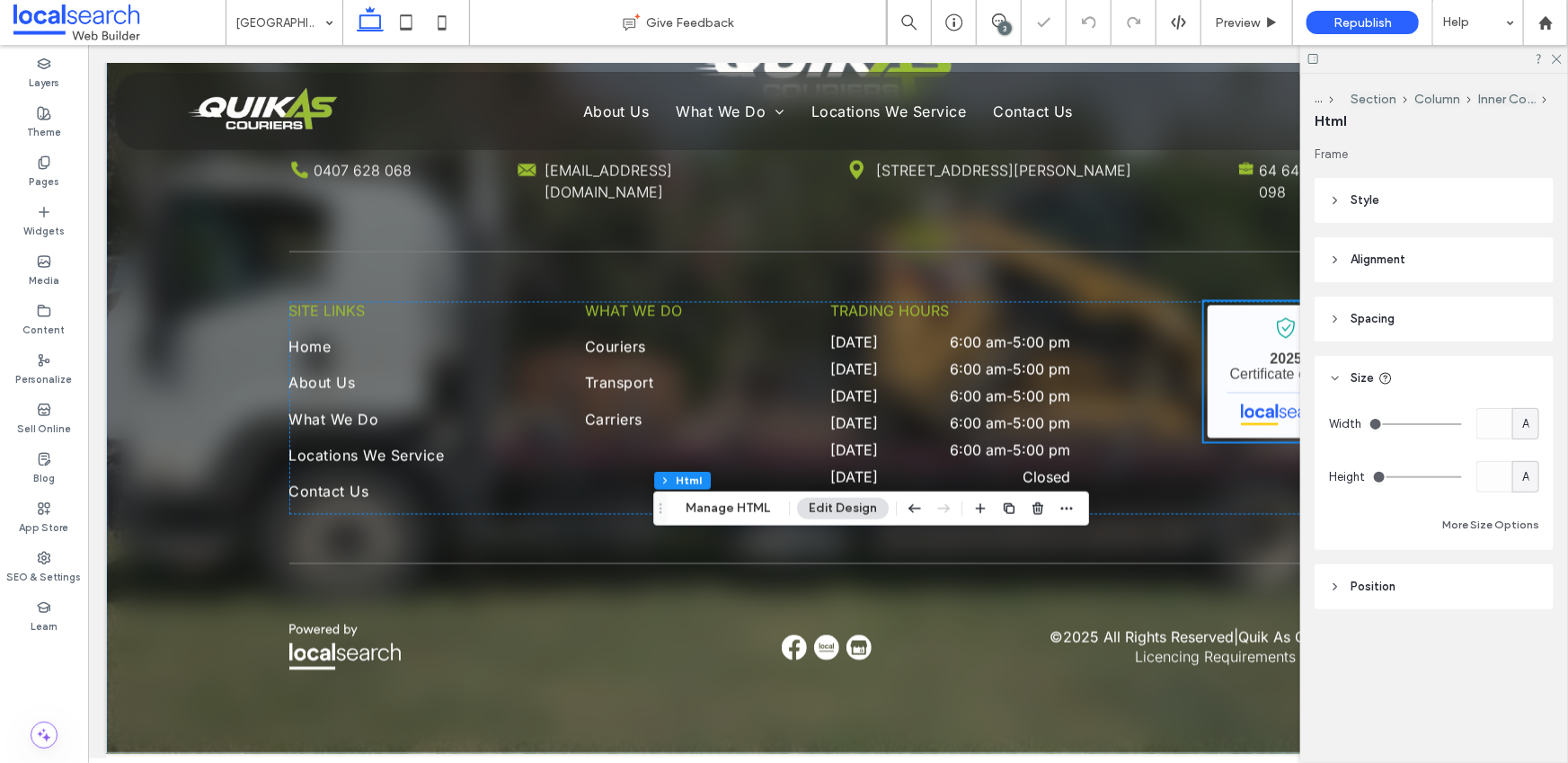
scroll to position [4620, 0]
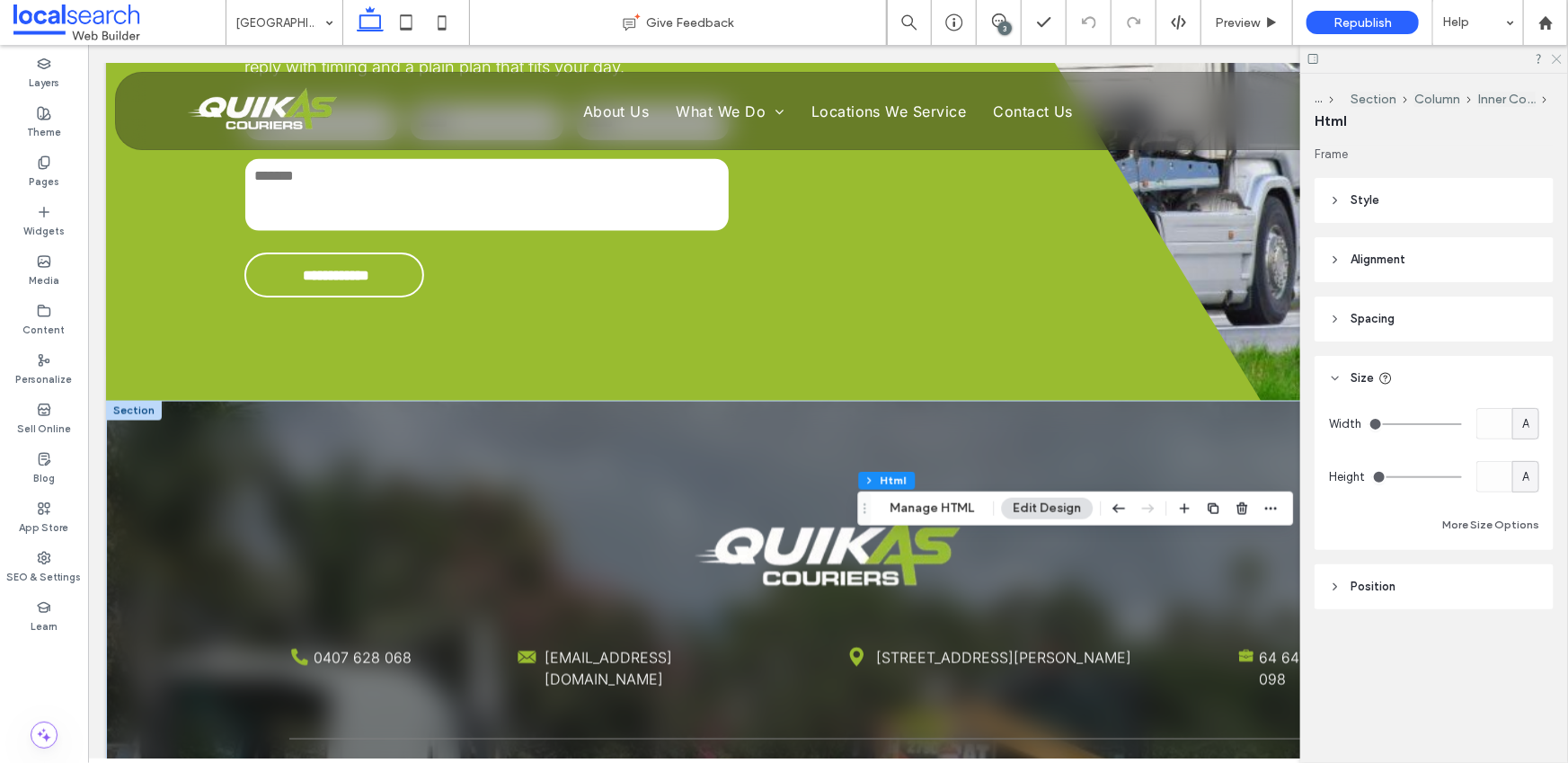
click at [1558, 60] on icon at bounding box center [1556, 58] width 11 height 11
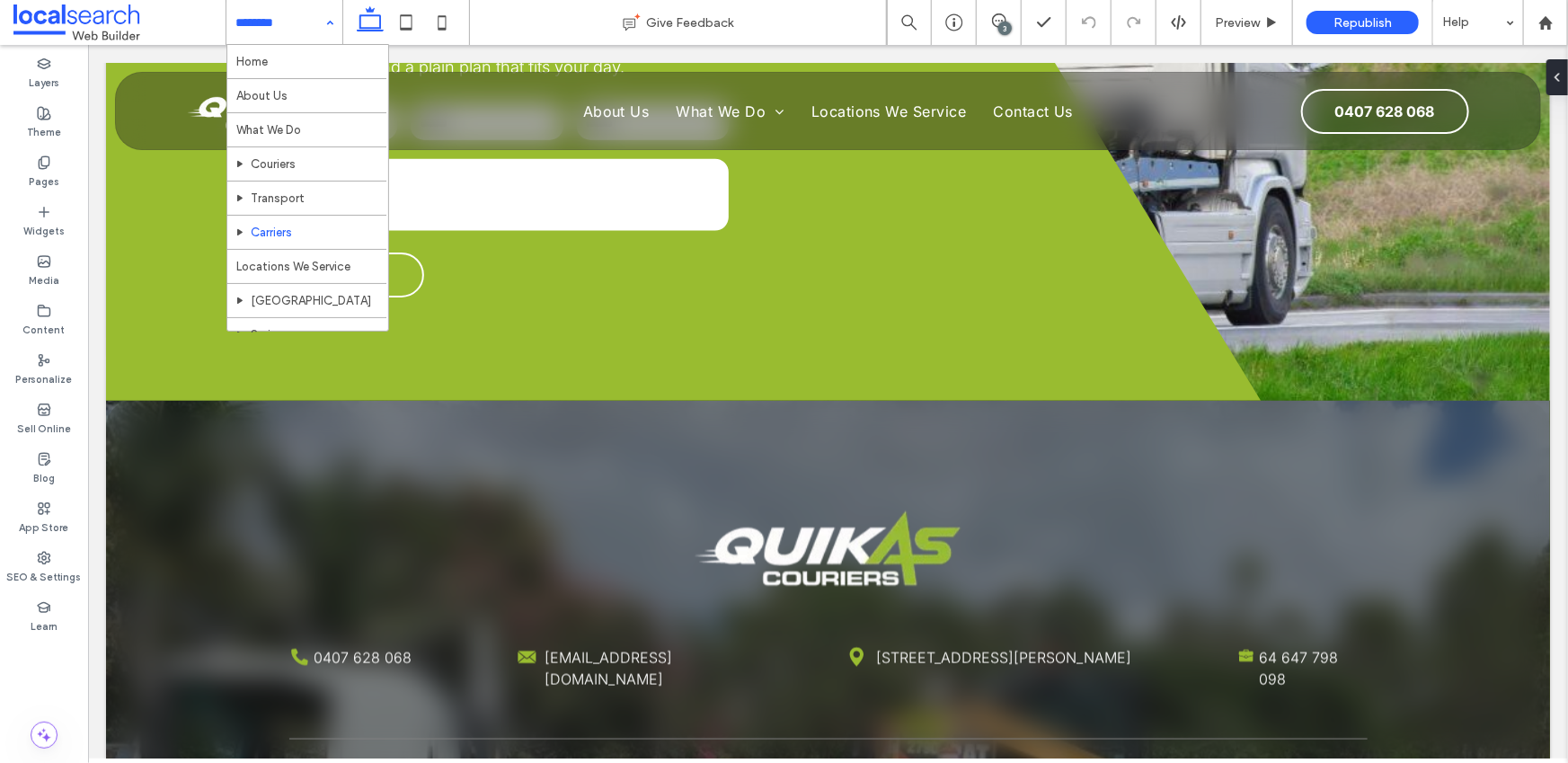
click at [335, 26] on div "Home About Us What We Do Couriers Transport Carriers Locations We Service Airli…" at bounding box center [284, 22] width 116 height 45
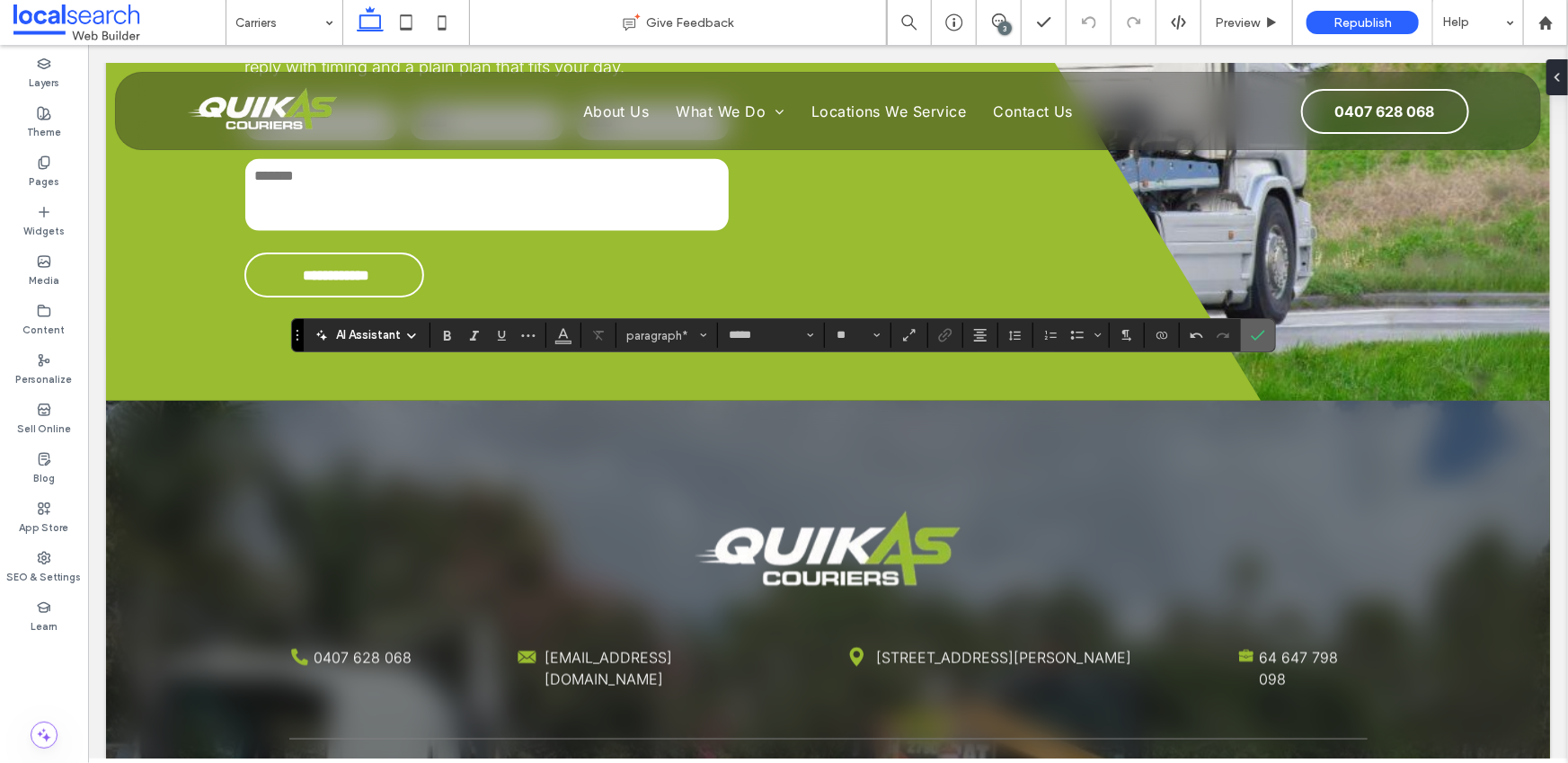
click at [1265, 330] on label "Confirm" at bounding box center [1258, 335] width 27 height 32
click at [1246, 339] on label "Confirm" at bounding box center [1258, 335] width 27 height 32
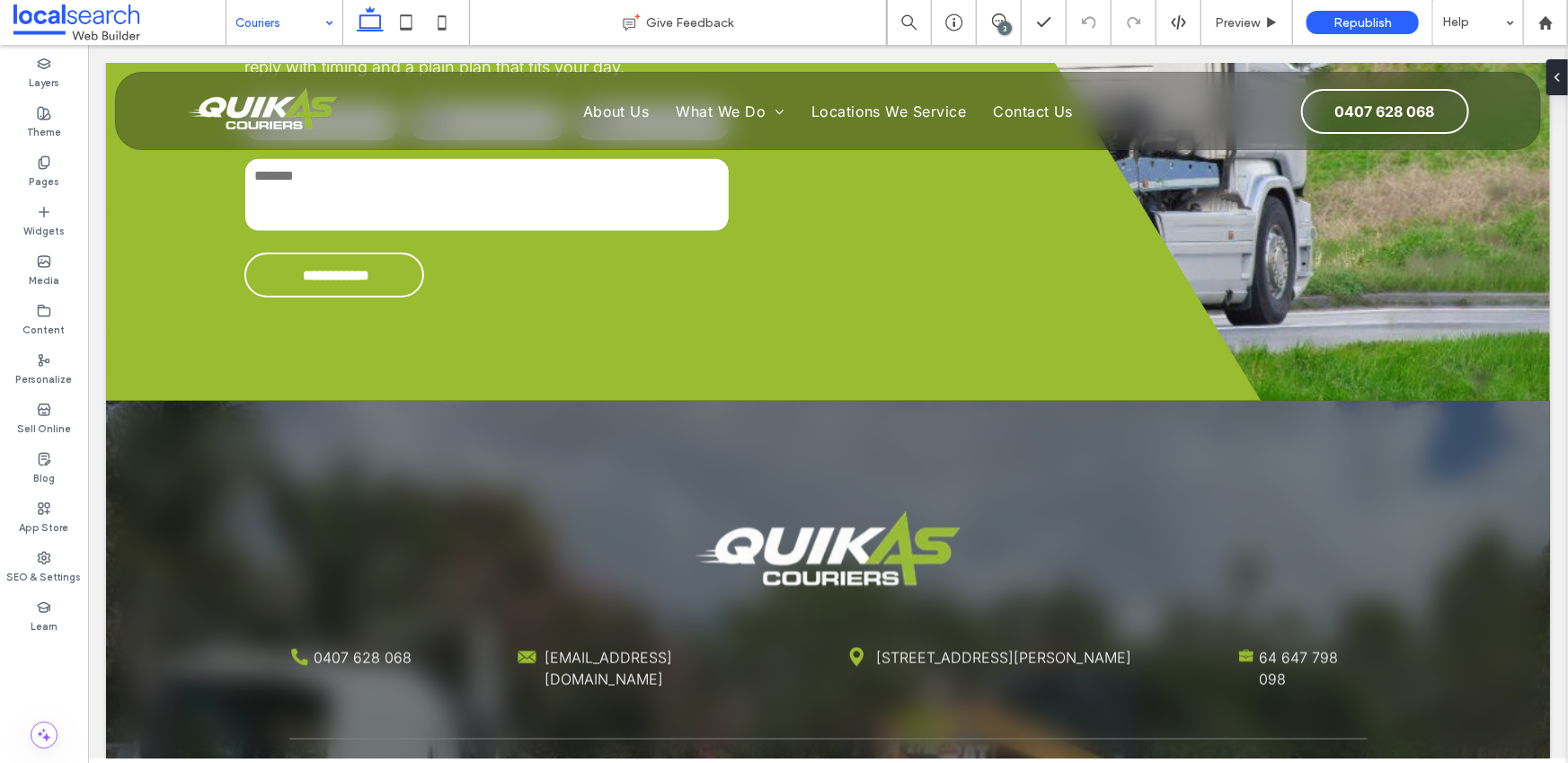
click at [294, 19] on input at bounding box center [281, 22] width 89 height 45
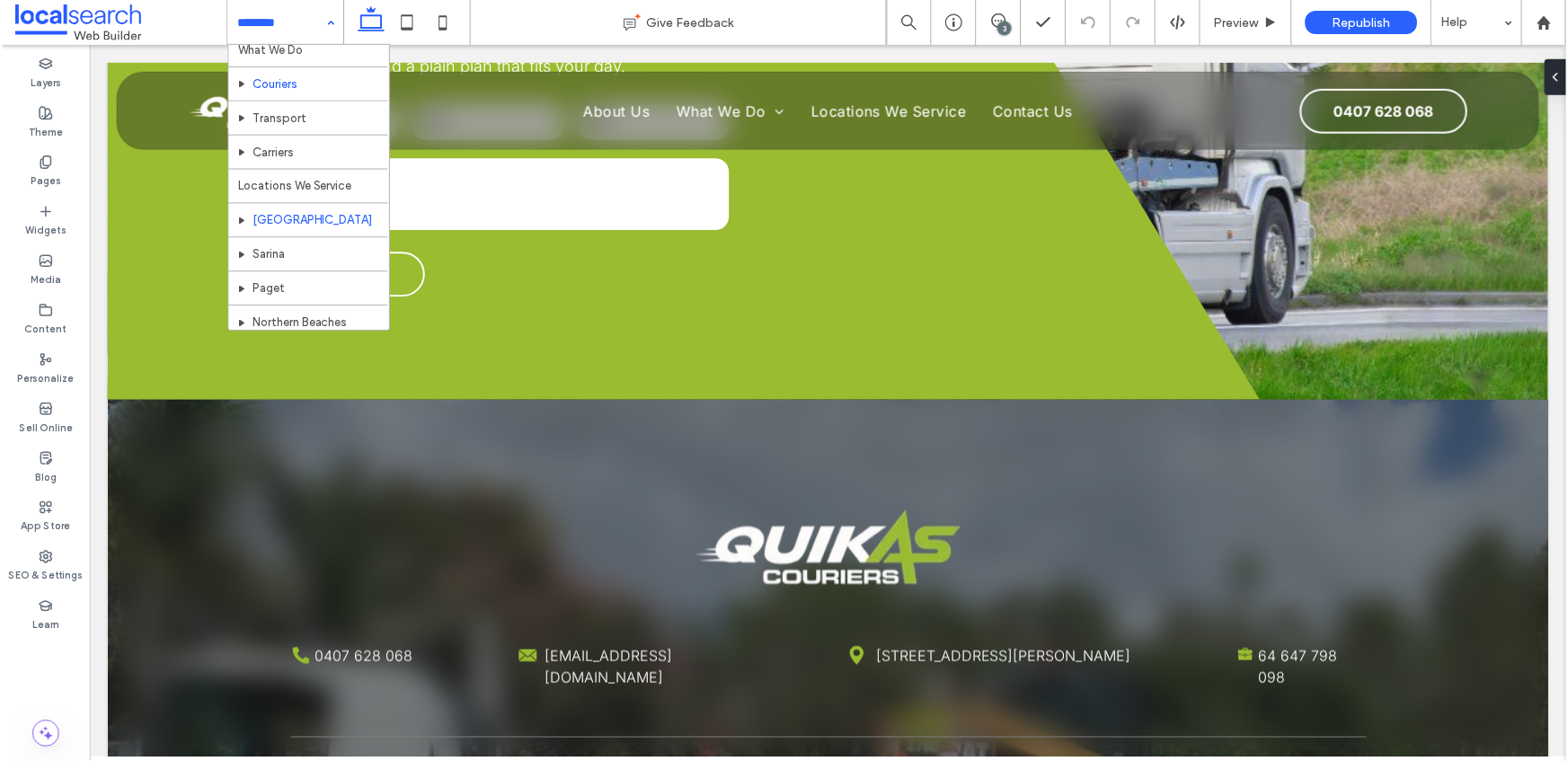
scroll to position [135, 0]
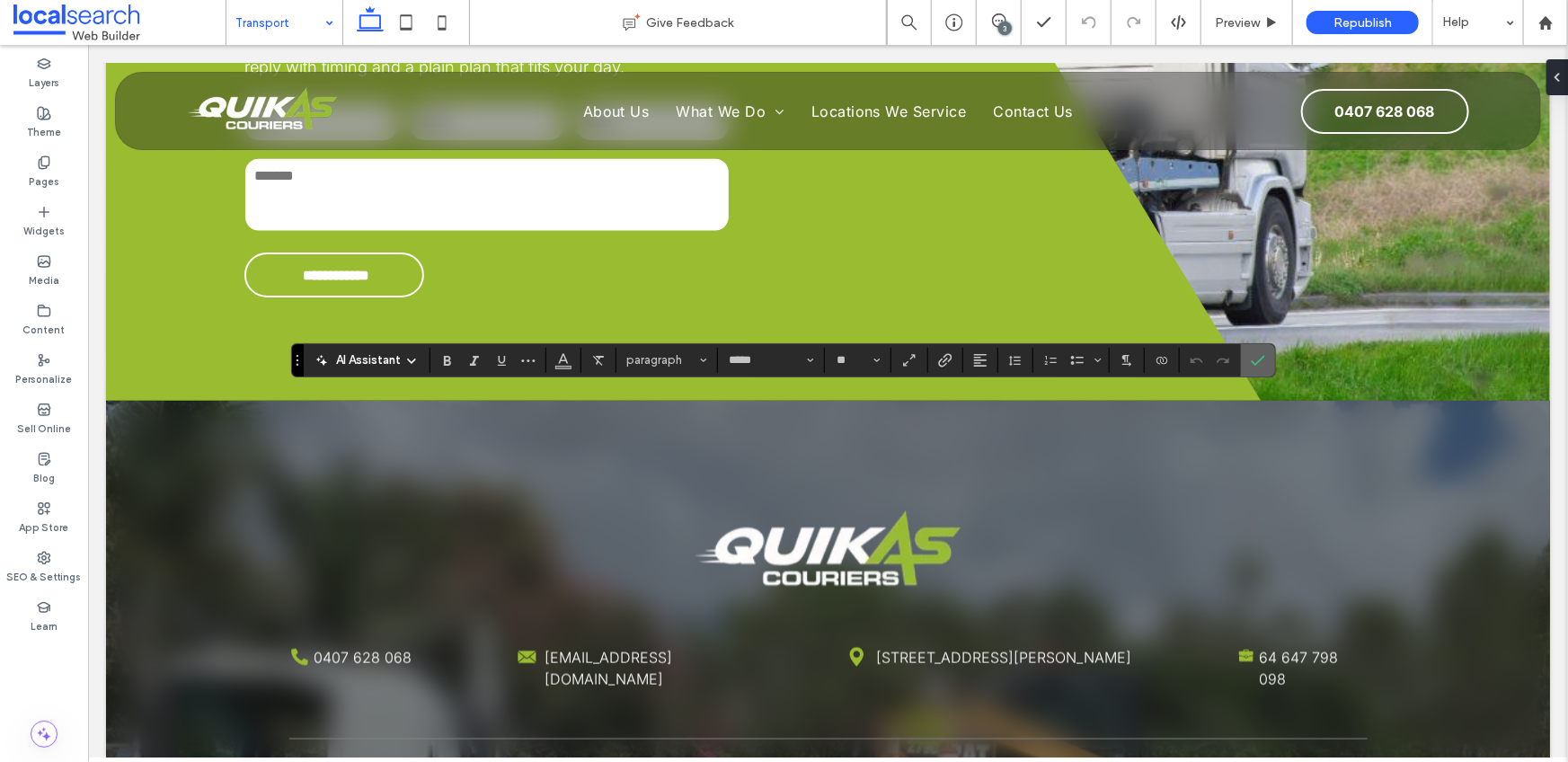
click at [1256, 361] on icon "Confirm" at bounding box center [1257, 360] width 14 height 14
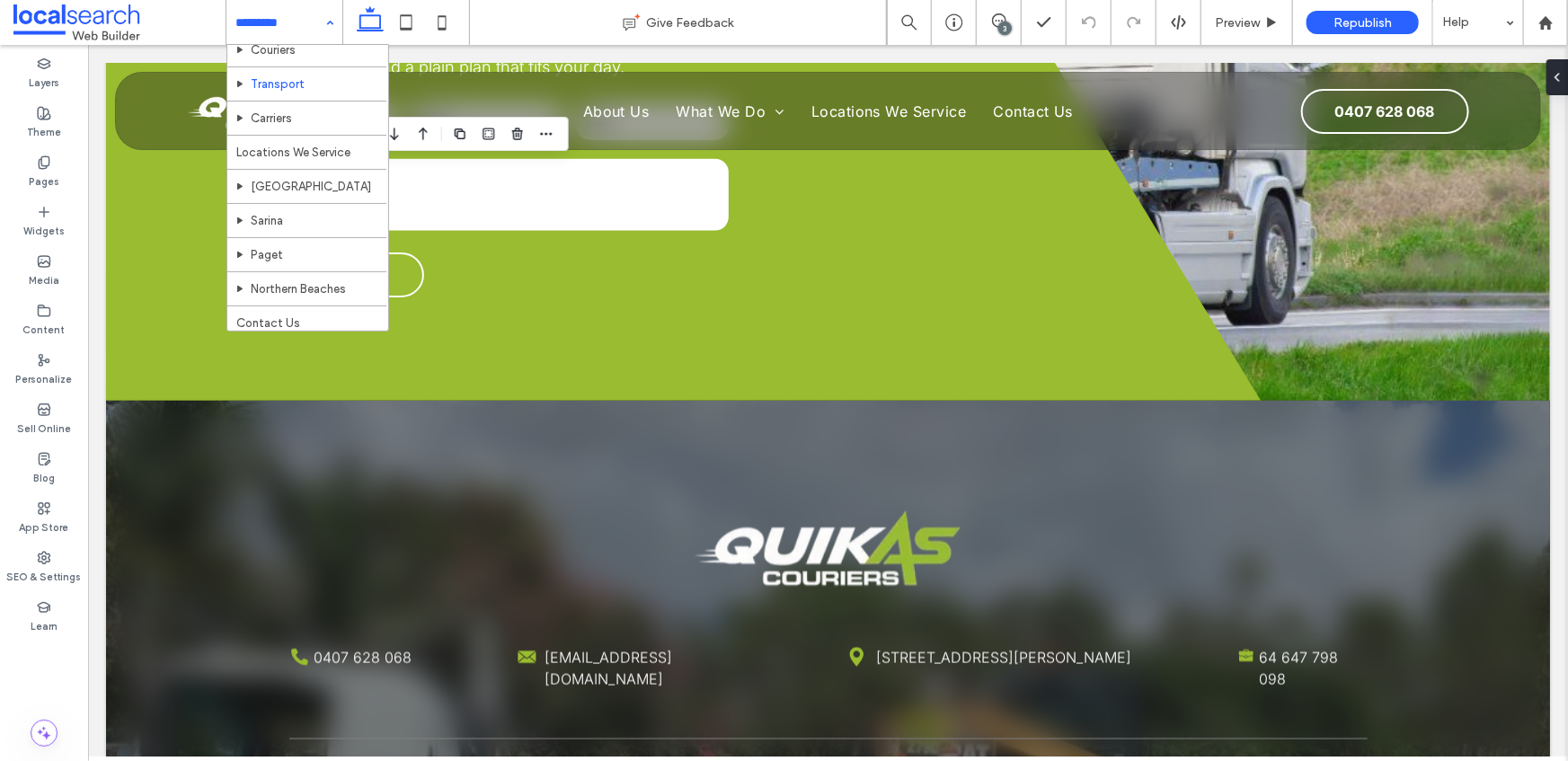
scroll to position [135, 0]
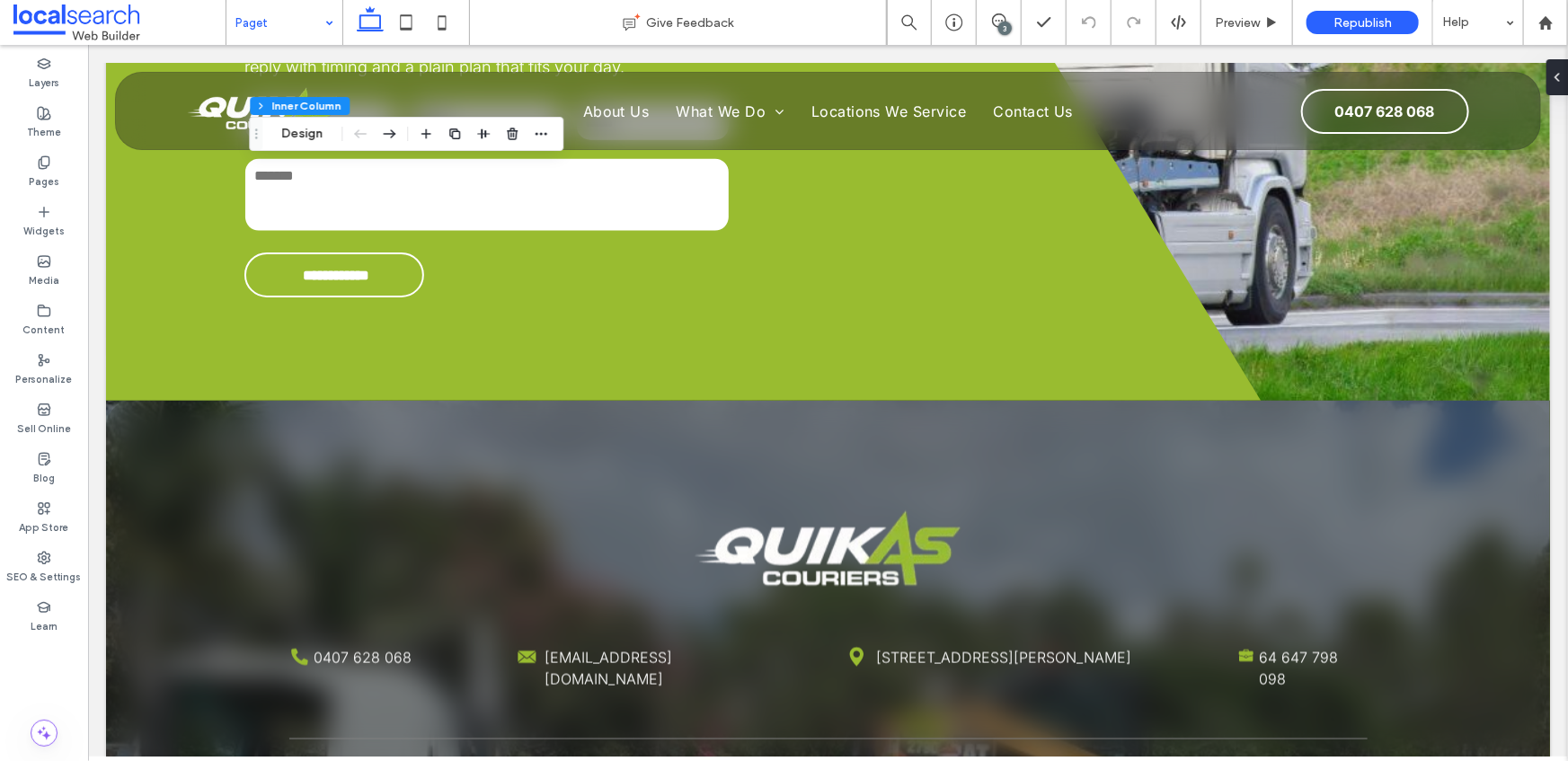
click at [320, 28] on div "Paget" at bounding box center [284, 22] width 116 height 45
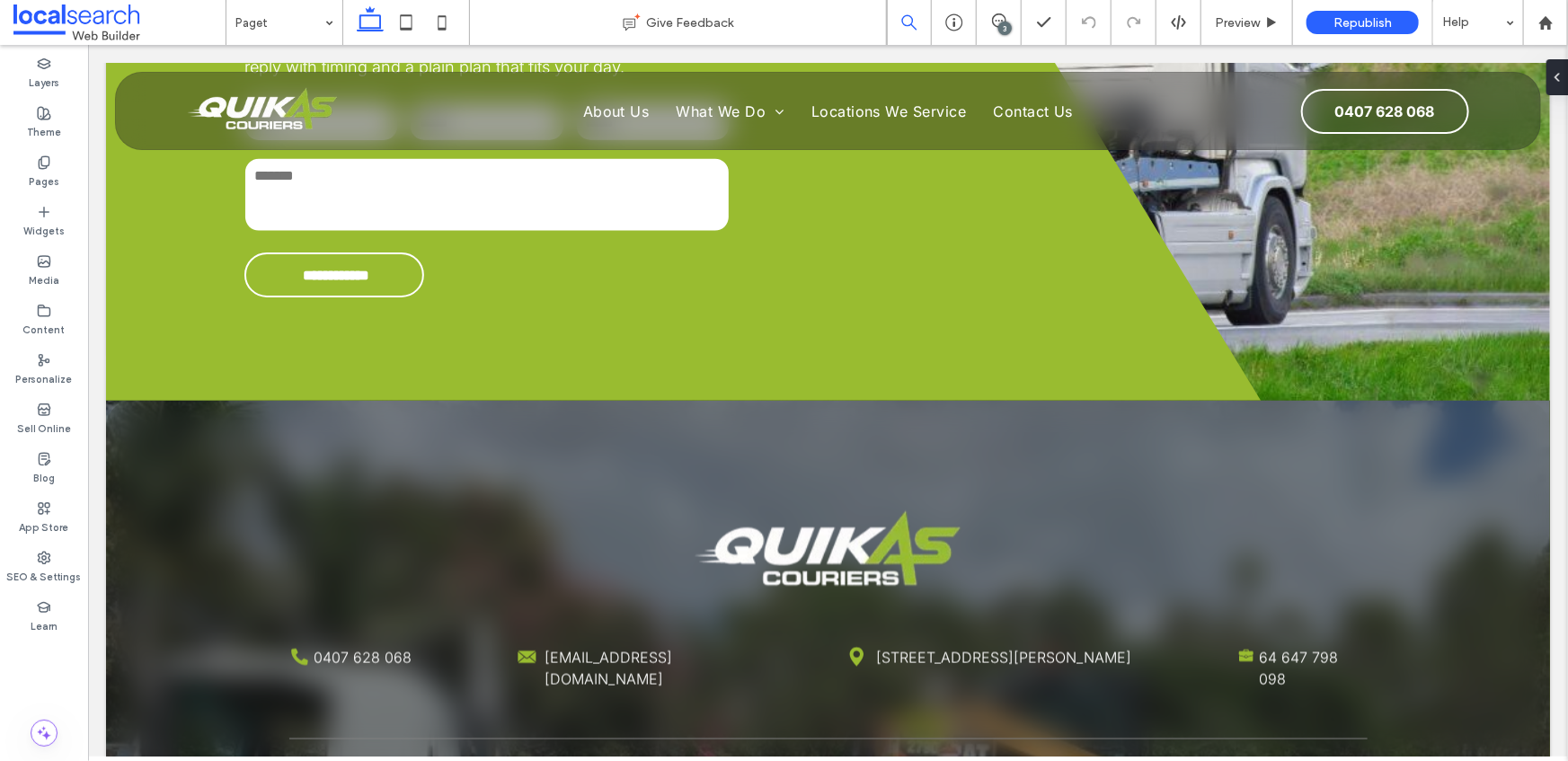
type input "*****"
type input "**"
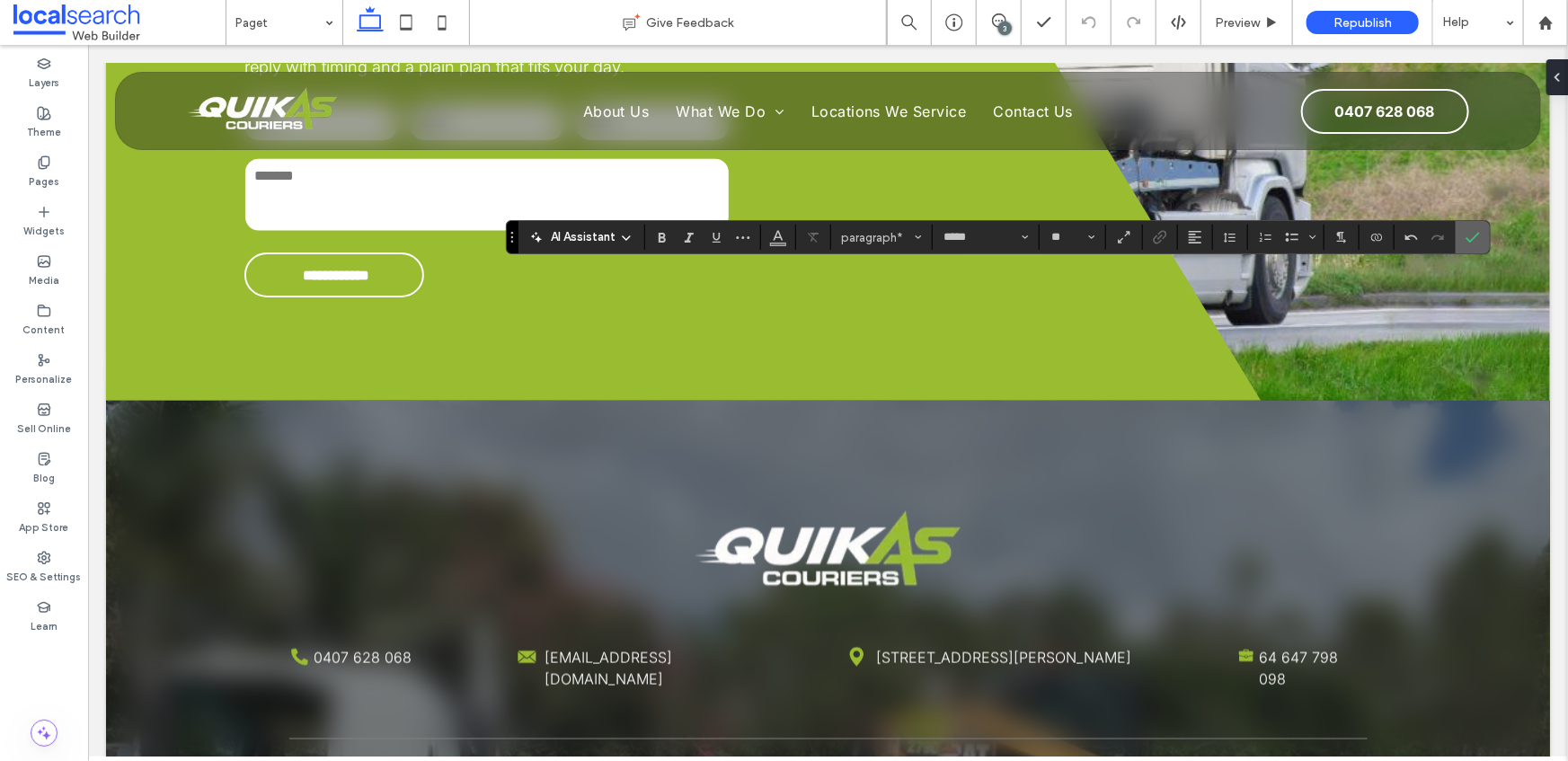
click at [1481, 235] on label "Confirm" at bounding box center [1473, 237] width 27 height 32
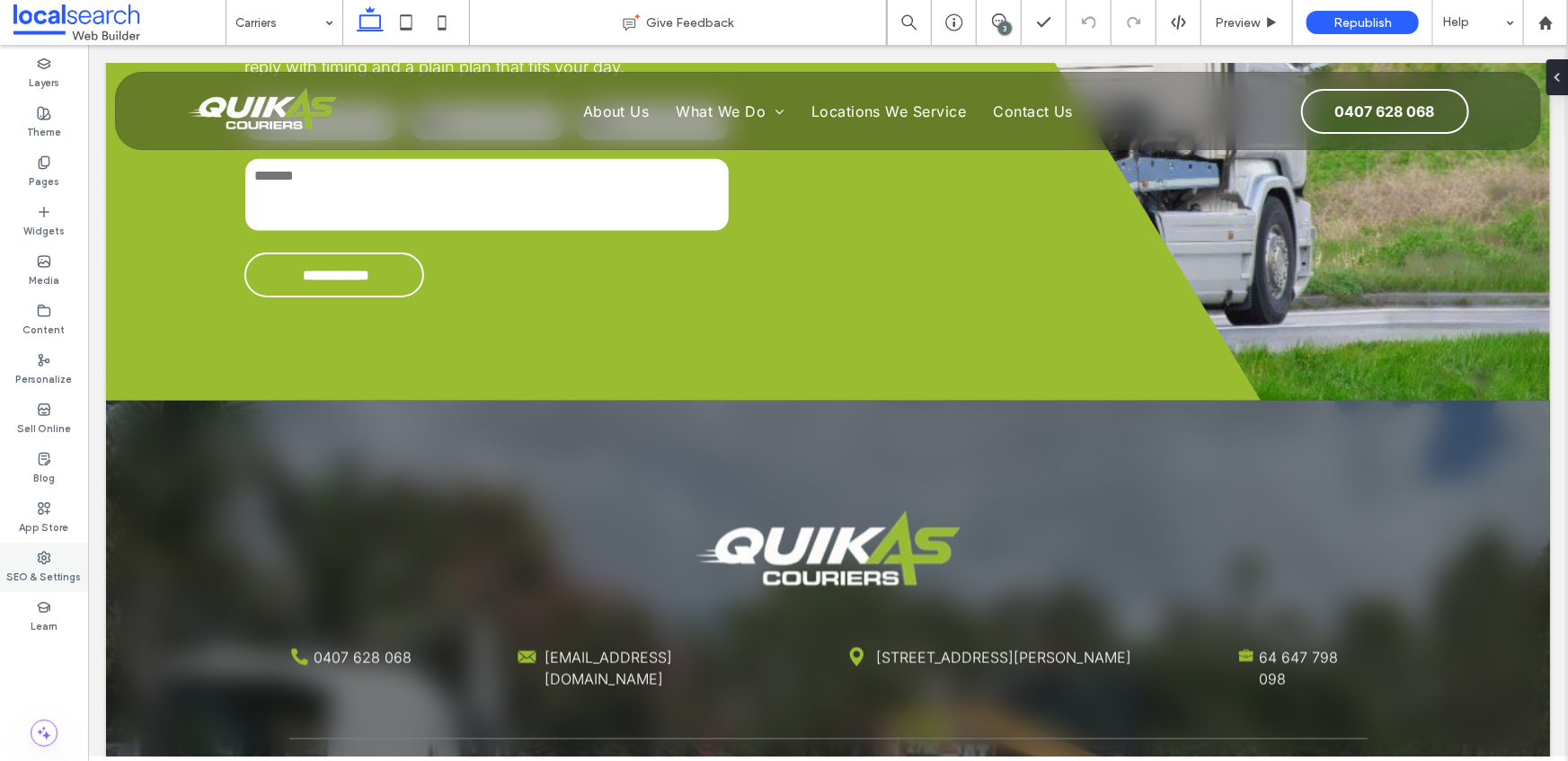
click at [32, 570] on label "SEO & Settings" at bounding box center [45, 575] width 74 height 20
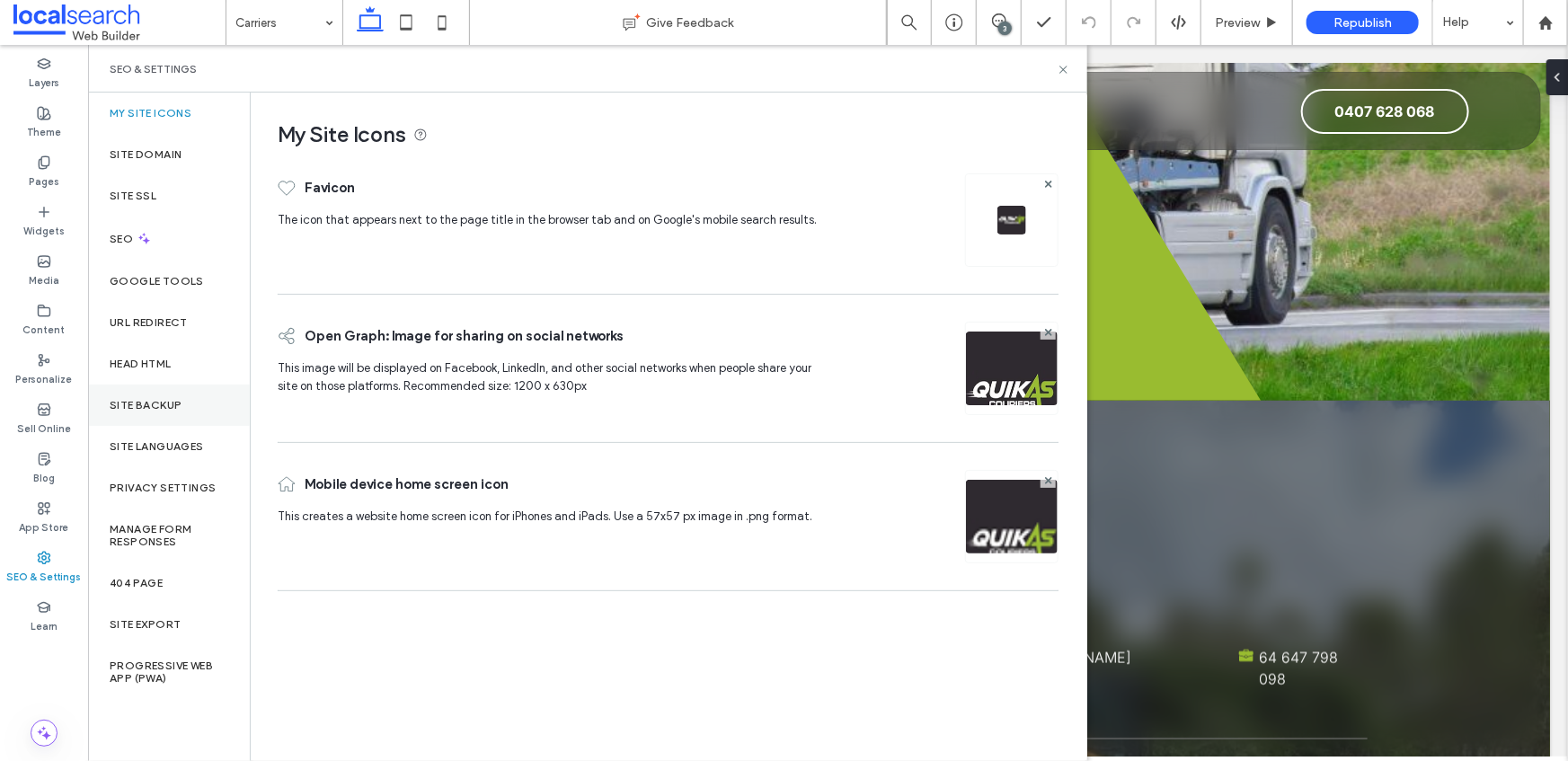
click at [160, 410] on label "Site Backup" at bounding box center [145, 405] width 72 height 12
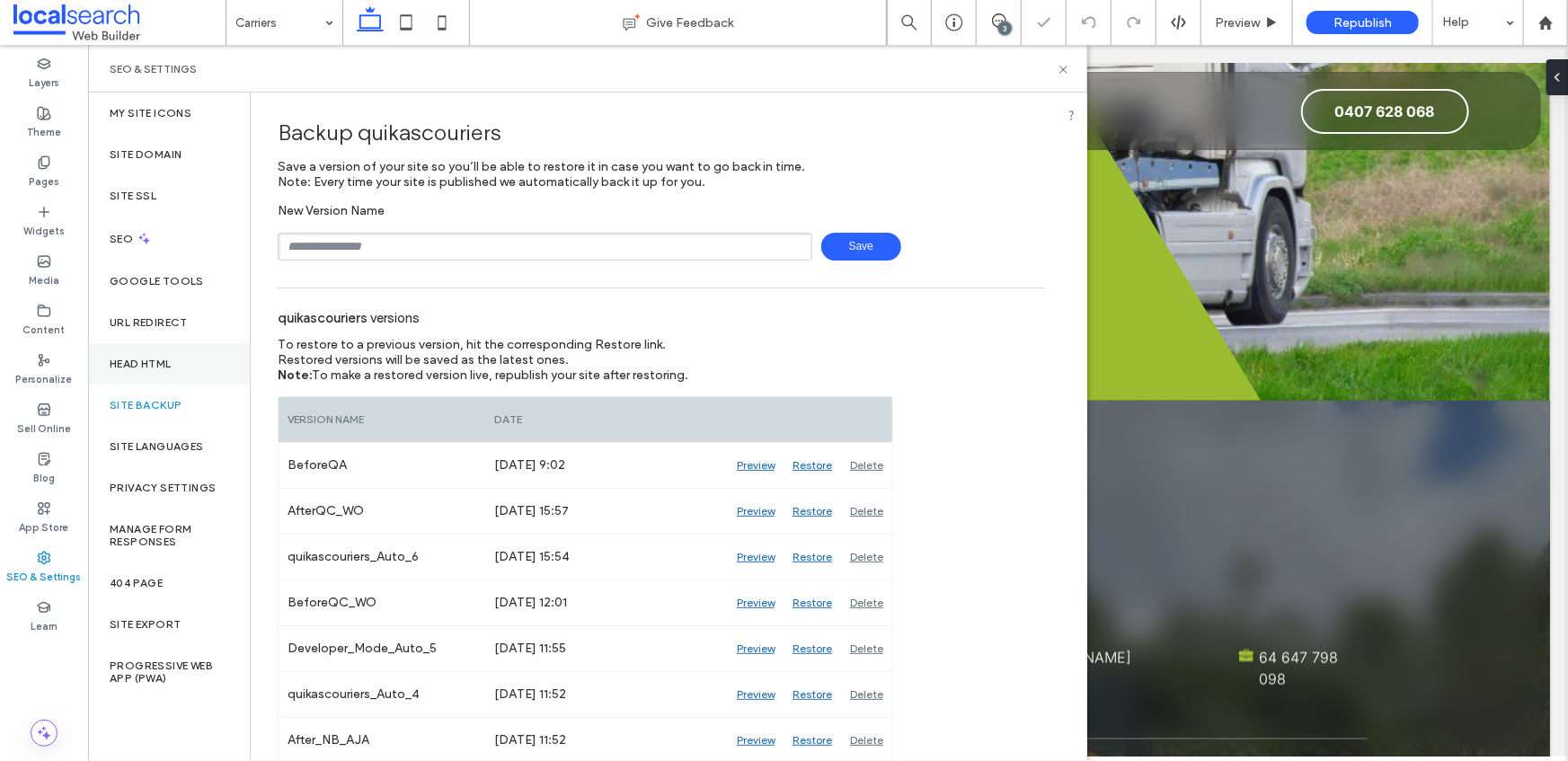
click at [165, 367] on label "Head HTML" at bounding box center [140, 363] width 62 height 12
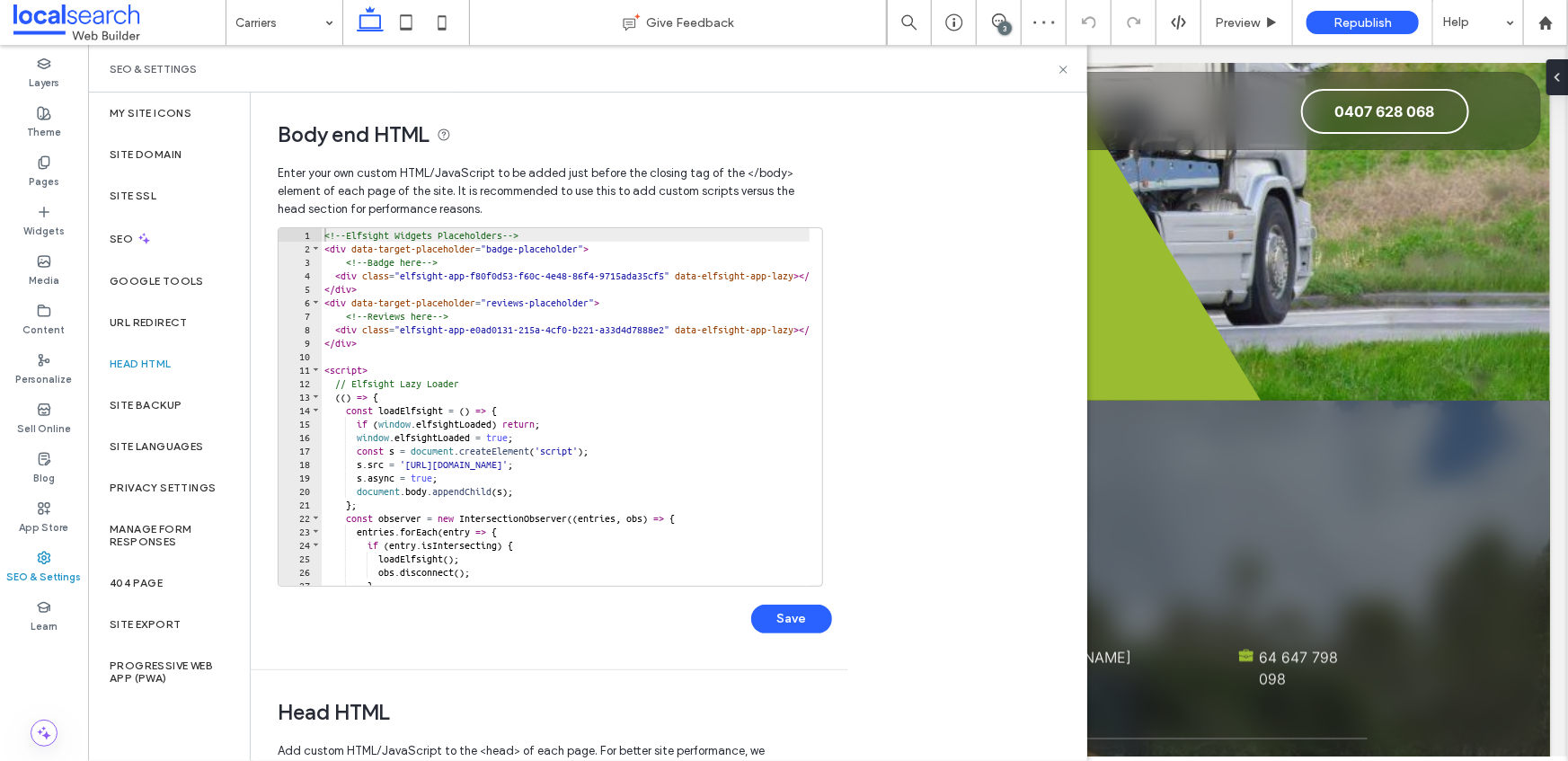
scroll to position [468, 0]
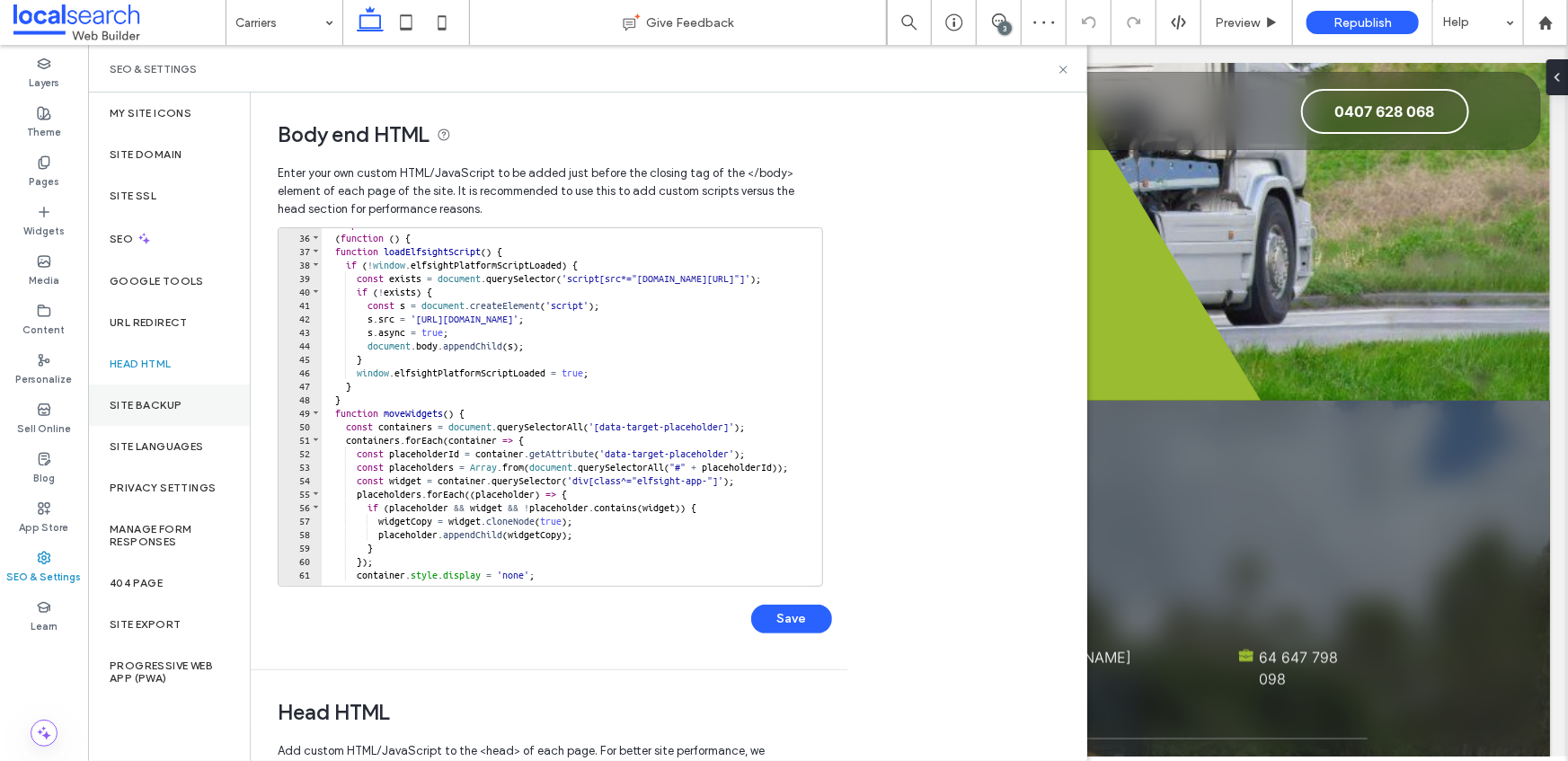
click at [160, 401] on label "Site Backup" at bounding box center [145, 405] width 72 height 12
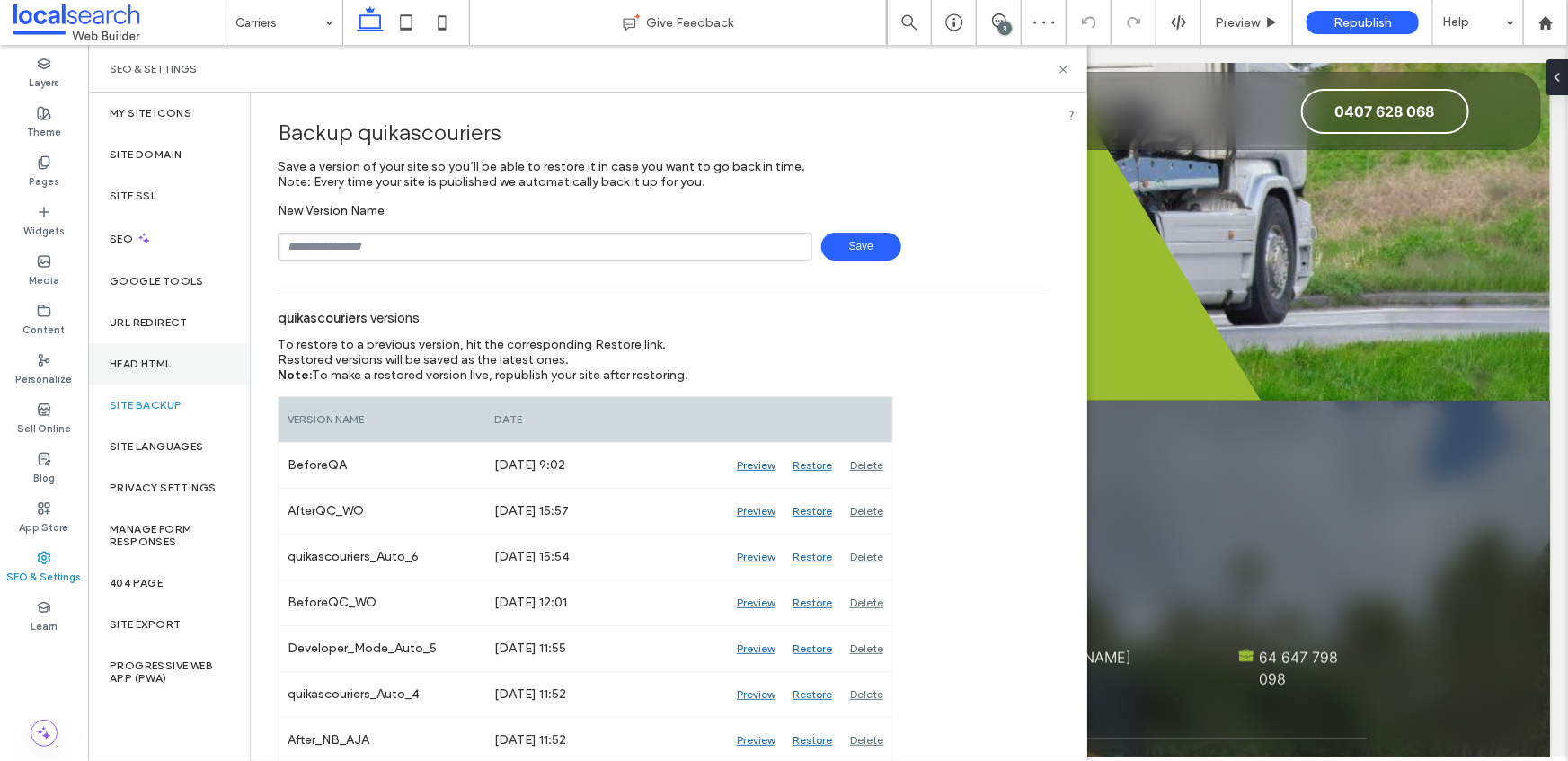
click at [145, 368] on label "Head HTML" at bounding box center [140, 363] width 62 height 12
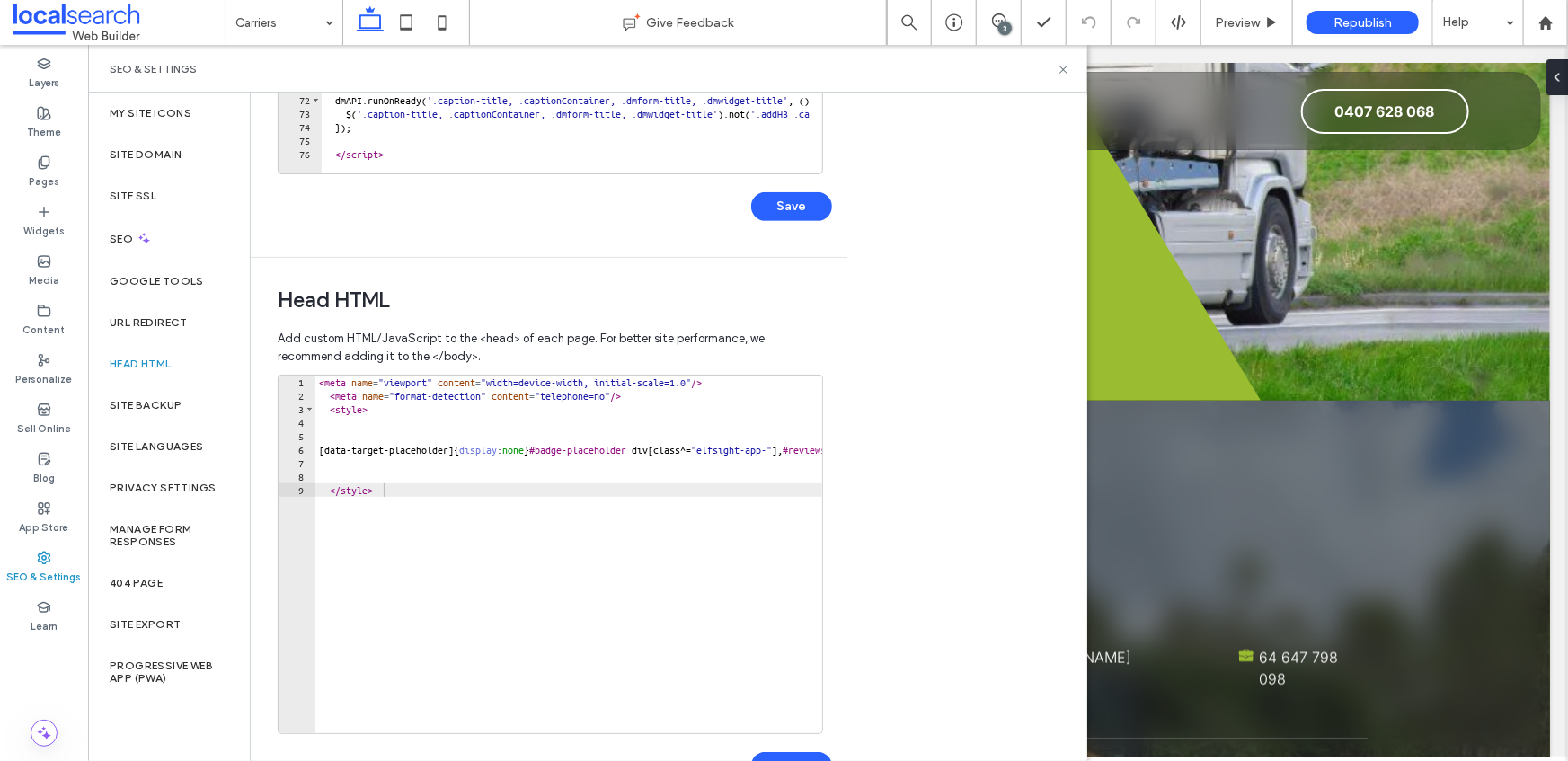
scroll to position [469, 0]
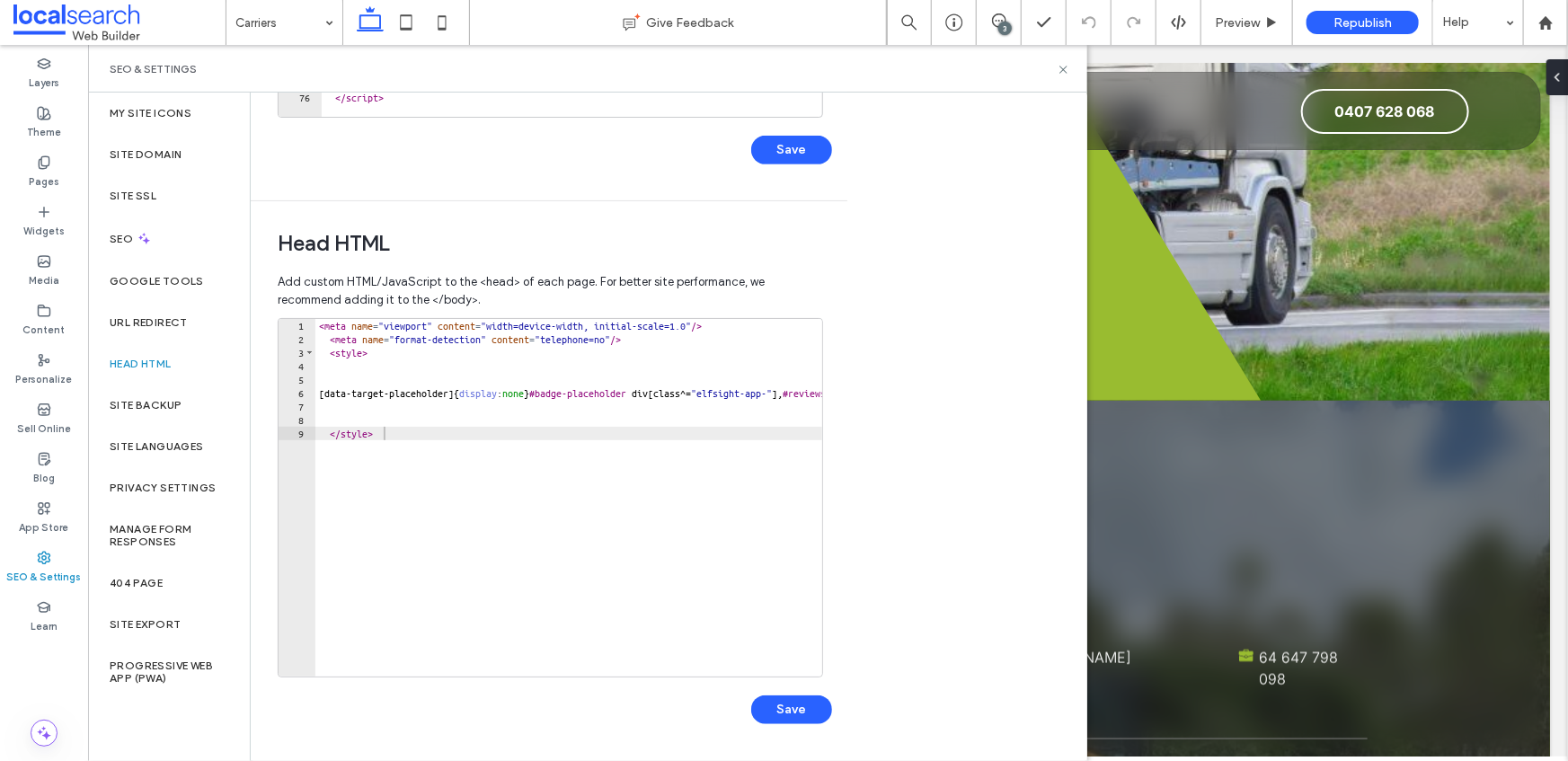
type textarea "********"
click at [402, 441] on div "< meta name = "viewport" content = "width=device-width, initial-scale=1.0" /> <…" at bounding box center [814, 504] width 997 height 372
paste textarea "**********"
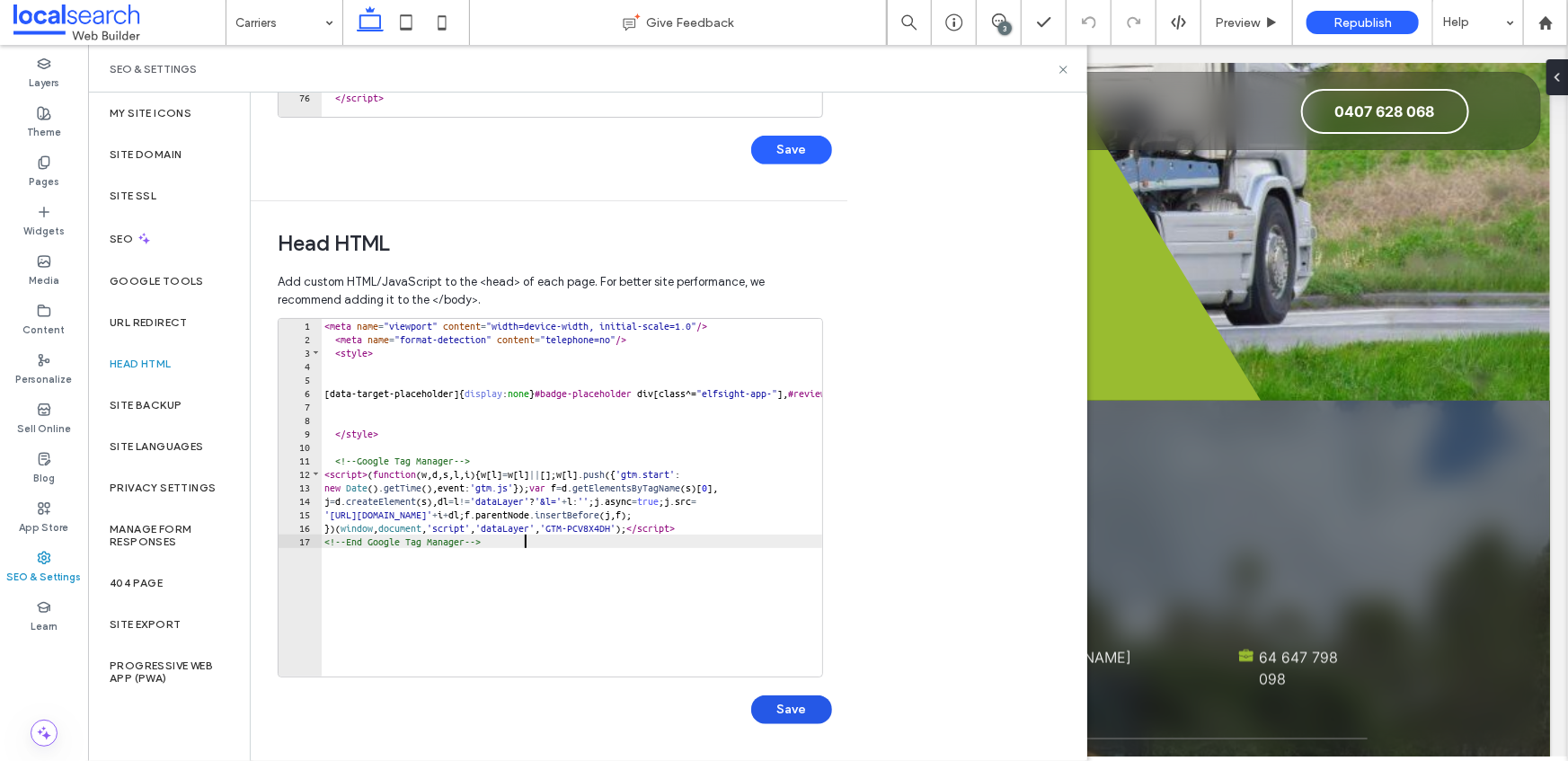
type textarea "**********"
click at [794, 713] on button "Save" at bounding box center [791, 710] width 81 height 29
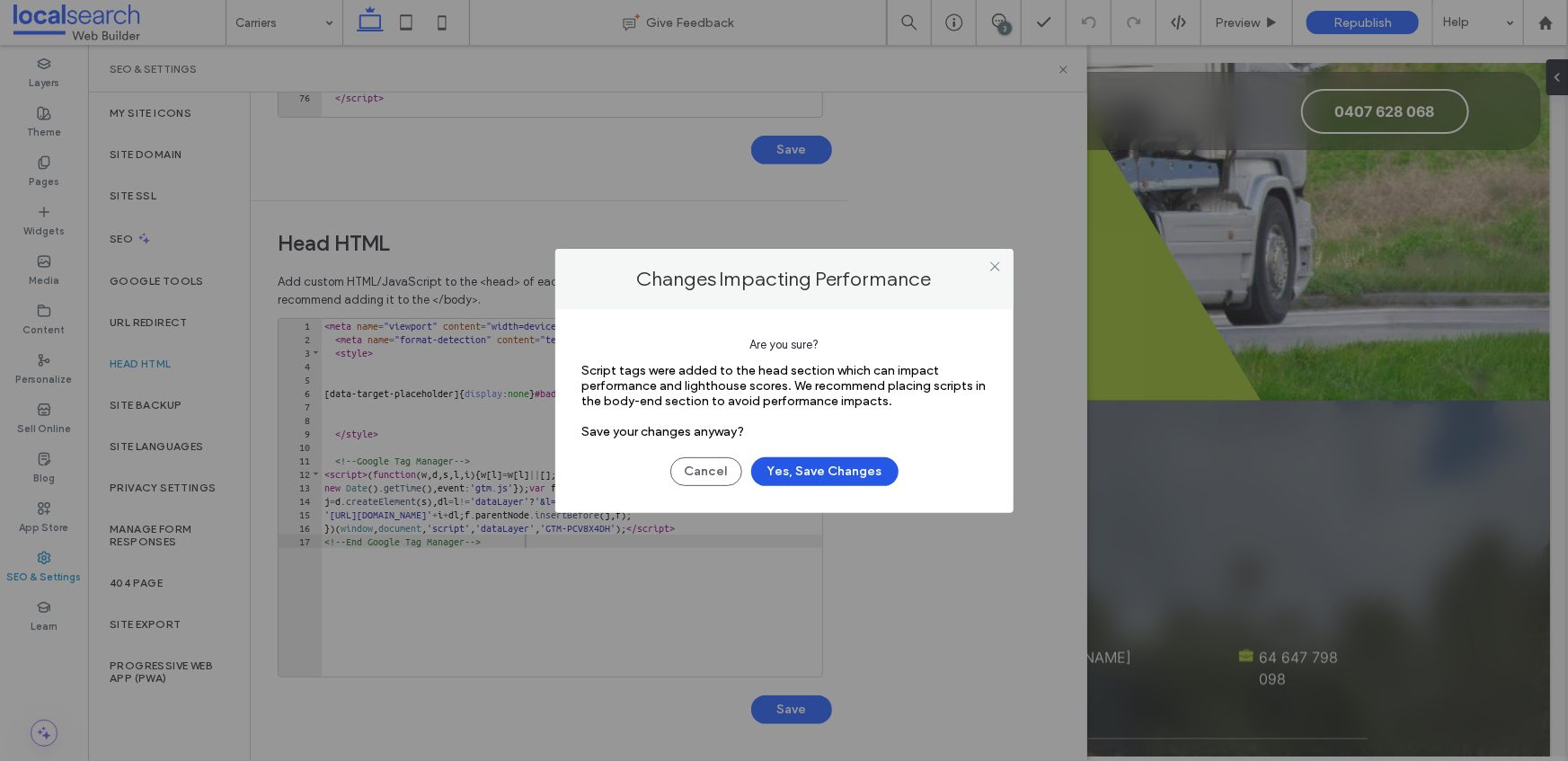
click at [819, 482] on button "Yes, Save Changes" at bounding box center [824, 472] width 147 height 29
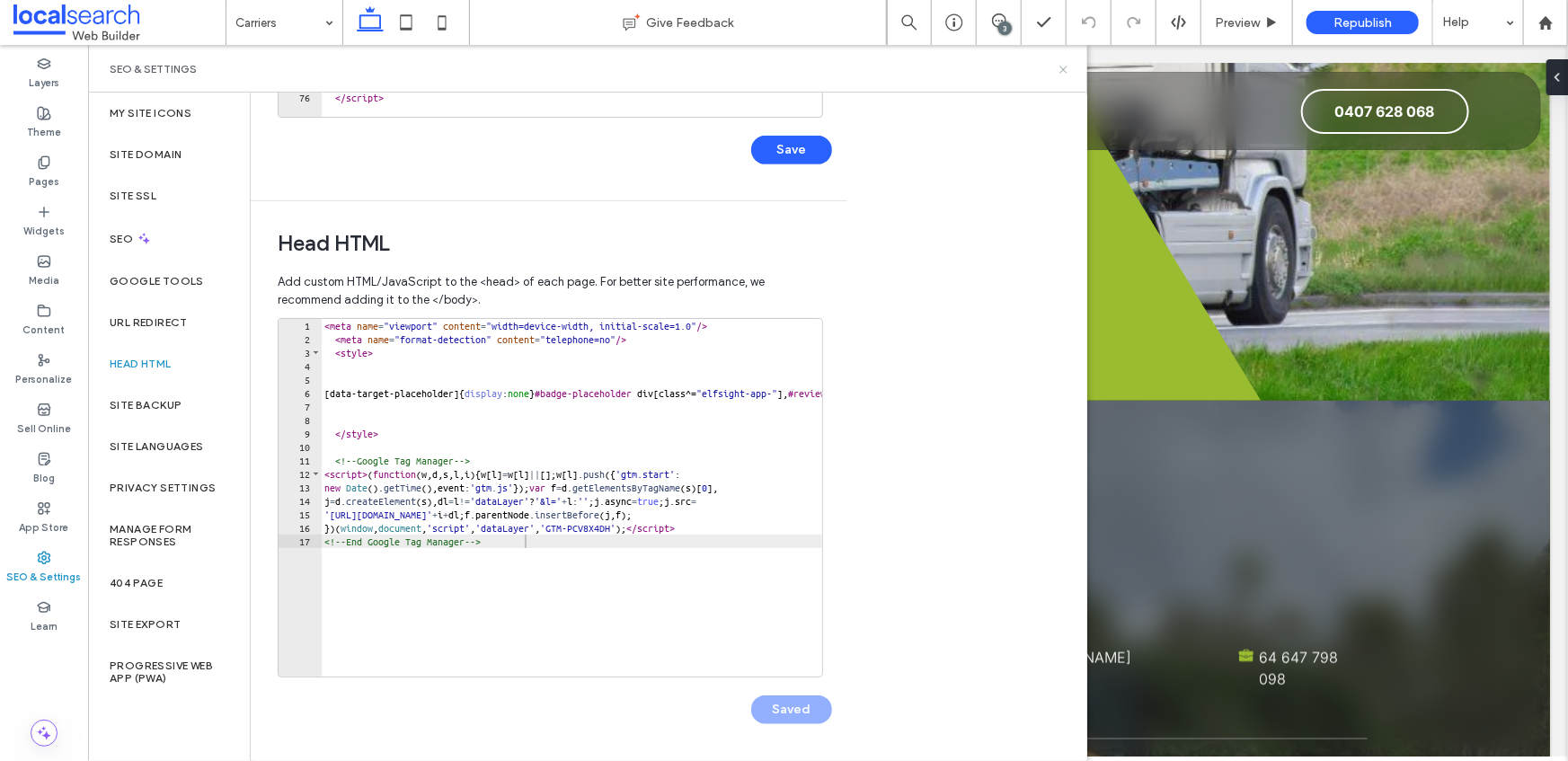
click at [1062, 68] on icon at bounding box center [1063, 69] width 13 height 13
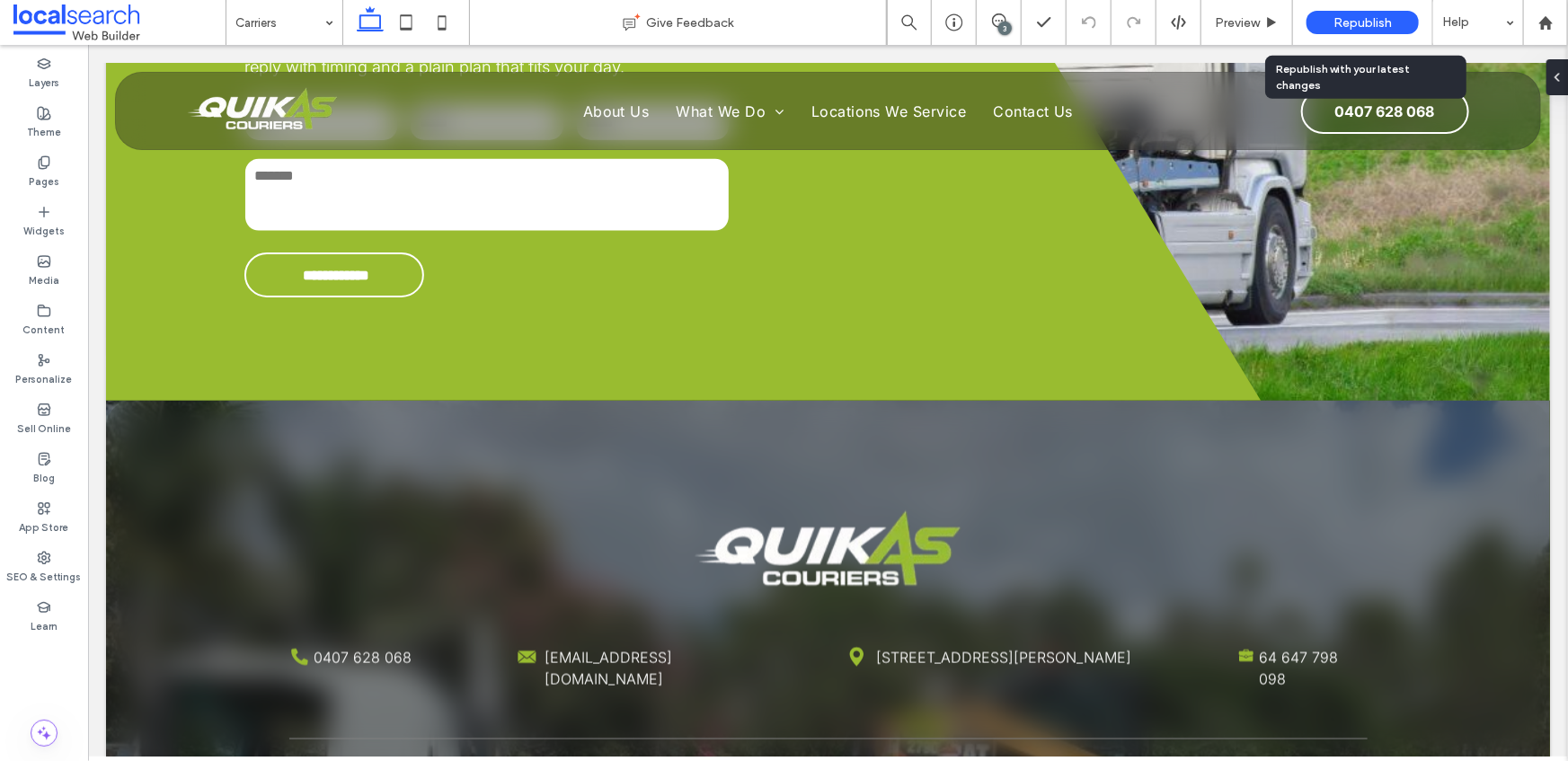
click at [1315, 38] on div "Republish" at bounding box center [1363, 22] width 112 height 45
click at [1339, 25] on span "Republish" at bounding box center [1362, 23] width 58 height 15
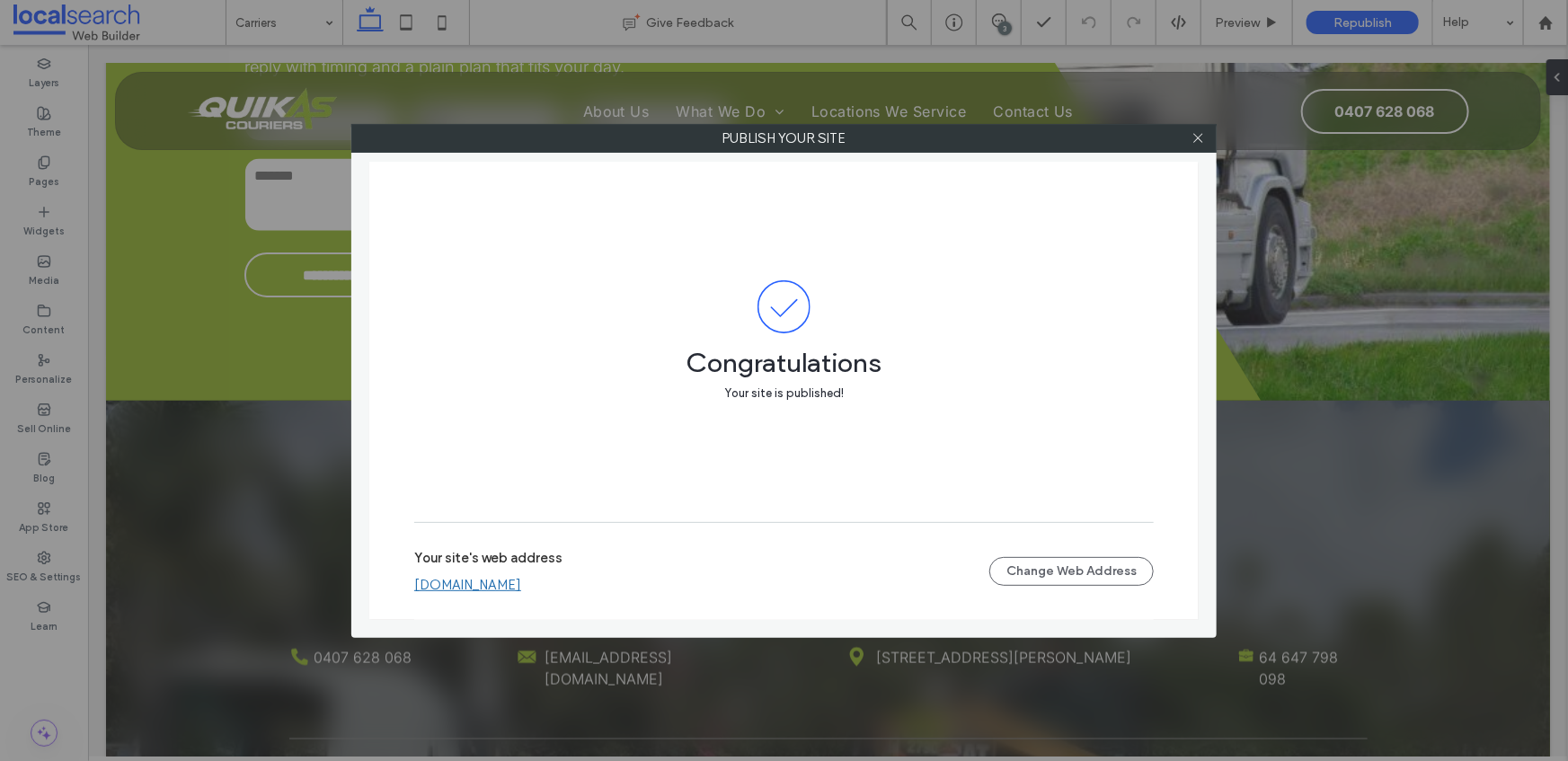
click at [491, 589] on link "quikascouriers.webbuilder.localsearch.com.au" at bounding box center [468, 585] width 106 height 16
click at [521, 585] on link "quikascouriers.webbuilder.localsearch.com.au" at bounding box center [468, 585] width 106 height 16
click at [1199, 140] on icon at bounding box center [1198, 138] width 13 height 13
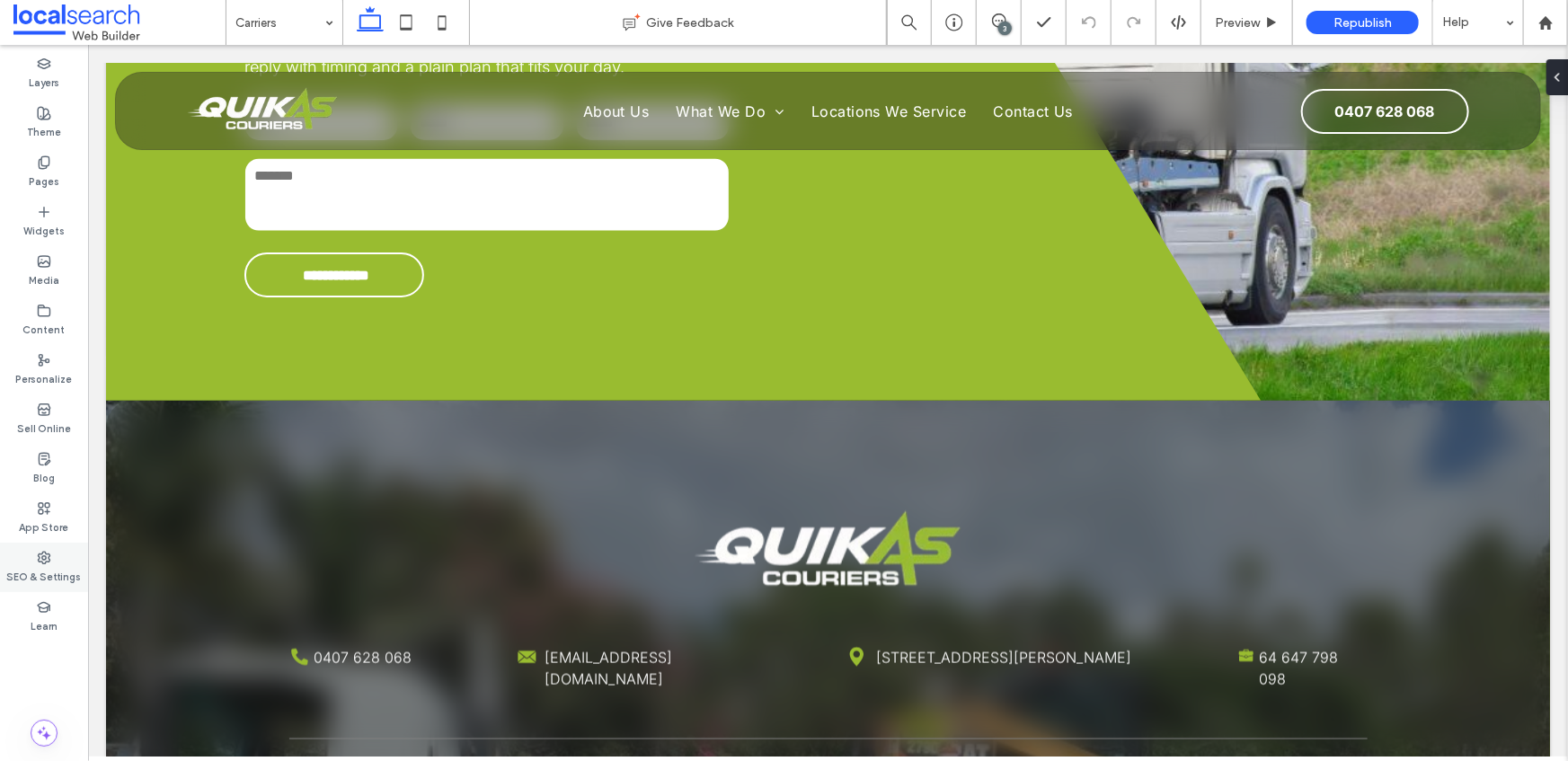
click at [40, 565] on label "SEO & Settings" at bounding box center [45, 575] width 74 height 20
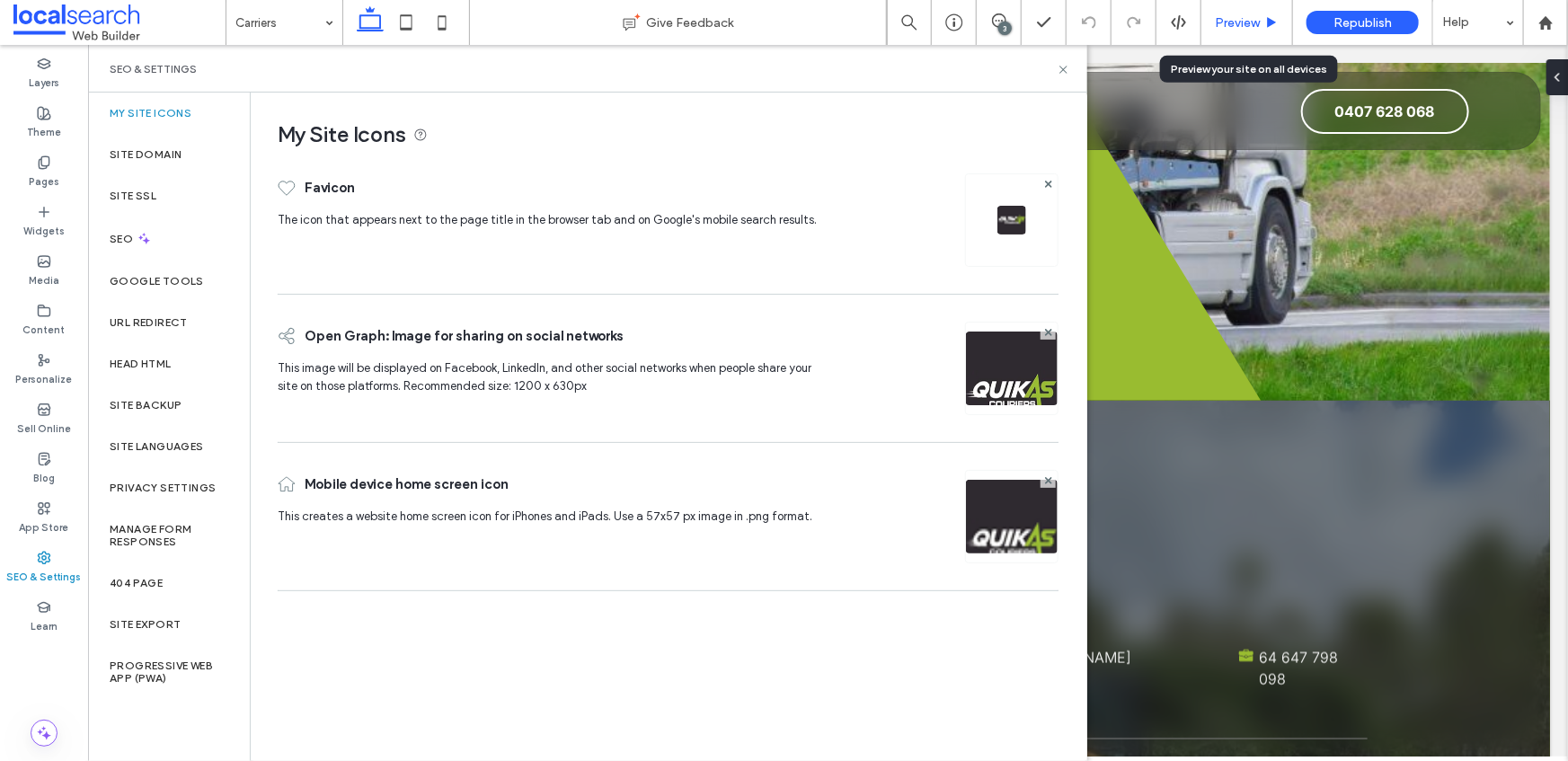
click at [1235, 27] on span "Preview" at bounding box center [1237, 23] width 45 height 15
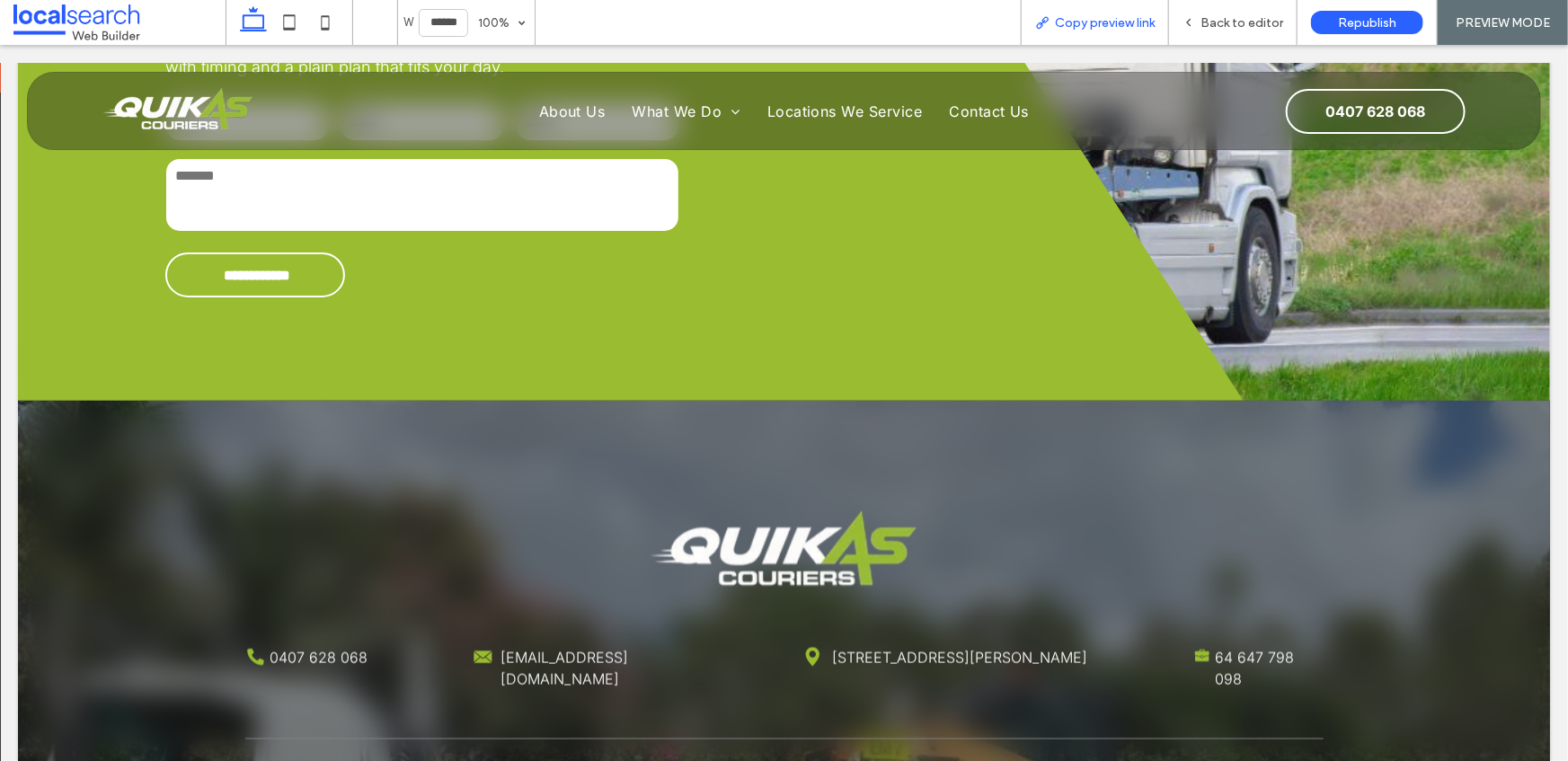
click at [1078, 25] on span "Copy preview link" at bounding box center [1104, 23] width 100 height 15
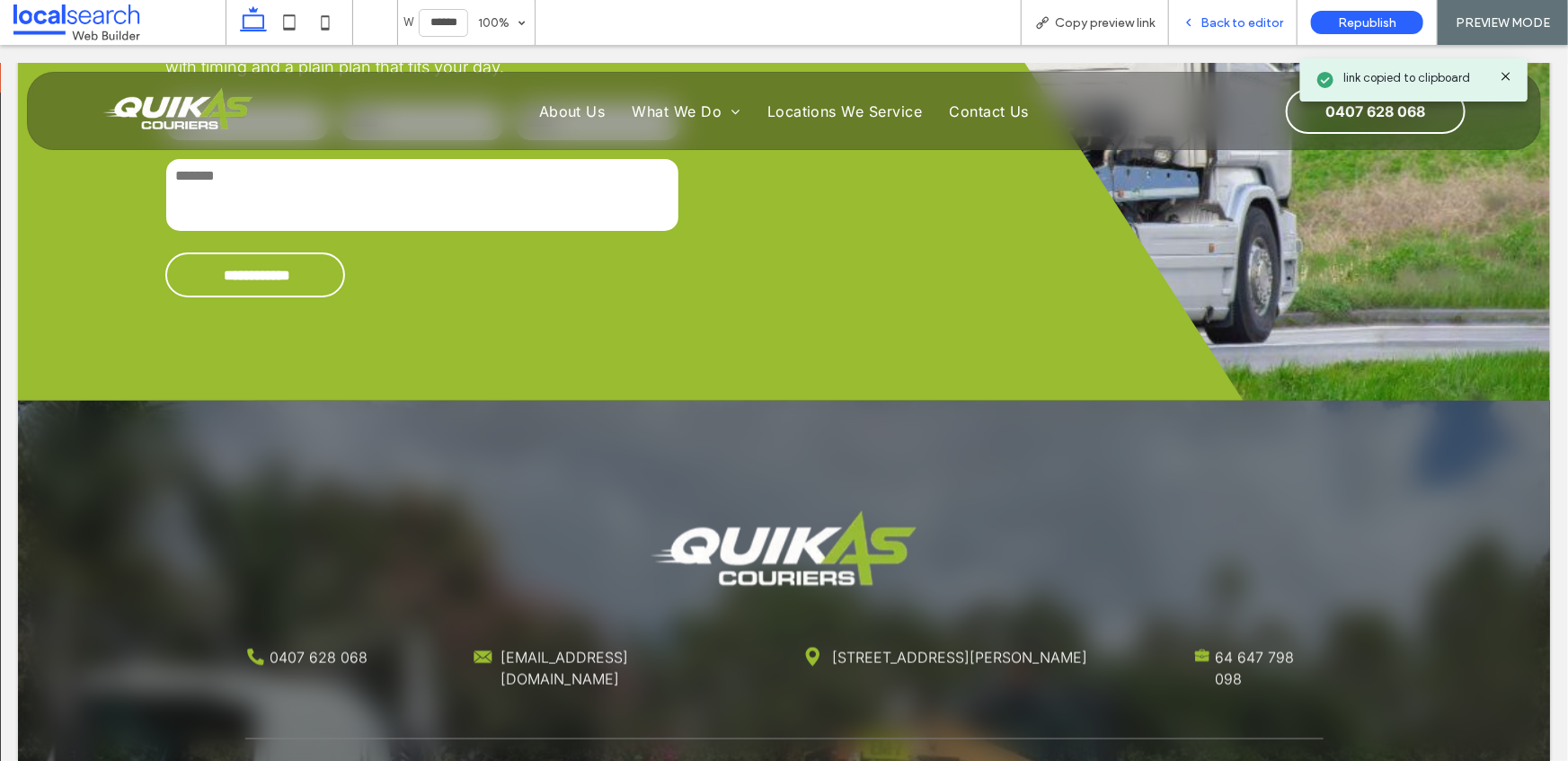
click at [1226, 28] on span "Back to editor" at bounding box center [1242, 23] width 83 height 15
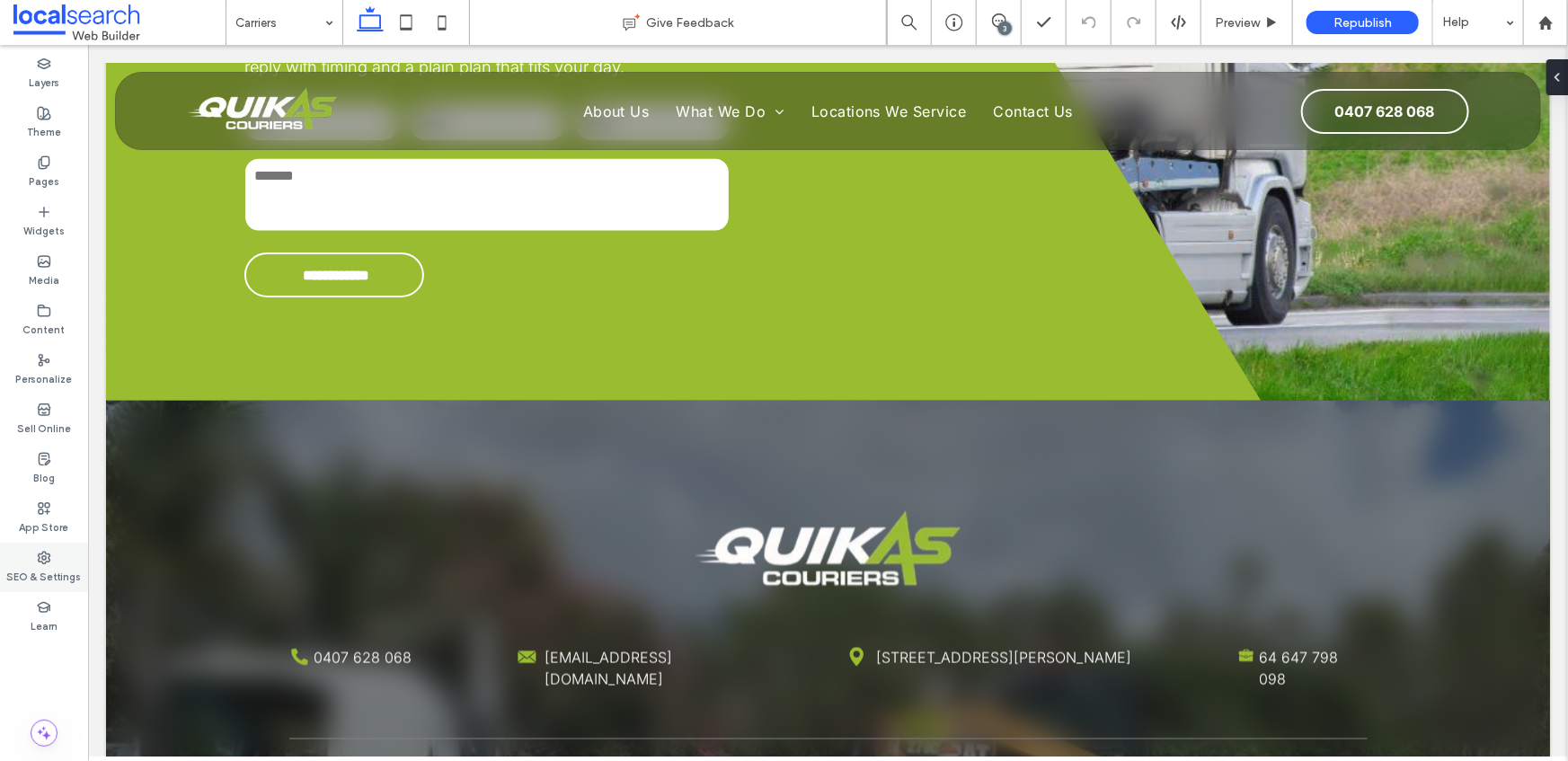
drag, startPoint x: 41, startPoint y: 558, endPoint x: 49, endPoint y: 550, distance: 11.3
click at [43, 558] on use at bounding box center [45, 557] width 11 height 11
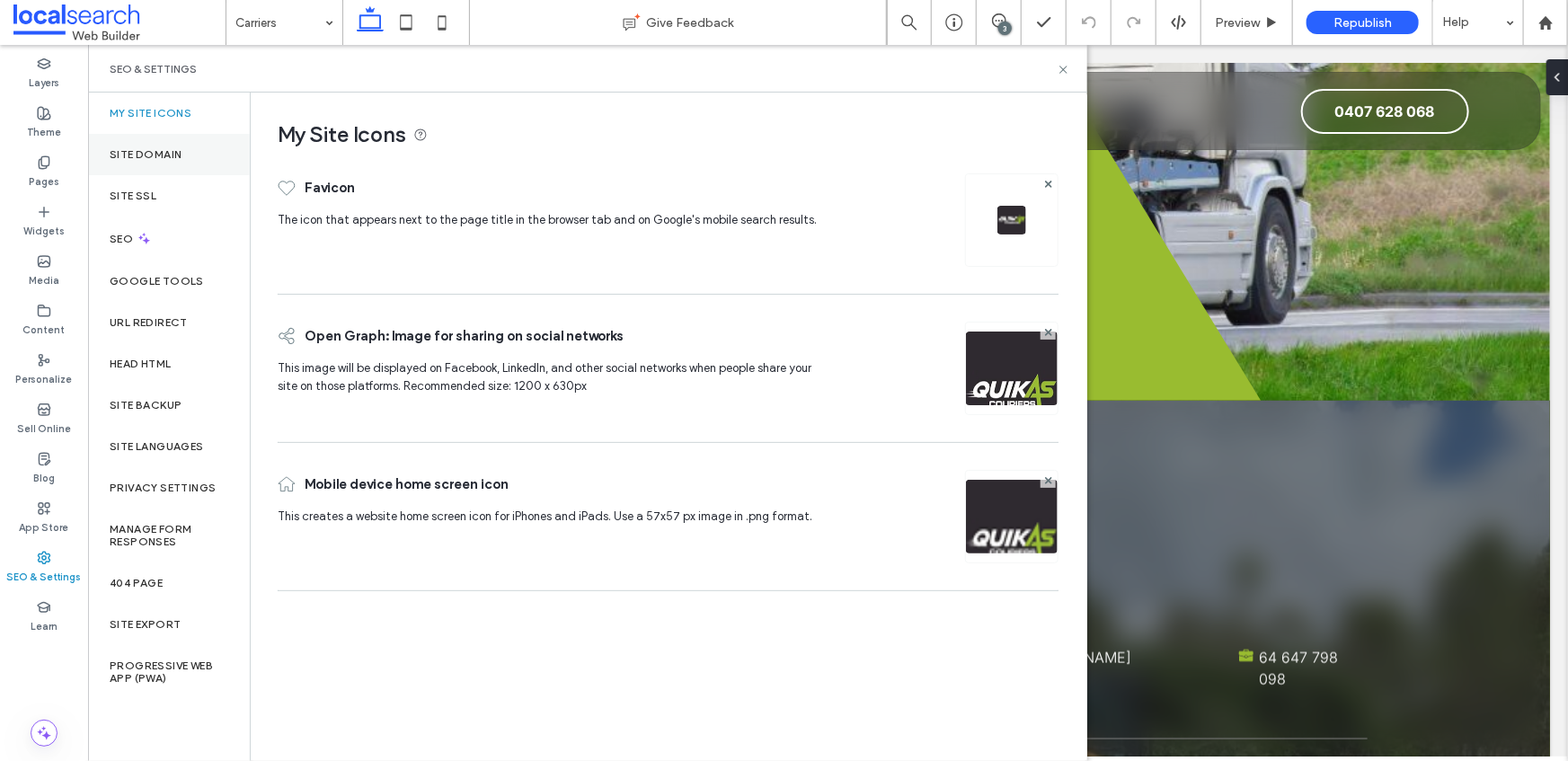
click at [171, 154] on label "Site Domain" at bounding box center [145, 154] width 72 height 12
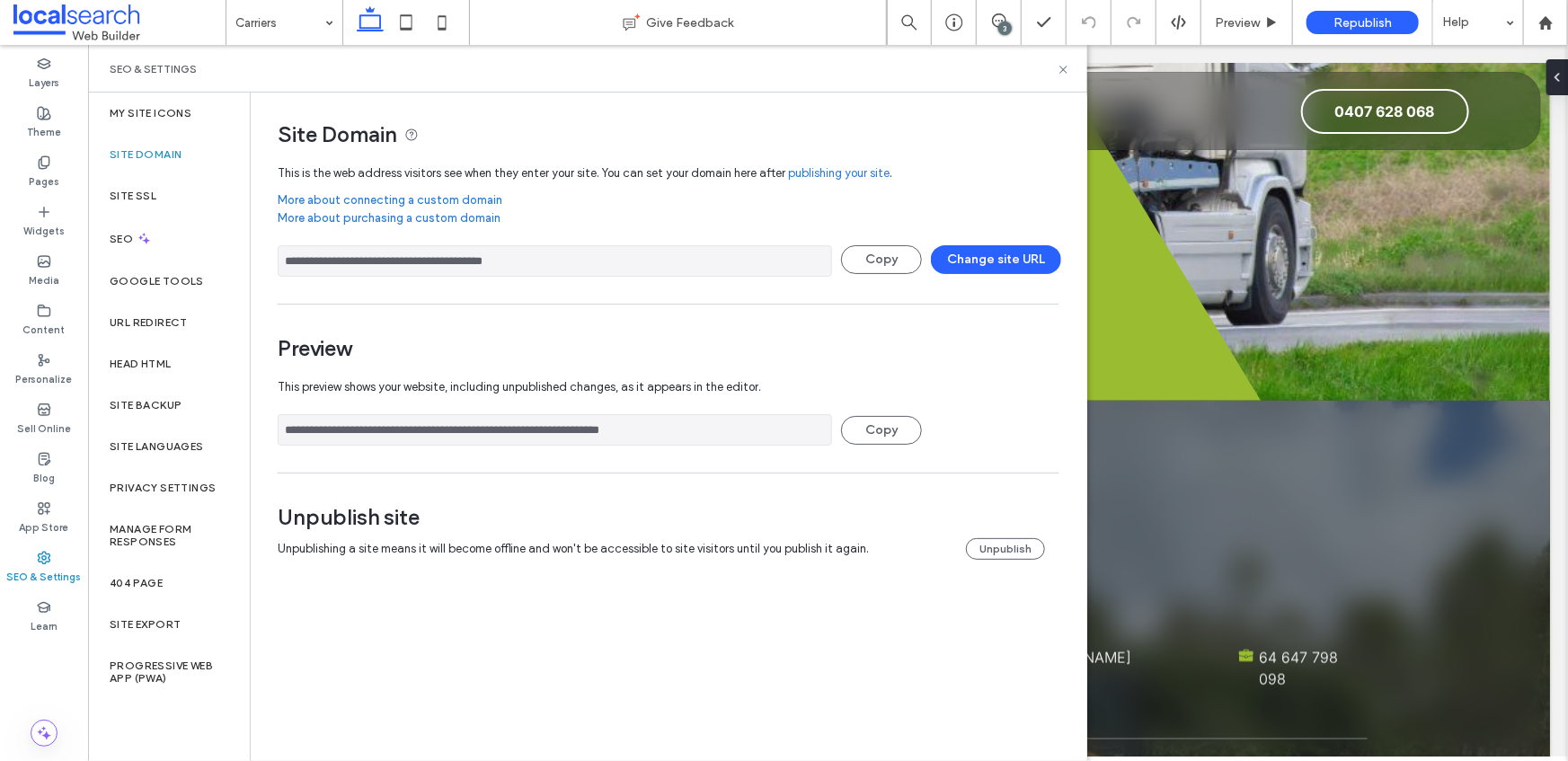
click at [487, 246] on input "**********" at bounding box center [554, 261] width 554 height 31
drag, startPoint x: 566, startPoint y: 258, endPoint x: 339, endPoint y: 253, distance: 227.1
click at [339, 253] on input "**********" at bounding box center [554, 261] width 554 height 31
click at [571, 436] on input "**********" at bounding box center [554, 430] width 554 height 31
drag, startPoint x: 596, startPoint y: 430, endPoint x: 291, endPoint y: 419, distance: 305.2
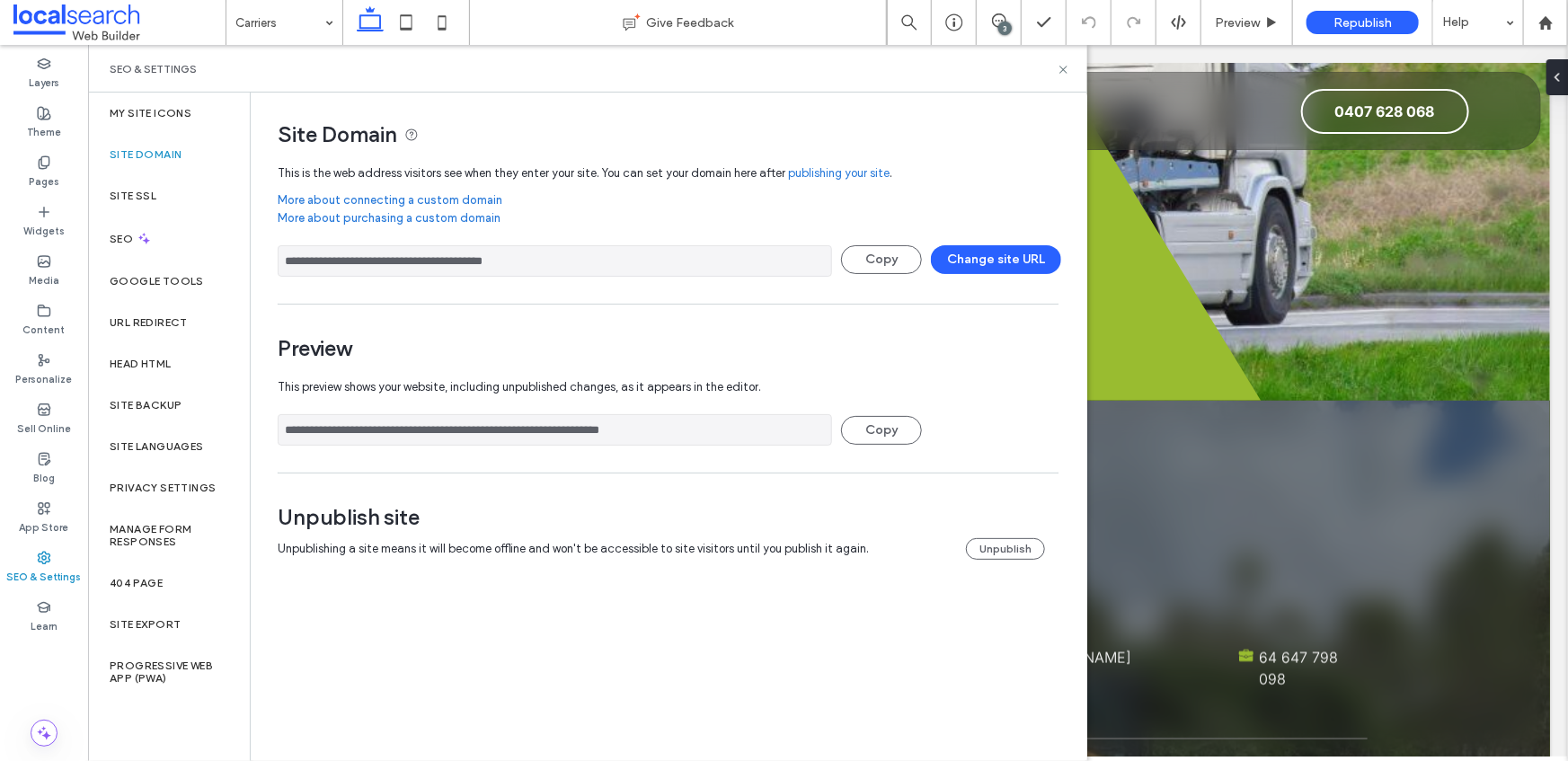
click at [291, 419] on input "**********" at bounding box center [554, 430] width 554 height 31
click at [1058, 71] on icon at bounding box center [1063, 69] width 13 height 13
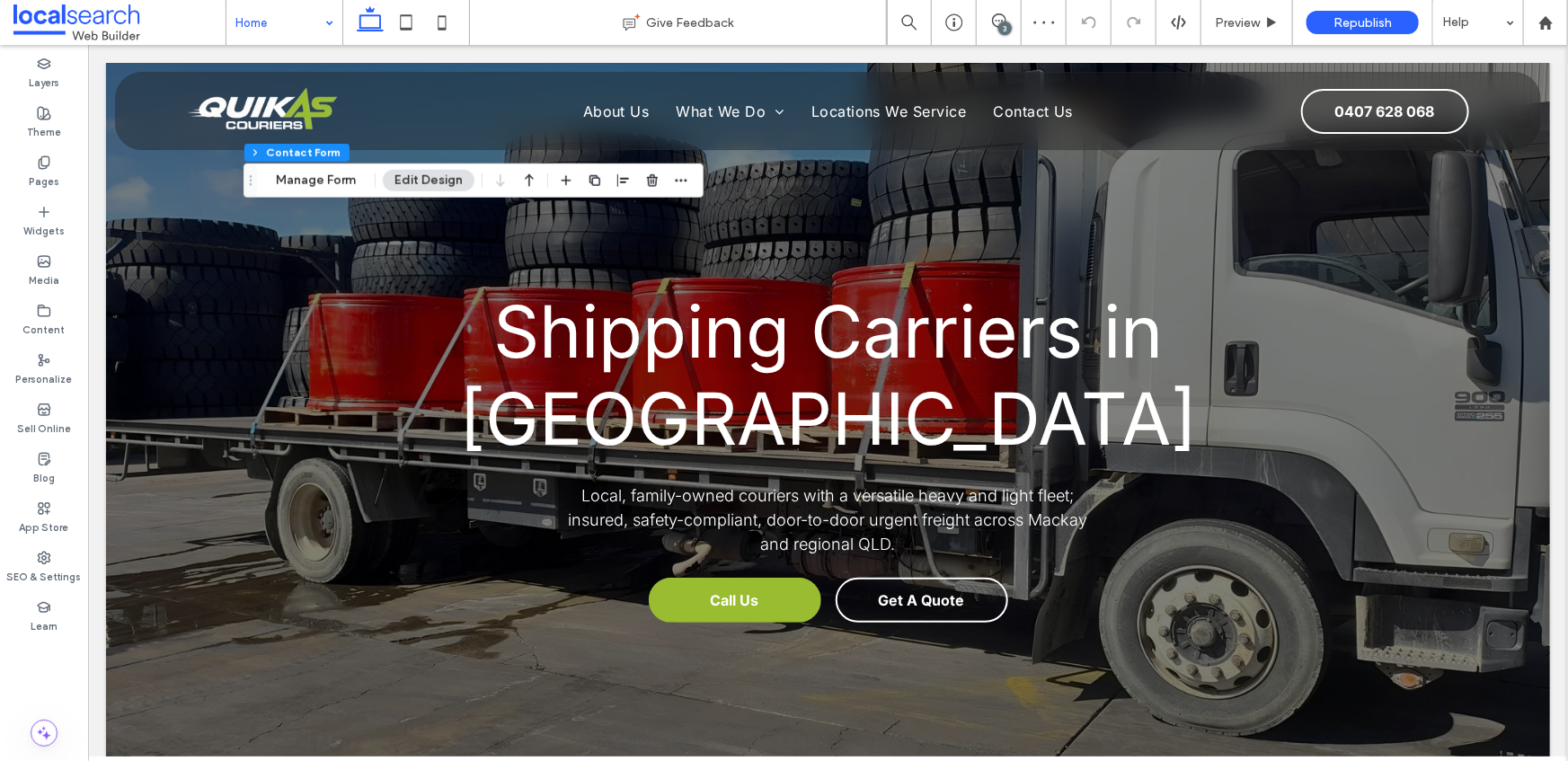
type input "**"
type input "*"
type input "***"
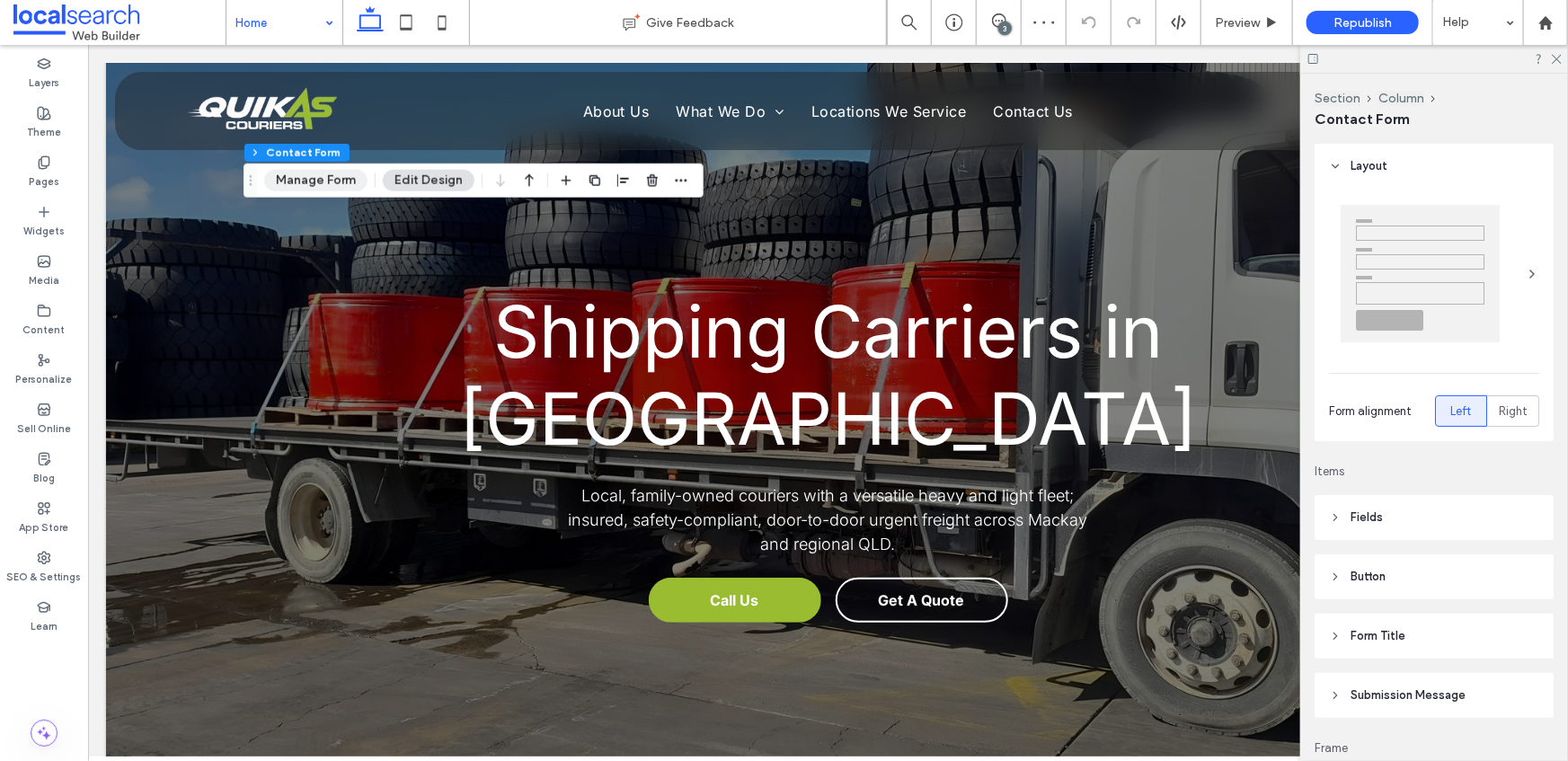
click at [306, 180] on button "Manage Form" at bounding box center [316, 181] width 104 height 22
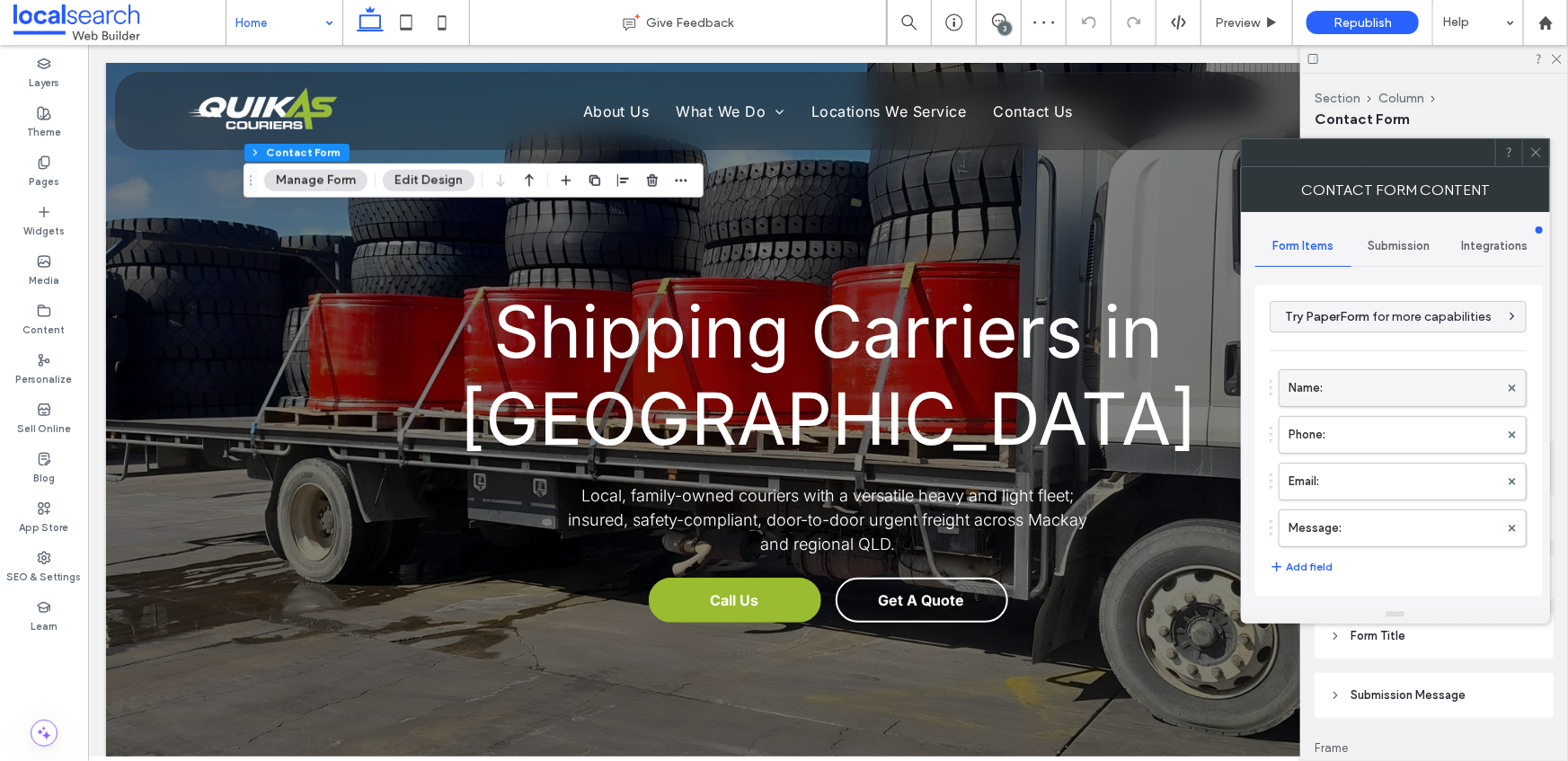
click at [1330, 393] on label "Name:" at bounding box center [1393, 388] width 210 height 36
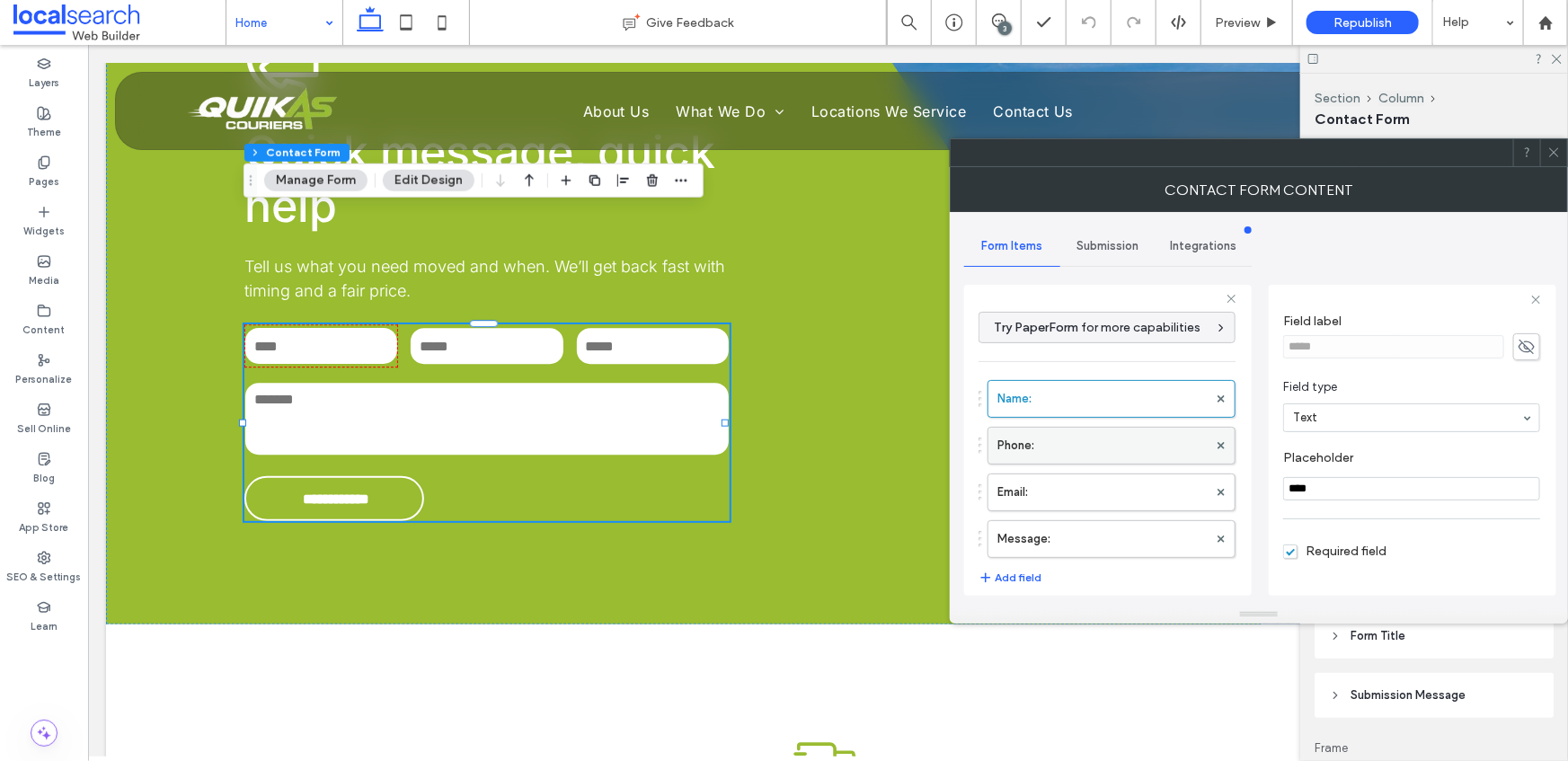
scroll to position [51, 0]
click at [1144, 422] on div "Name: Phone: Email: Message:" at bounding box center [1107, 464] width 257 height 187
click at [1141, 438] on label "Phone:" at bounding box center [1102, 446] width 210 height 36
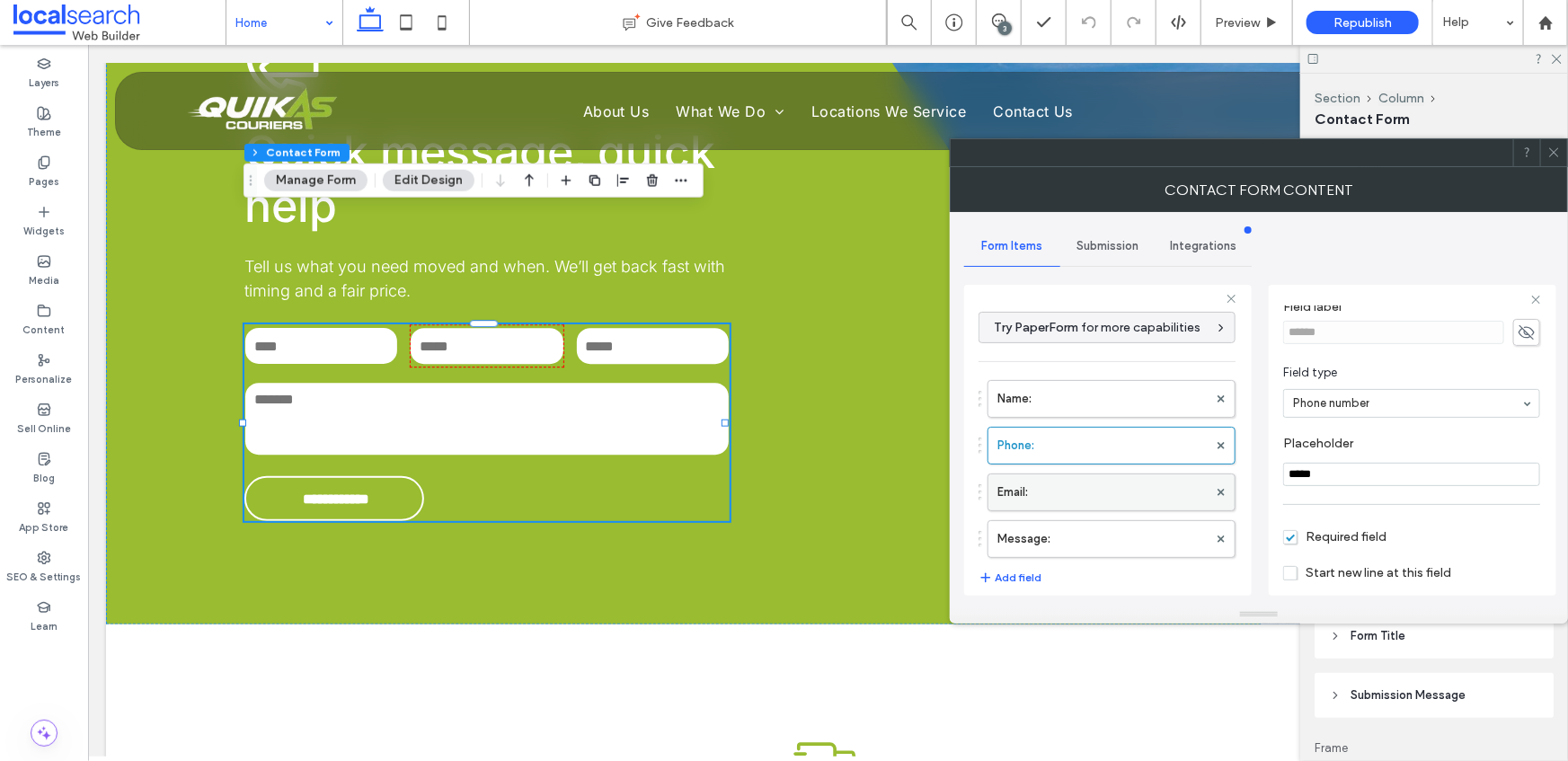
click at [1107, 499] on label "Email:" at bounding box center [1102, 493] width 210 height 36
click at [1094, 553] on label "Message:" at bounding box center [1102, 539] width 210 height 36
type input "**"
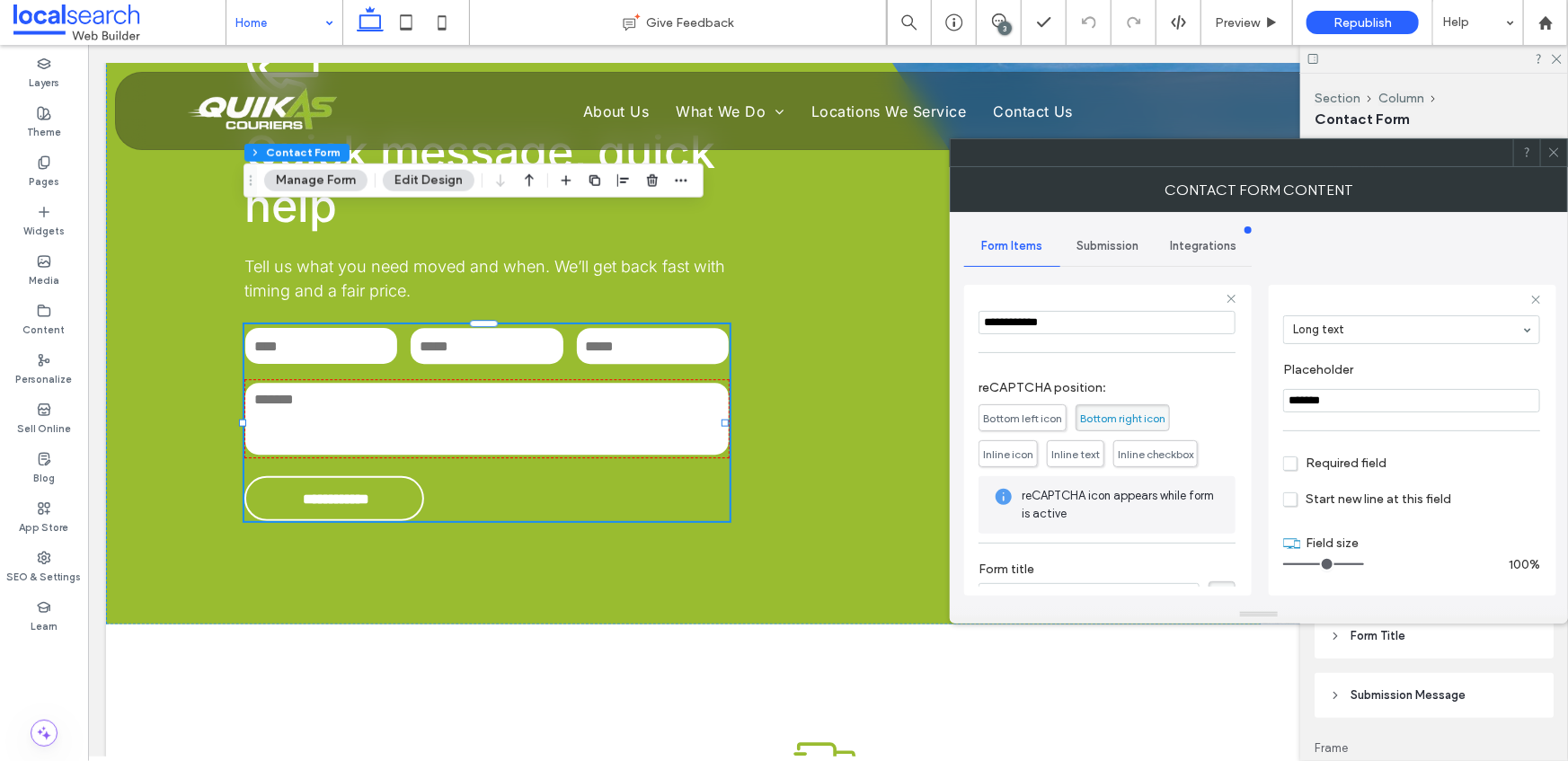
scroll to position [376, 0]
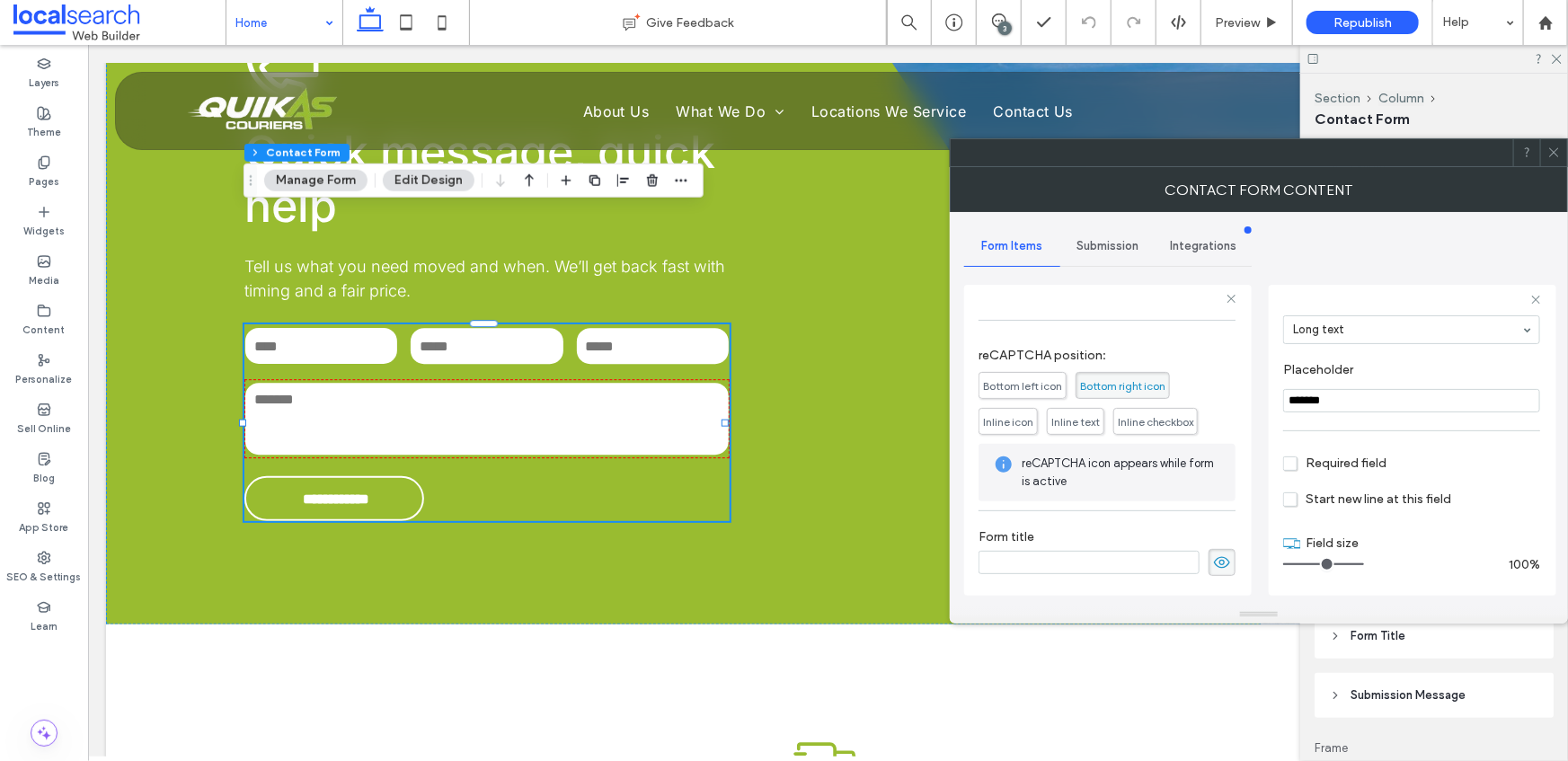
click at [1101, 246] on span "Submission" at bounding box center [1107, 245] width 62 height 14
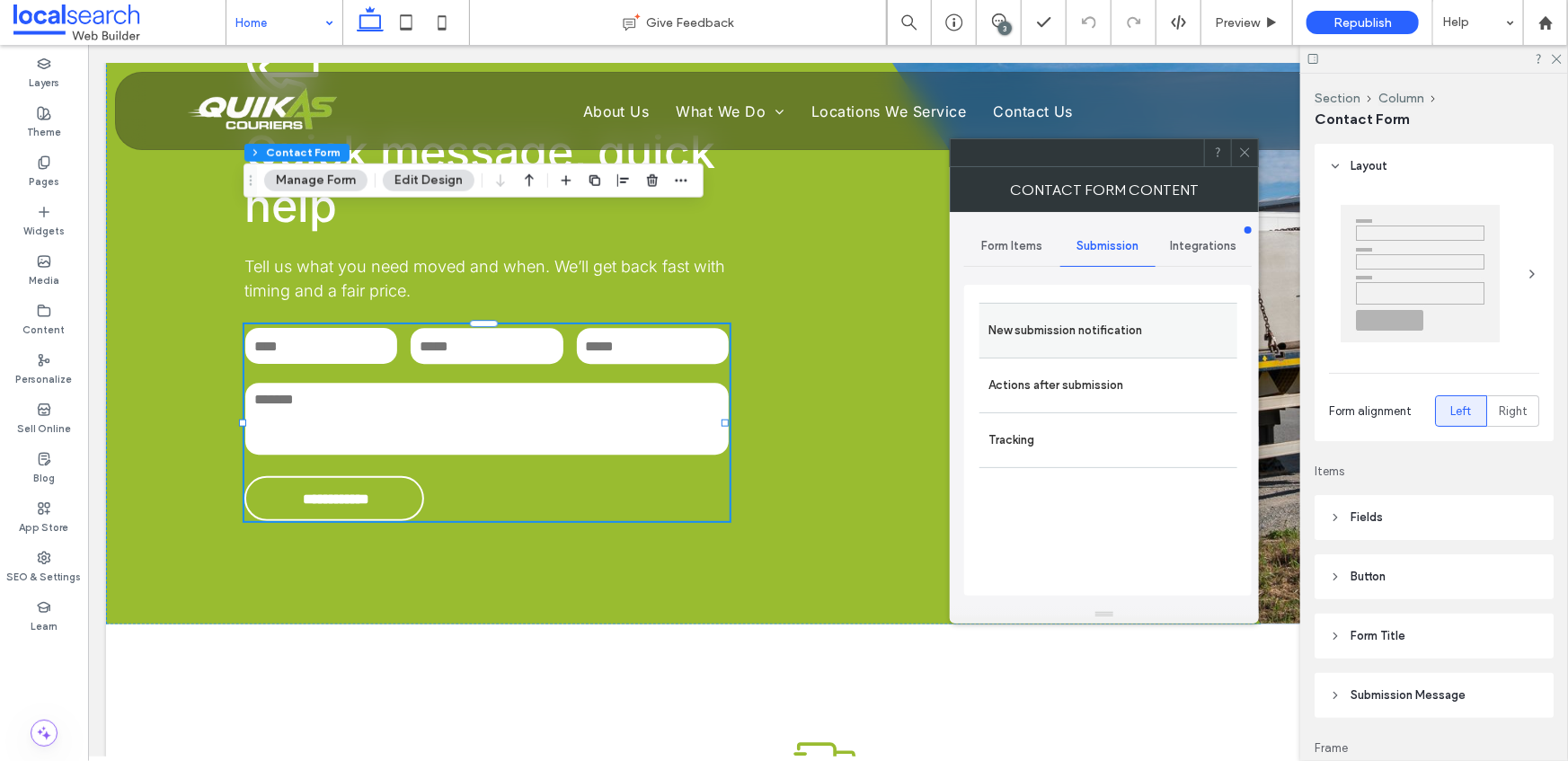
click at [1002, 351] on div "New submission notification" at bounding box center [1108, 330] width 258 height 55
click at [1016, 330] on label "New submission notification" at bounding box center [1109, 331] width 240 height 36
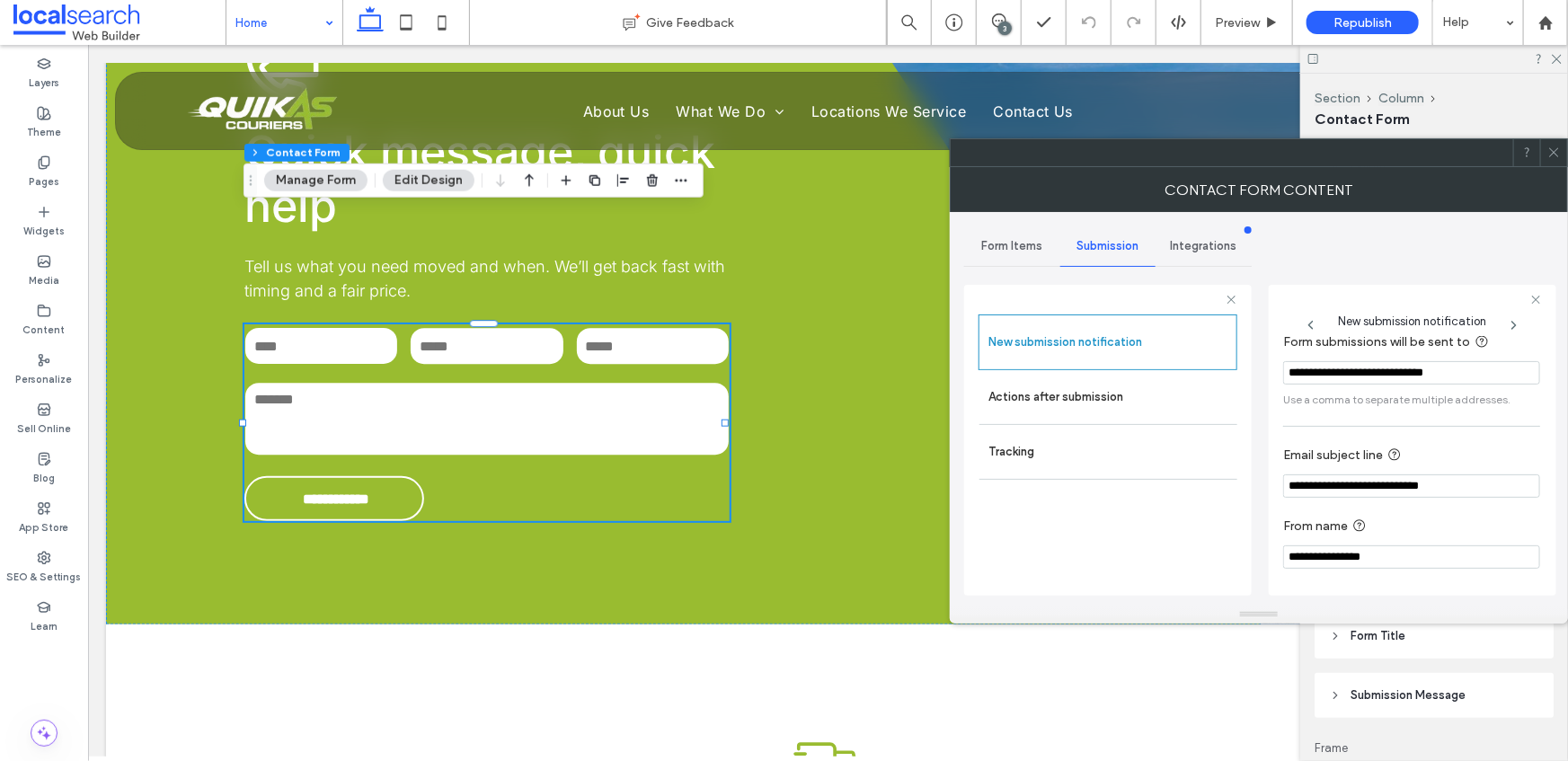
scroll to position [95, 0]
click at [1094, 402] on label "Actions after submission" at bounding box center [1109, 398] width 240 height 36
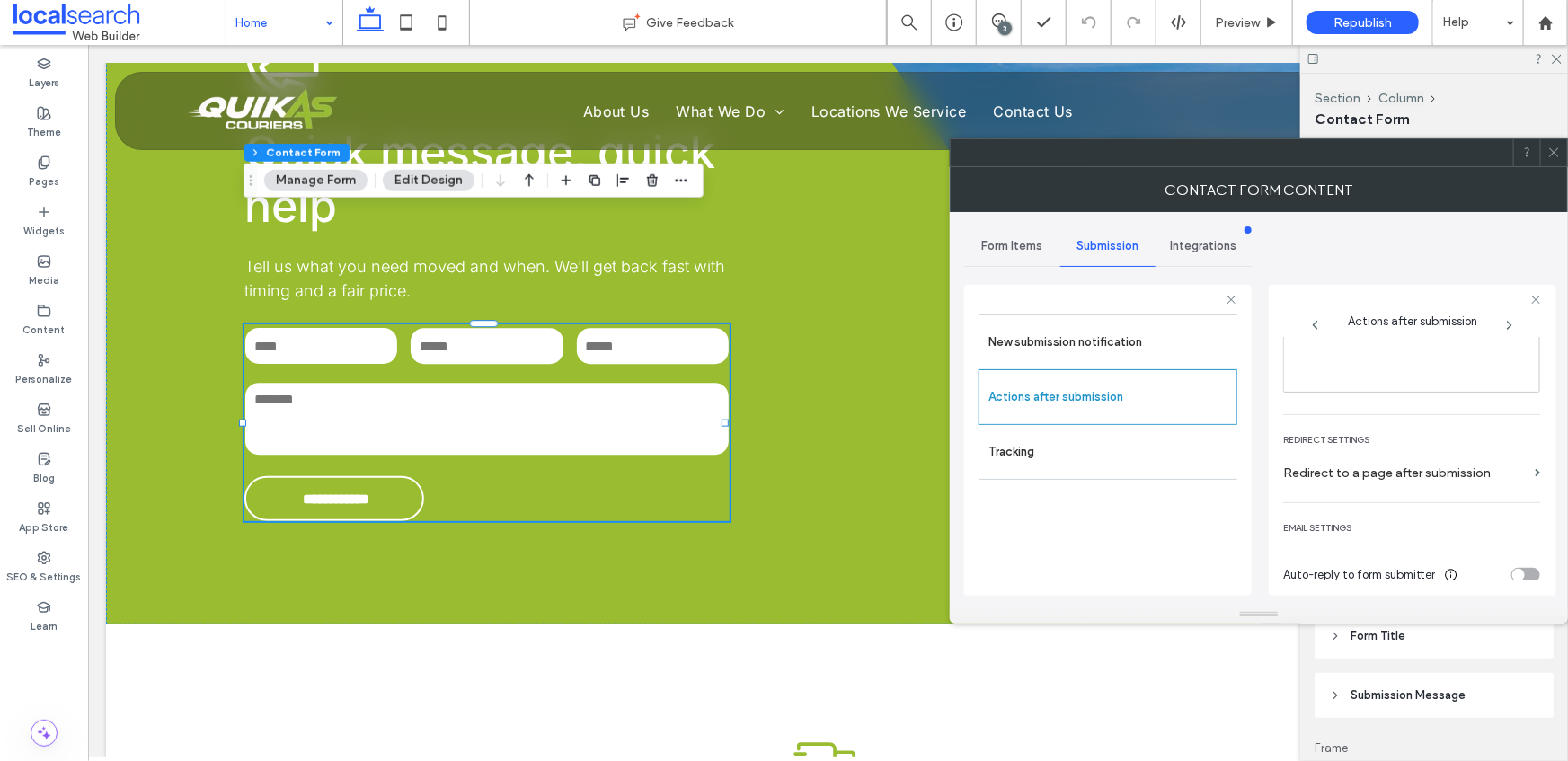
scroll to position [309, 0]
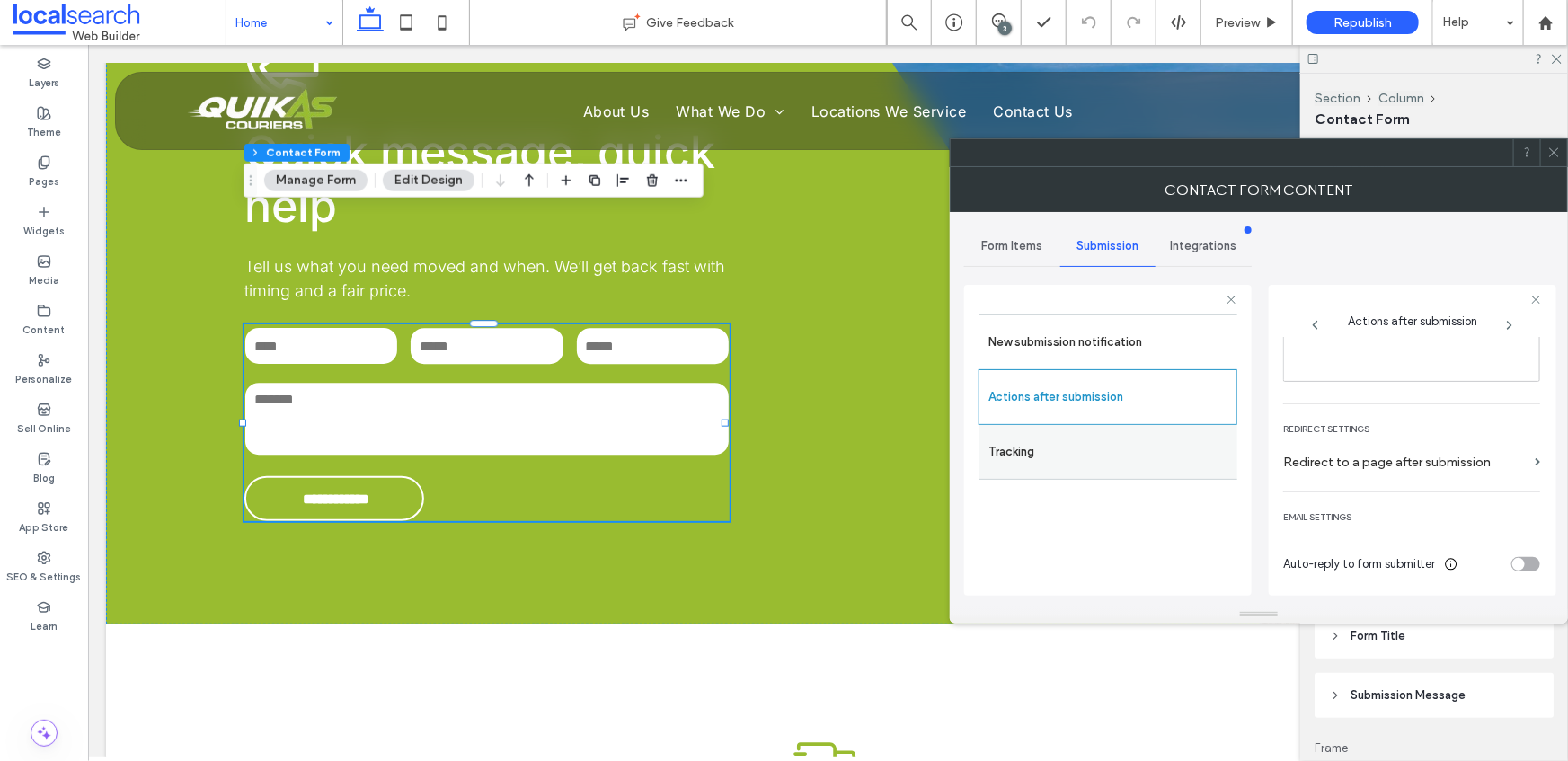
click at [1099, 453] on label "Tracking" at bounding box center [1109, 452] width 240 height 36
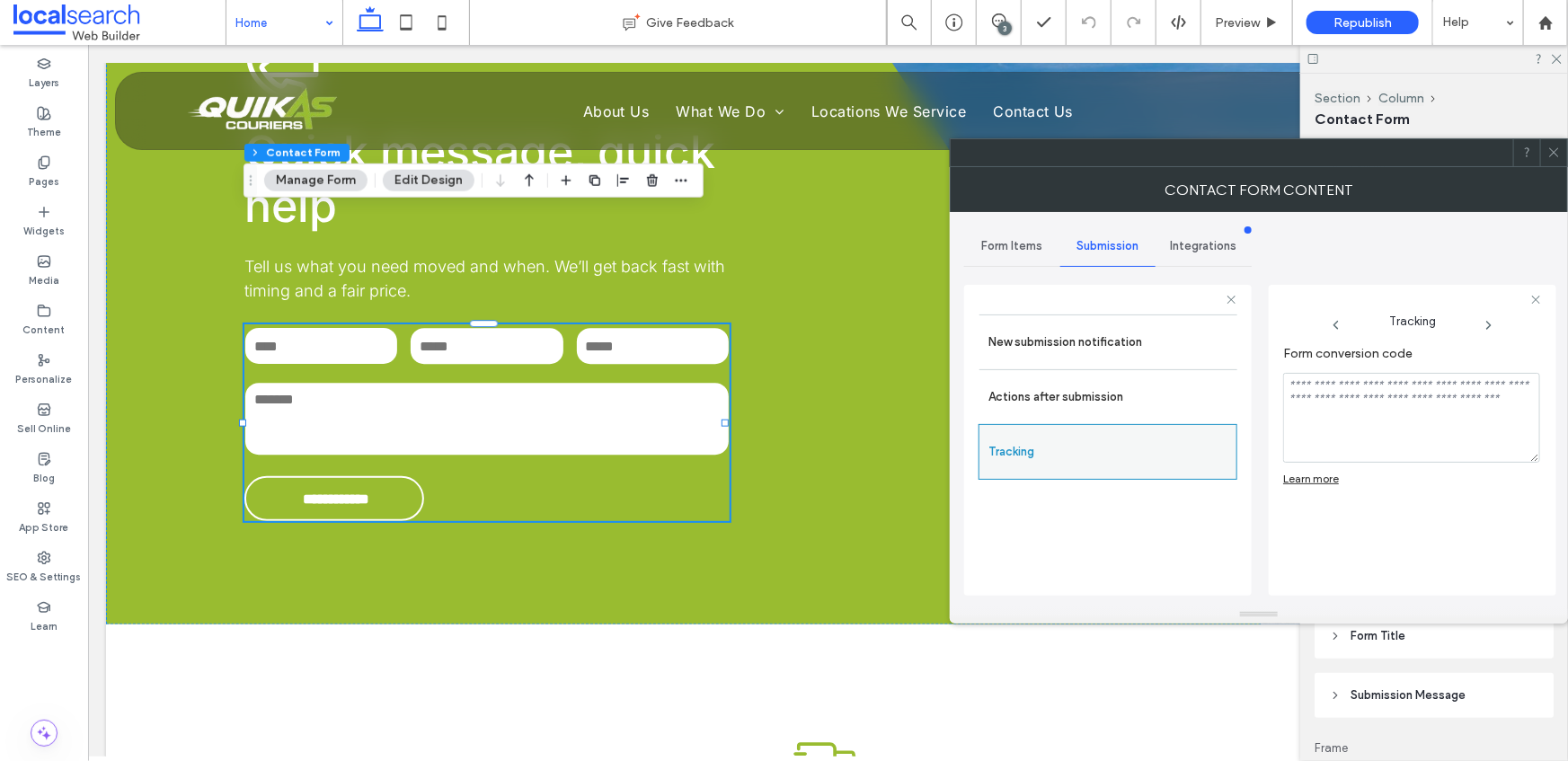
scroll to position [0, 0]
click at [1558, 150] on icon at bounding box center [1554, 152] width 13 height 13
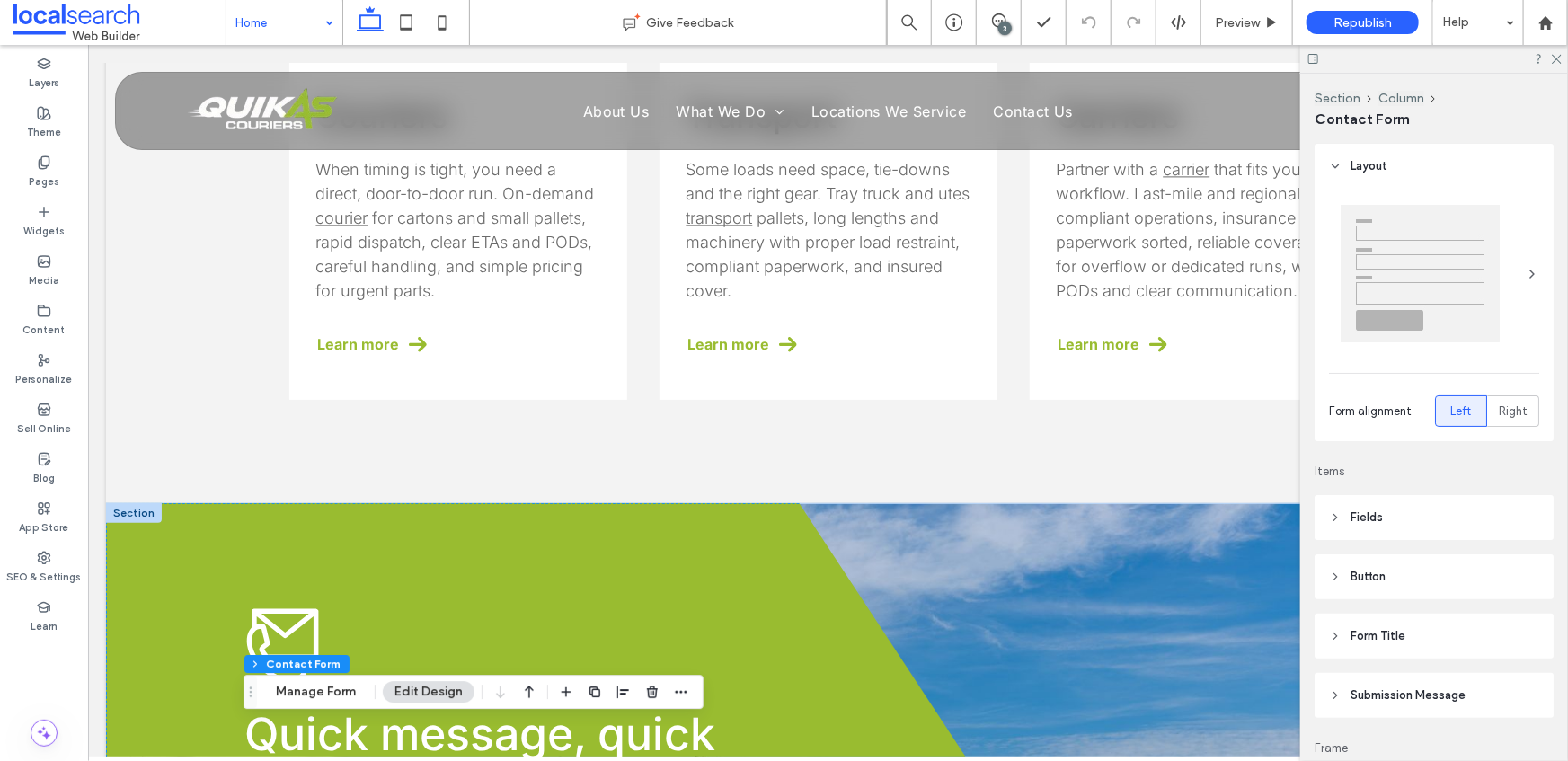
scroll to position [2028, 0]
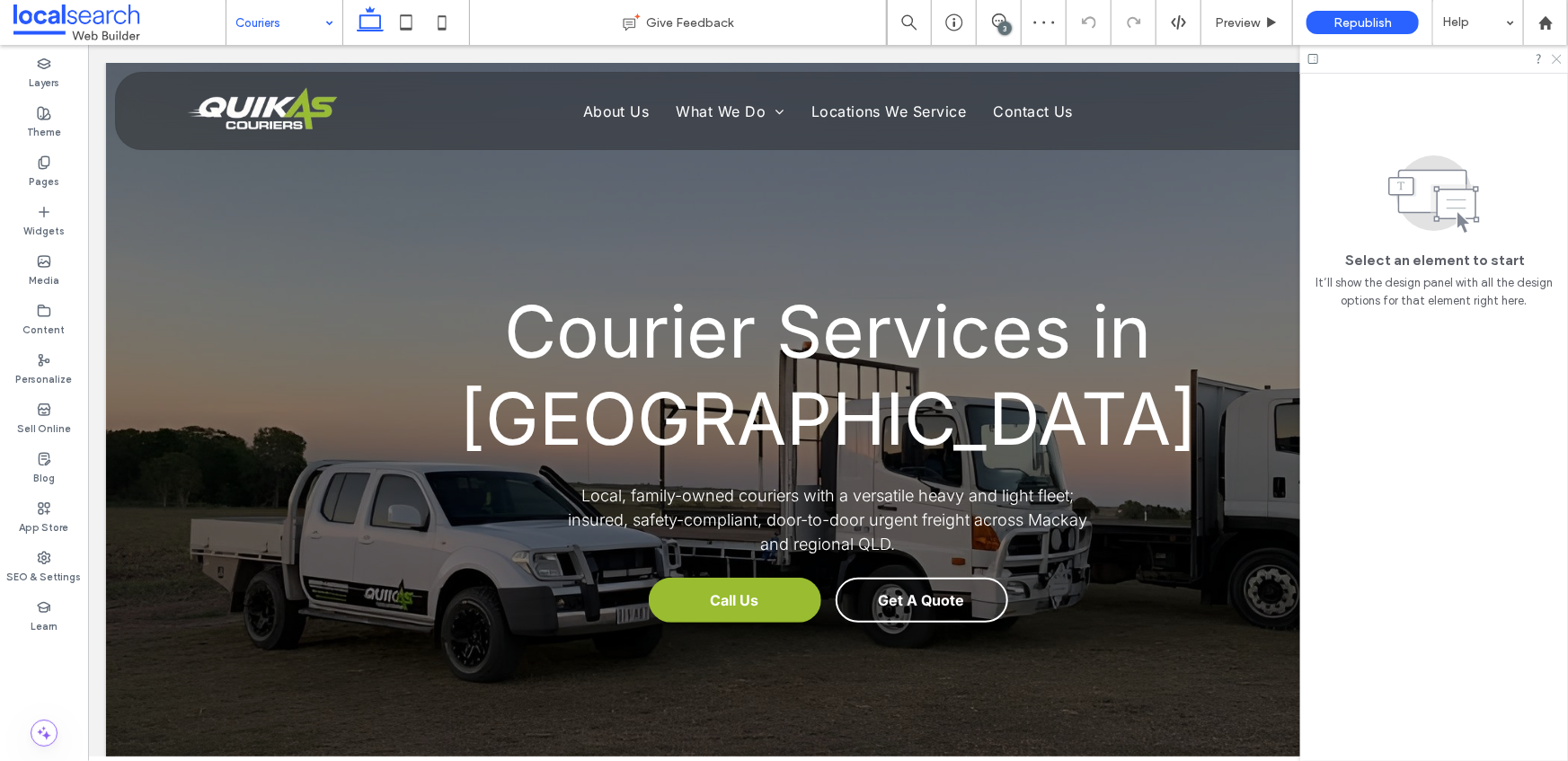
click at [1558, 53] on icon at bounding box center [1556, 58] width 11 height 11
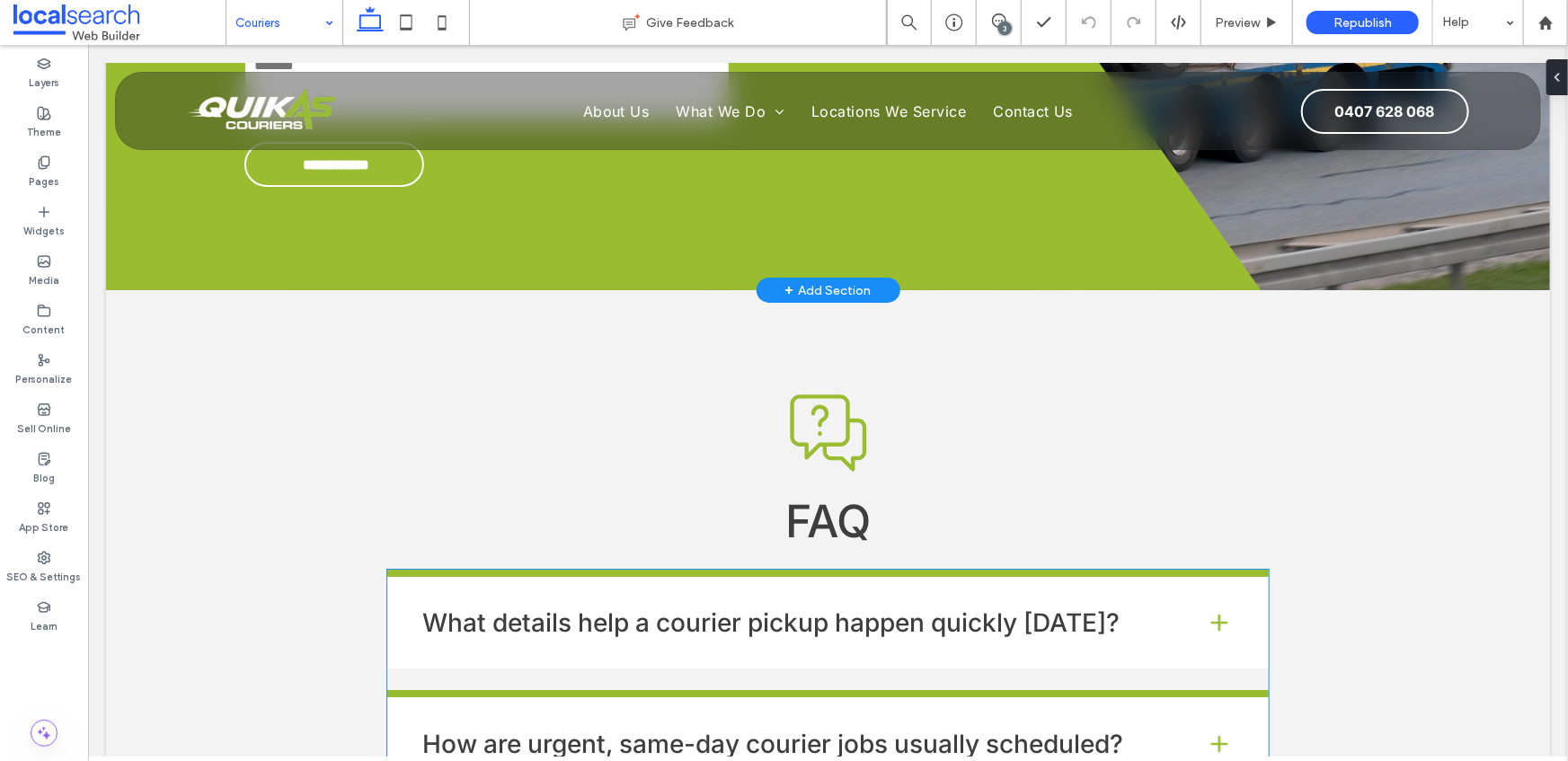
scroll to position [2118, 0]
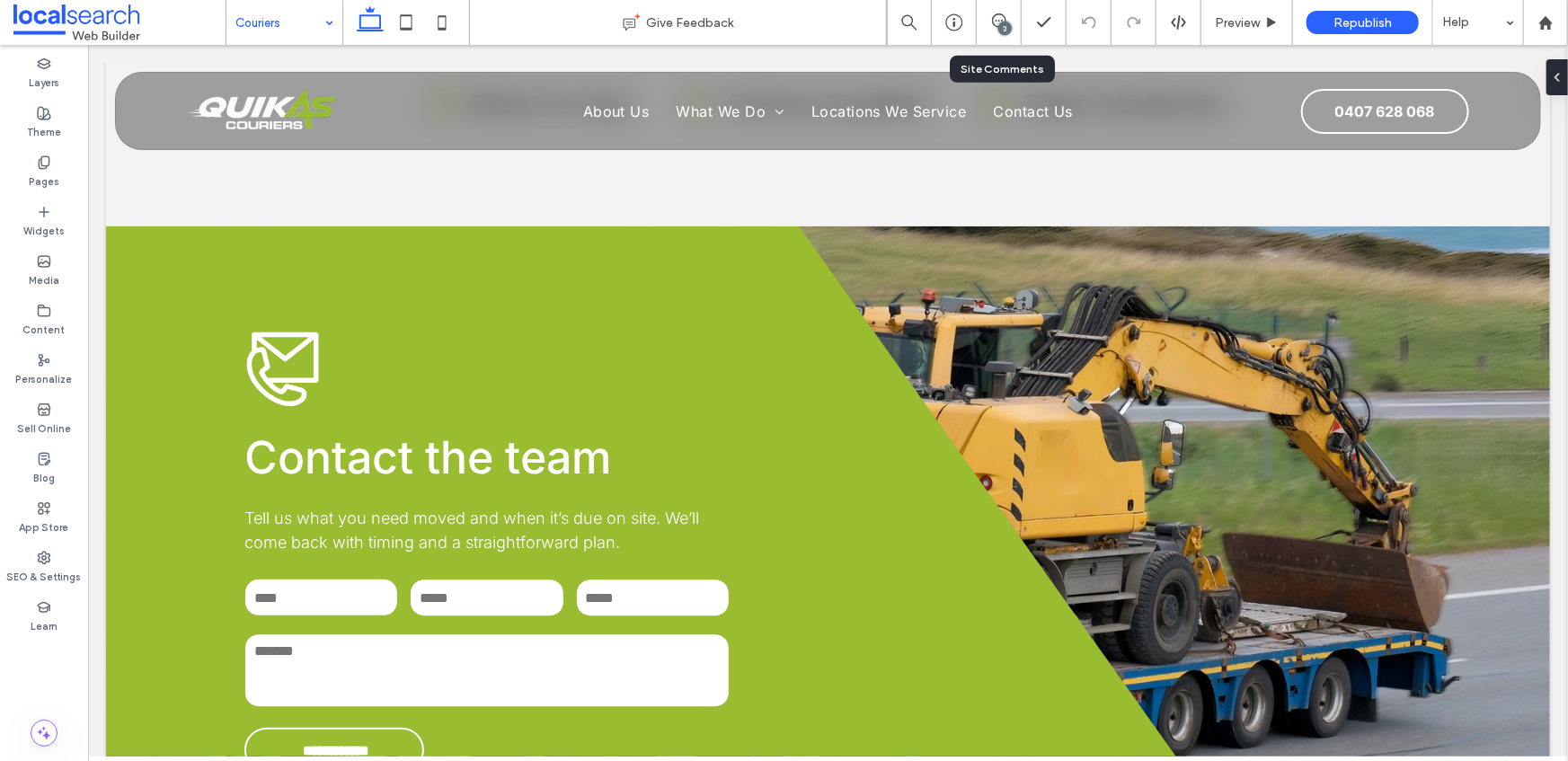
click at [997, 25] on icon at bounding box center [998, 20] width 14 height 14
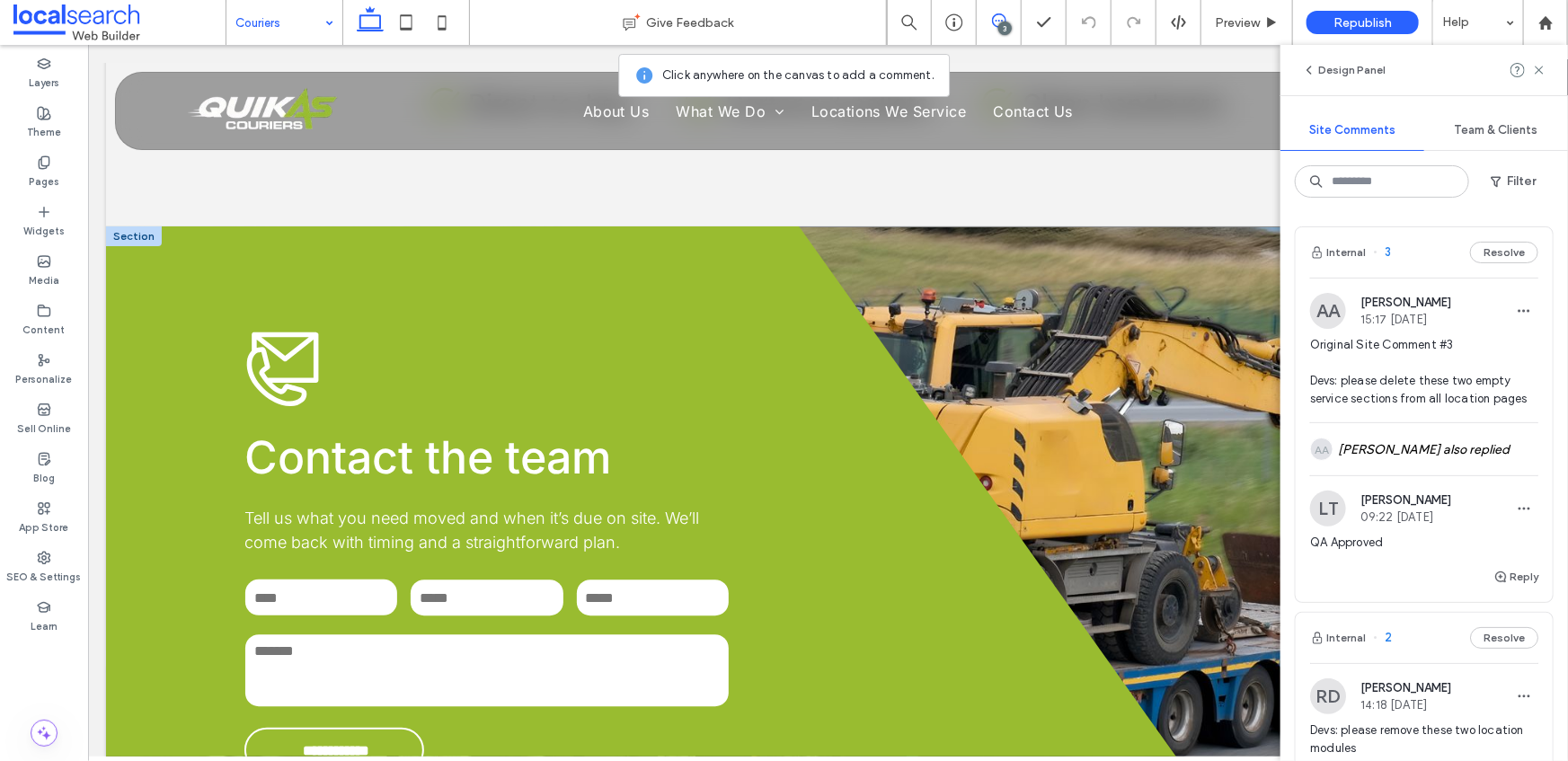
click at [1033, 225] on div "**********" at bounding box center [827, 550] width 1444 height 650
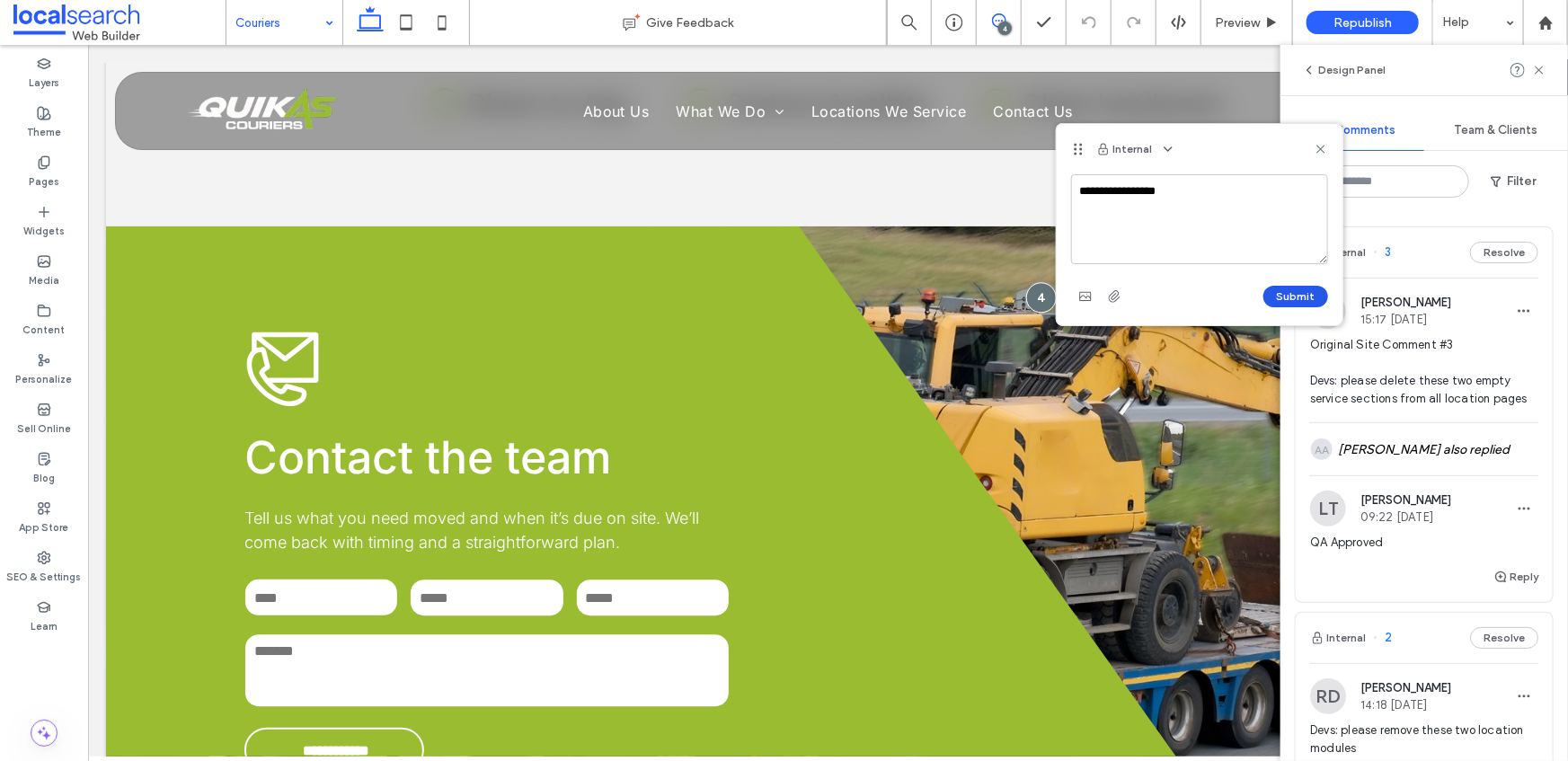
type textarea "**********"
click at [1274, 292] on button "Submit" at bounding box center [1296, 297] width 65 height 22
